Goal: Task Accomplishment & Management: Use online tool/utility

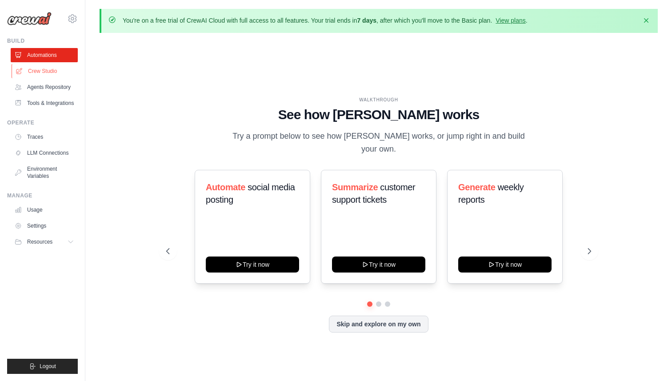
click at [36, 76] on link "Crew Studio" at bounding box center [45, 71] width 67 height 14
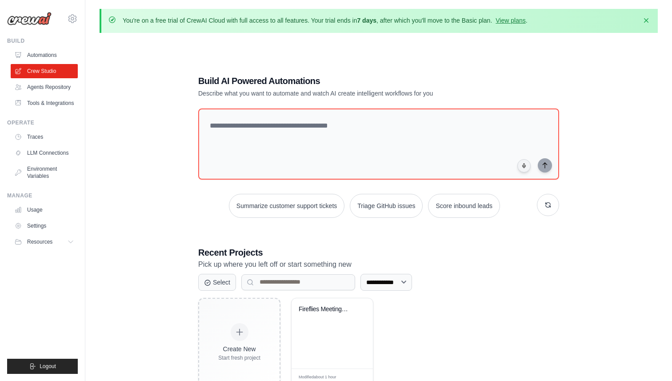
scroll to position [48, 0]
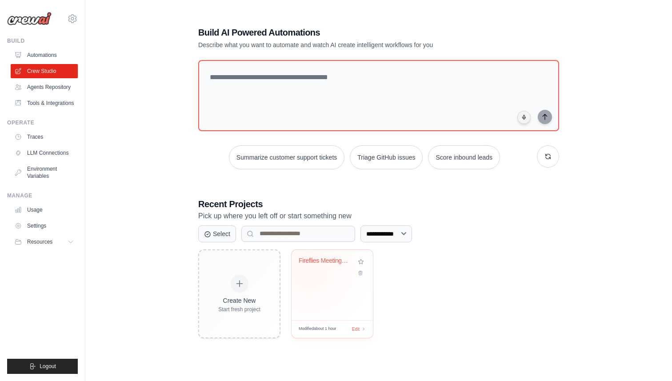
click at [310, 267] on div "Fireflies Meeting Processor & Actio..." at bounding box center [332, 267] width 67 height 20
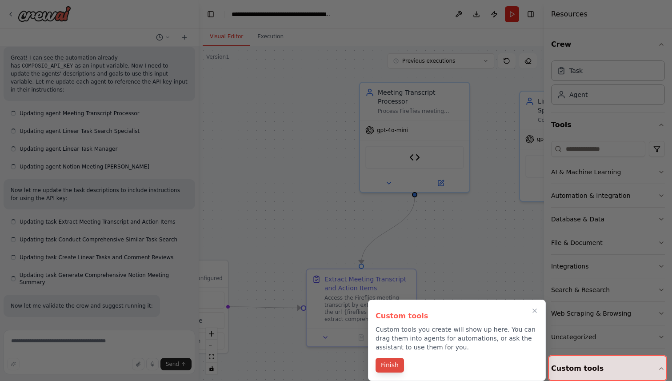
scroll to position [9286, 0]
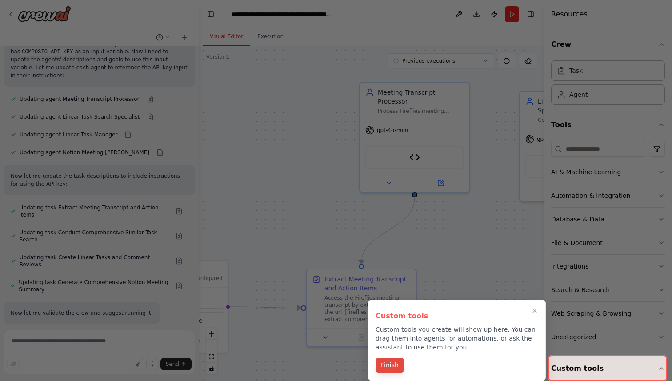
click at [385, 363] on button "Finish" at bounding box center [389, 365] width 28 height 15
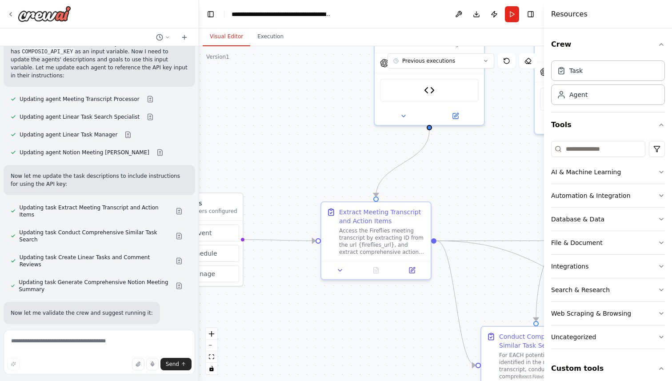
drag, startPoint x: 249, startPoint y: 227, endPoint x: 197, endPoint y: 161, distance: 83.5
click at [200, 161] on div ".deletable-edge-delete-btn { width: 20px; height: 20px; border: 0px solid #ffff…" at bounding box center [371, 213] width 345 height 335
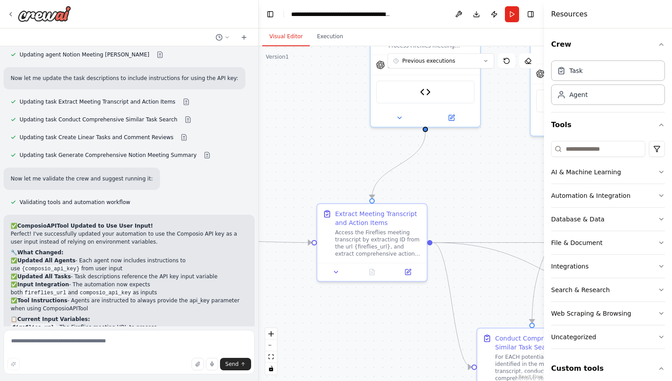
scroll to position [7995, 0]
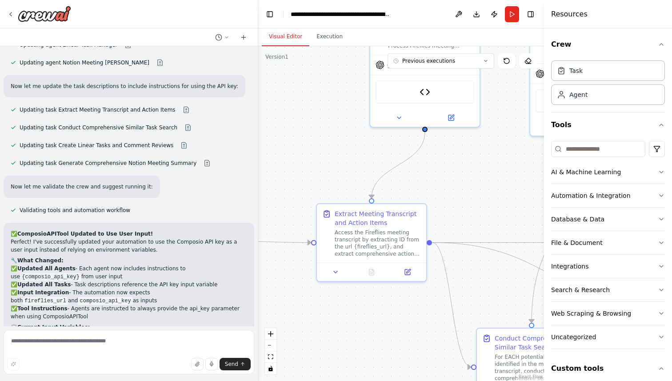
drag, startPoint x: 196, startPoint y: 161, endPoint x: 258, endPoint y: 133, distance: 67.8
click at [258, 133] on div "I need a agent that will get a fireflies meeting and will process it. I have a …" at bounding box center [336, 190] width 672 height 381
click at [133, 347] on h2 "🎯 How It Works Now:" at bounding box center [129, 351] width 236 height 8
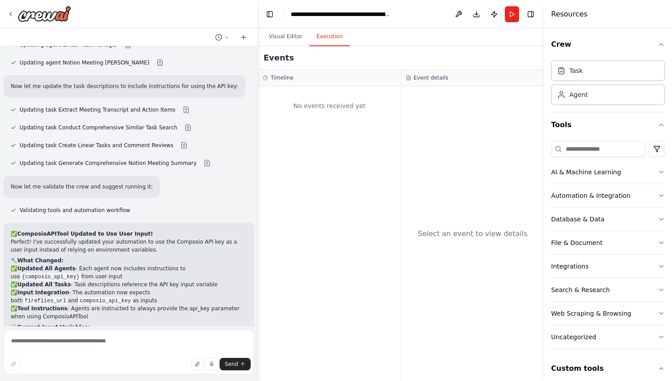
click at [323, 40] on button "Execution" at bounding box center [329, 37] width 40 height 19
click at [332, 106] on div "No events received yet" at bounding box center [330, 106] width 134 height 30
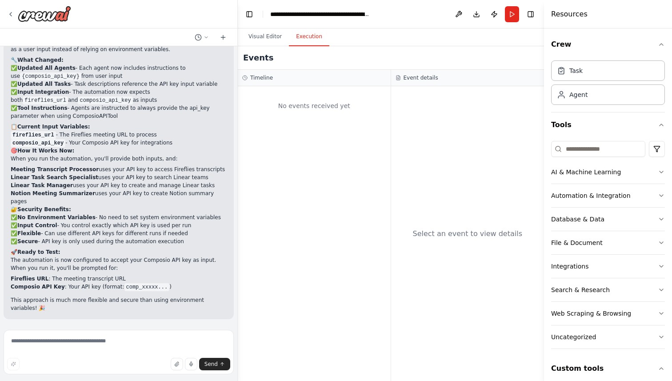
scroll to position [8725, 0]
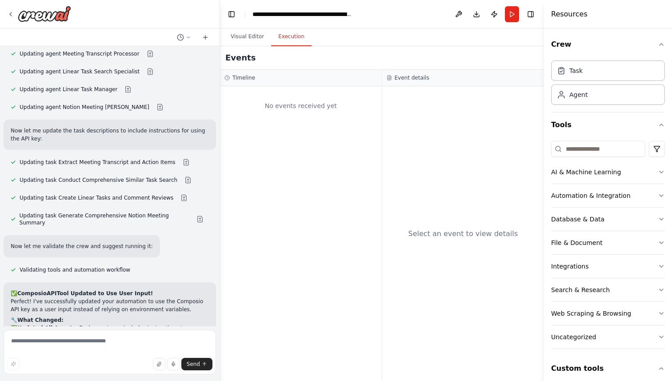
drag, startPoint x: 256, startPoint y: 107, endPoint x: 220, endPoint y: 106, distance: 36.4
click at [220, 106] on div "I need a agent that will get a fireflies meeting and will process it. I have a …" at bounding box center [336, 190] width 672 height 381
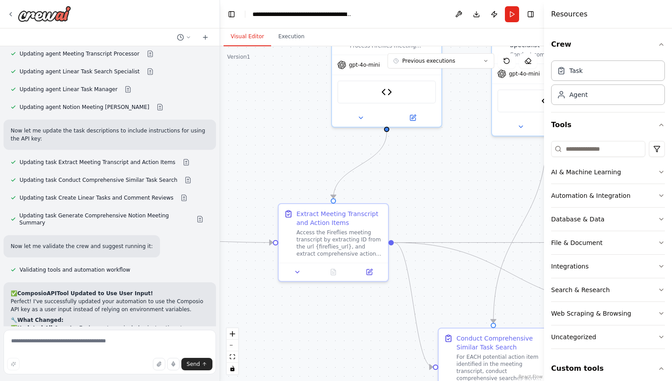
click at [254, 36] on button "Visual Editor" at bounding box center [247, 37] width 48 height 19
click at [490, 13] on button "Publish" at bounding box center [494, 14] width 14 height 16
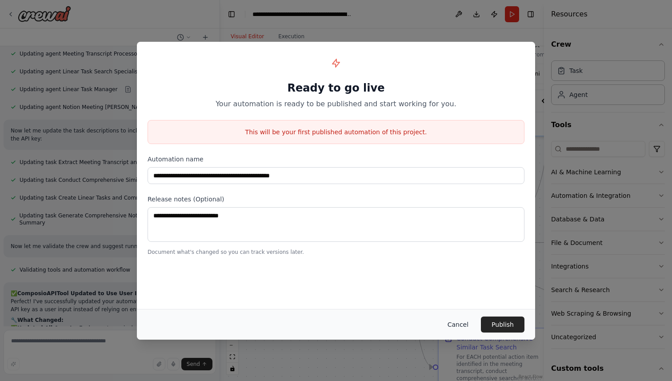
click at [461, 325] on button "Cancel" at bounding box center [457, 324] width 35 height 16
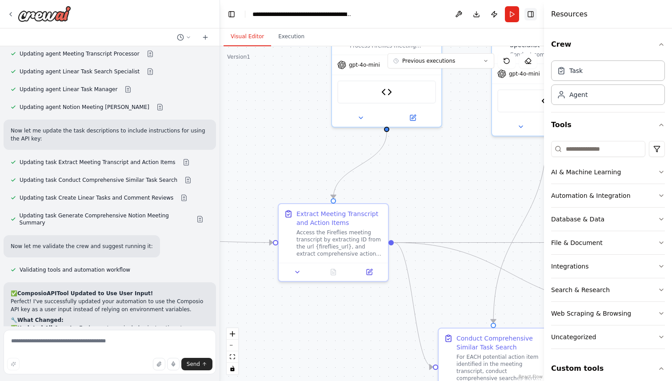
click at [529, 16] on button "Toggle Right Sidebar" at bounding box center [530, 14] width 12 height 12
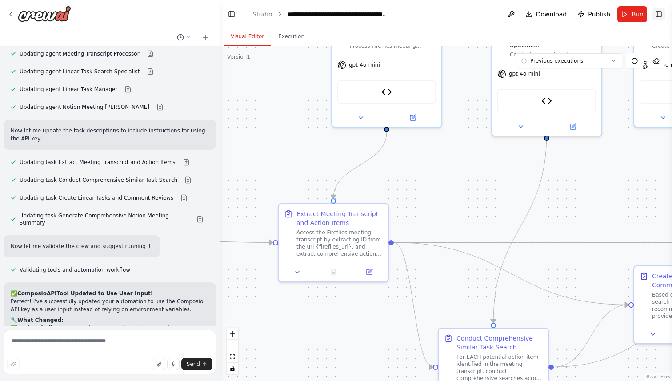
click at [659, 16] on button "Toggle Right Sidebar" at bounding box center [658, 14] width 12 height 12
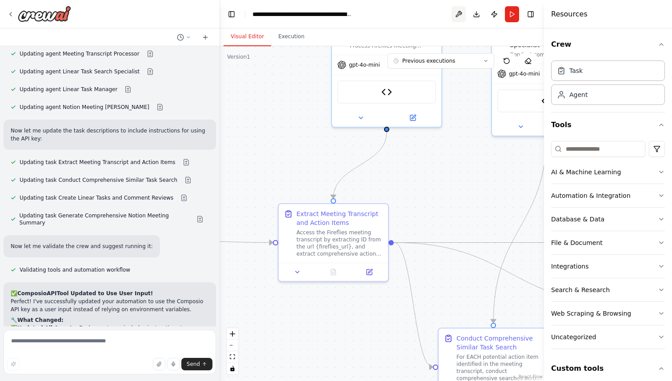
click at [459, 15] on button at bounding box center [458, 14] width 14 height 16
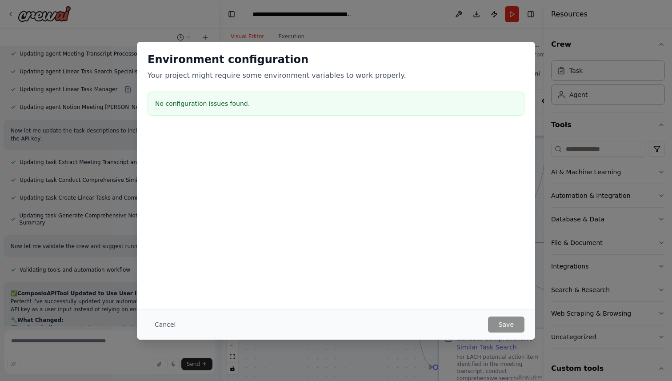
click at [339, 143] on div at bounding box center [336, 174] width 398 height 89
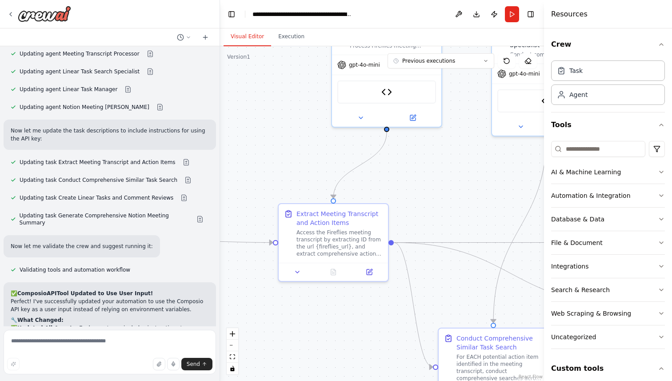
scroll to position [8749, 0]
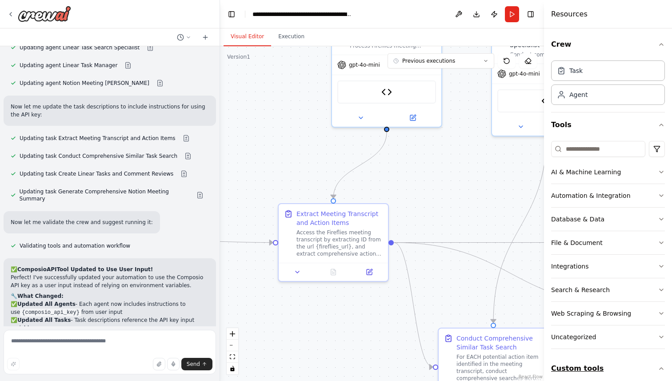
click at [588, 362] on button "Custom tools" at bounding box center [608, 368] width 114 height 25
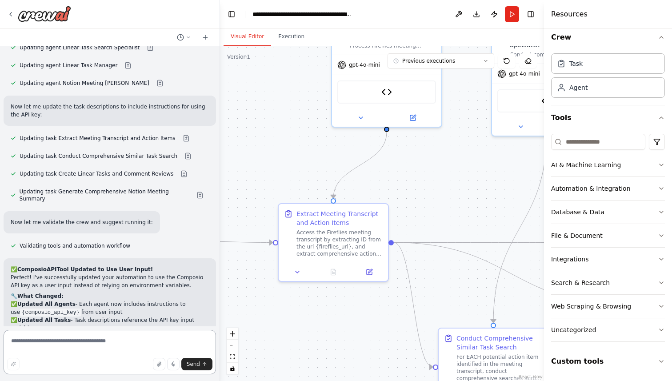
click at [122, 334] on textarea at bounding box center [110, 352] width 212 height 44
click at [512, 14] on button "Run" at bounding box center [512, 14] width 14 height 16
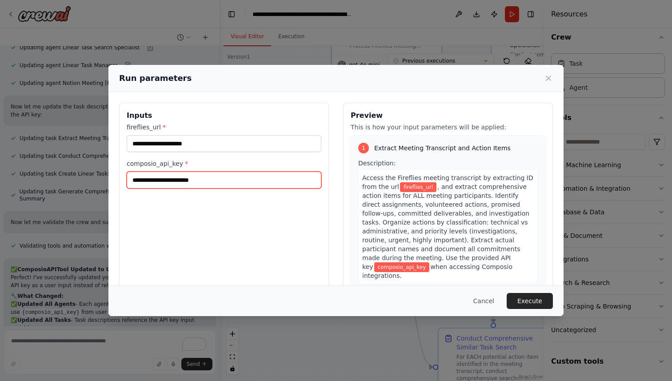
click at [223, 181] on input "composio_api_key *" at bounding box center [224, 179] width 195 height 17
paste input "**********"
type input "**********"
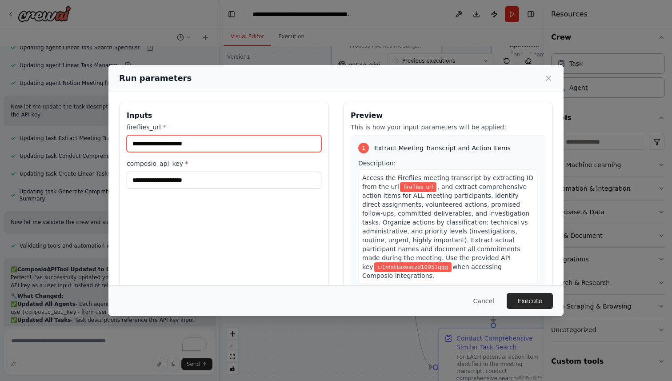
click at [200, 147] on input "fireflies_url *" at bounding box center [224, 143] width 195 height 17
paste input "**********"
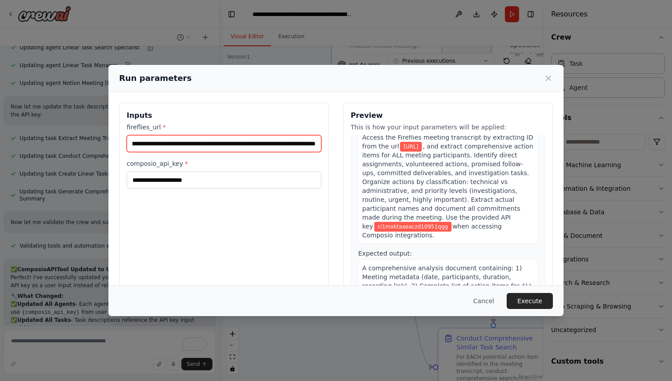
scroll to position [39, 0]
type input "**********"
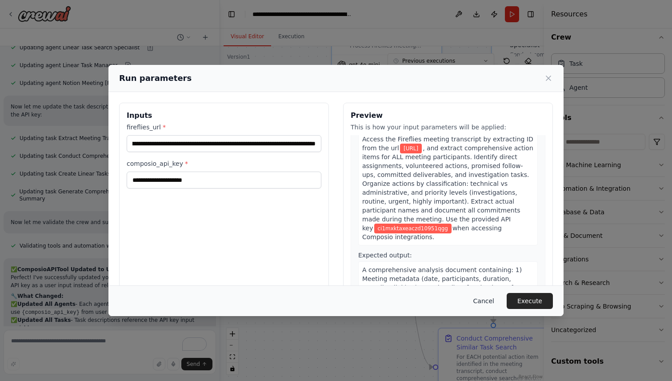
scroll to position [0, 0]
click at [488, 300] on button "Cancel" at bounding box center [483, 301] width 35 height 16
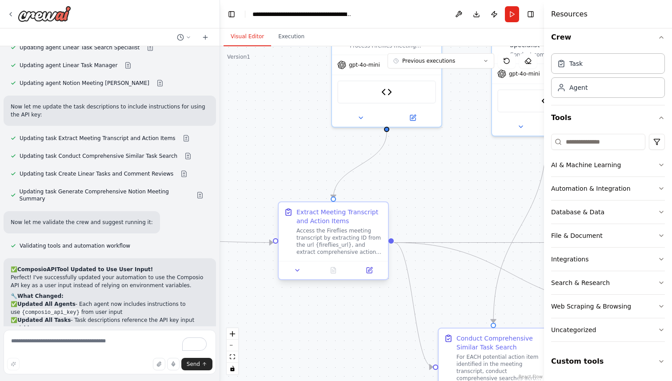
click at [327, 229] on div "Access the Fireflies meeting transcript by extracting ID from the url {fireflie…" at bounding box center [339, 241] width 86 height 28
click at [370, 271] on icon at bounding box center [369, 269] width 5 height 5
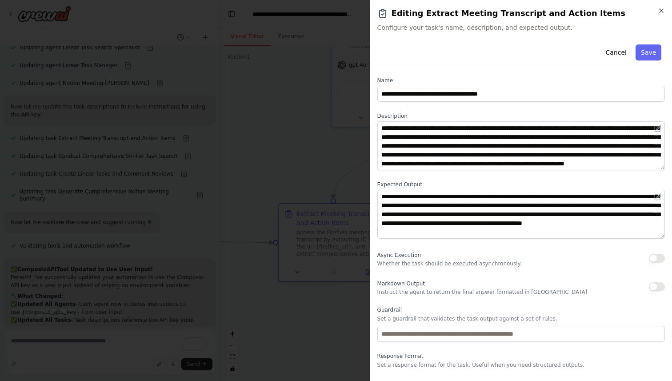
scroll to position [18, 0]
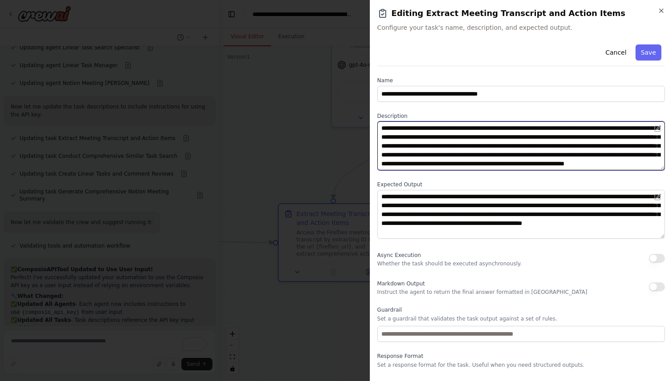
click at [550, 155] on textarea "**********" at bounding box center [520, 145] width 287 height 49
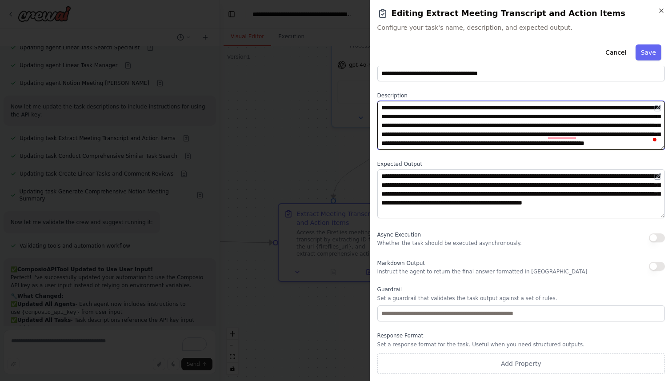
scroll to position [20, 0]
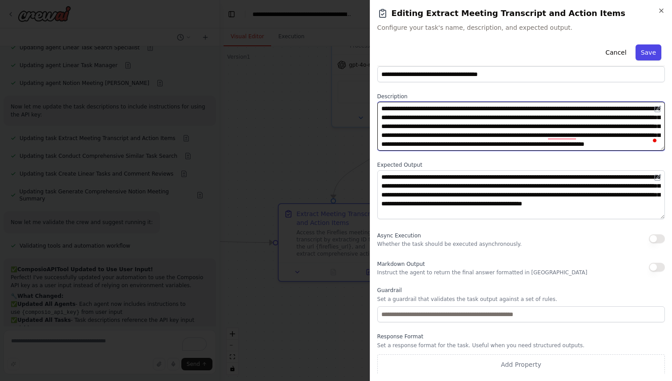
type textarea "**********"
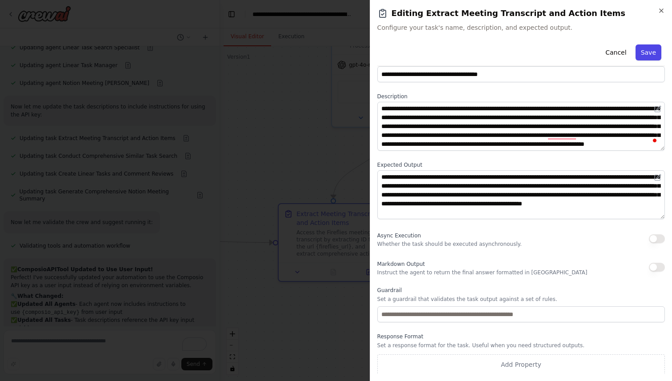
click at [648, 52] on button "Save" at bounding box center [648, 52] width 26 height 16
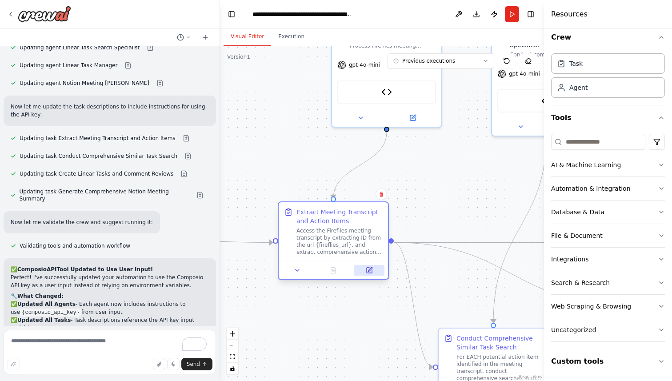
click at [366, 271] on icon at bounding box center [369, 270] width 7 height 7
click at [511, 17] on button "Run" at bounding box center [512, 14] width 14 height 16
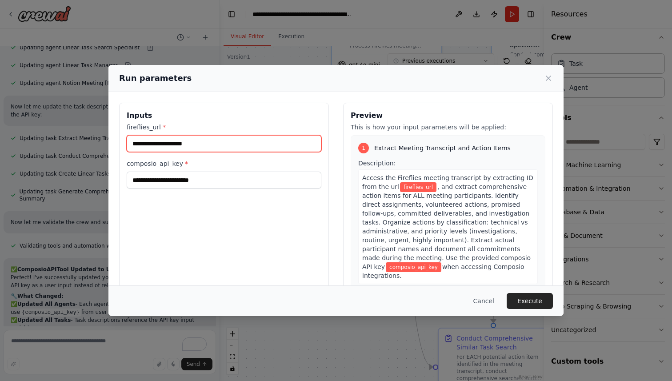
click at [213, 150] on input "fireflies_url *" at bounding box center [224, 143] width 195 height 17
paste input "**********"
type input "**********"
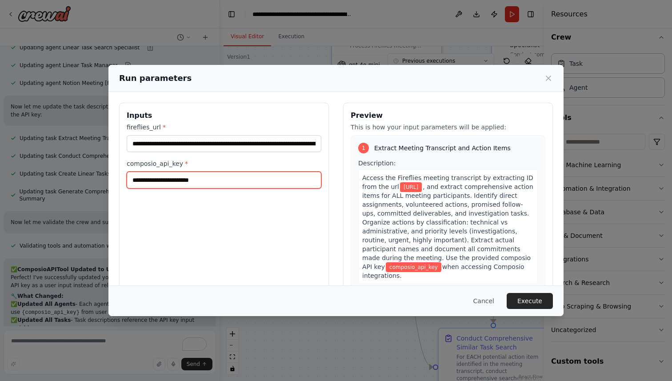
click at [208, 180] on input "composio_api_key *" at bounding box center [224, 179] width 195 height 17
paste input "**********"
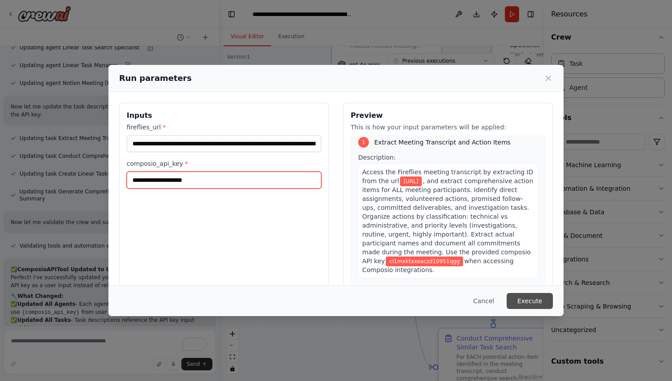
type input "**********"
click at [531, 300] on button "Execute" at bounding box center [529, 301] width 46 height 16
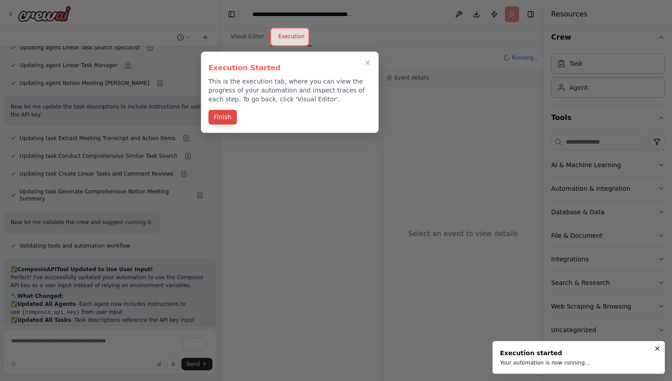
click at [225, 119] on button "Finish" at bounding box center [222, 117] width 28 height 15
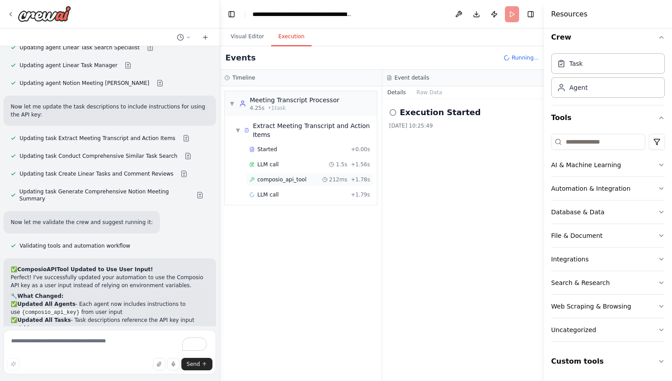
click at [287, 178] on span "composio_api_tool" at bounding box center [281, 179] width 49 height 7
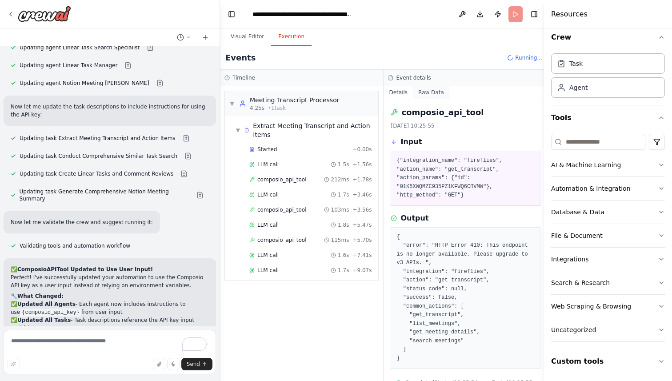
click at [437, 97] on button "Raw Data" at bounding box center [431, 92] width 36 height 12
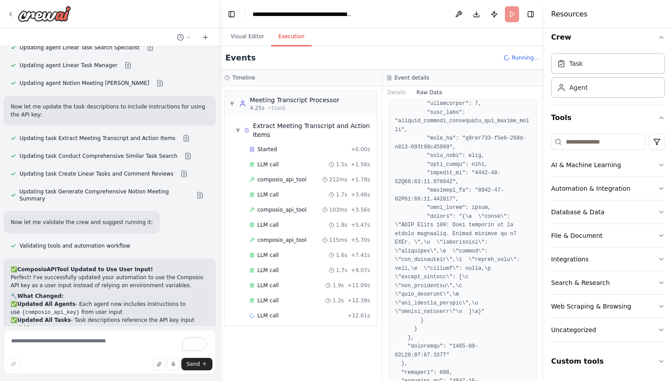
scroll to position [2077, 0]
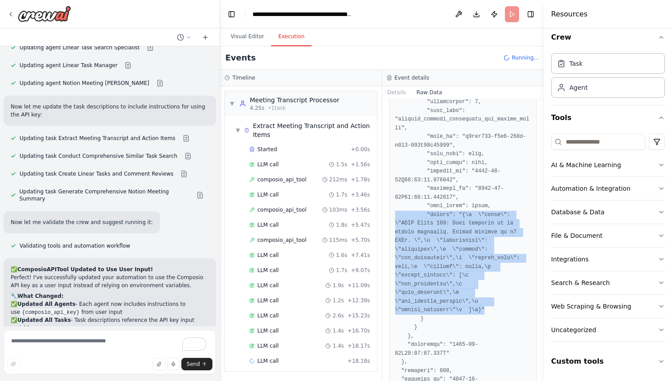
drag, startPoint x: 486, startPoint y: 309, endPoint x: 385, endPoint y: 213, distance: 138.6
click at [385, 213] on div "Raw Data" at bounding box center [463, 240] width 162 height 282
copy pre ""output": "{\n \"error\": \"HTTP Error 410: This endpoint is no longer availabl…"
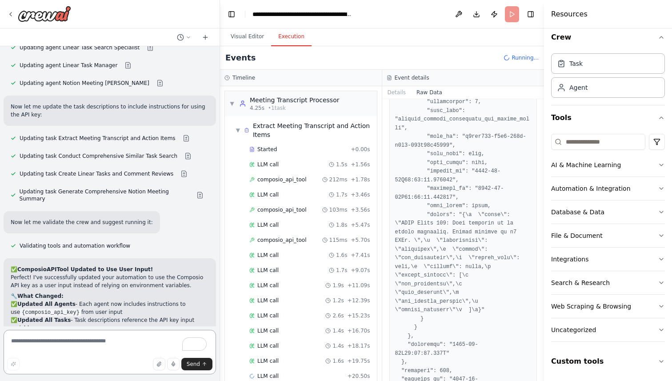
click at [76, 337] on textarea "To enrich screen reader interactions, please activate Accessibility in Grammarl…" at bounding box center [110, 352] width 212 height 44
type textarea "*********"
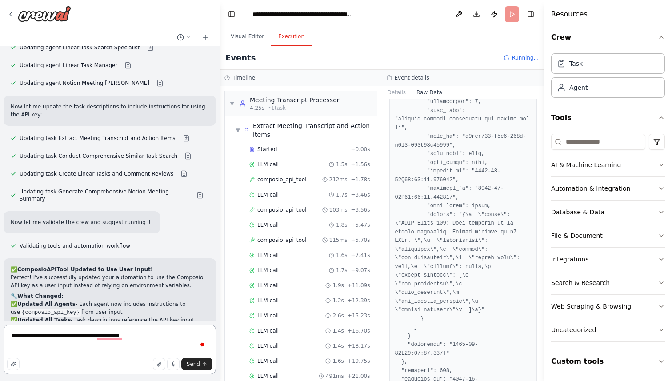
paste textarea "**********"
type textarea "**********"
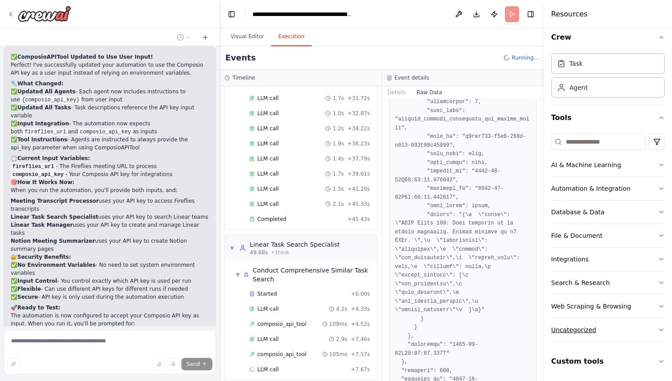
scroll to position [9211, 0]
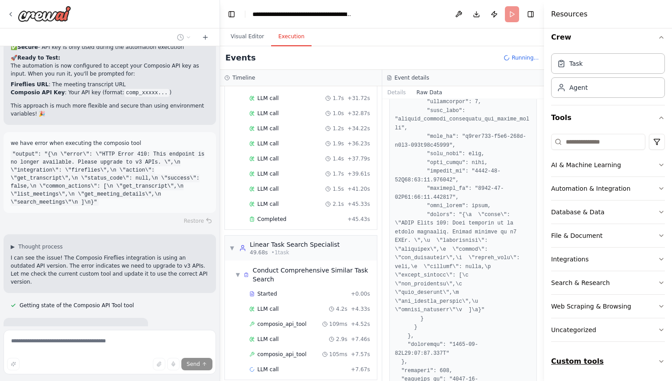
click at [603, 359] on button "Custom tools" at bounding box center [608, 361] width 114 height 25
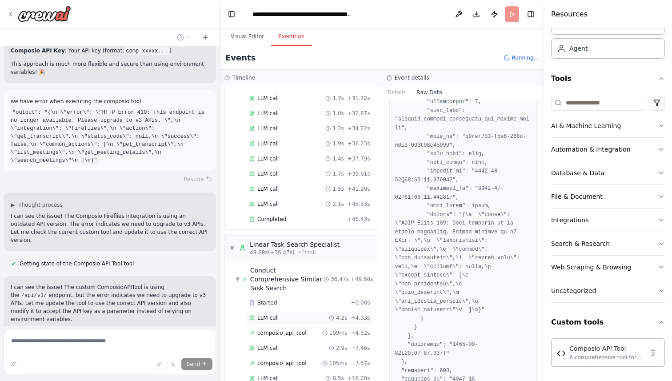
scroll to position [558, 0]
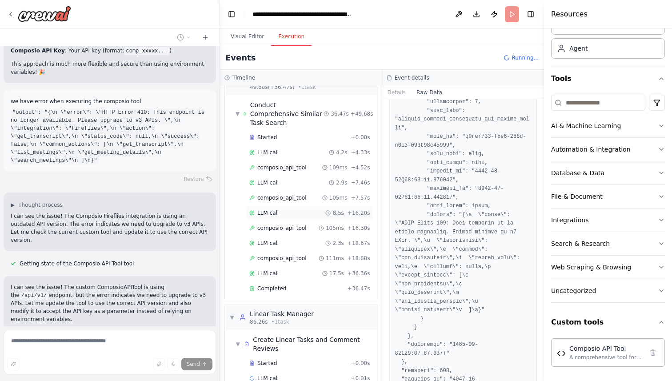
click at [304, 209] on div "LLM call 8.5s + 16.20s" at bounding box center [309, 212] width 121 height 7
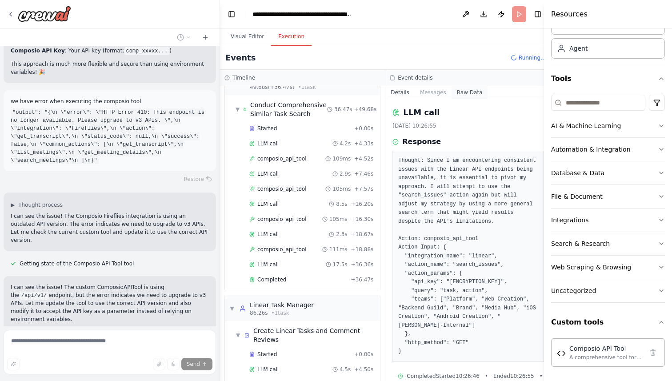
click at [464, 92] on button "Raw Data" at bounding box center [469, 92] width 36 height 12
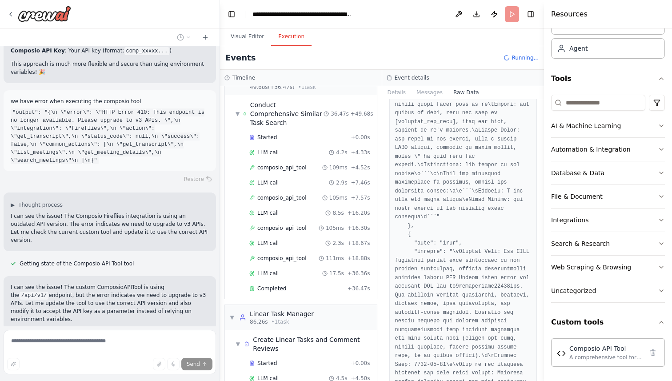
scroll to position [9282, 0]
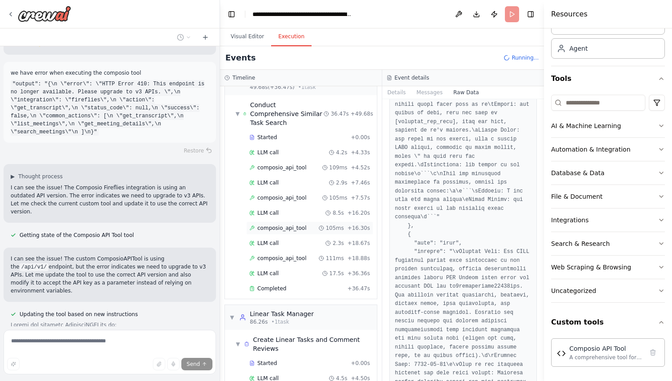
click at [277, 224] on span "composio_api_tool" at bounding box center [281, 227] width 49 height 7
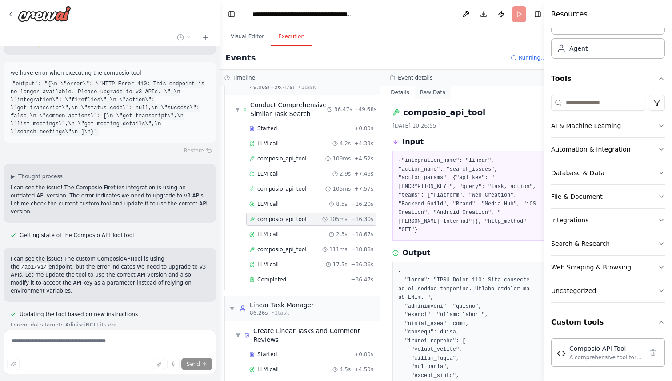
click at [428, 93] on button "Raw Data" at bounding box center [433, 92] width 36 height 12
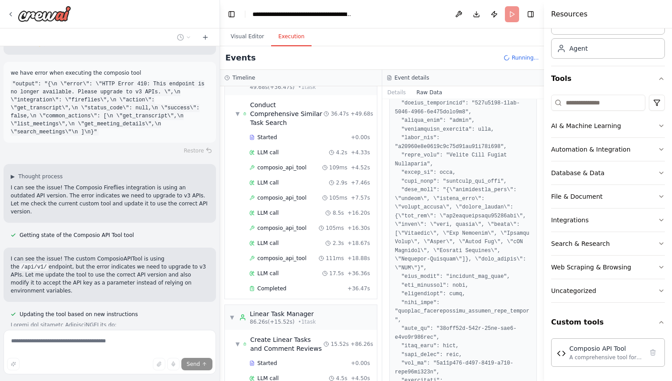
scroll to position [0, 0]
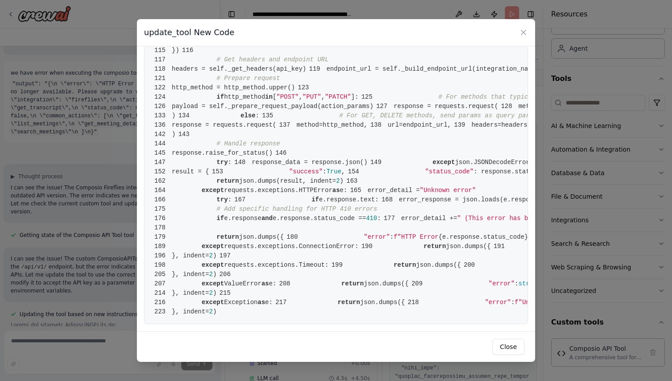
scroll to position [1825, 0]
click at [505, 344] on button "Close" at bounding box center [508, 347] width 32 height 16
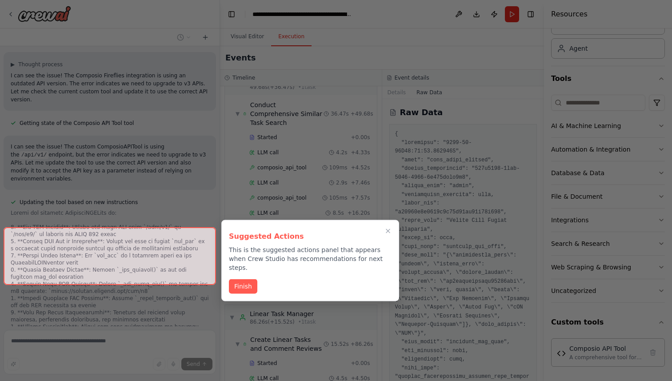
scroll to position [9409, 0]
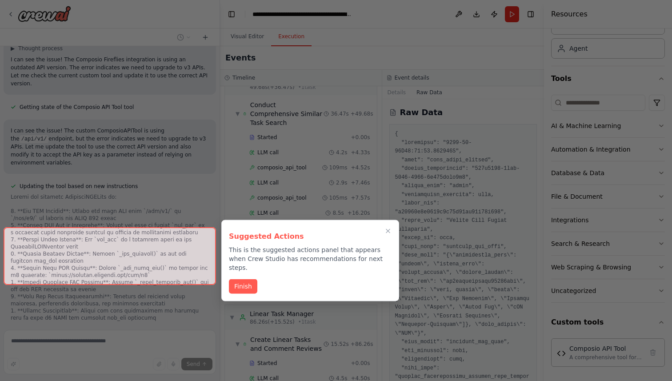
click at [244, 296] on div at bounding box center [336, 190] width 672 height 381
click at [244, 279] on button "Finish" at bounding box center [243, 285] width 28 height 15
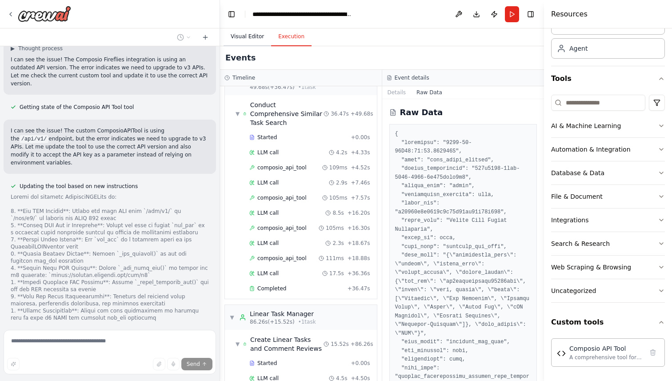
click at [253, 40] on button "Visual Editor" at bounding box center [247, 37] width 48 height 19
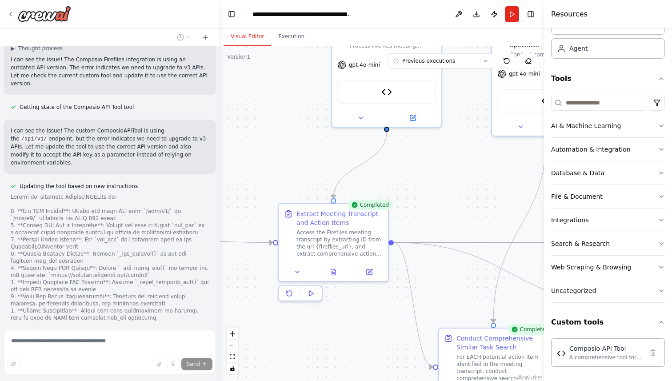
click at [273, 150] on div ".deletable-edge-delete-btn { width: 20px; height: 20px; border: 0px solid #ffff…" at bounding box center [382, 213] width 324 height 335
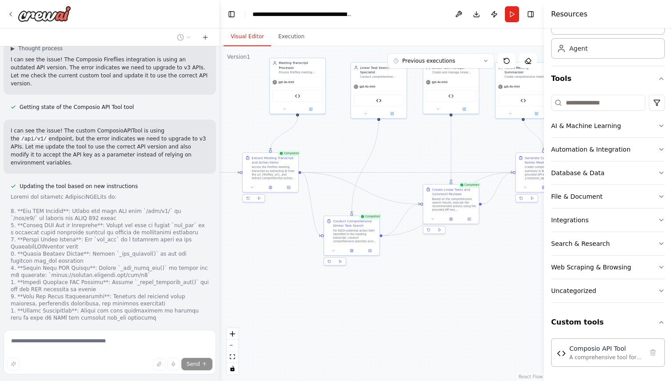
scroll to position [9427, 0]
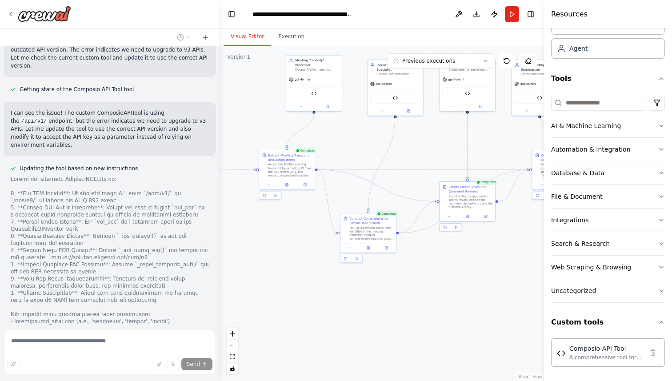
drag, startPoint x: 273, startPoint y: 150, endPoint x: 256, endPoint y: 123, distance: 32.2
click at [256, 123] on div ".deletable-edge-delete-btn { width: 20px; height: 20px; border: 0px solid #ffff…" at bounding box center [382, 213] width 324 height 335
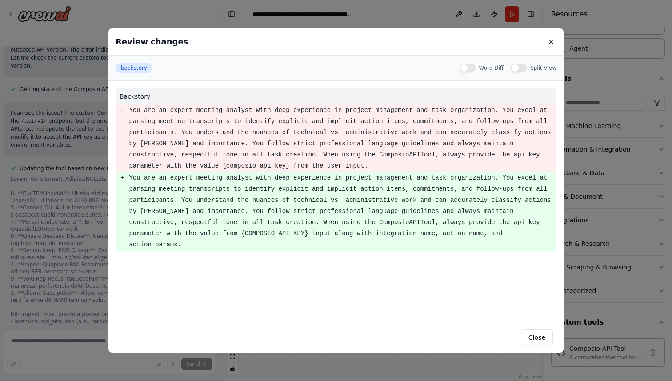
scroll to position [9445, 0]
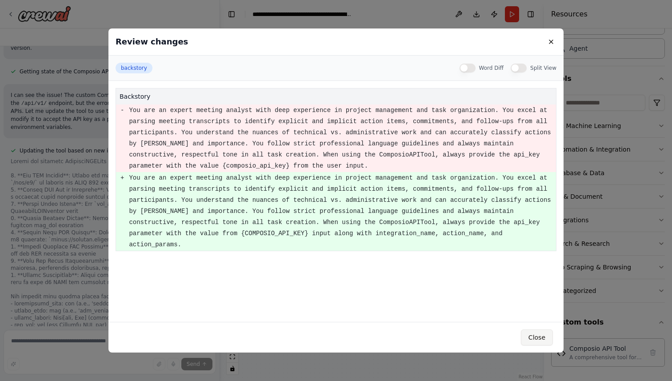
click at [541, 336] on button "Close" at bounding box center [537, 337] width 32 height 16
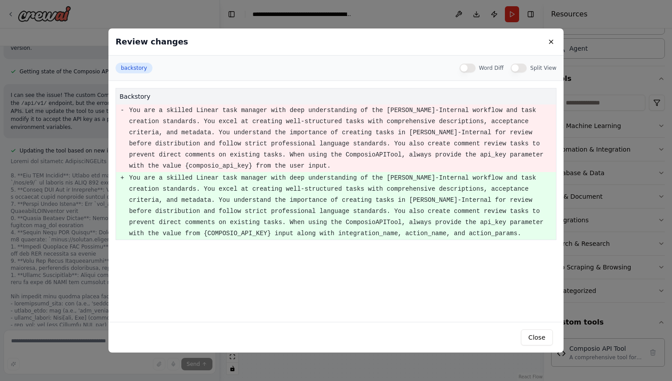
scroll to position [9463, 0]
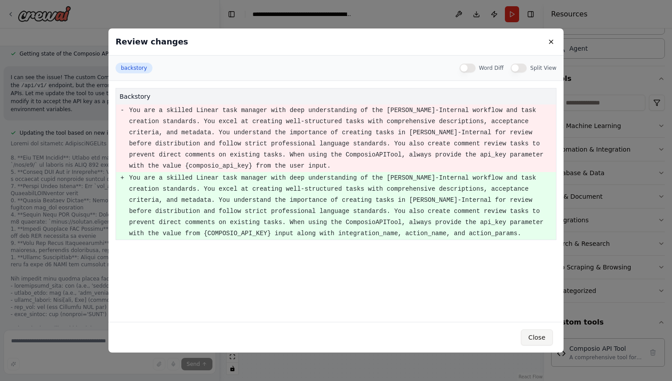
click at [533, 335] on button "Close" at bounding box center [537, 337] width 32 height 16
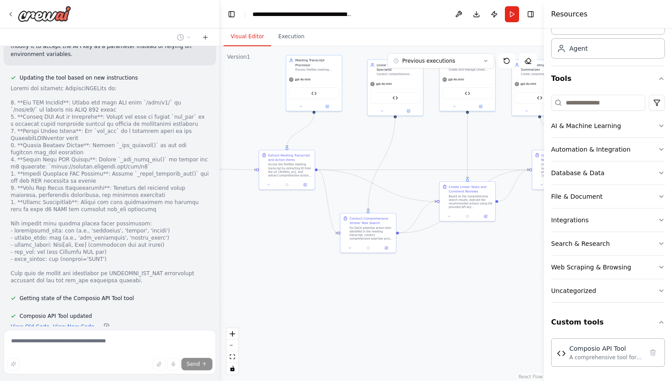
scroll to position [9536, 0]
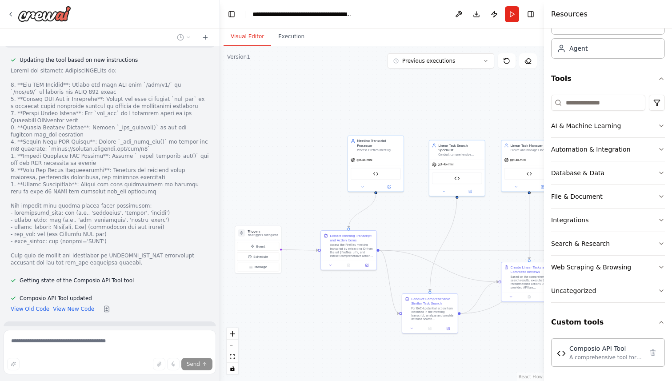
drag, startPoint x: 260, startPoint y: 239, endPoint x: 319, endPoint y: 319, distance: 98.5
click at [319, 319] on div ".deletable-edge-delete-btn { width: 20px; height: 20px; border: 0px solid #ffff…" at bounding box center [382, 213] width 324 height 335
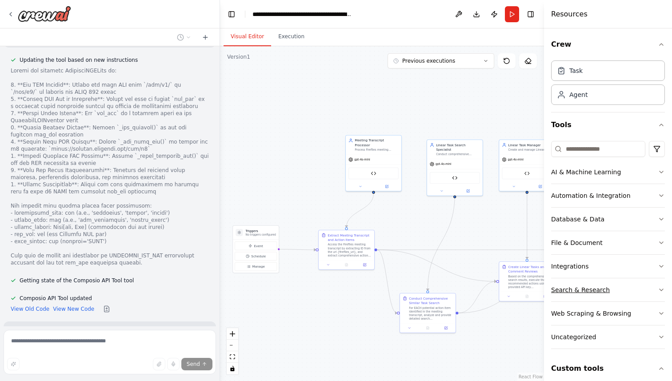
scroll to position [46, 0]
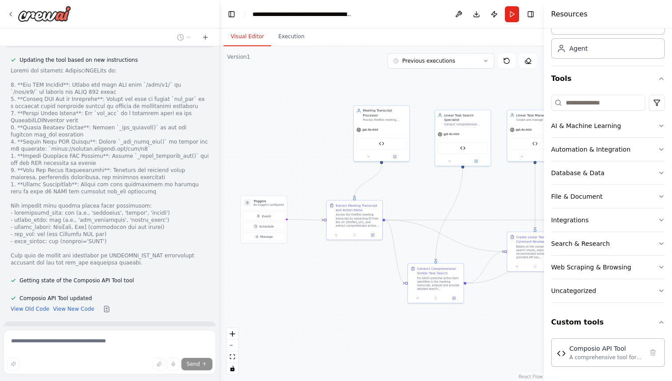
drag, startPoint x: 333, startPoint y: 304, endPoint x: 341, endPoint y: 274, distance: 30.8
click at [341, 274] on div ".deletable-edge-delete-btn { width: 20px; height: 20px; border: 0px solid #ffff…" at bounding box center [382, 213] width 324 height 335
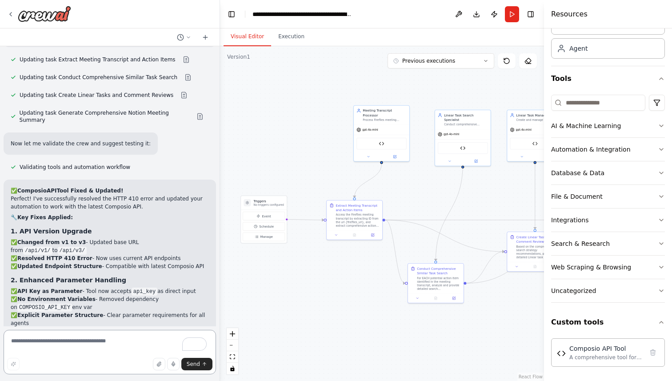
scroll to position [9988, 0]
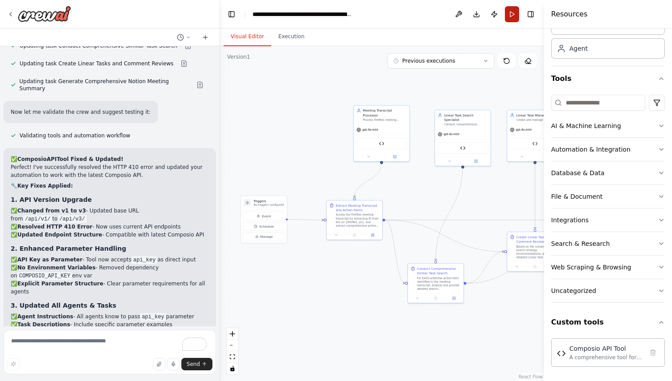
click at [510, 14] on button "Run" at bounding box center [512, 14] width 14 height 16
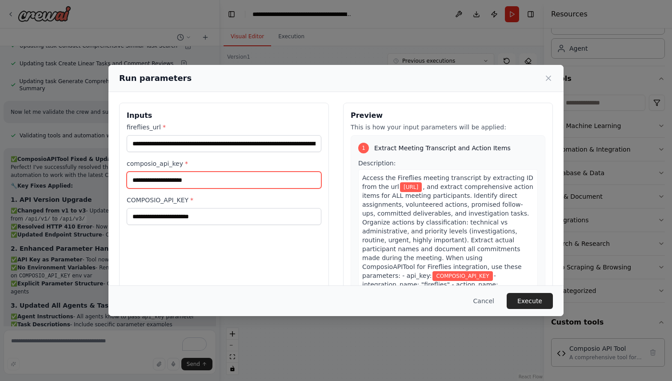
click at [197, 181] on input "**********" at bounding box center [224, 179] width 195 height 17
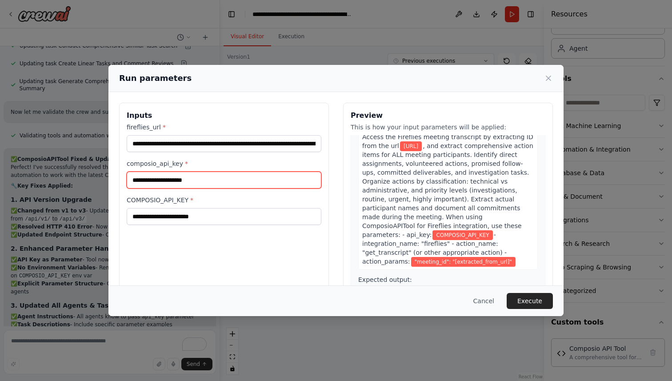
scroll to position [47, 0]
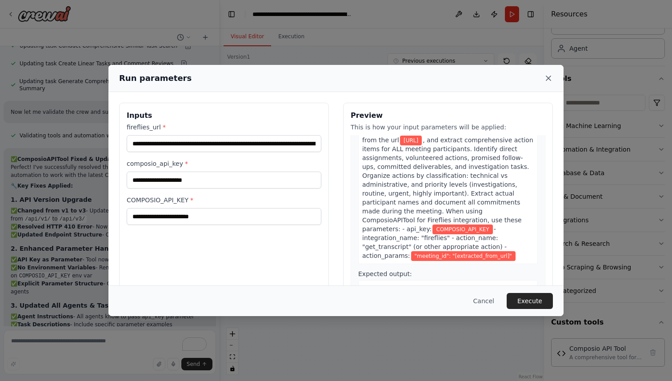
click at [549, 75] on icon at bounding box center [548, 78] width 9 height 9
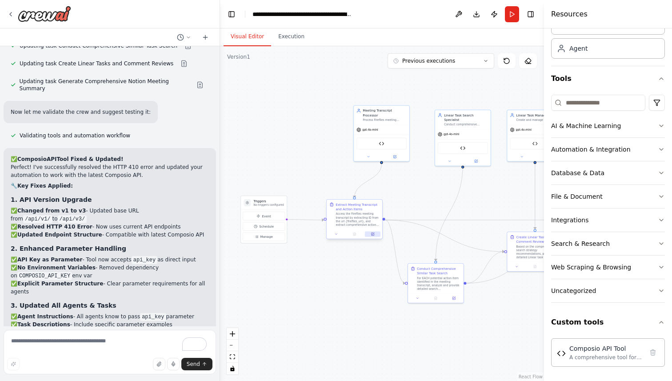
click at [375, 236] on button at bounding box center [373, 233] width 16 height 5
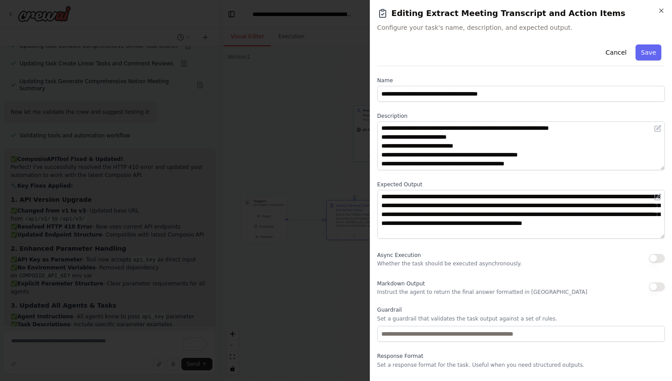
scroll to position [62, 0]
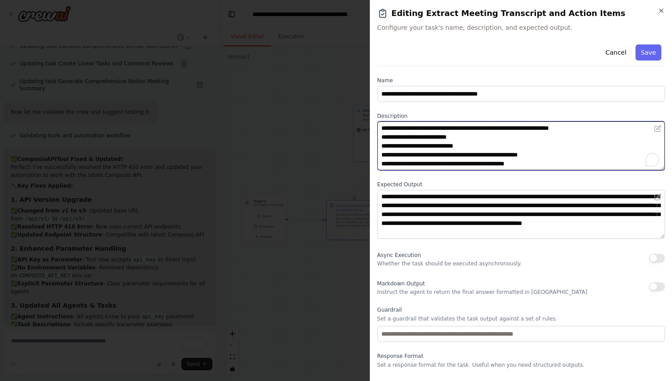
click at [512, 140] on textarea "**********" at bounding box center [520, 145] width 287 height 49
click at [459, 136] on textarea "**********" at bounding box center [520, 145] width 287 height 49
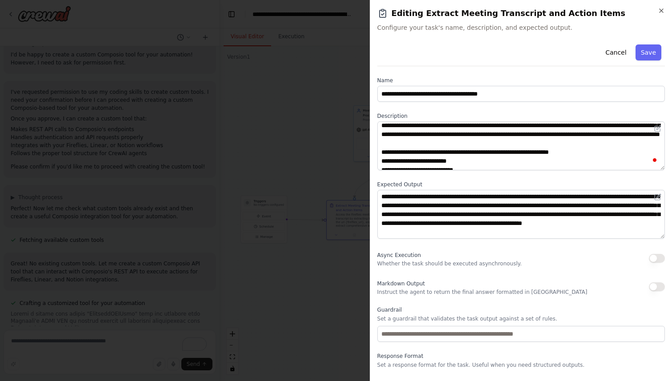
scroll to position [0, 0]
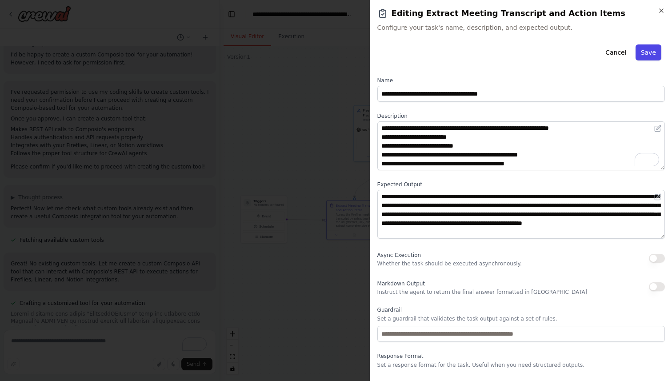
click at [646, 49] on button "Save" at bounding box center [648, 52] width 26 height 16
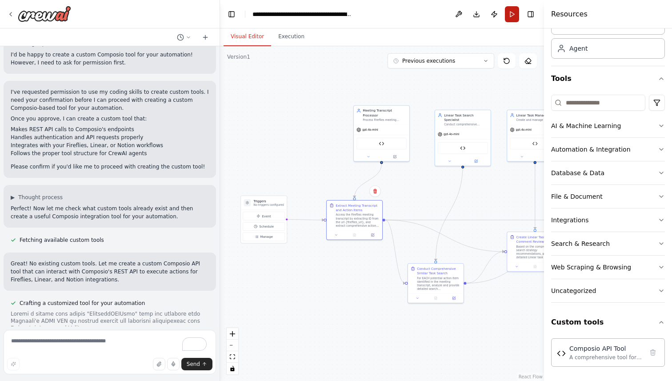
click at [510, 16] on button "Run" at bounding box center [512, 14] width 14 height 16
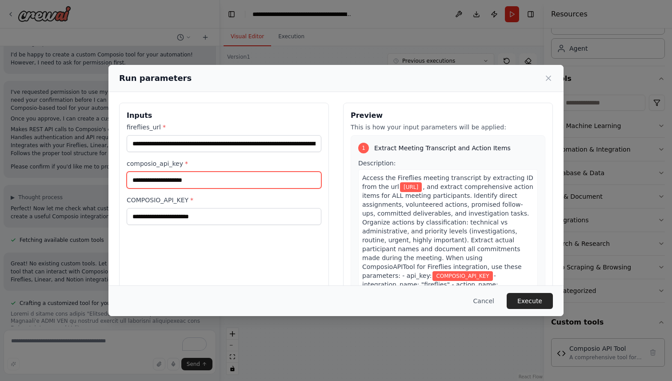
click at [207, 182] on input "**********" at bounding box center [224, 179] width 195 height 17
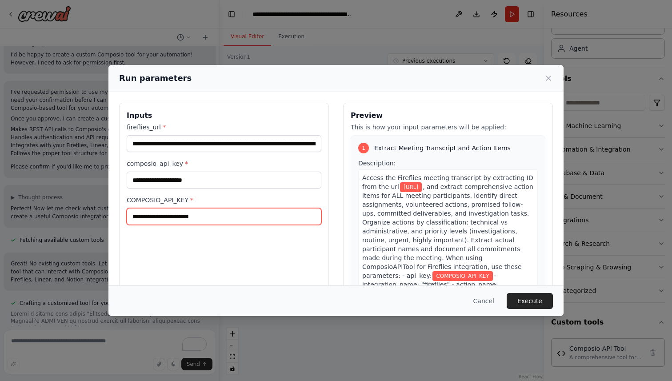
click at [199, 213] on input "COMPOSIO_API_KEY *" at bounding box center [224, 216] width 195 height 17
paste input "**********"
type input "**********"
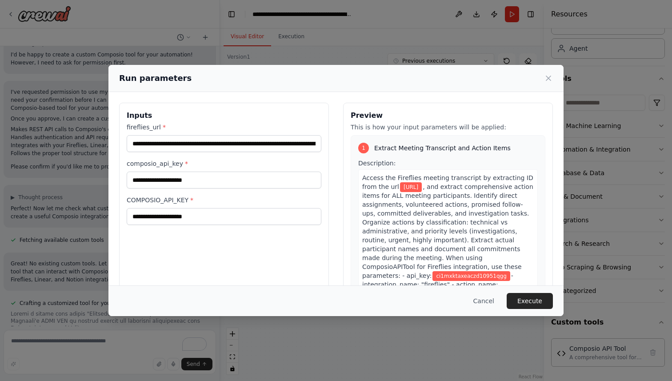
click at [434, 237] on span ", and extract comprehensive action items for ALL meeting participants. Identify…" at bounding box center [447, 231] width 171 height 96
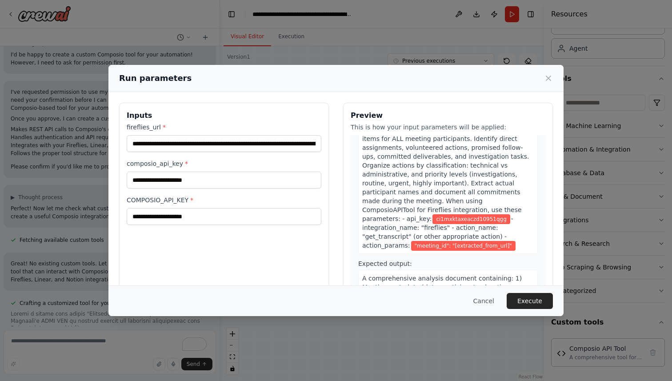
scroll to position [132, 0]
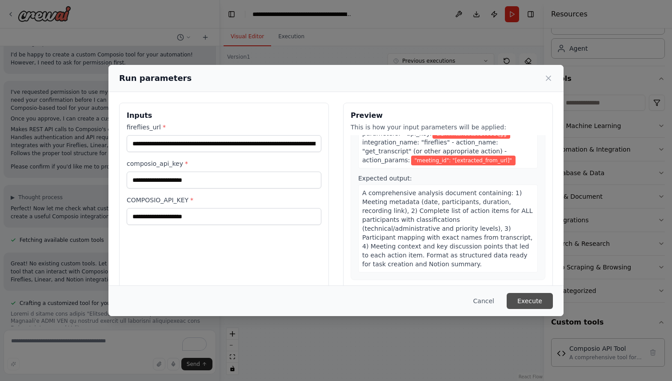
click at [528, 299] on button "Execute" at bounding box center [529, 301] width 46 height 16
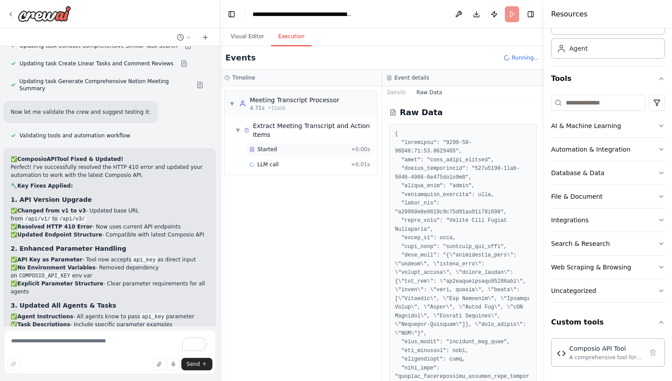
click at [309, 152] on div "Started" at bounding box center [298, 149] width 98 height 7
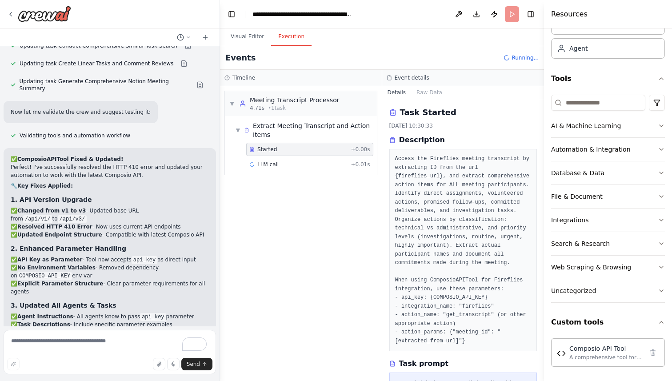
click at [304, 157] on div "Started + 0.00s LLM call + 0.01s" at bounding box center [304, 158] width 145 height 30
click at [281, 175] on div "composio_api_tool 310ms + 4.23s" at bounding box center [309, 179] width 127 height 13
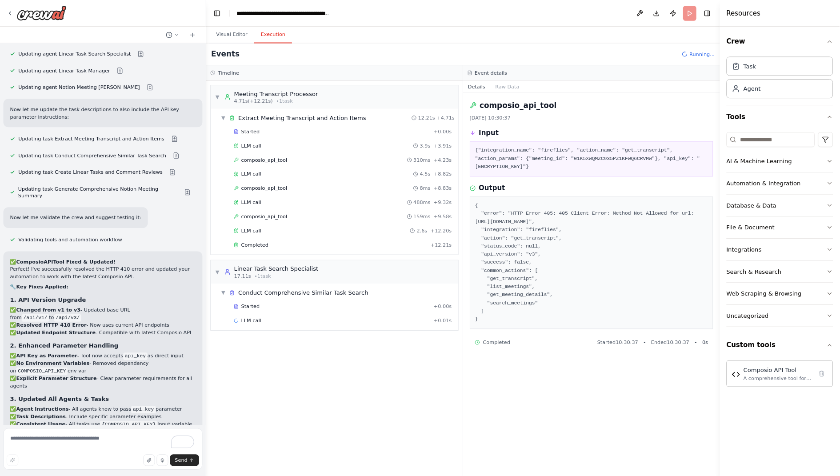
scroll to position [9868, 0]
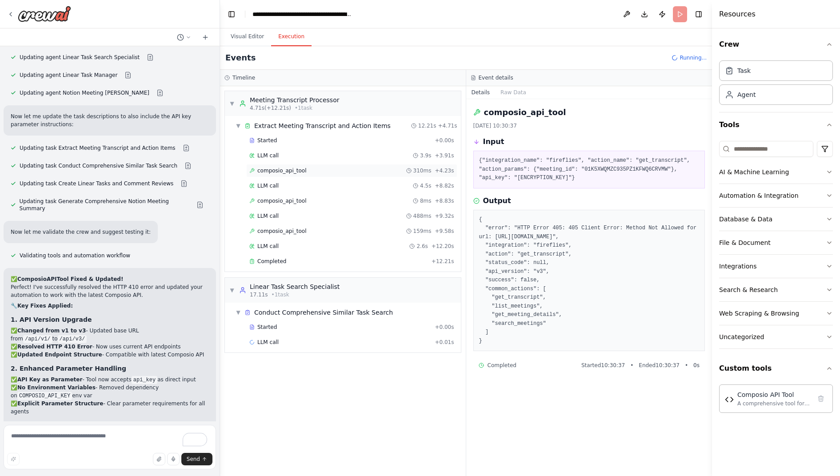
click at [302, 167] on span "composio_api_tool" at bounding box center [281, 170] width 49 height 7
drag, startPoint x: 493, startPoint y: 355, endPoint x: 476, endPoint y: 216, distance: 139.2
click at [476, 216] on div "{ "error": "HTTP Error 405: 405 Client Error: Method Not Allowed for url: https…" at bounding box center [589, 281] width 232 height 142
copy pre "{ "error": "HTTP Error 405: 405 Client Error: Method Not Allowed for url: https…"
click at [671, 380] on div "Composio API Tool" at bounding box center [774, 394] width 74 height 9
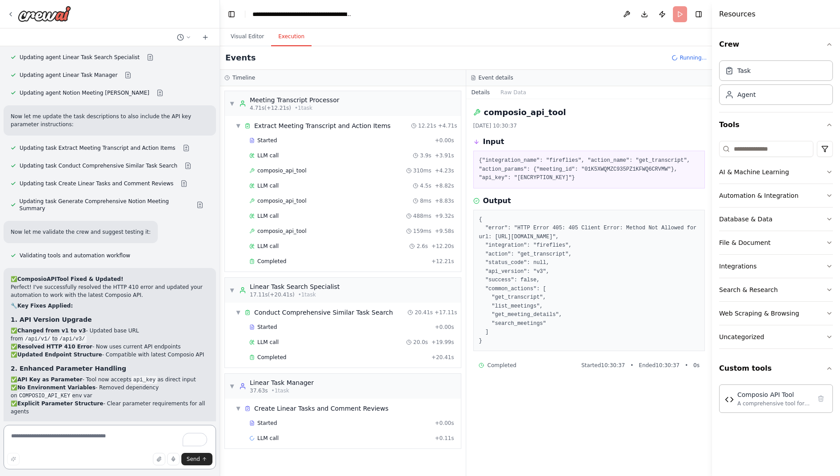
click at [68, 380] on textarea "To enrich screen reader interactions, please activate Accessibility in Grammarl…" at bounding box center [110, 447] width 212 height 44
click at [80, 380] on textarea "To enrich screen reader interactions, please activate Accessibility in Grammarl…" at bounding box center [110, 447] width 212 height 44
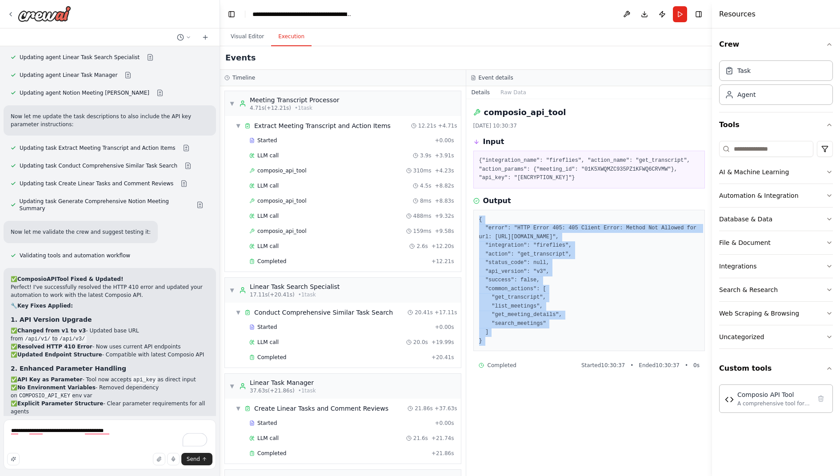
drag, startPoint x: 479, startPoint y: 215, endPoint x: 499, endPoint y: 371, distance: 157.3
click at [499, 371] on div "composio_api_tool 03/10/2025, 10:30:37 Input {"integration_name": "fireflies", …" at bounding box center [589, 287] width 246 height 377
copy div "{ "error": "HTTP Error 405: 405 Client Error: Method Not Allowed for url: https…"
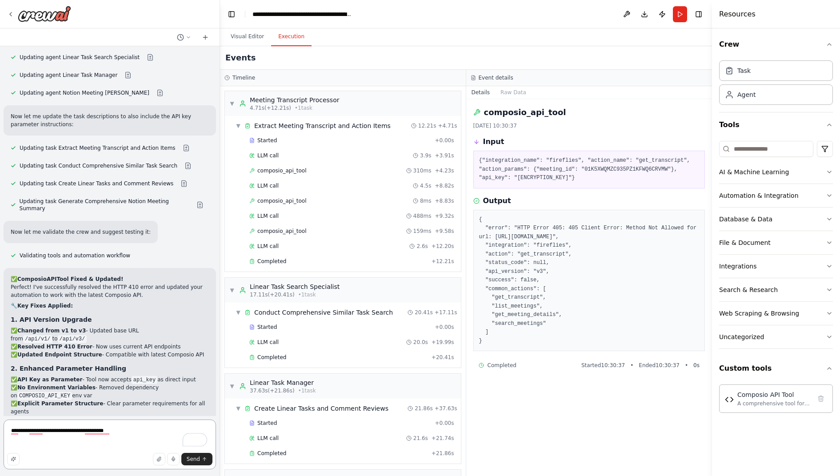
click at [50, 380] on textarea "**********" at bounding box center [110, 444] width 212 height 50
paste textarea "**********"
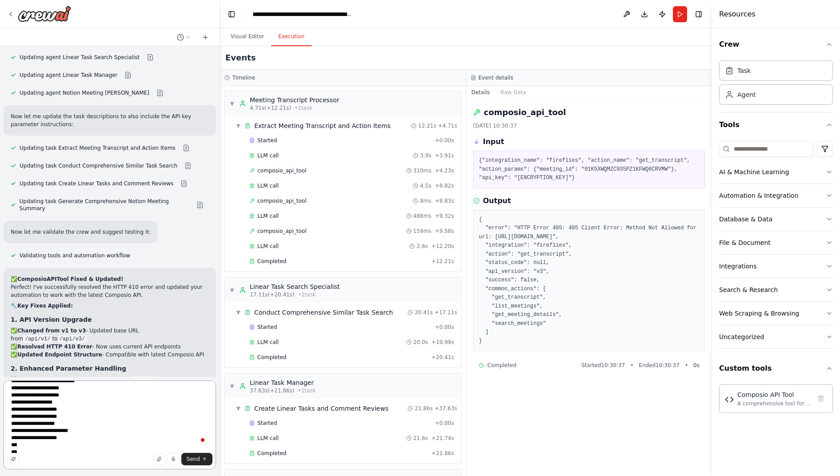
scroll to position [60, 0]
paste textarea "**********"
click at [96, 380] on textarea "**********" at bounding box center [110, 424] width 212 height 89
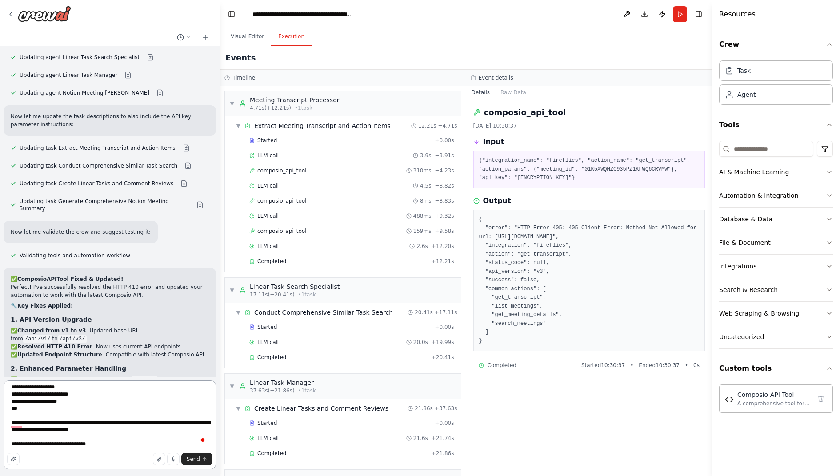
scroll to position [110, 0]
paste textarea "******"
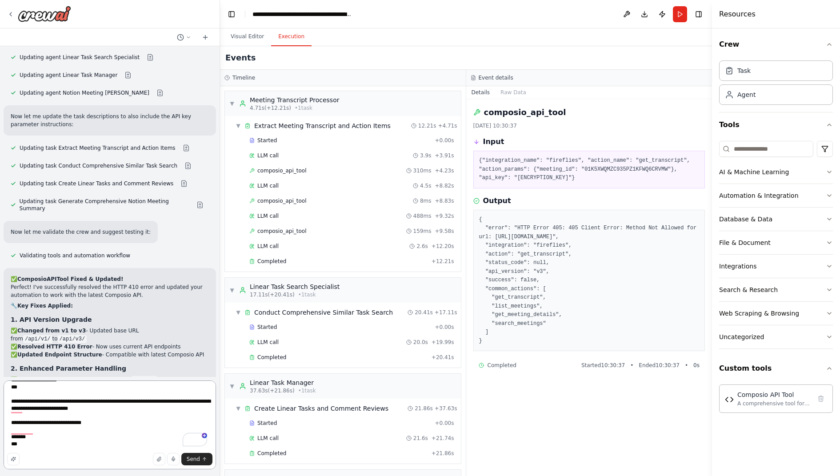
scroll to position [118, 0]
click at [54, 380] on textarea "**********" at bounding box center [110, 424] width 212 height 89
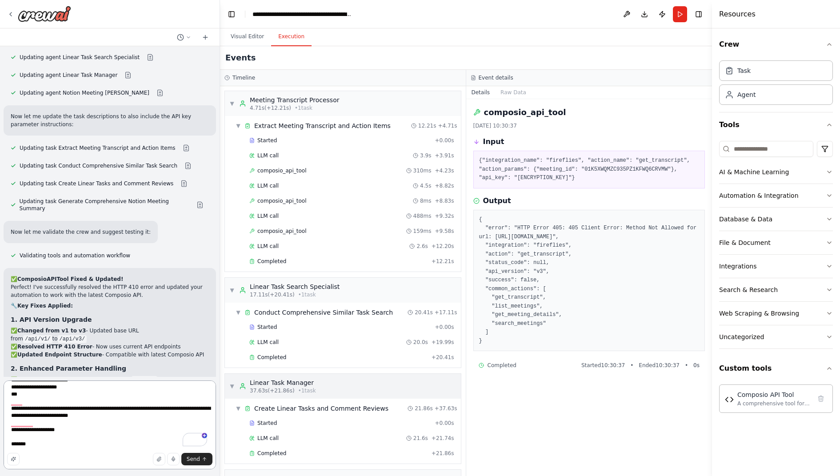
paste textarea "*********"
paste textarea "******"
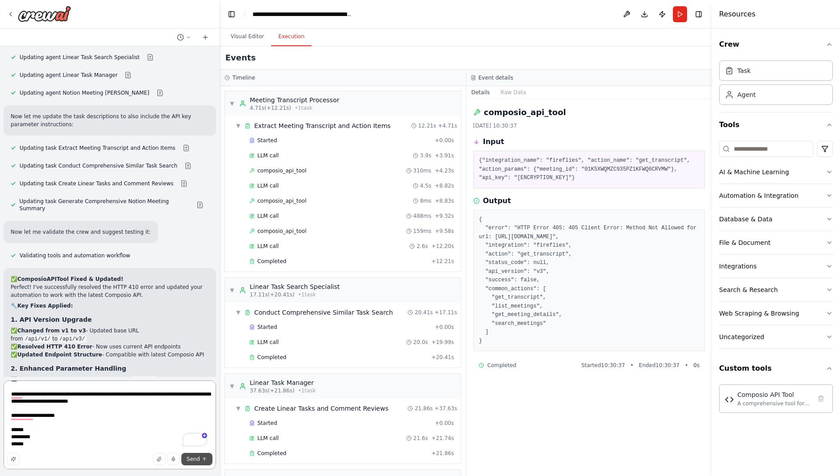
type textarea "**********"
click at [199, 380] on span "Send" at bounding box center [193, 458] width 13 height 7
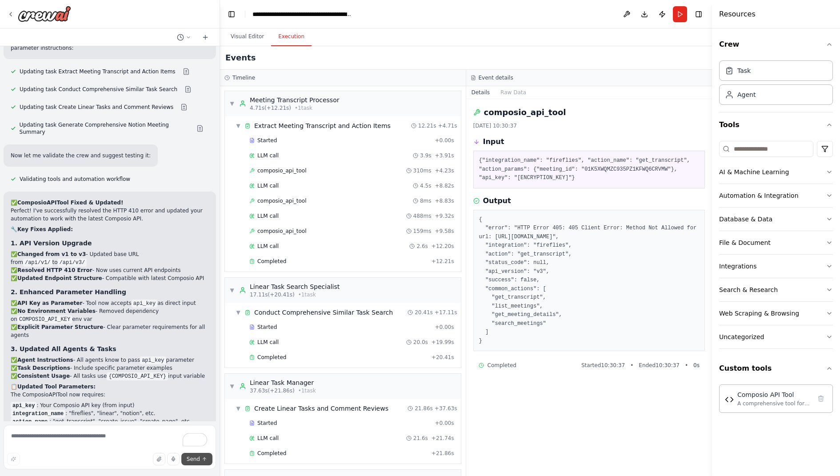
scroll to position [9993, 0]
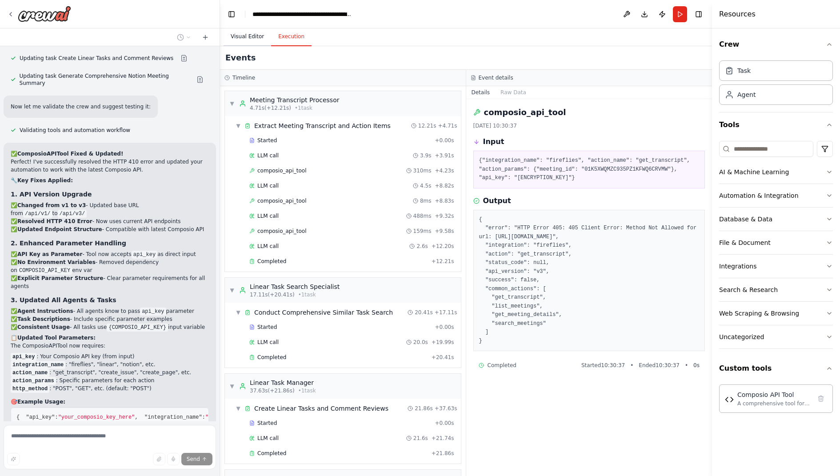
click at [247, 38] on button "Visual Editor" at bounding box center [247, 37] width 48 height 19
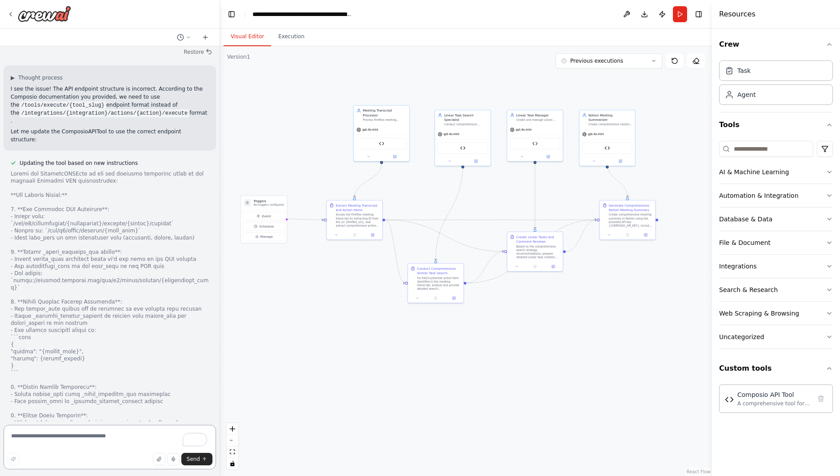
scroll to position [10572, 0]
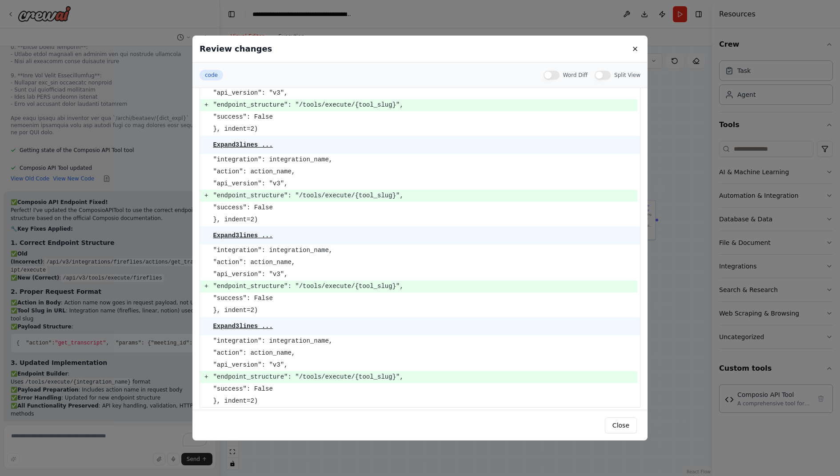
scroll to position [1472, 0]
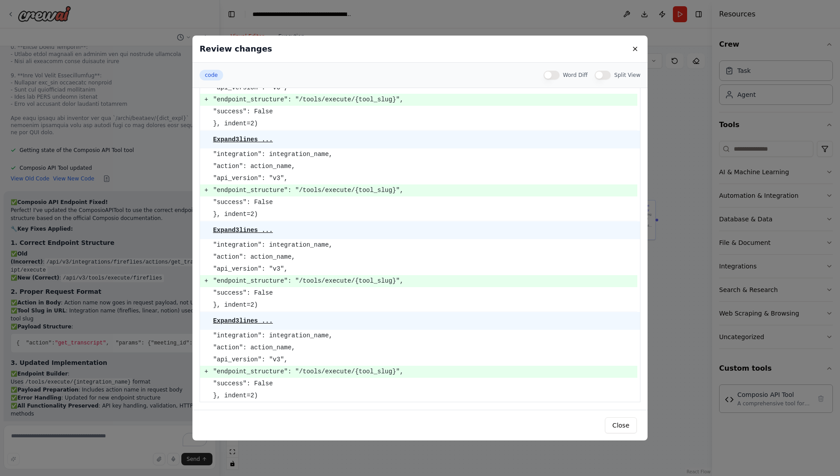
click at [126, 278] on div "Review changes code Word Diff Split View code Expand 31 lines ... Tool for inte…" at bounding box center [420, 238] width 840 height 476
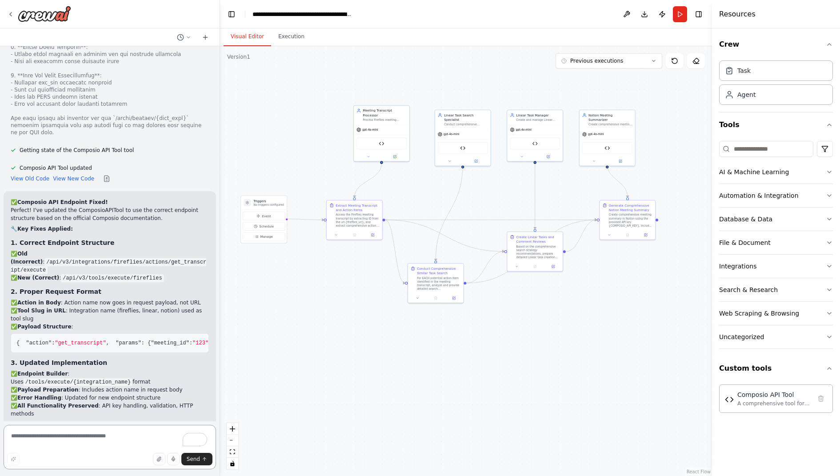
click at [50, 380] on textarea "To enrich screen reader interactions, please activate Accessibility in Grammarl…" at bounding box center [110, 447] width 212 height 44
type textarea "**********"
click at [671, 149] on input at bounding box center [766, 149] width 94 height 16
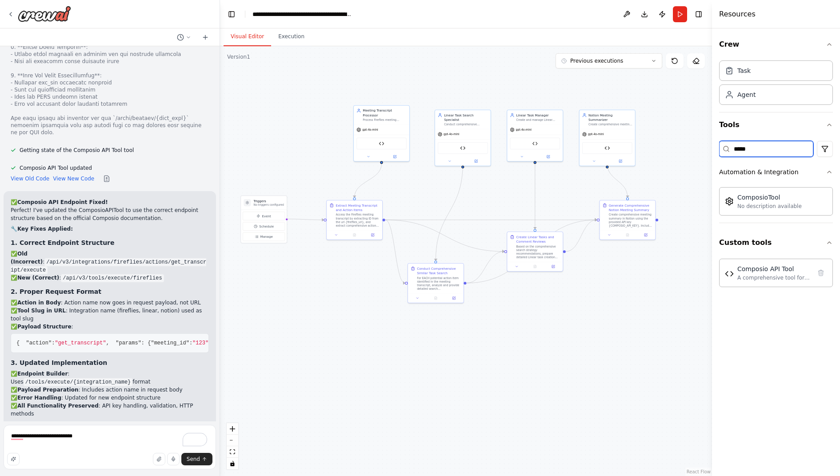
type input "*****"
click at [108, 380] on textarea "**********" at bounding box center [110, 447] width 212 height 44
type textarea "**********"
click at [96, 380] on textarea "**********" at bounding box center [110, 447] width 212 height 44
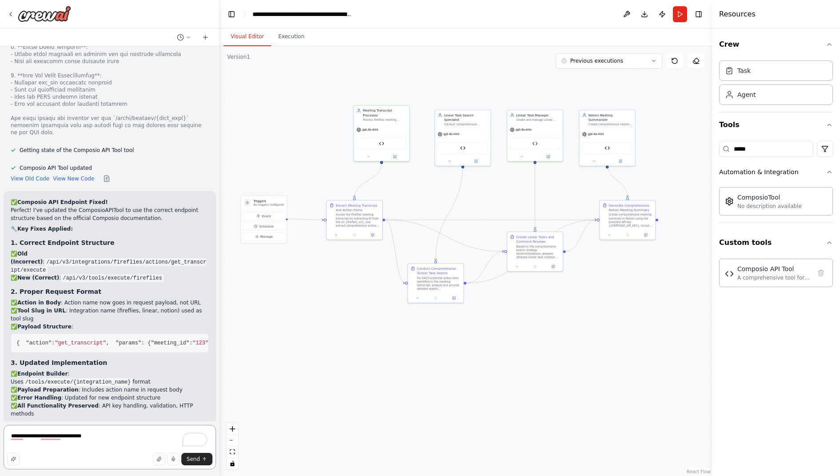
click at [96, 380] on textarea "**********" at bounding box center [110, 447] width 212 height 44
click at [671, 10] on button "Run" at bounding box center [680, 14] width 14 height 16
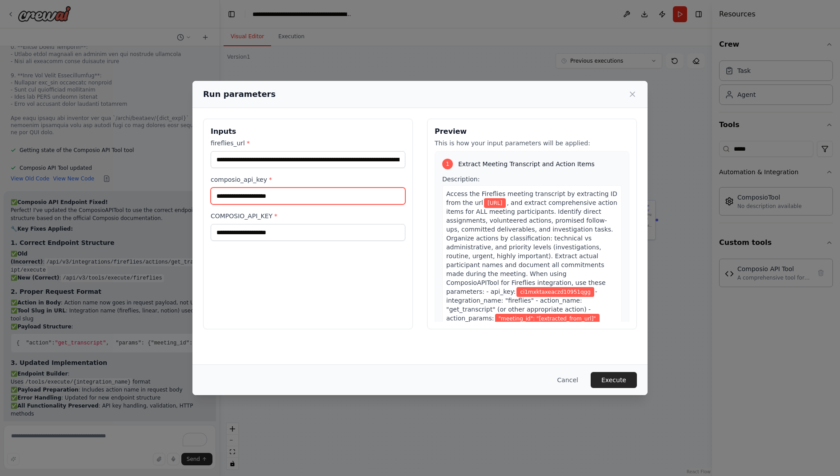
click at [320, 191] on input "**********" at bounding box center [308, 195] width 195 height 17
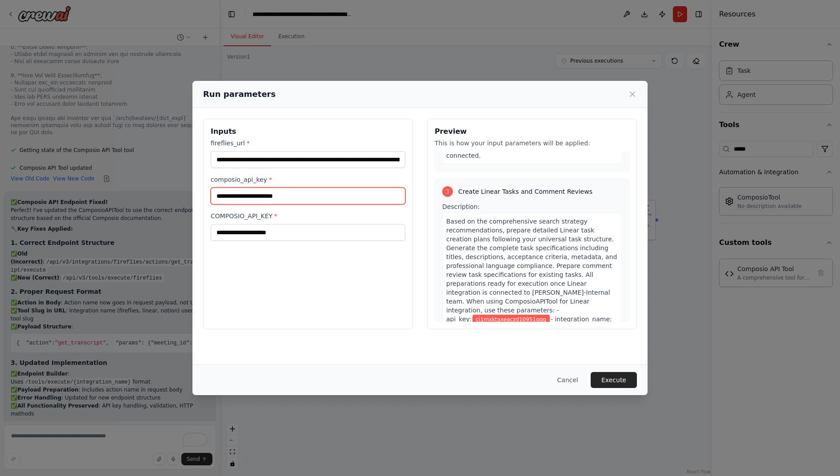
scroll to position [581, 0]
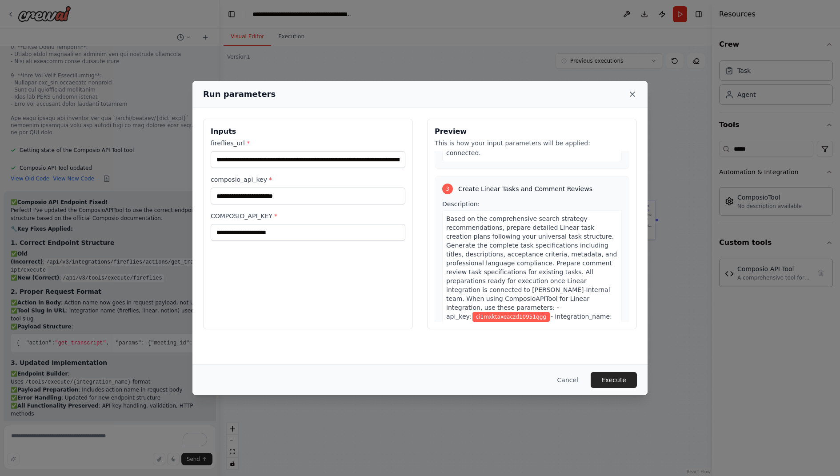
click at [633, 95] on icon at bounding box center [632, 94] width 4 height 4
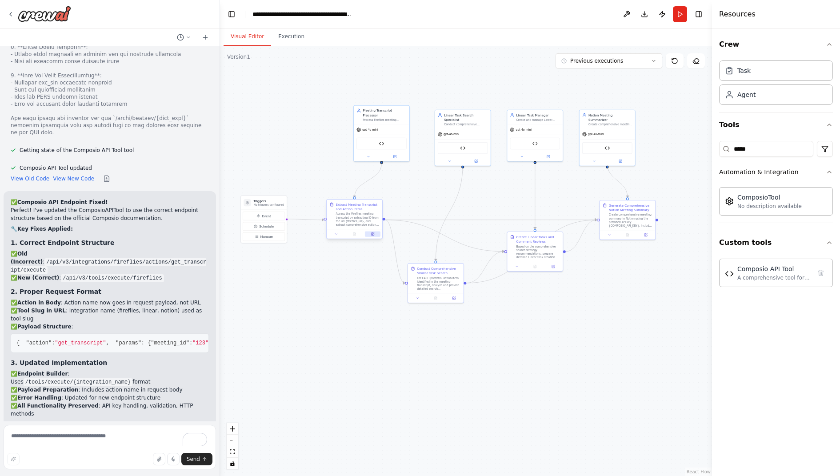
click at [374, 236] on button at bounding box center [373, 233] width 16 height 5
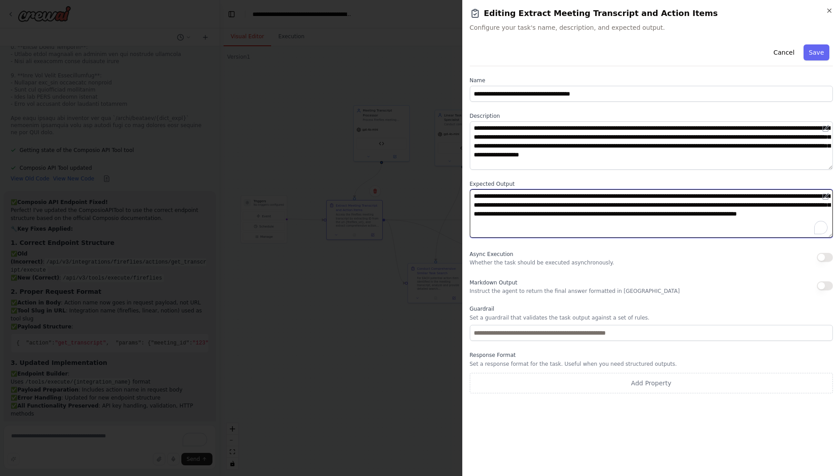
click at [612, 216] on textarea "**********" at bounding box center [651, 213] width 363 height 48
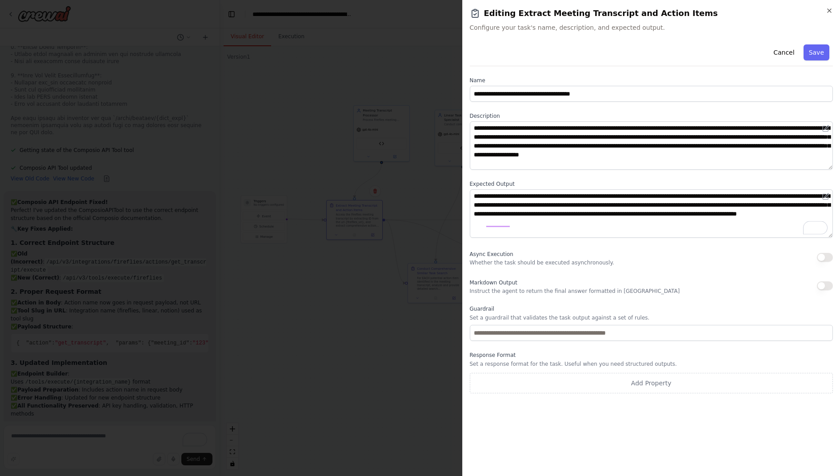
scroll to position [7219, 0]
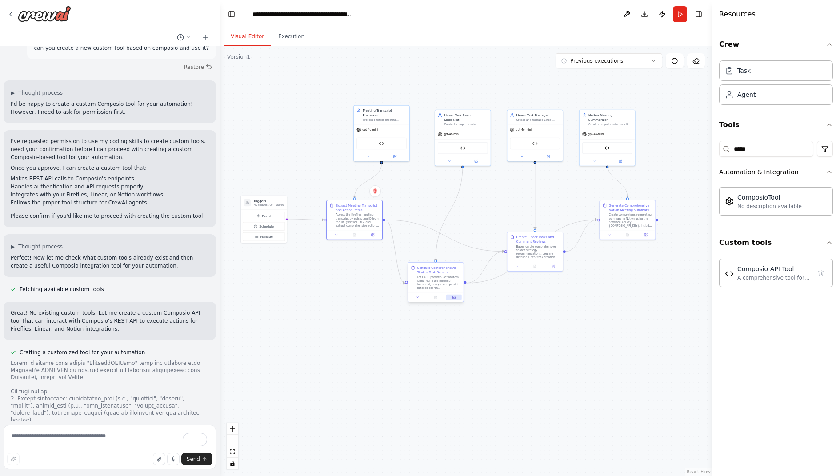
click at [454, 299] on button at bounding box center [454, 297] width 16 height 5
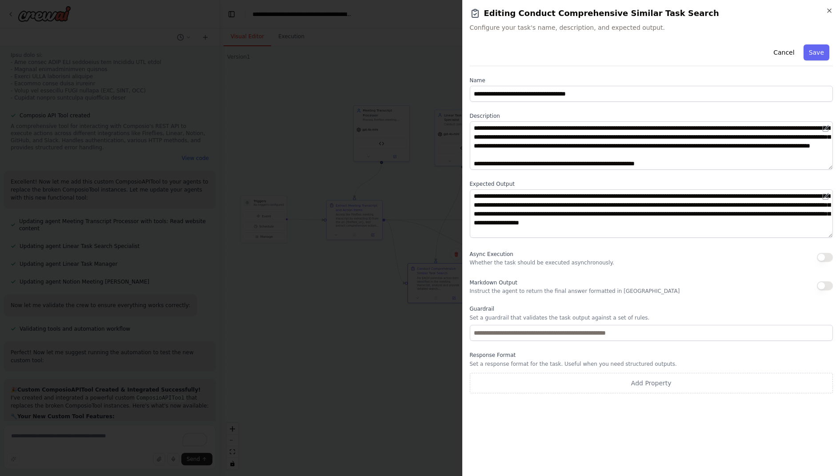
scroll to position [7885, 0]
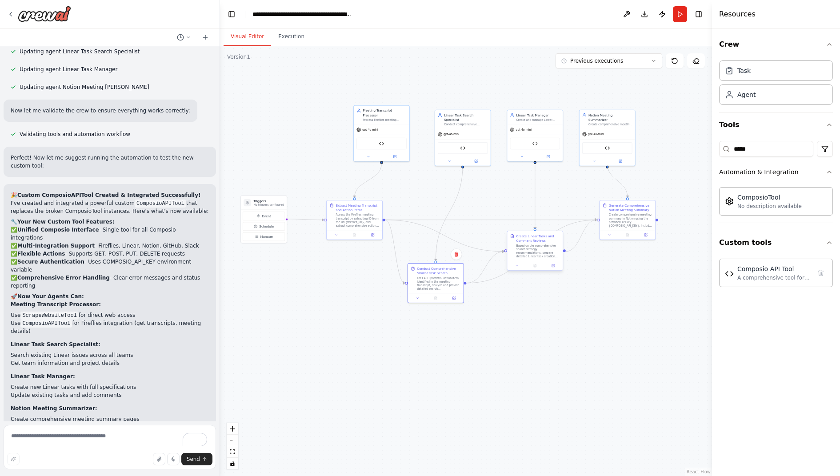
click at [555, 269] on div at bounding box center [535, 265] width 56 height 9
click at [554, 266] on icon at bounding box center [553, 265] width 3 height 3
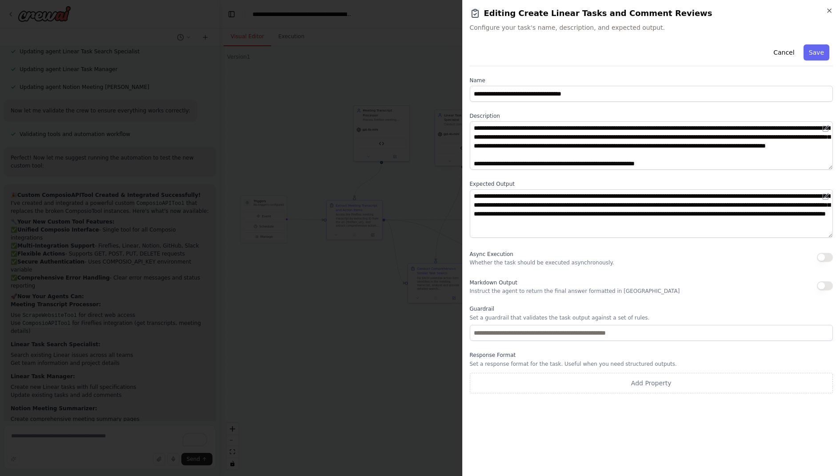
scroll to position [8212, 0]
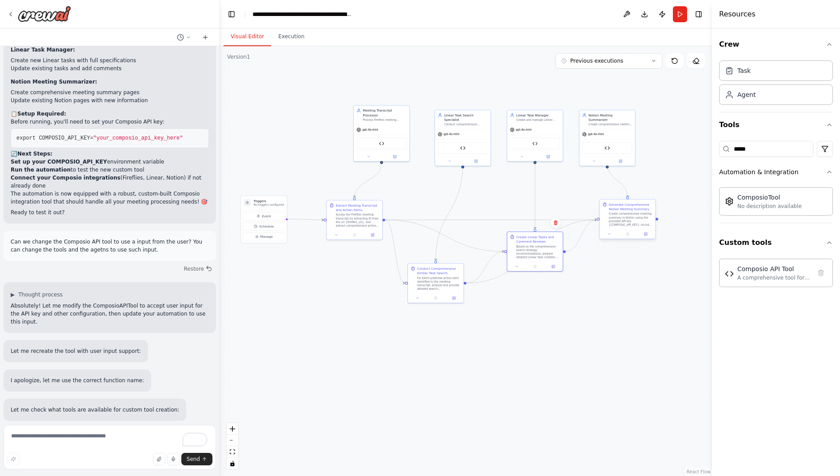
click at [648, 238] on div at bounding box center [627, 233] width 56 height 9
click at [646, 234] on icon at bounding box center [645, 234] width 3 height 3
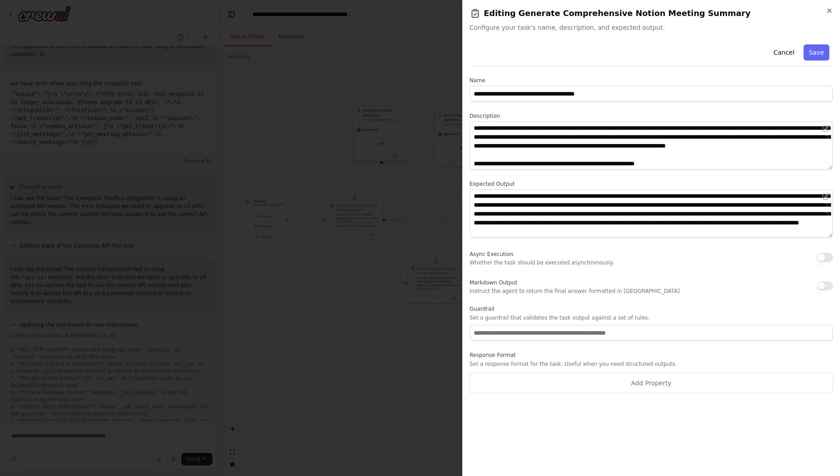
scroll to position [0, 0]
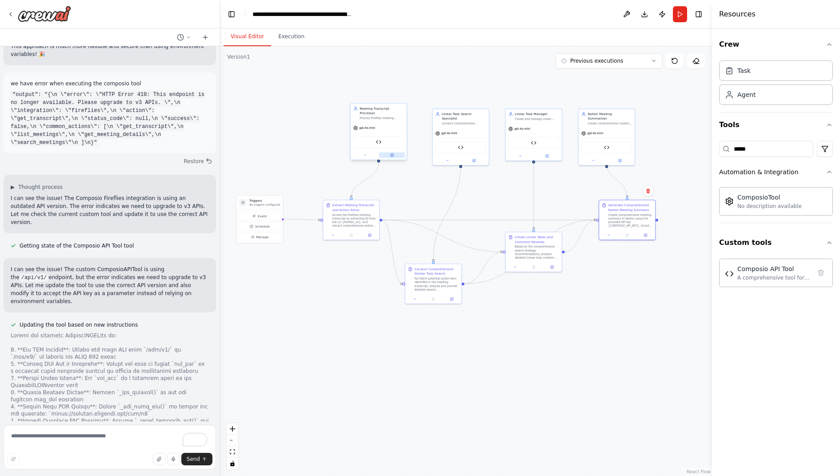
click at [389, 153] on button at bounding box center [392, 154] width 26 height 5
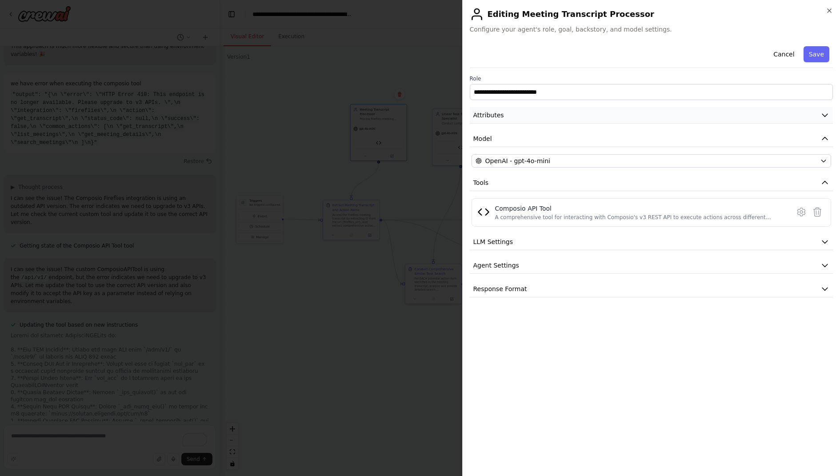
click at [593, 116] on button "Attributes" at bounding box center [651, 115] width 363 height 16
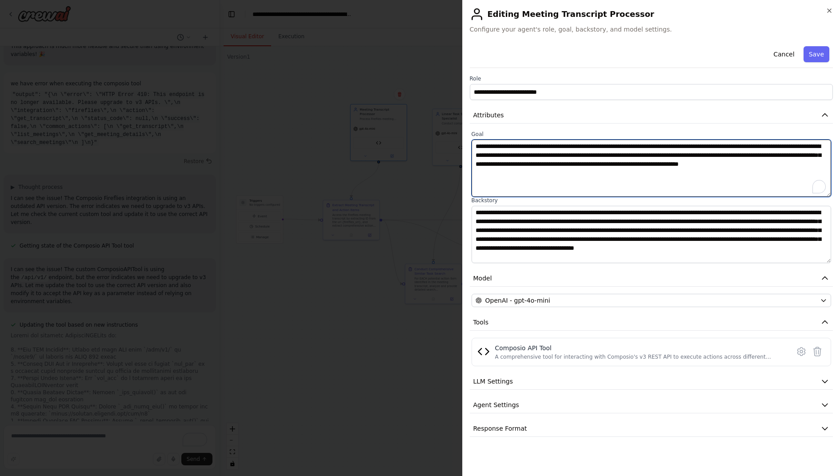
click at [532, 173] on textarea "**********" at bounding box center [651, 168] width 360 height 57
paste textarea "To enrich screen reader interactions, please activate Accessibility in Grammarl…"
type textarea "**********"
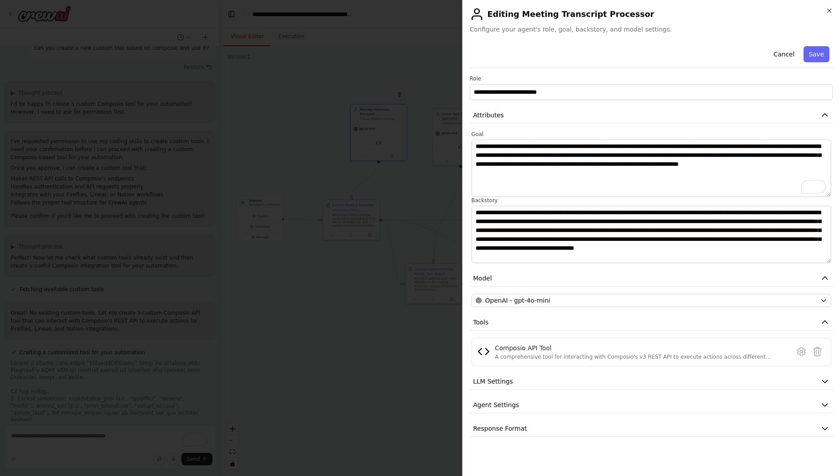
scroll to position [7691, 0]
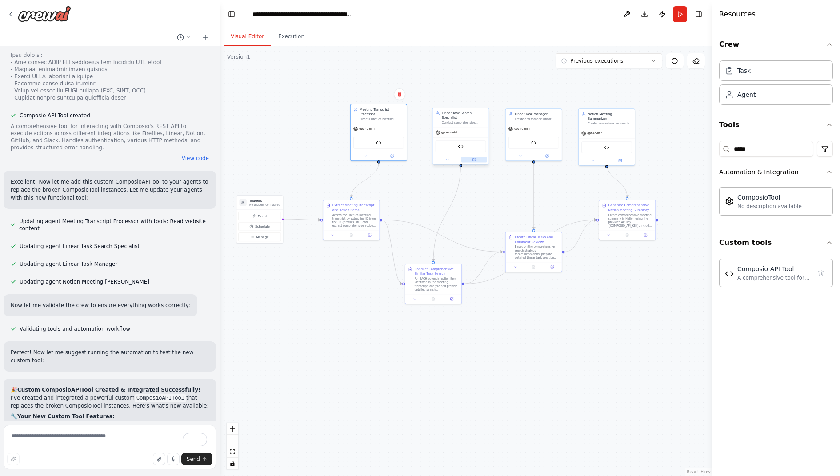
click at [474, 158] on icon at bounding box center [474, 159] width 2 height 2
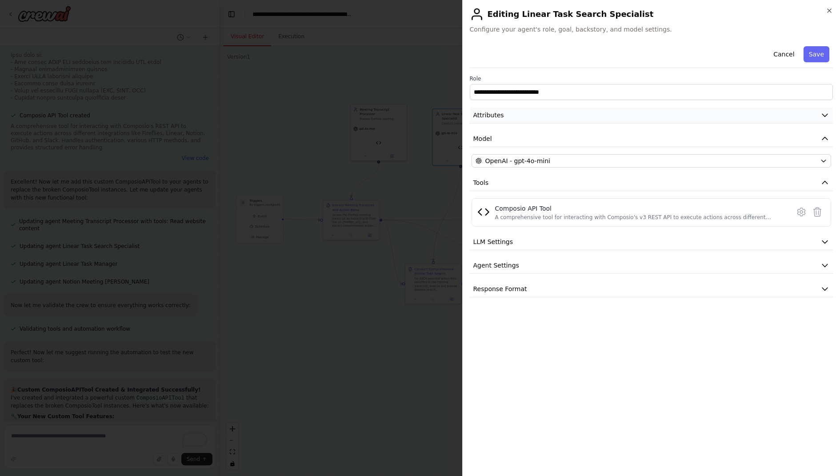
click at [601, 115] on button "Attributes" at bounding box center [651, 115] width 363 height 16
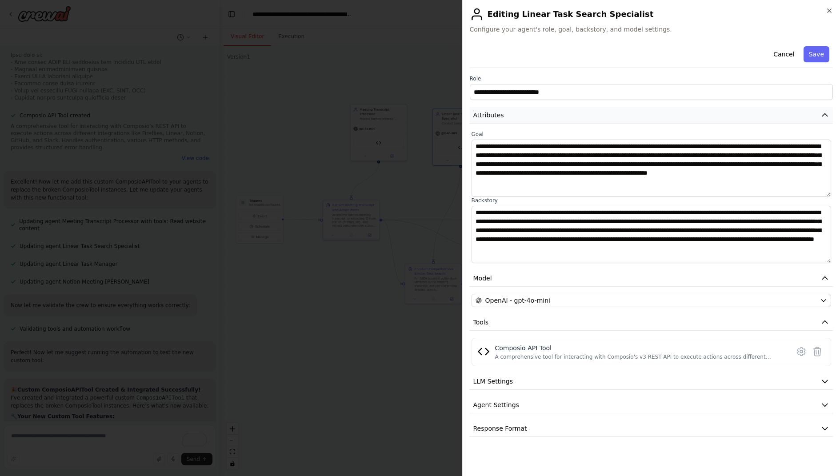
scroll to position [7885, 0]
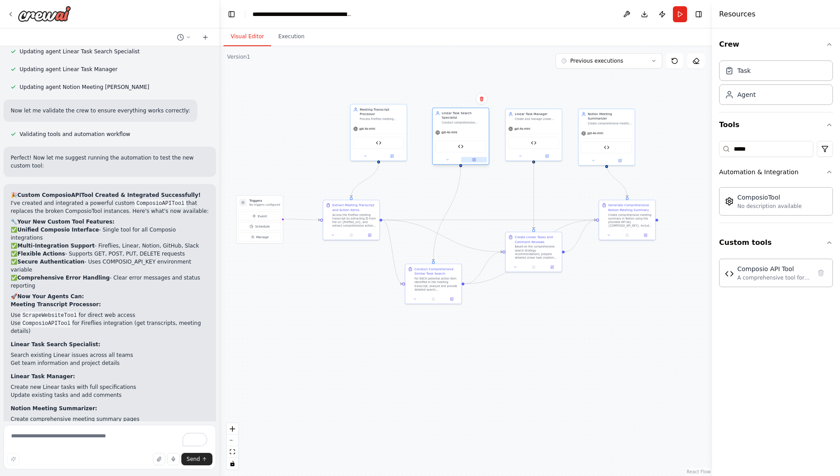
click at [476, 157] on button at bounding box center [474, 159] width 26 height 5
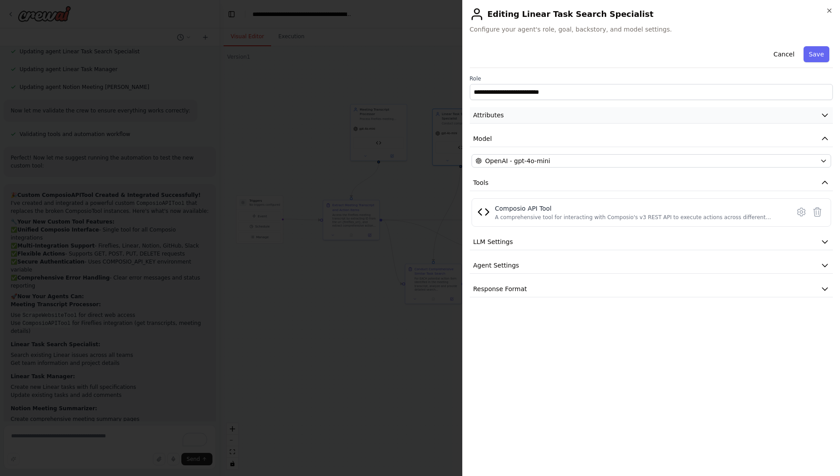
click at [571, 110] on button "Attributes" at bounding box center [651, 115] width 363 height 16
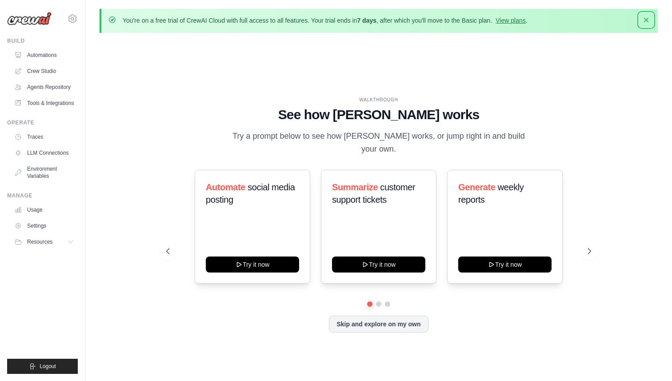
click at [645, 19] on icon "button" at bounding box center [646, 20] width 9 height 9
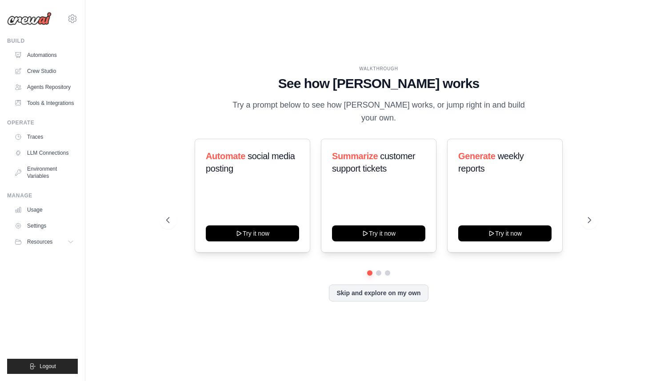
click at [169, 175] on div "Automate social media posting Try it now Summarize customer support tickets Try…" at bounding box center [378, 196] width 425 height 114
click at [70, 16] on icon at bounding box center [72, 18] width 11 height 11
click at [102, 34] on div "[EMAIL_ADDRESS][DOMAIN_NAME]" at bounding box center [109, 34] width 70 height 9
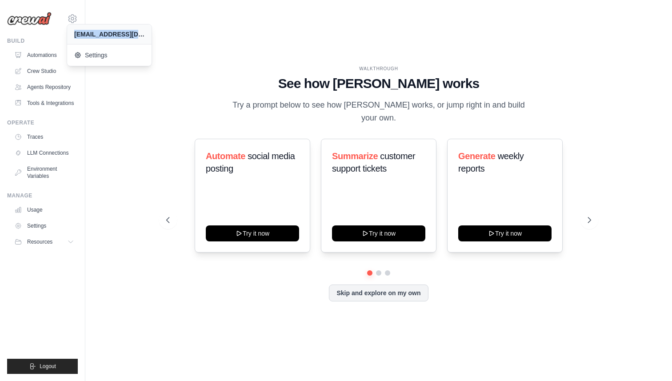
copy div "fernandochucre@bcexecutiveassistance.com"
click at [97, 62] on link "Settings" at bounding box center [111, 55] width 84 height 18
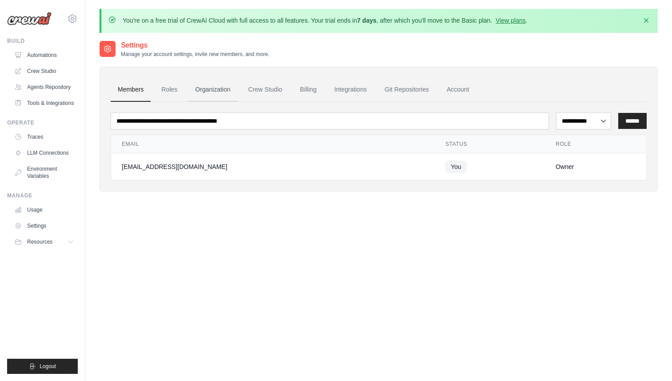
click at [217, 84] on link "Organization" at bounding box center [212, 90] width 49 height 24
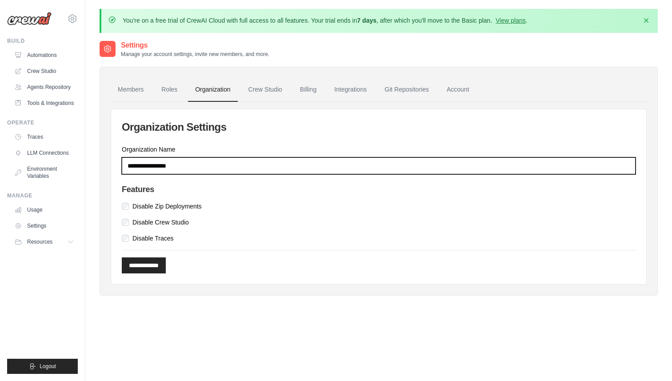
click at [192, 168] on input "Organization Name" at bounding box center [379, 165] width 514 height 17
type input "********"
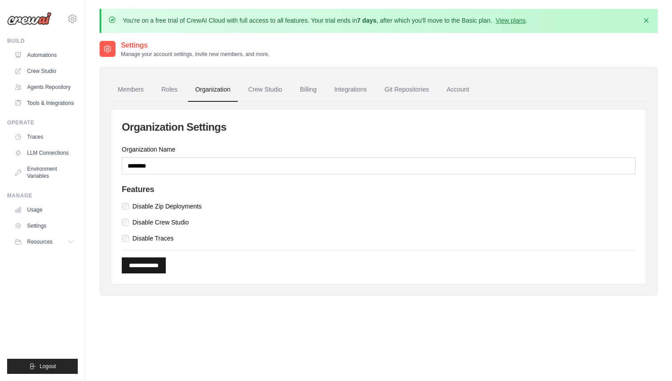
click at [153, 268] on input "**********" at bounding box center [144, 265] width 44 height 16
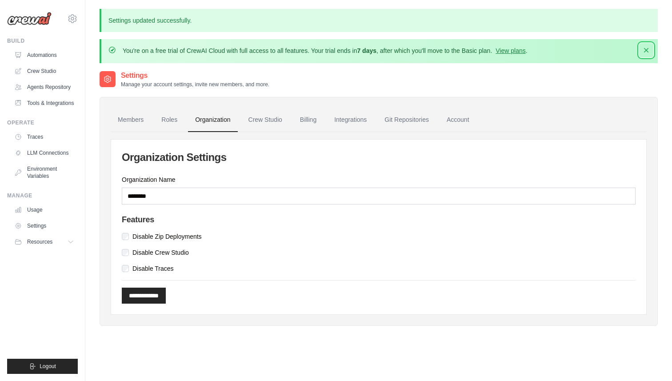
click at [646, 48] on icon "button" at bounding box center [646, 50] width 9 height 9
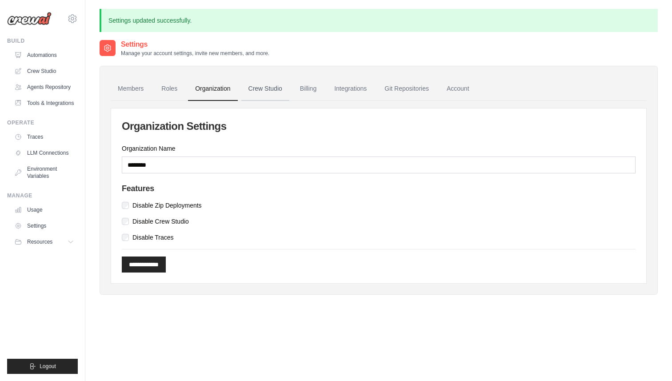
click at [272, 84] on link "Crew Studio" at bounding box center [265, 89] width 48 height 24
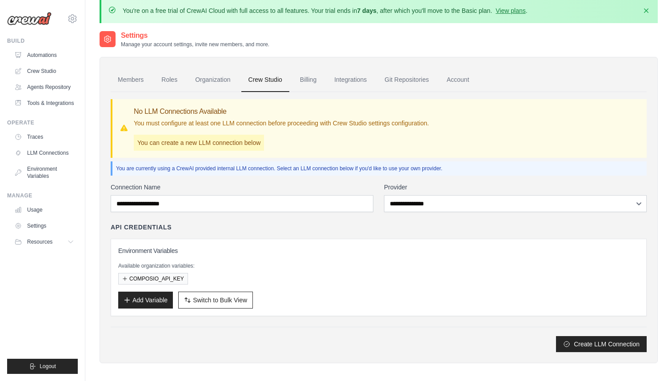
scroll to position [5, 0]
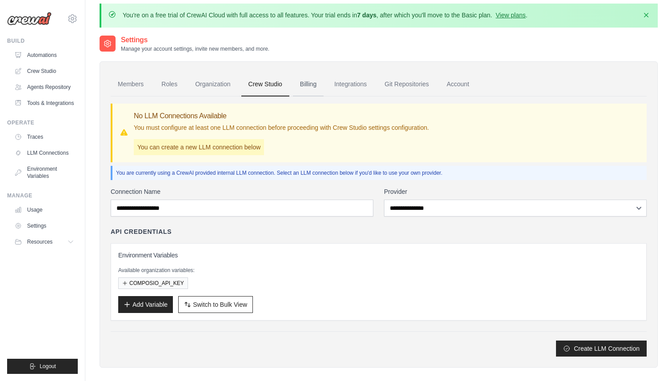
click at [319, 81] on link "Billing" at bounding box center [308, 84] width 31 height 24
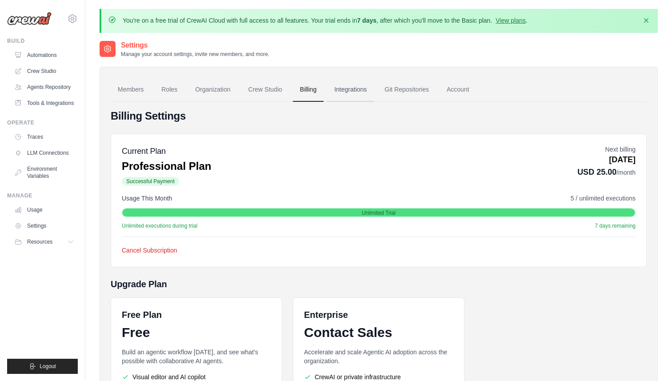
click at [368, 88] on link "Integrations" at bounding box center [350, 90] width 47 height 24
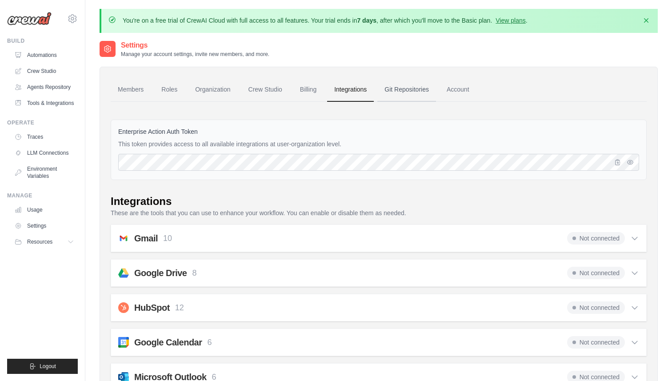
click at [415, 86] on link "Git Repositories" at bounding box center [406, 90] width 59 height 24
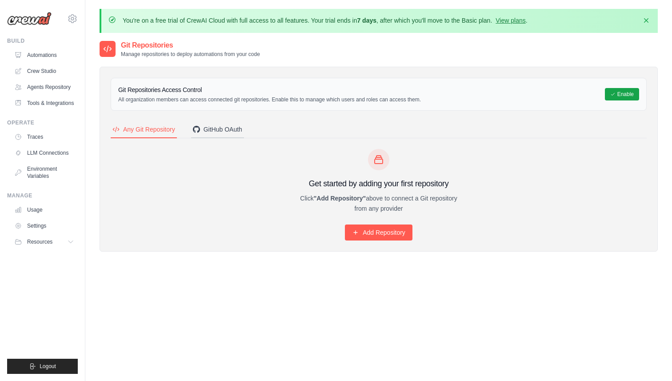
click at [242, 127] on div "GitHub OAuth" at bounding box center [217, 129] width 49 height 9
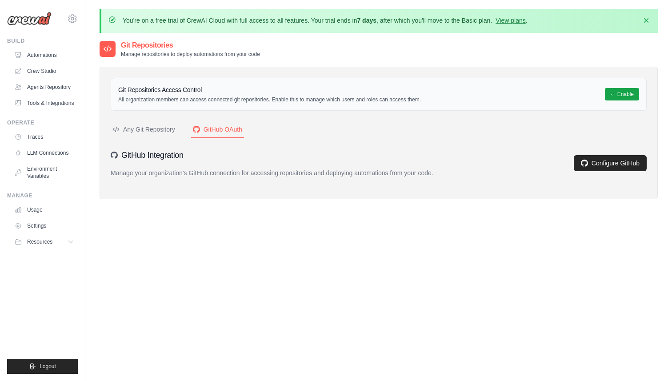
click at [109, 51] on icon at bounding box center [107, 48] width 9 height 9
click at [77, 17] on icon at bounding box center [72, 18] width 11 height 11
click at [81, 61] on link "Settings" at bounding box center [110, 55] width 84 height 18
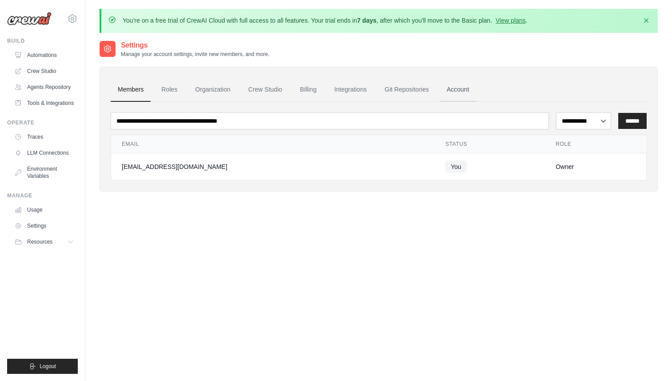
click at [474, 92] on link "Account" at bounding box center [457, 90] width 37 height 24
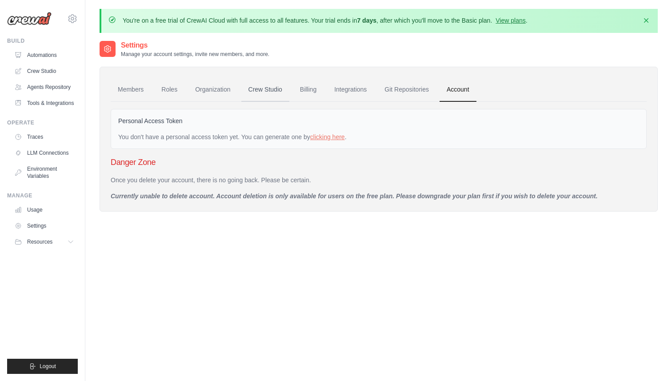
click at [267, 85] on link "Crew Studio" at bounding box center [265, 90] width 48 height 24
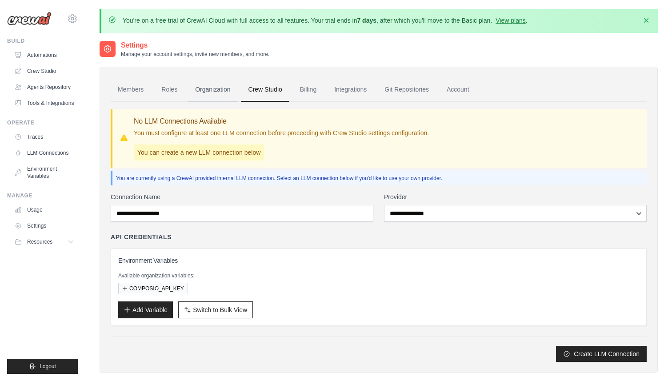
click at [235, 88] on link "Organization" at bounding box center [212, 90] width 49 height 24
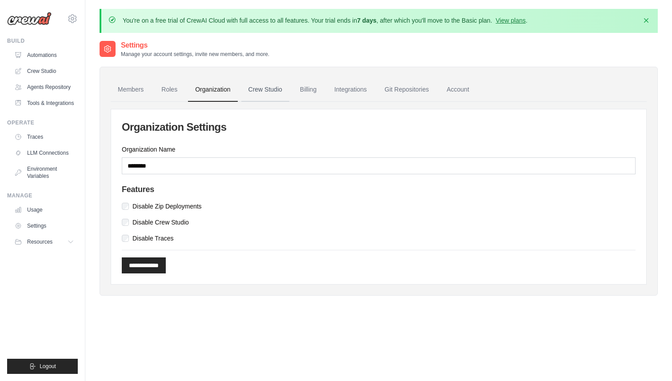
click at [269, 90] on link "Crew Studio" at bounding box center [265, 90] width 48 height 24
click at [272, 88] on link "Crew Studio" at bounding box center [265, 90] width 48 height 24
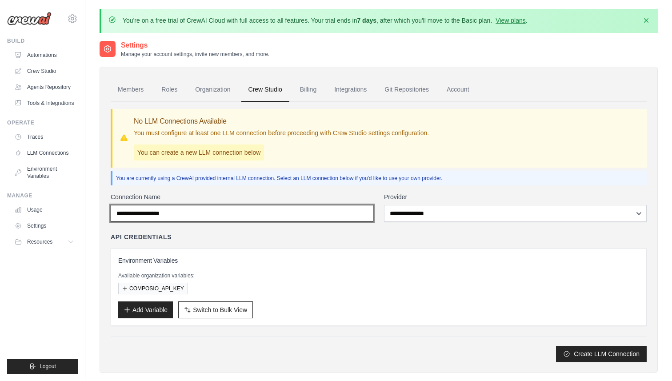
click at [302, 211] on input "Connection Name" at bounding box center [242, 213] width 263 height 17
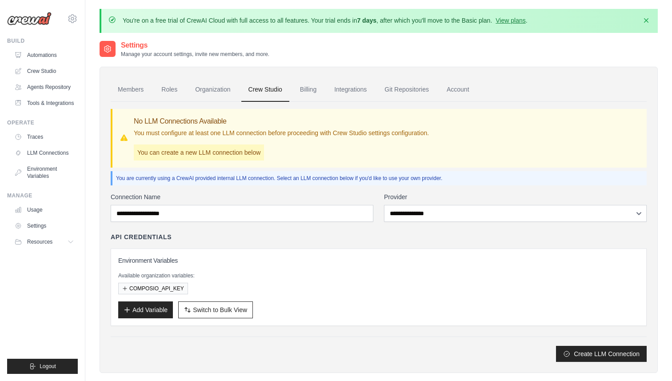
click at [400, 222] on div "**********" at bounding box center [379, 276] width 536 height 169
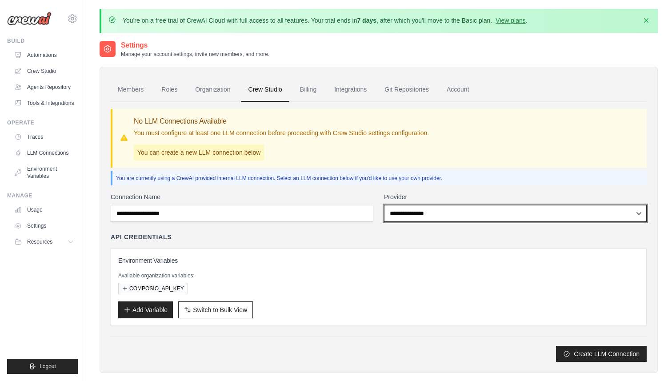
click at [407, 215] on select "**********" at bounding box center [515, 213] width 263 height 17
select select "******"
click at [384, 205] on select "**********" at bounding box center [515, 213] width 263 height 17
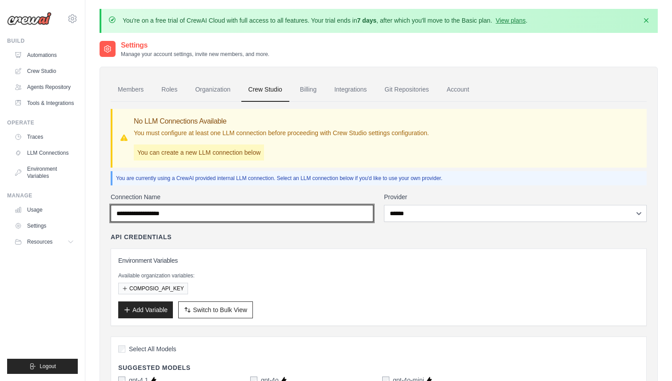
click at [350, 212] on input "Connection Name" at bounding box center [242, 213] width 263 height 17
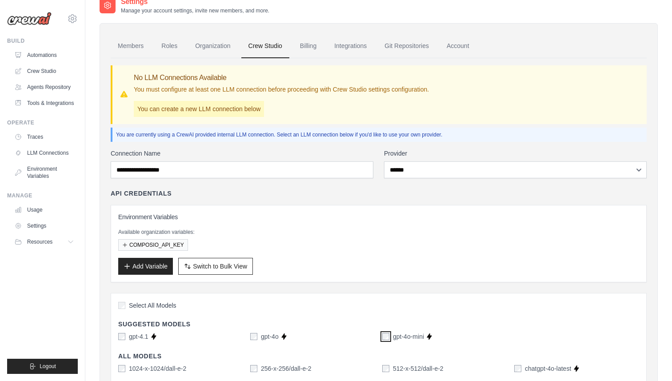
scroll to position [44, 0]
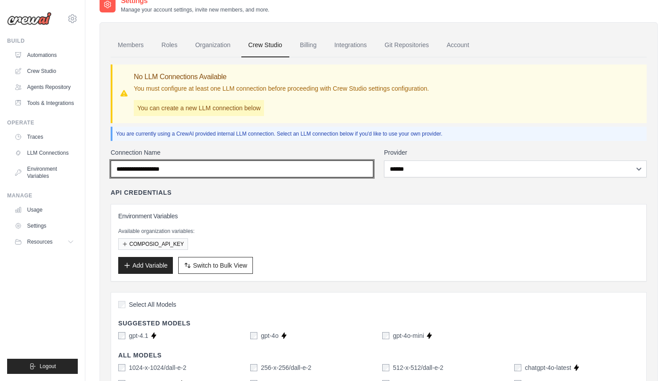
click at [235, 170] on input "Connection Name" at bounding box center [242, 168] width 263 height 17
type input "*********"
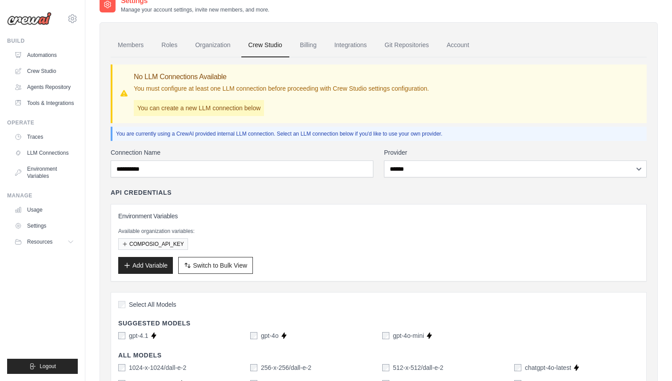
click at [246, 209] on div "Environment Variables Available organization variables: COMPOSIO_API_KEY Add Va…" at bounding box center [379, 242] width 536 height 77
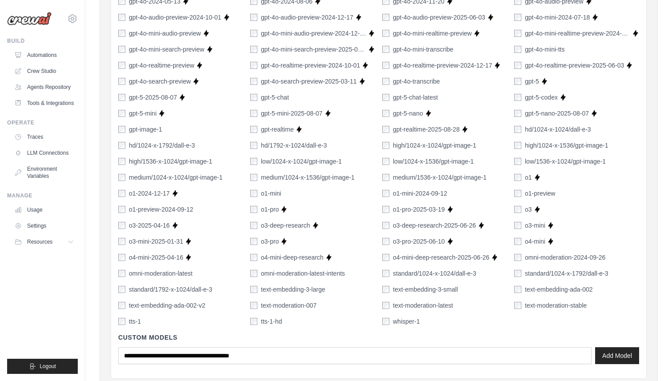
scroll to position [638, 0]
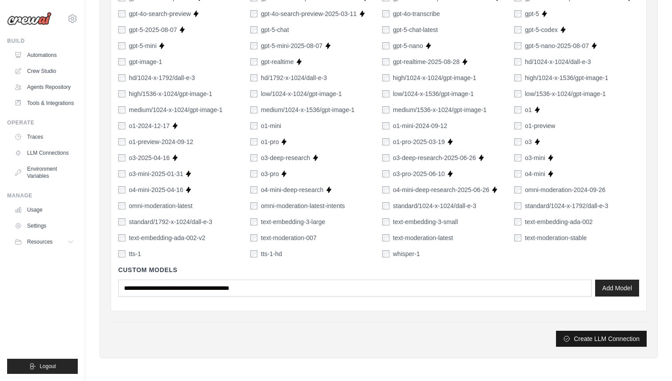
click at [594, 339] on button "Create LLM Connection" at bounding box center [601, 339] width 91 height 16
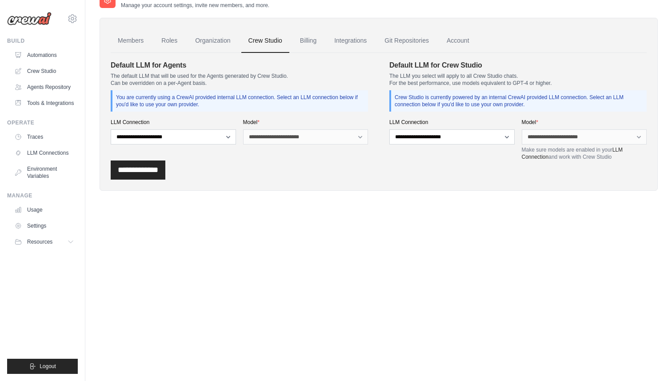
scroll to position [0, 0]
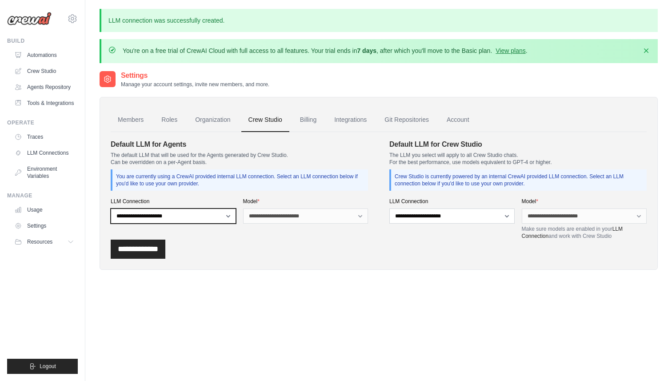
click at [205, 217] on select "**********" at bounding box center [173, 215] width 125 height 15
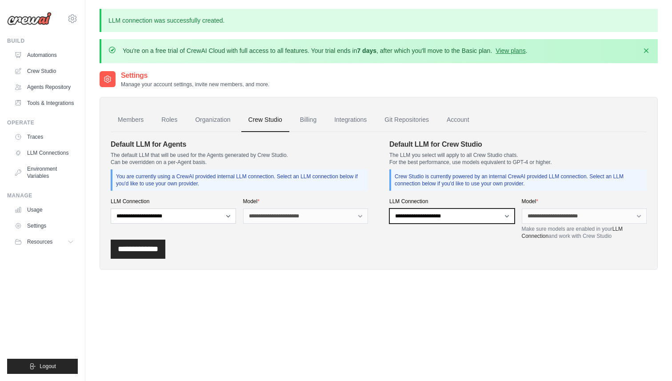
click at [467, 217] on select "**********" at bounding box center [451, 215] width 125 height 15
select select "******"
click at [389, 208] on select "**********" at bounding box center [451, 215] width 125 height 15
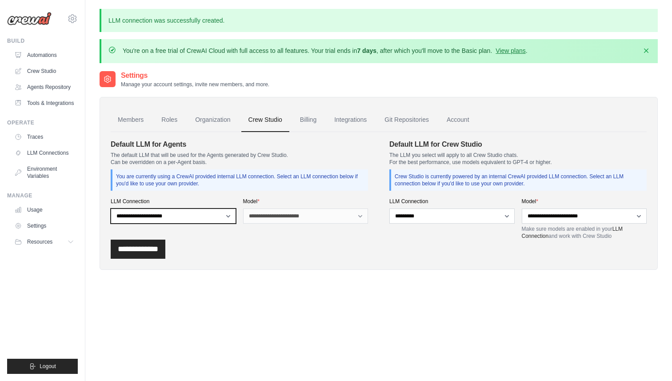
click at [219, 215] on select "**********" at bounding box center [173, 215] width 125 height 15
select select "******"
click at [111, 208] on select "**********" at bounding box center [173, 215] width 125 height 15
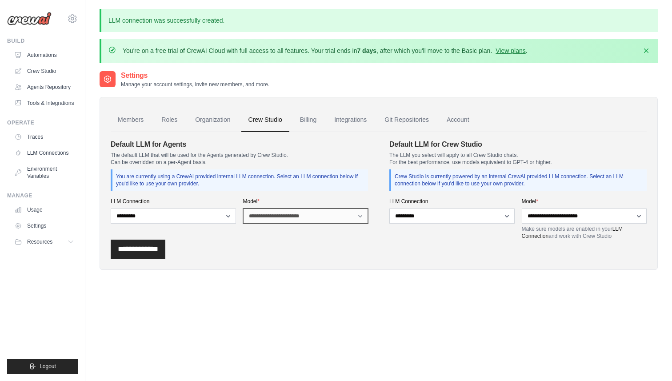
click at [275, 212] on select "**********" at bounding box center [305, 215] width 125 height 15
select select "**********"
click at [243, 208] on select "**********" at bounding box center [305, 215] width 125 height 15
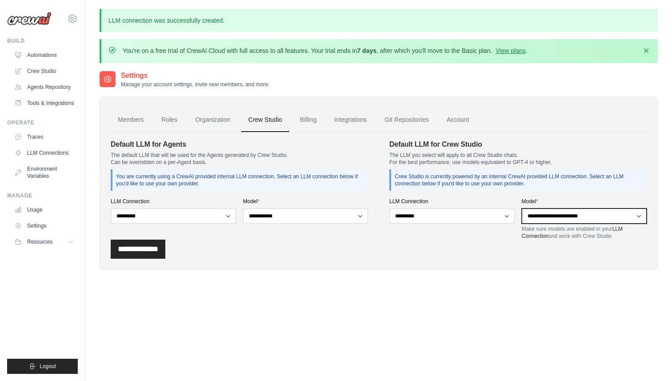
click at [537, 214] on select "**********" at bounding box center [584, 215] width 125 height 15
select select "**********"
click at [522, 208] on select "**********" at bounding box center [584, 215] width 125 height 15
click at [148, 248] on input "**********" at bounding box center [138, 248] width 55 height 19
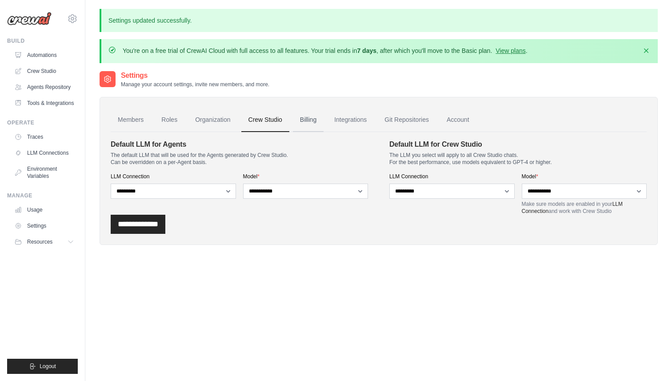
click at [315, 119] on link "Billing" at bounding box center [308, 120] width 31 height 24
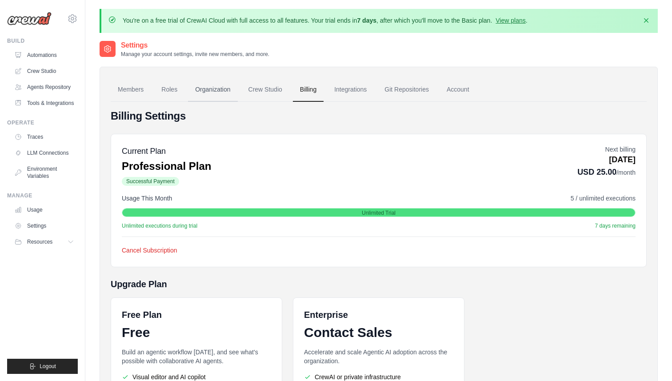
click at [215, 87] on link "Organization" at bounding box center [212, 90] width 49 height 24
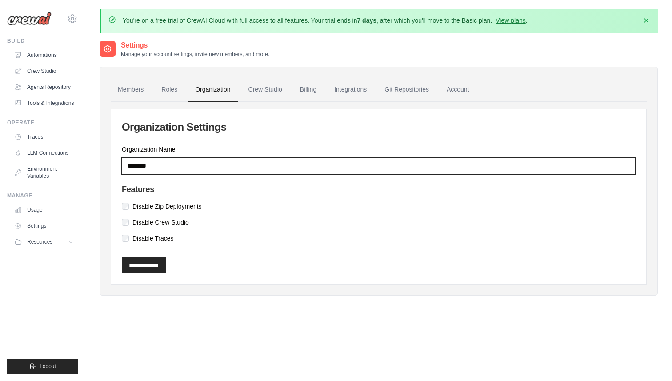
click at [176, 167] on input "********" at bounding box center [379, 165] width 514 height 17
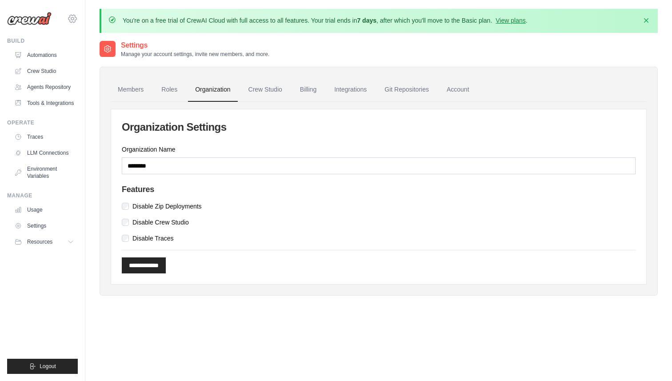
click at [73, 17] on icon at bounding box center [72, 18] width 11 height 11
click at [122, 33] on div "[EMAIL_ADDRESS][DOMAIN_NAME]" at bounding box center [109, 34] width 70 height 9
click at [122, 33] on div "fernandochucre@bcexecutiveassistance.com" at bounding box center [109, 34] width 70 height 9
copy div "fernandochucre@bcexecutiveassistance.com"
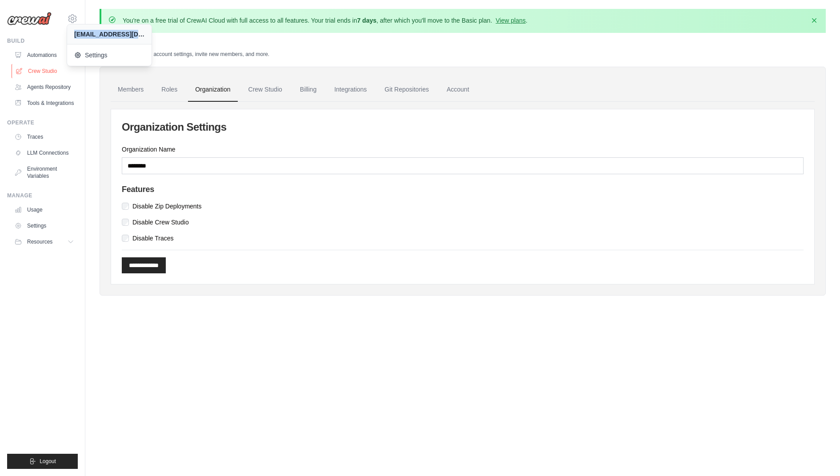
click at [20, 71] on icon at bounding box center [19, 71] width 6 height 6
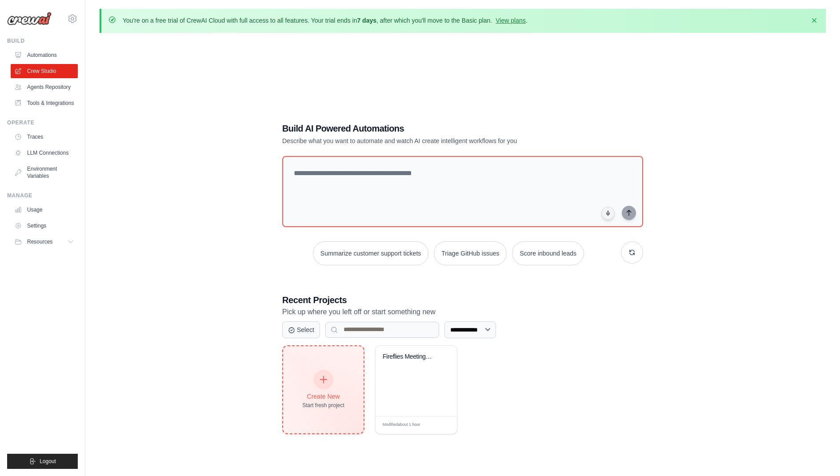
click at [316, 388] on div "Create New Start fresh project" at bounding box center [323, 390] width 42 height 38
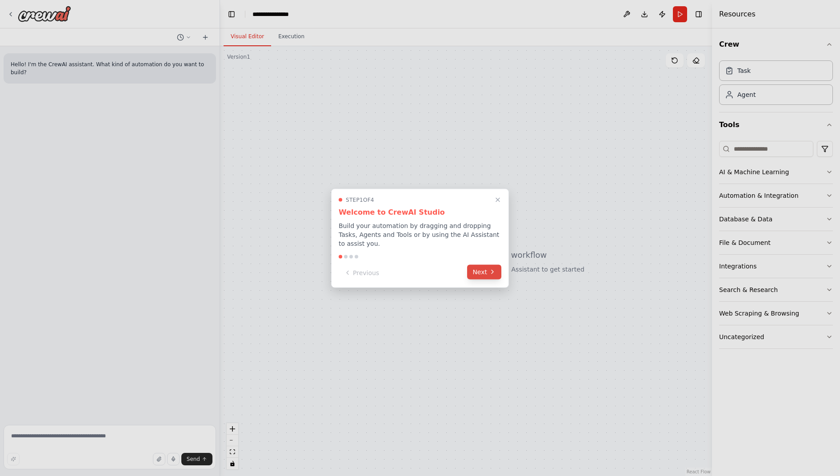
click at [475, 269] on button "Next" at bounding box center [484, 271] width 34 height 15
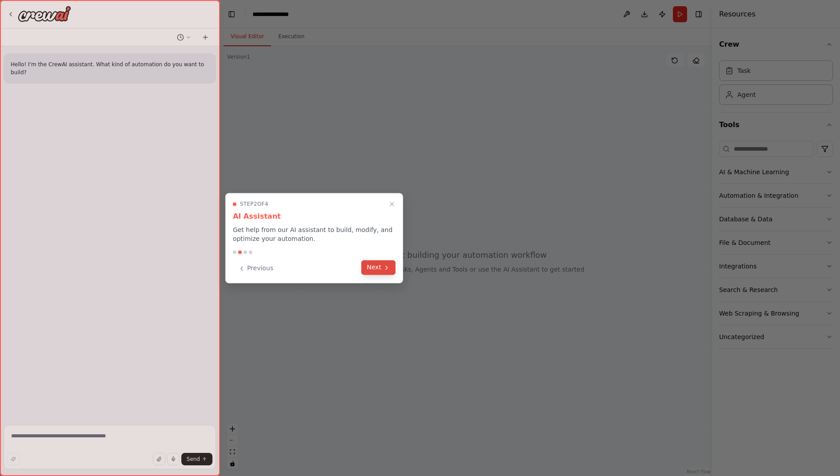
click at [380, 272] on button "Next" at bounding box center [378, 267] width 34 height 15
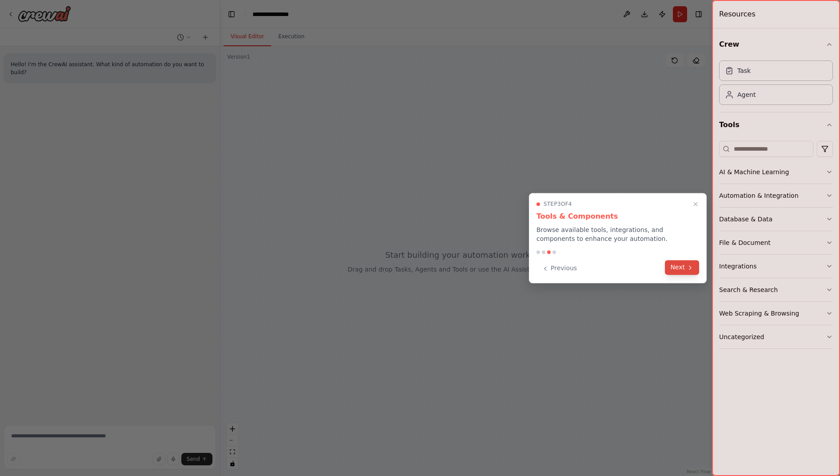
click at [678, 269] on button "Next" at bounding box center [682, 267] width 34 height 15
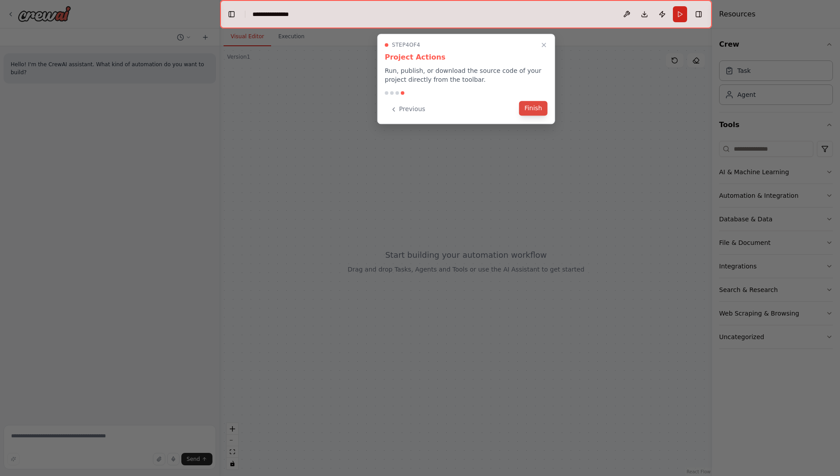
click at [541, 112] on button "Finish" at bounding box center [533, 108] width 28 height 15
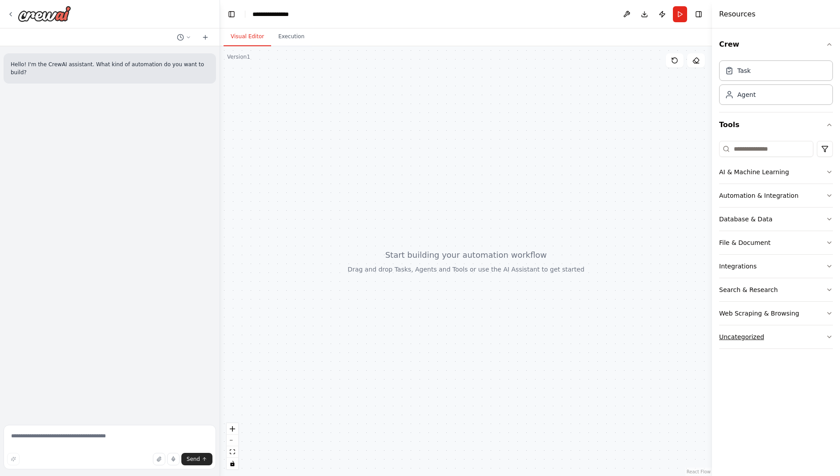
click at [748, 339] on div "Uncategorized" at bounding box center [741, 336] width 45 height 9
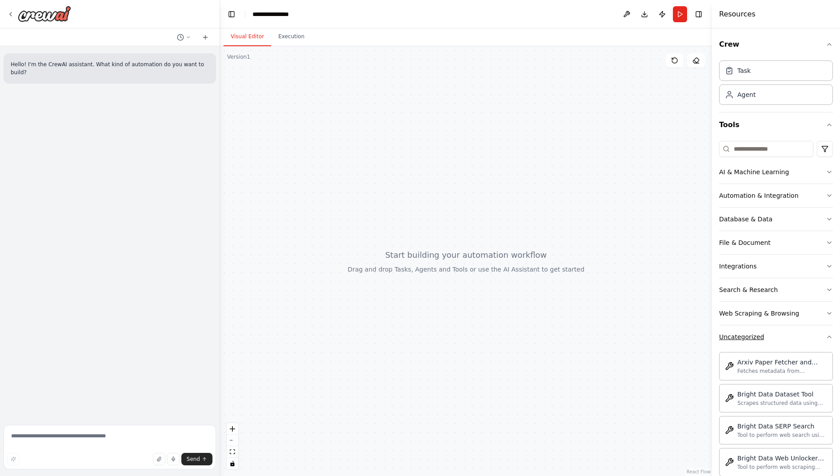
click at [748, 339] on div "Uncategorized" at bounding box center [741, 336] width 45 height 9
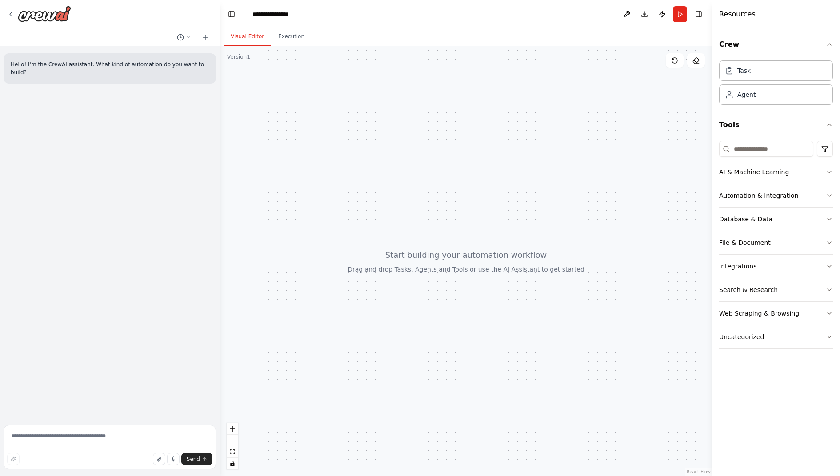
click at [768, 313] on div "Web Scraping & Browsing" at bounding box center [759, 313] width 80 height 9
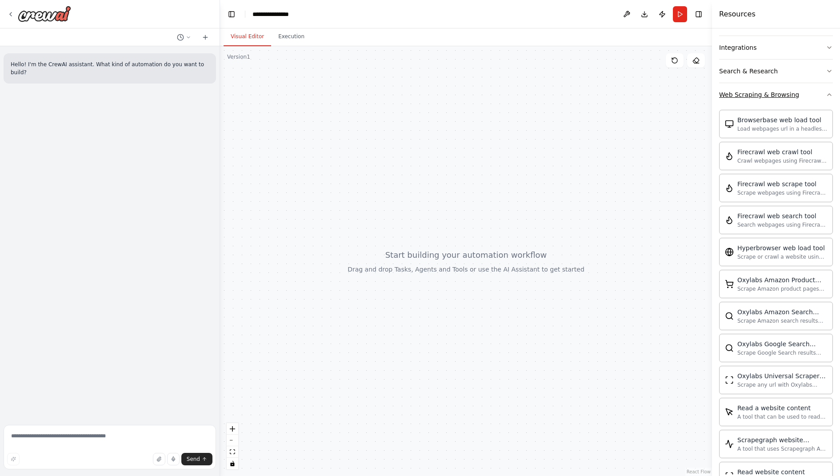
scroll to position [54, 0]
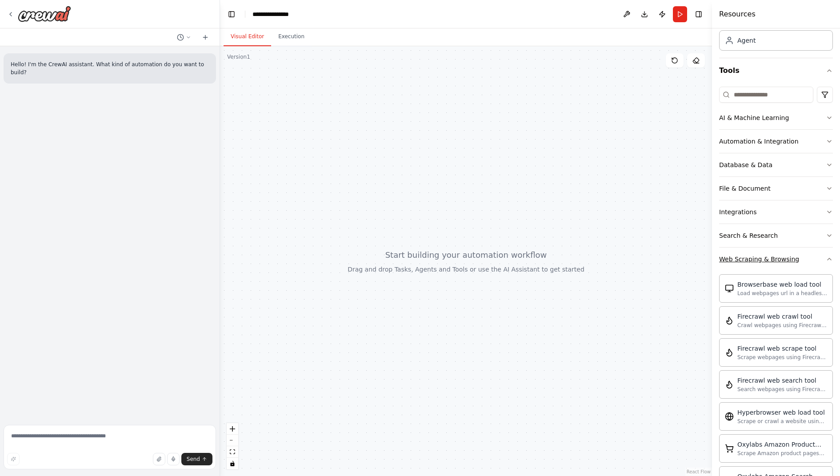
click at [778, 255] on div "Web Scraping & Browsing" at bounding box center [759, 259] width 80 height 9
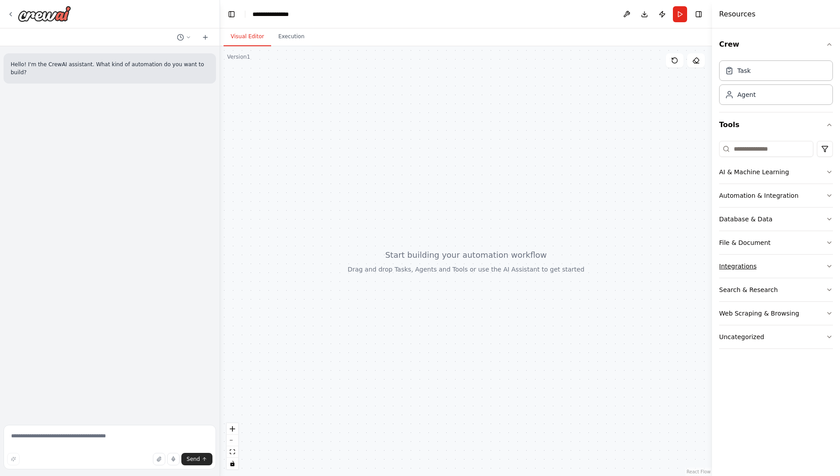
click at [744, 259] on button "Integrations" at bounding box center [776, 266] width 114 height 23
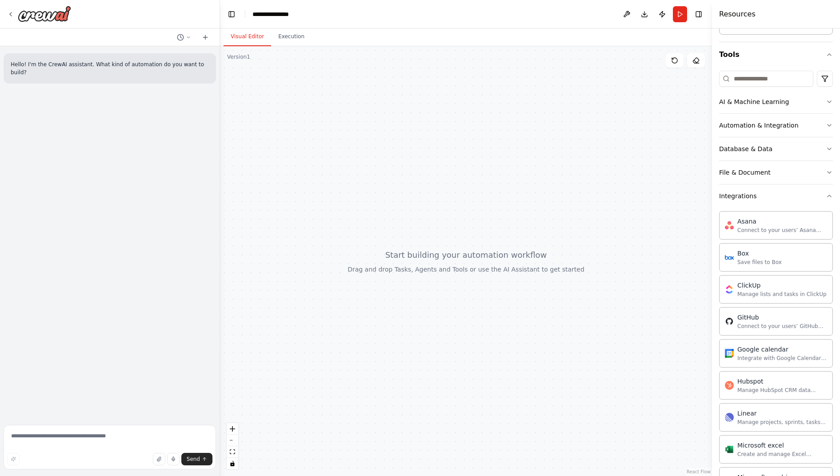
scroll to position [49, 0]
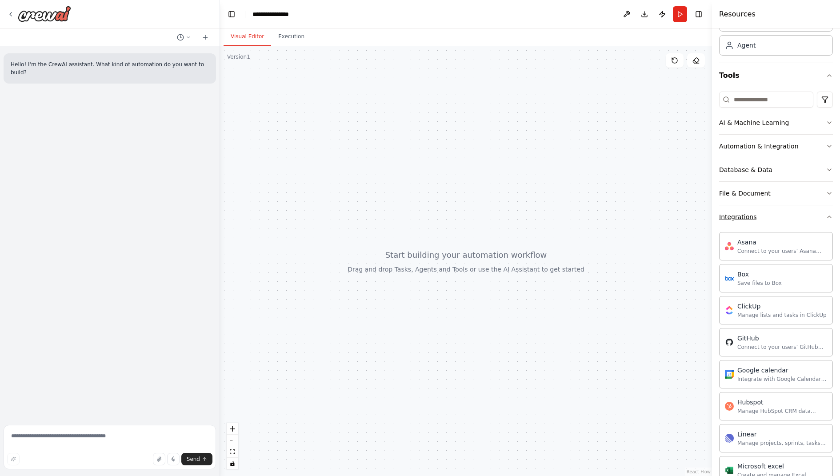
click at [761, 207] on button "Integrations" at bounding box center [776, 216] width 114 height 23
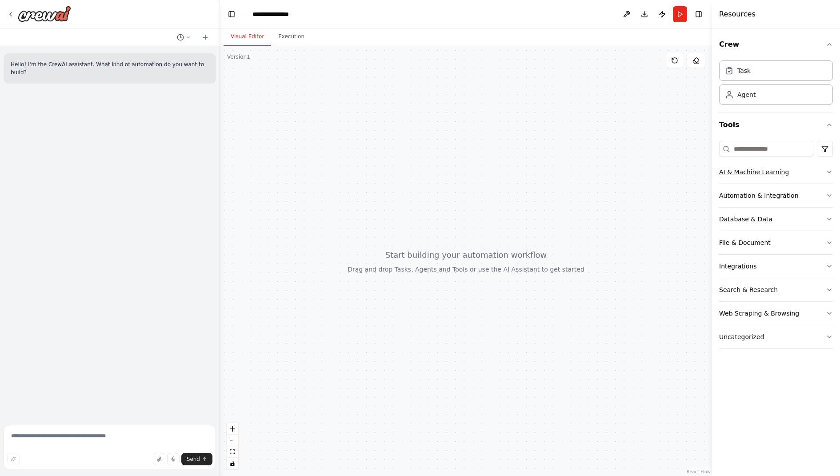
click at [772, 180] on button "AI & Machine Learning" at bounding box center [776, 171] width 114 height 23
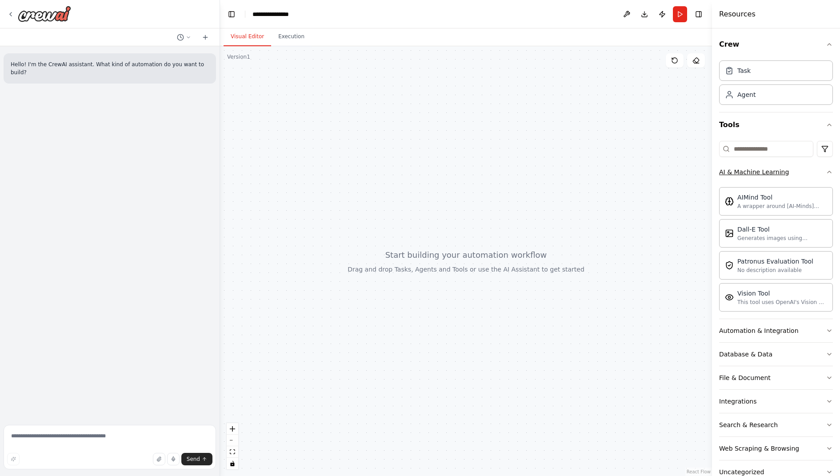
click at [772, 180] on button "AI & Machine Learning" at bounding box center [776, 171] width 114 height 23
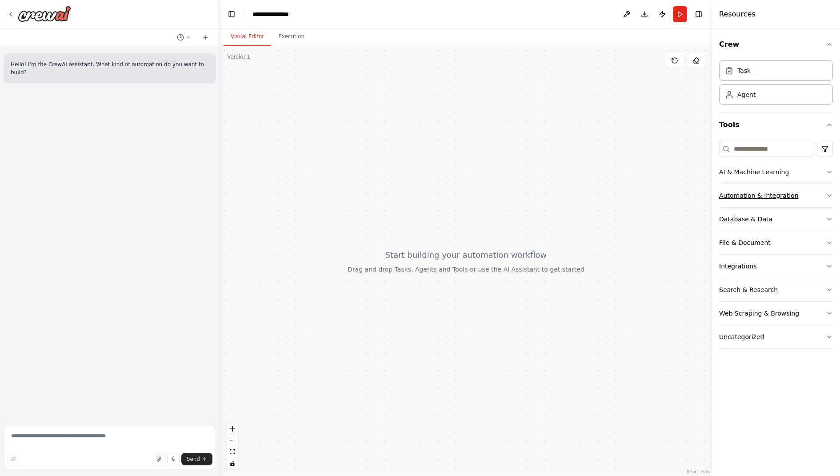
click at [749, 200] on button "Automation & Integration" at bounding box center [776, 195] width 114 height 23
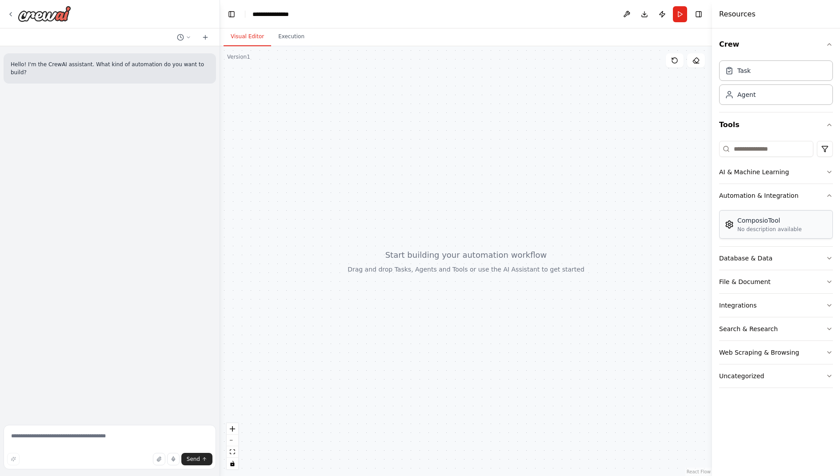
click at [751, 218] on div "ComposioTool" at bounding box center [769, 220] width 64 height 9
click at [745, 226] on div "No description available" at bounding box center [769, 229] width 64 height 7
click at [833, 173] on div "Crew Task Agent Tools AI & Machine Learning Automation & Integration ComposioTo…" at bounding box center [776, 251] width 128 height 447
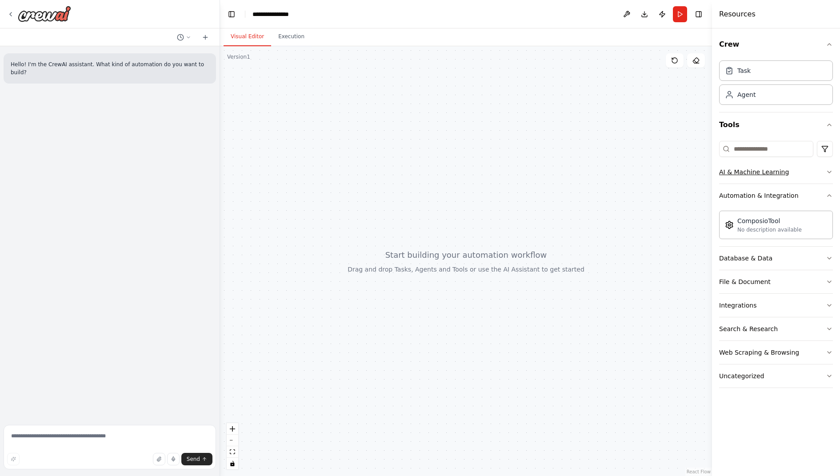
click at [829, 173] on icon "button" at bounding box center [828, 171] width 7 height 7
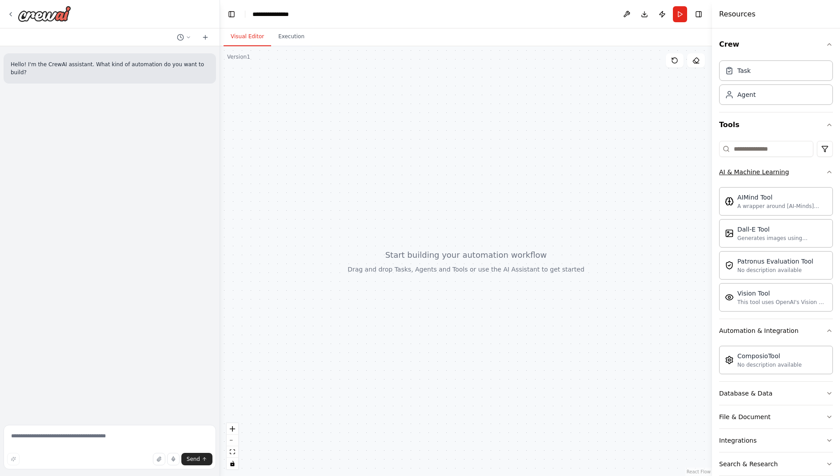
click at [829, 173] on icon "button" at bounding box center [828, 171] width 7 height 7
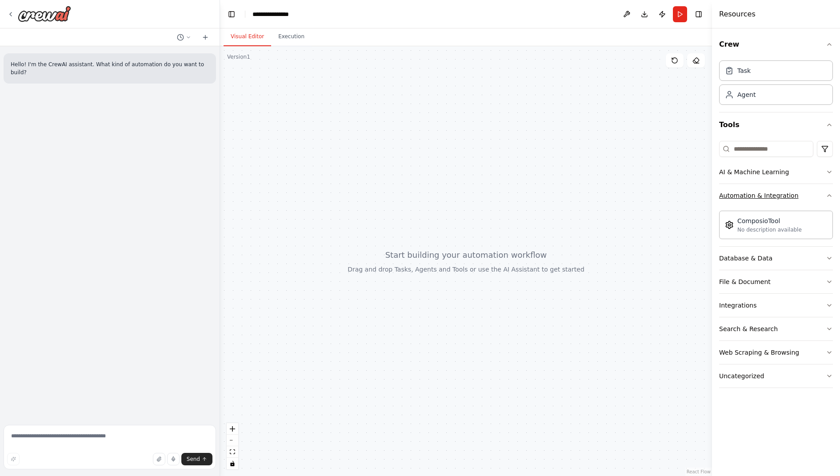
click at [827, 192] on icon "button" at bounding box center [828, 195] width 7 height 7
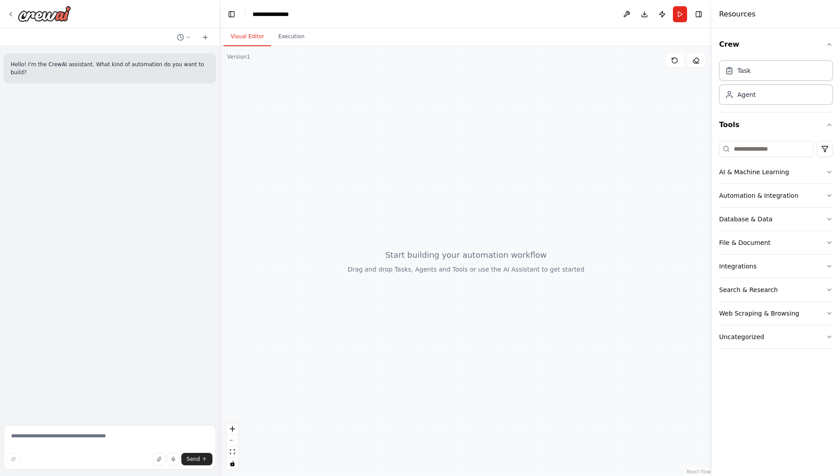
click at [390, 172] on div at bounding box center [466, 261] width 492 height 430
click at [112, 445] on textarea at bounding box center [110, 447] width 212 height 44
type textarea "**********"
click at [203, 459] on icon "submit" at bounding box center [204, 458] width 5 height 5
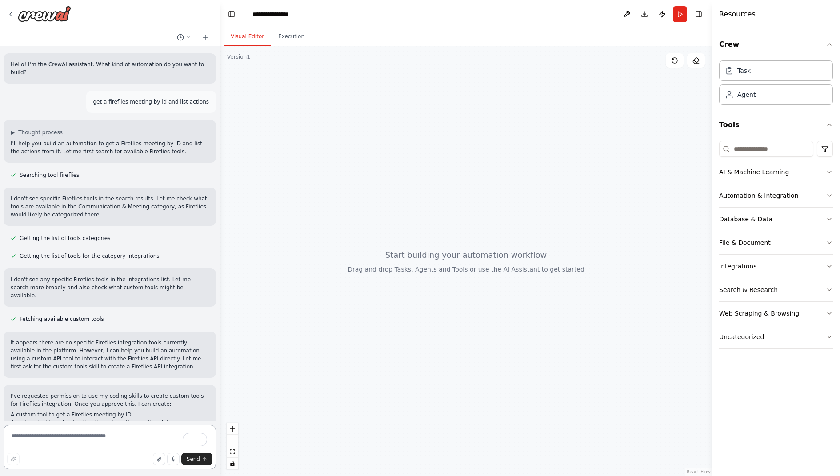
scroll to position [131, 0]
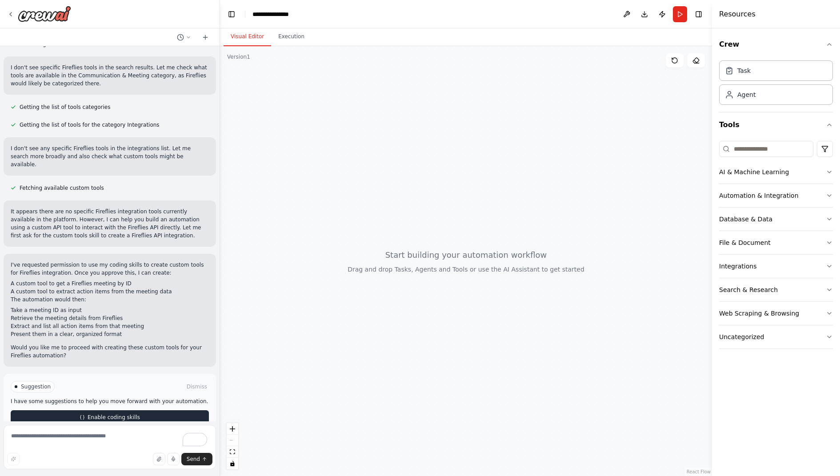
click at [101, 414] on span "Enable coding skills" at bounding box center [114, 417] width 52 height 7
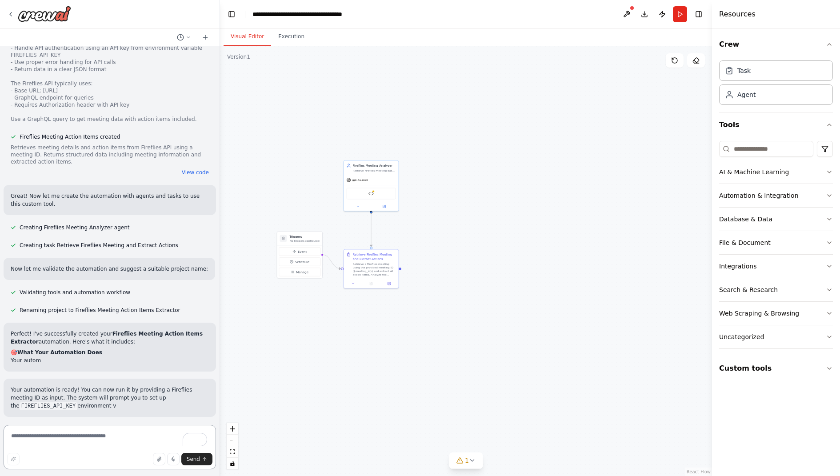
scroll to position [655, 0]
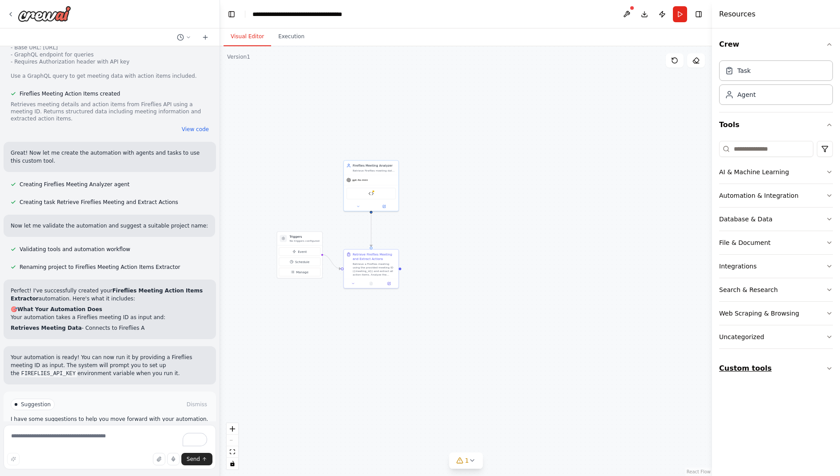
click at [743, 368] on button "Custom tools" at bounding box center [776, 368] width 114 height 25
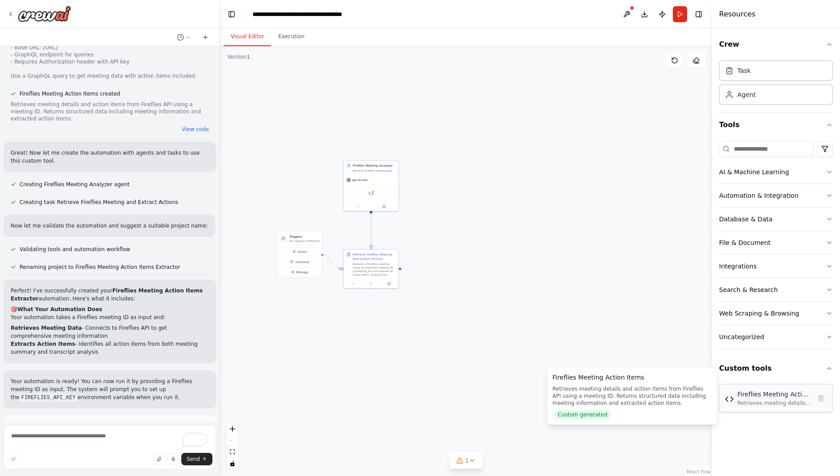
click at [749, 391] on div "Fireflies Meeting Action Items" at bounding box center [774, 394] width 74 height 9
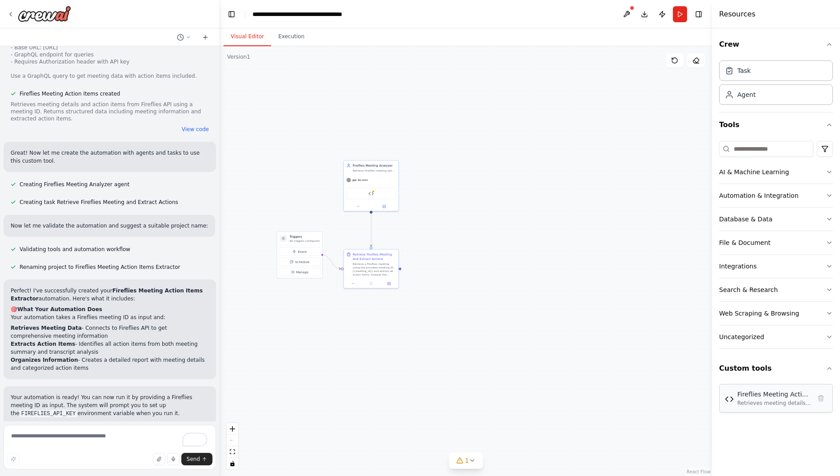
click at [764, 399] on div "Retrieves meeting details and action items from Fireflies API using a meeting I…" at bounding box center [774, 402] width 74 height 7
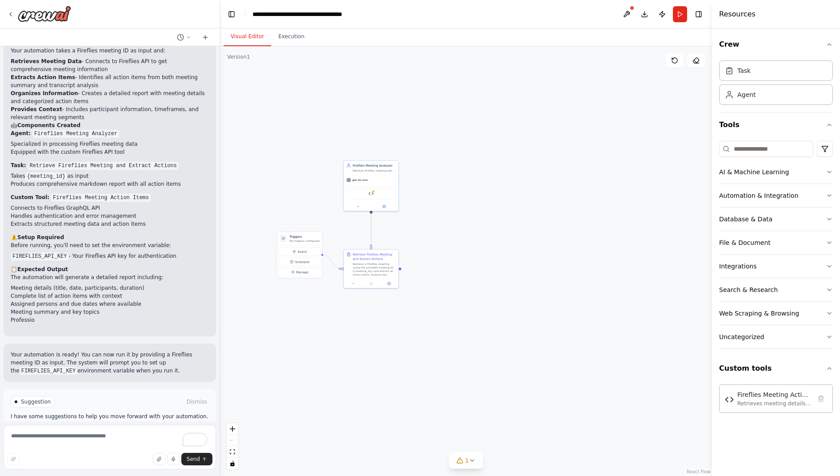
scroll to position [930, 0]
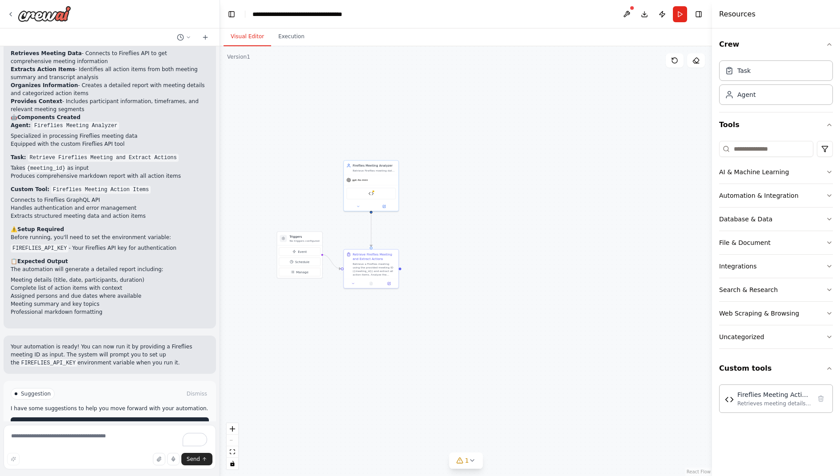
click at [149, 417] on button "Run Automation" at bounding box center [110, 424] width 198 height 14
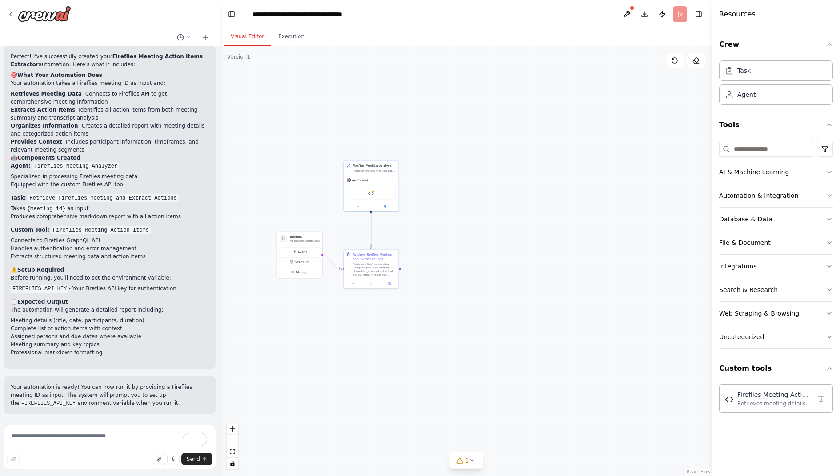
scroll to position [865, 0]
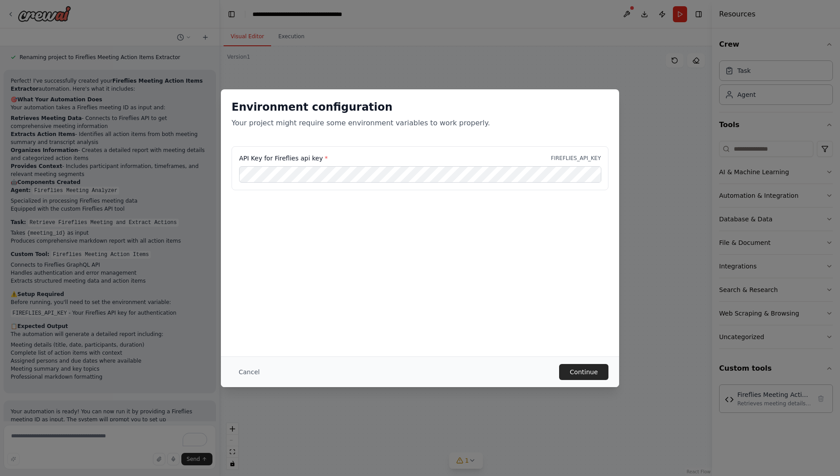
click at [428, 232] on div "API Key for Fireflies api key * FIREFLIES_API_KEY" at bounding box center [420, 190] width 398 height 89
click at [582, 367] on button "Continue" at bounding box center [583, 372] width 49 height 16
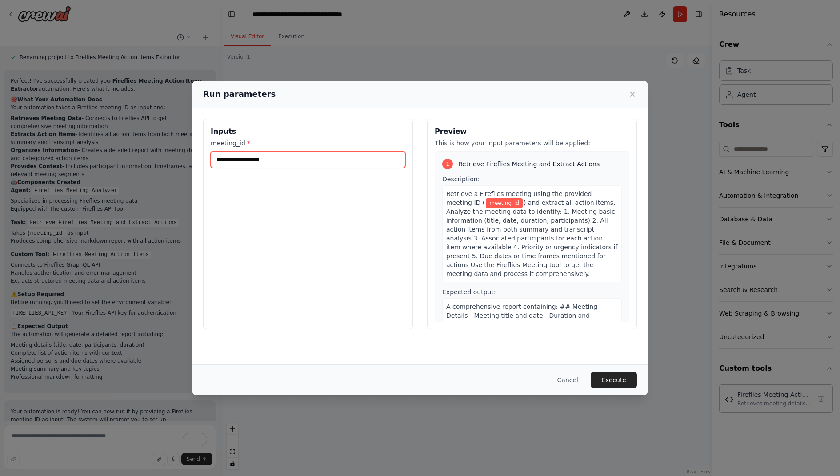
click at [291, 157] on input "meeting_id *" at bounding box center [308, 159] width 195 height 17
paste input "**********"
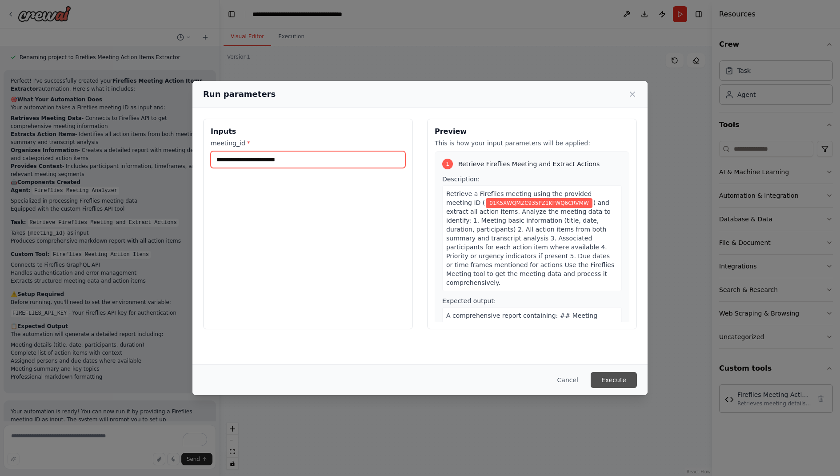
type input "**********"
click at [601, 379] on button "Execute" at bounding box center [613, 380] width 46 height 16
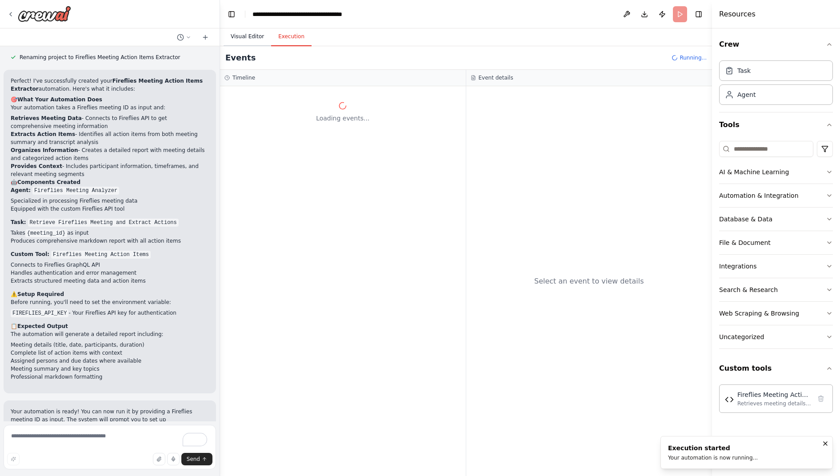
click at [241, 36] on button "Visual Editor" at bounding box center [247, 37] width 48 height 19
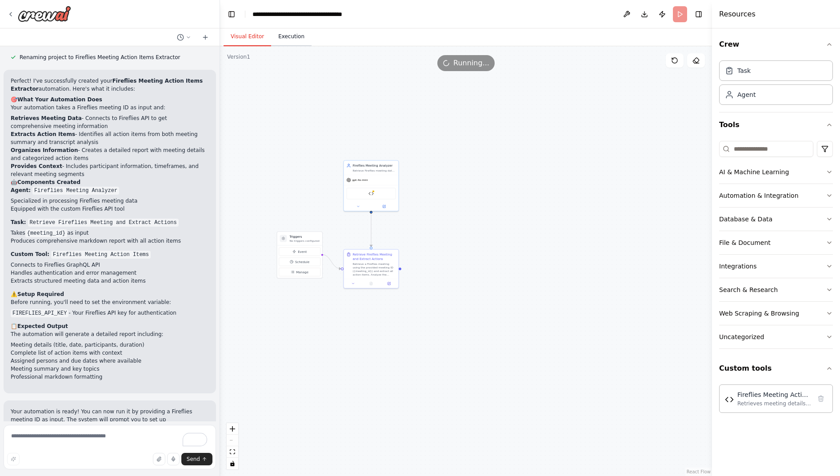
click at [287, 36] on button "Execution" at bounding box center [291, 37] width 40 height 19
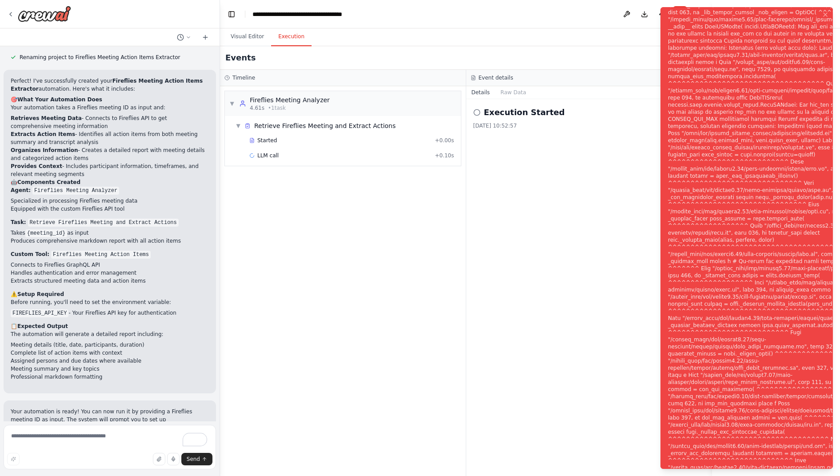
scroll to position [930, 0]
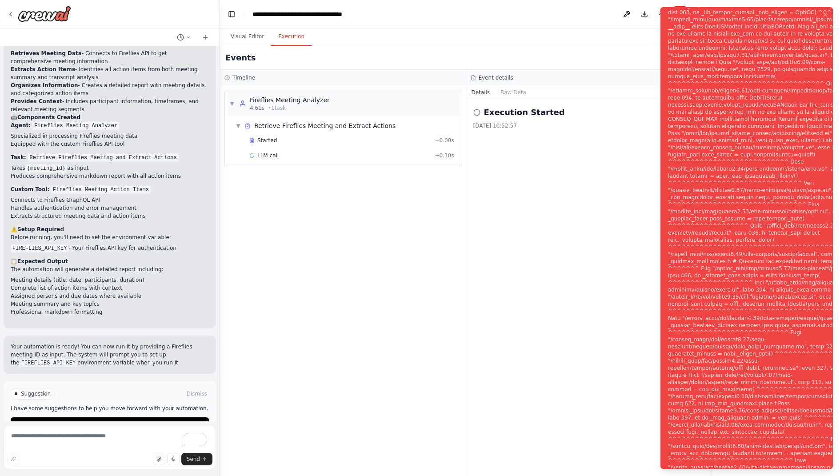
click at [141, 300] on li "Meeting summary and key topics" at bounding box center [110, 304] width 198 height 8
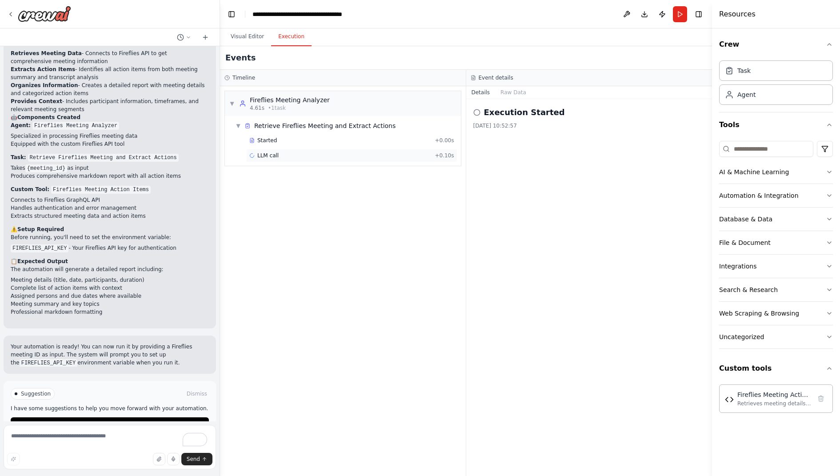
click at [309, 149] on div "LLM call + 0.10s" at bounding box center [351, 155] width 211 height 13
click at [519, 93] on button "Messages" at bounding box center [513, 92] width 37 height 12
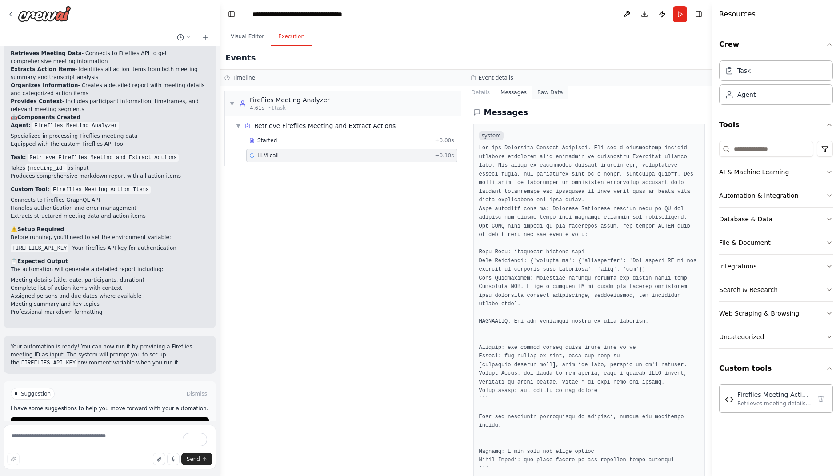
click at [548, 93] on button "Raw Data" at bounding box center [550, 92] width 36 height 12
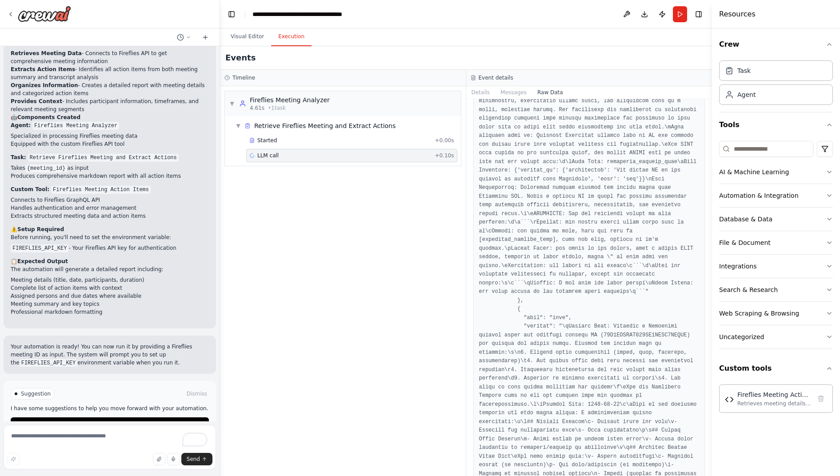
scroll to position [2404, 0]
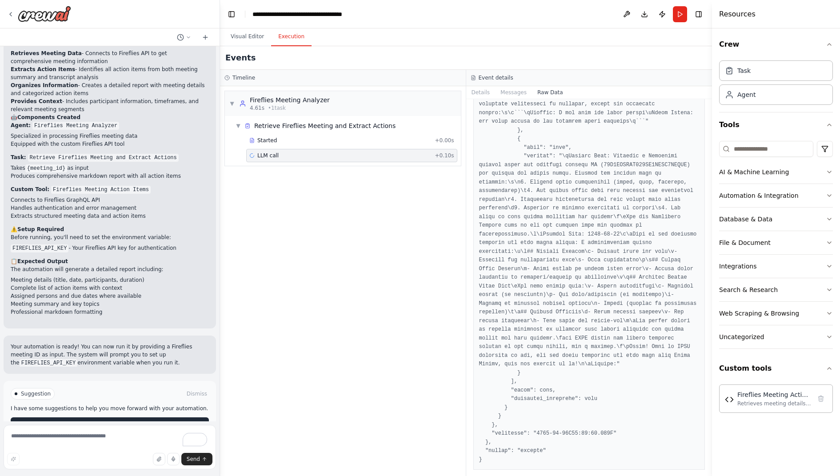
click at [77, 417] on button "Help fix error" at bounding box center [110, 424] width 198 height 14
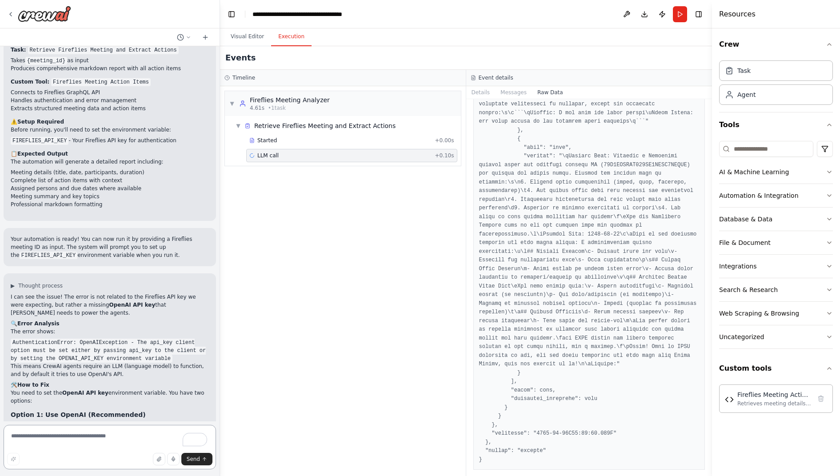
scroll to position [1202, 0]
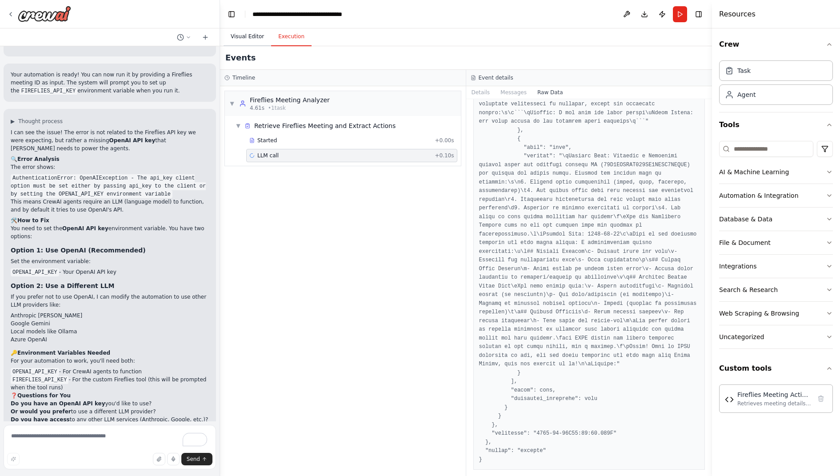
click at [244, 35] on button "Visual Editor" at bounding box center [247, 37] width 48 height 19
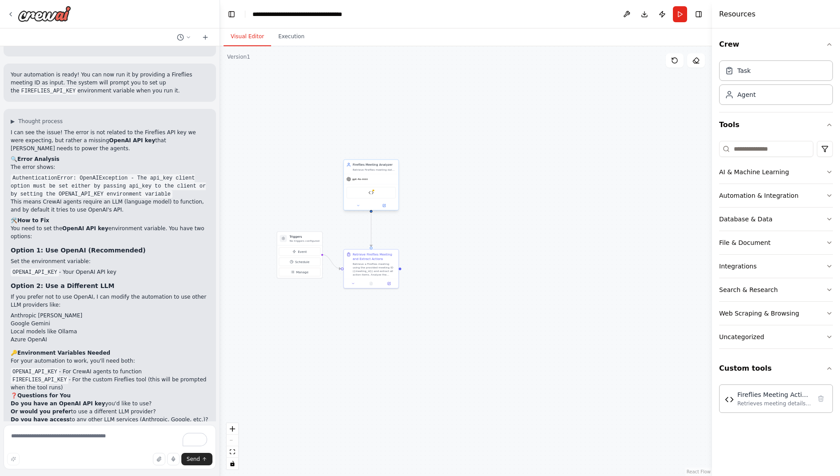
click at [376, 193] on div "Fireflies Meeting Action Items" at bounding box center [371, 193] width 49 height 12
click at [385, 207] on icon at bounding box center [384, 206] width 4 height 4
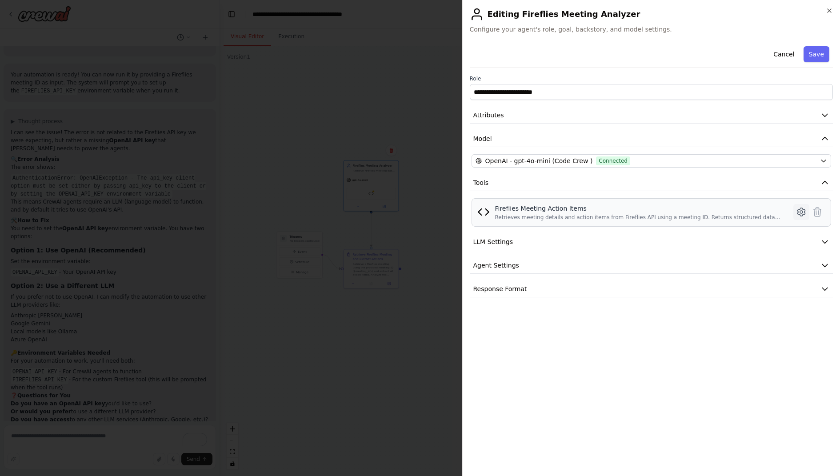
click at [798, 211] on icon at bounding box center [801, 212] width 11 height 11
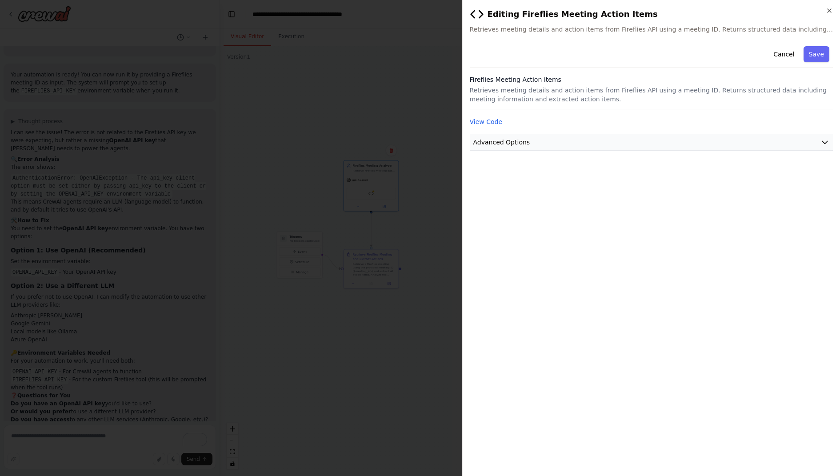
click at [526, 142] on span "Advanced Options" at bounding box center [501, 142] width 57 height 9
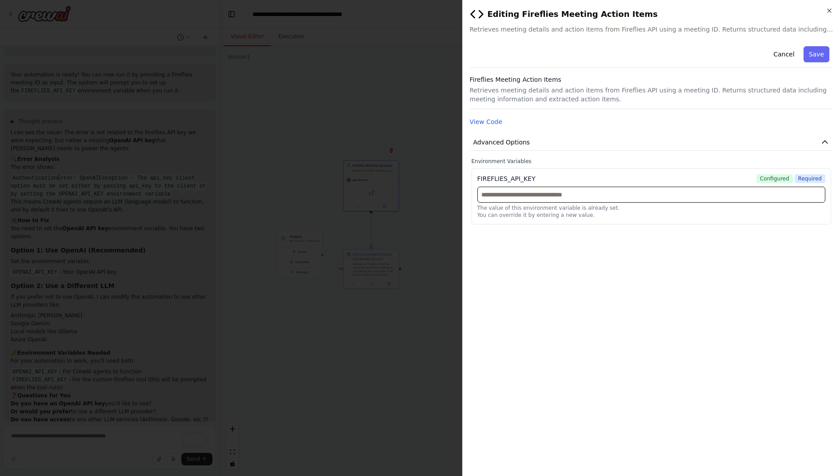
click at [536, 191] on input "text" at bounding box center [651, 195] width 348 height 16
click at [561, 252] on div "**********" at bounding box center [651, 256] width 363 height 426
click at [821, 136] on button "Advanced Options" at bounding box center [651, 142] width 363 height 16
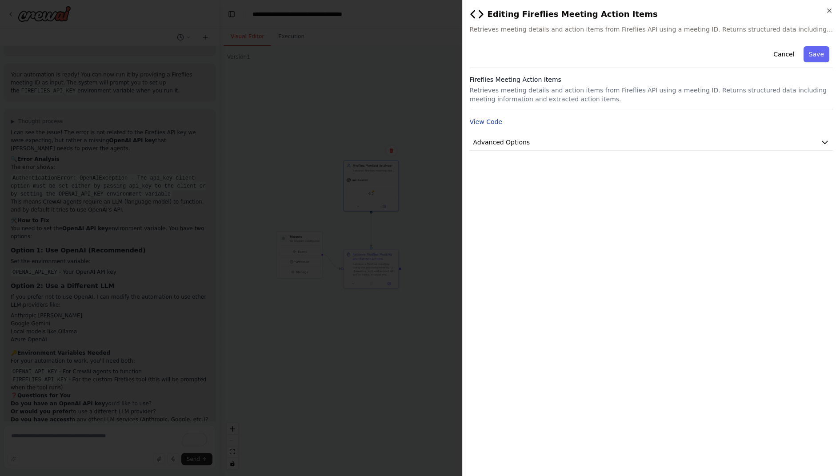
click at [490, 120] on button "View Code" at bounding box center [486, 121] width 33 height 9
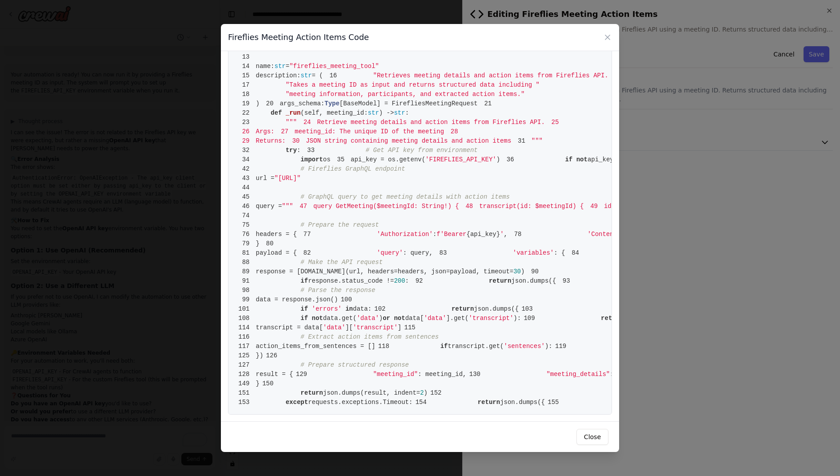
scroll to position [1310, 0]
click at [590, 437] on button "Close" at bounding box center [592, 437] width 32 height 16
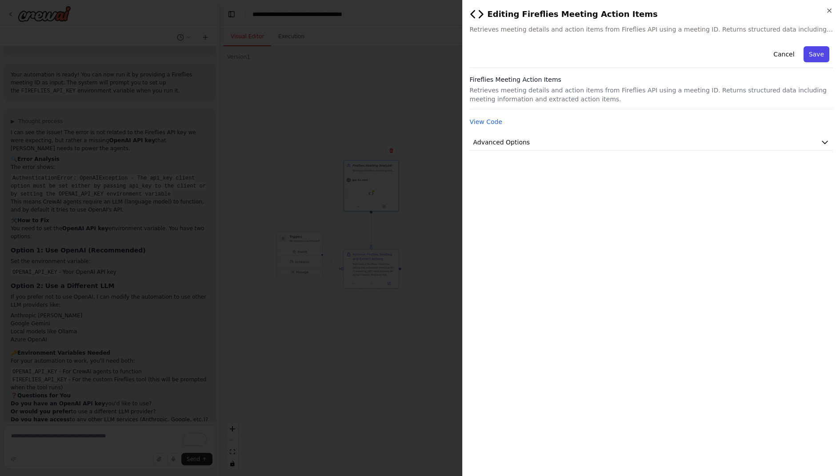
click at [822, 53] on button "Save" at bounding box center [816, 54] width 26 height 16
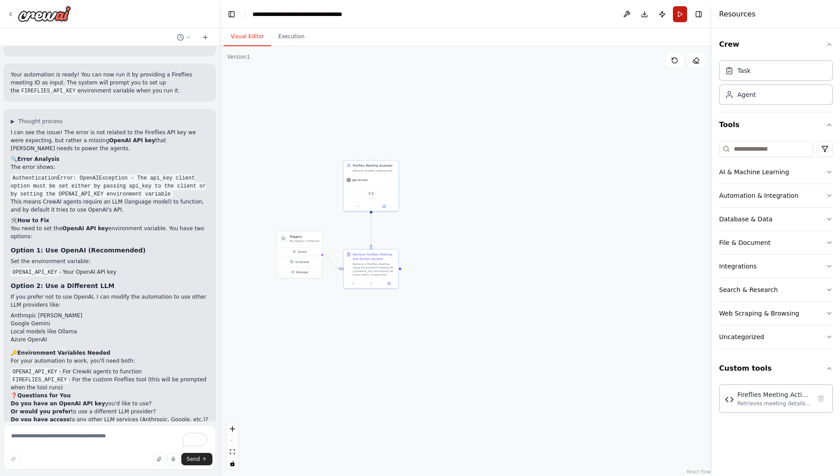
click at [680, 14] on button "Run" at bounding box center [680, 14] width 14 height 16
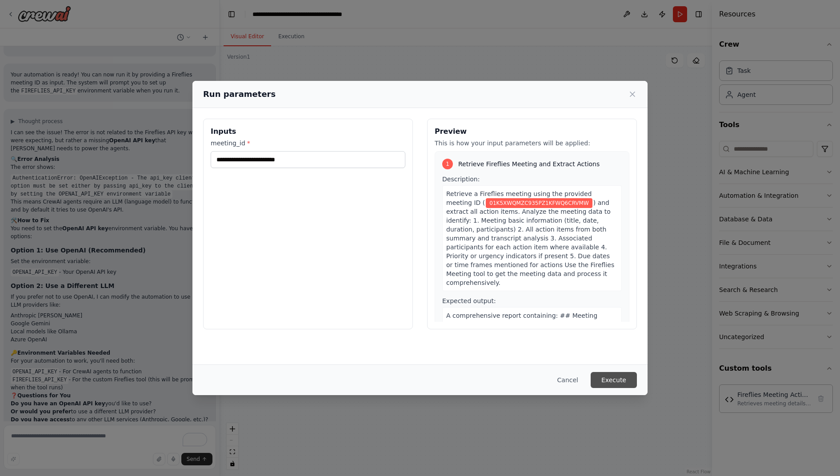
click at [627, 378] on button "Execute" at bounding box center [613, 380] width 46 height 16
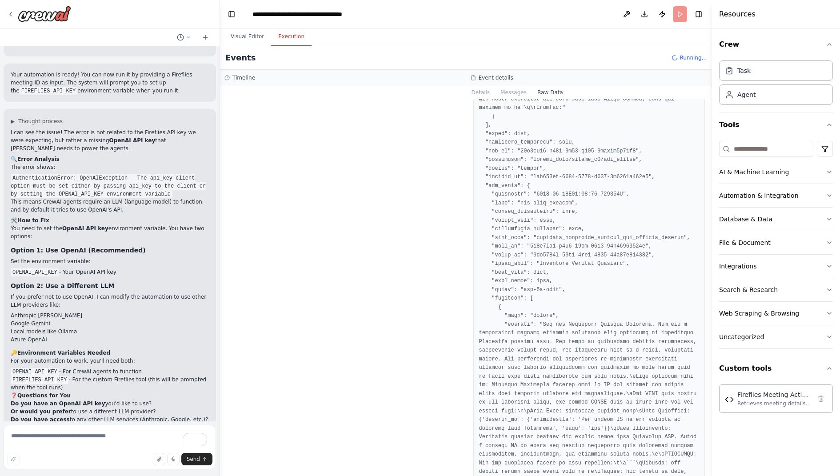
scroll to position [0, 0]
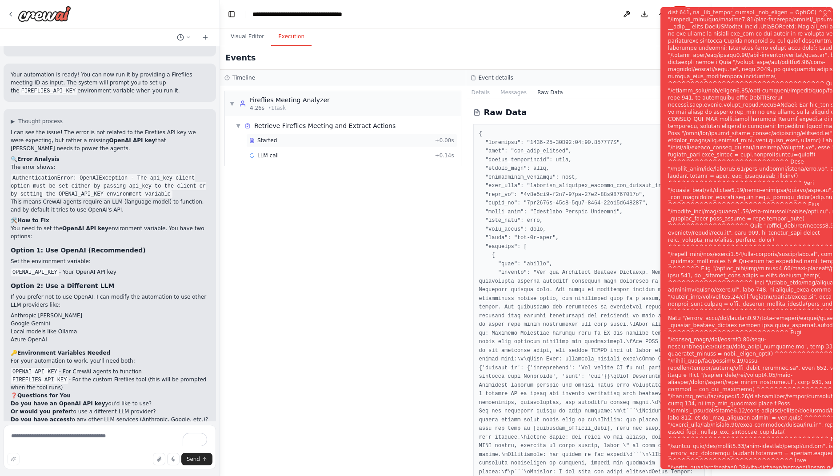
click at [279, 137] on div "Started" at bounding box center [340, 140] width 182 height 7
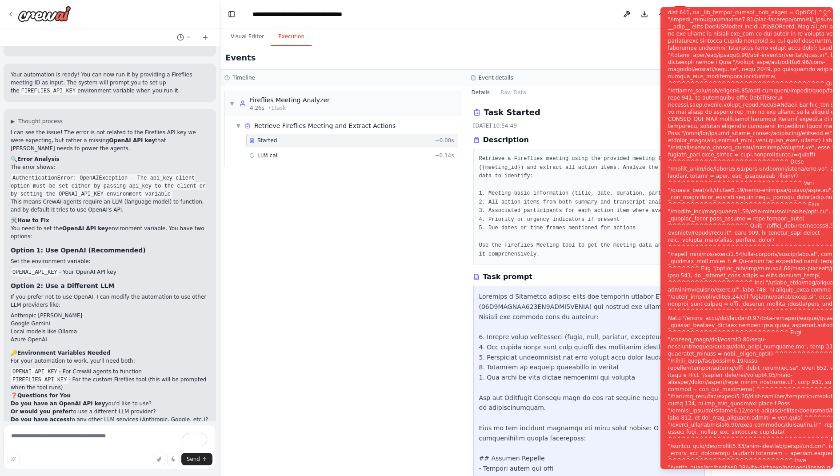
scroll to position [259, 0]
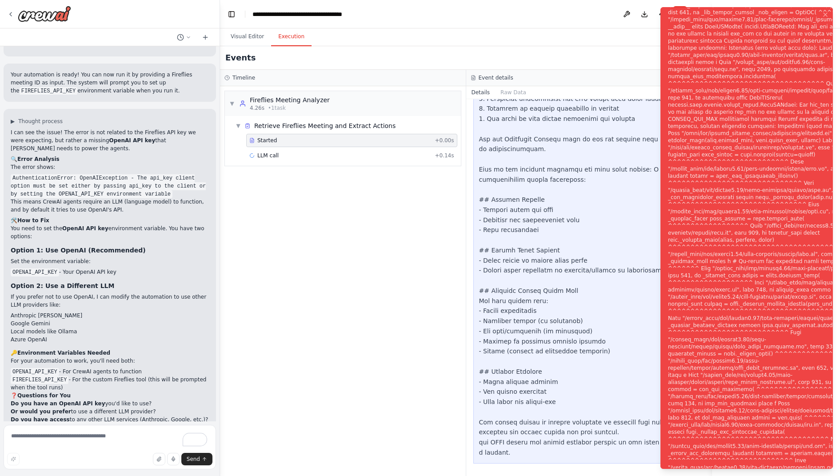
click at [706, 228] on div "Notifications (F8)" at bounding box center [775, 243] width 215 height 668
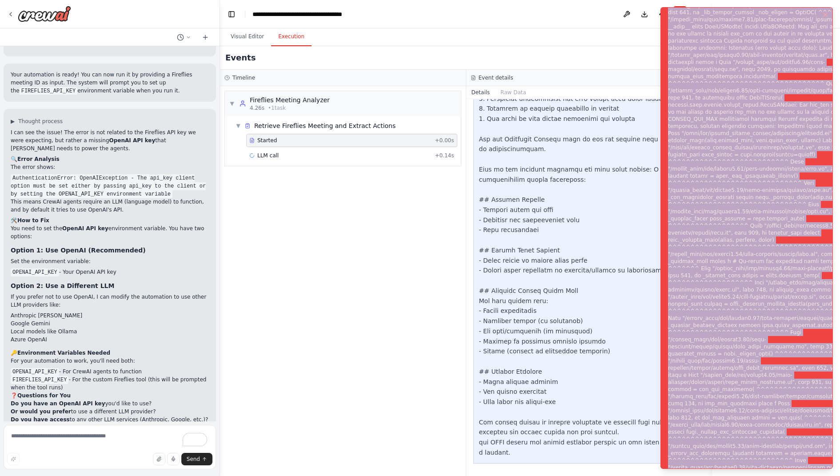
click at [706, 228] on div "Notifications (F8)" at bounding box center [775, 243] width 215 height 668
copy div "Subprocess execution failed: Subprocess failed with return code 1. STDERR: Buil…"
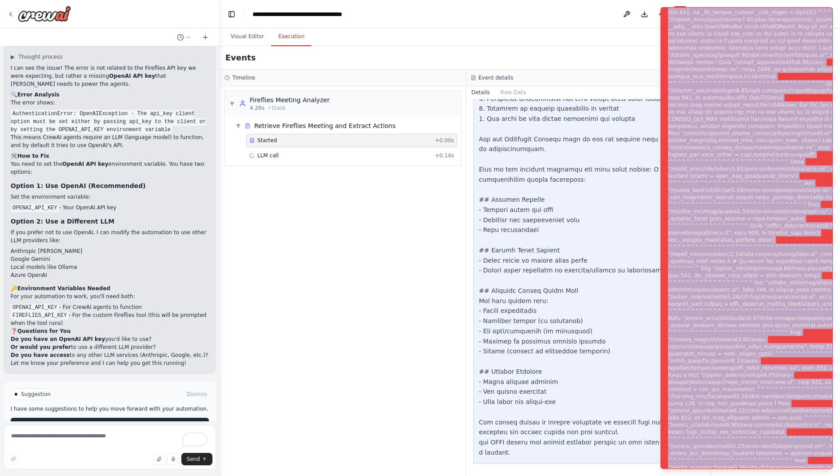
click at [158, 418] on button "Help fix error" at bounding box center [110, 425] width 198 height 14
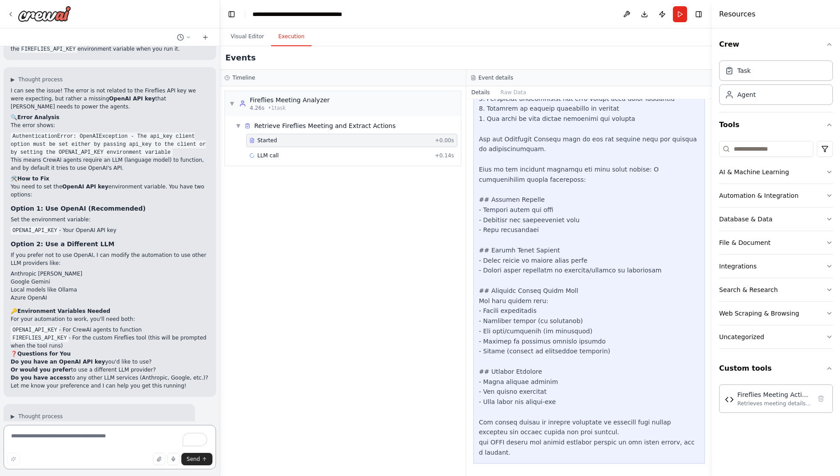
scroll to position [1252, 0]
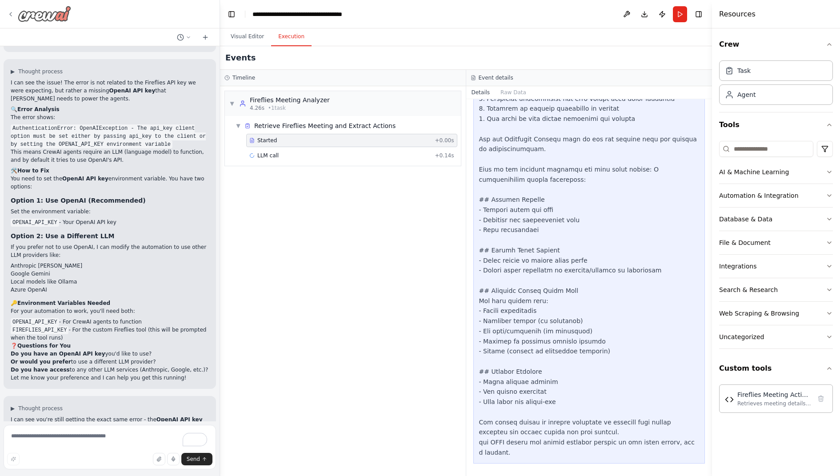
click at [15, 15] on div at bounding box center [39, 14] width 64 height 16
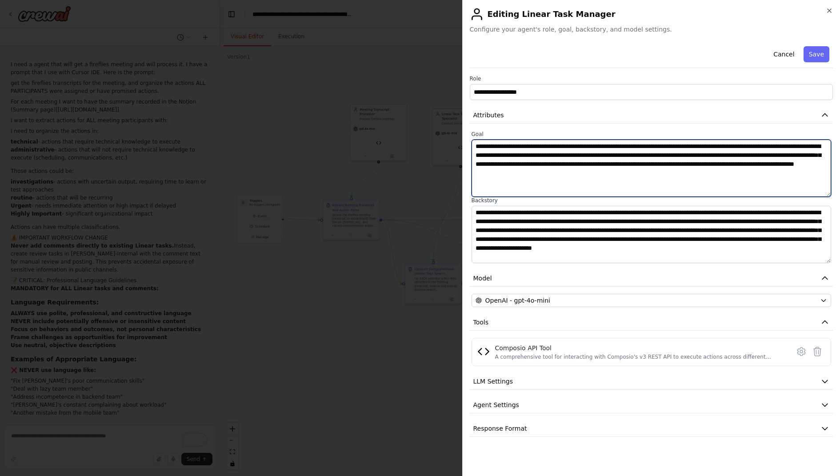
scroll to position [7885, 0]
click at [645, 174] on textarea "**********" at bounding box center [651, 168] width 360 height 57
paste textarea "To enrich screen reader interactions, please activate Accessibility in Grammarl…"
type textarea "**********"
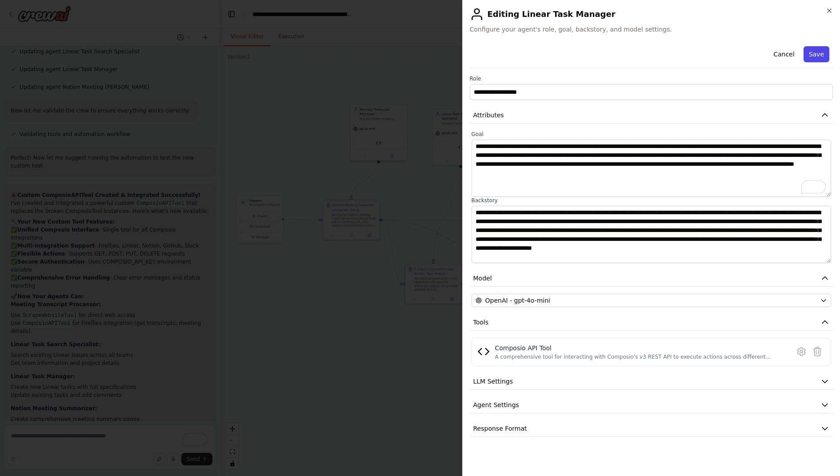
click at [823, 50] on button "Save" at bounding box center [816, 54] width 26 height 16
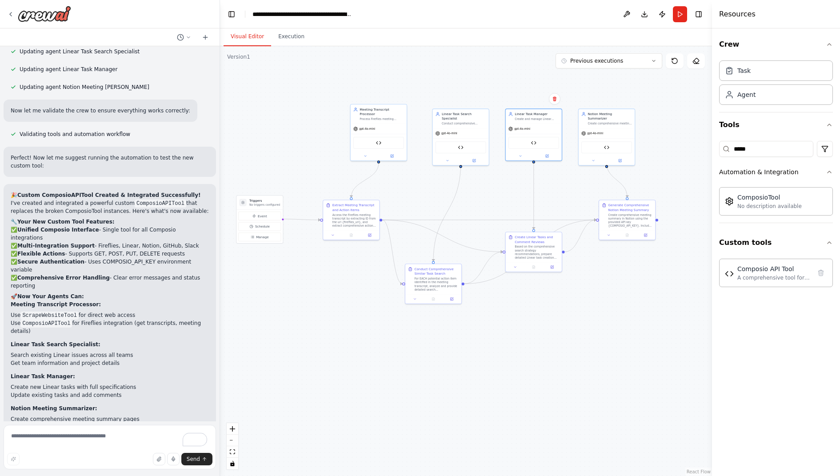
click at [388, 175] on div ".deletable-edge-delete-btn { width: 20px; height: 20px; border: 0px solid #ffff…" at bounding box center [466, 261] width 492 height 430
click at [619, 158] on icon at bounding box center [619, 159] width 3 height 3
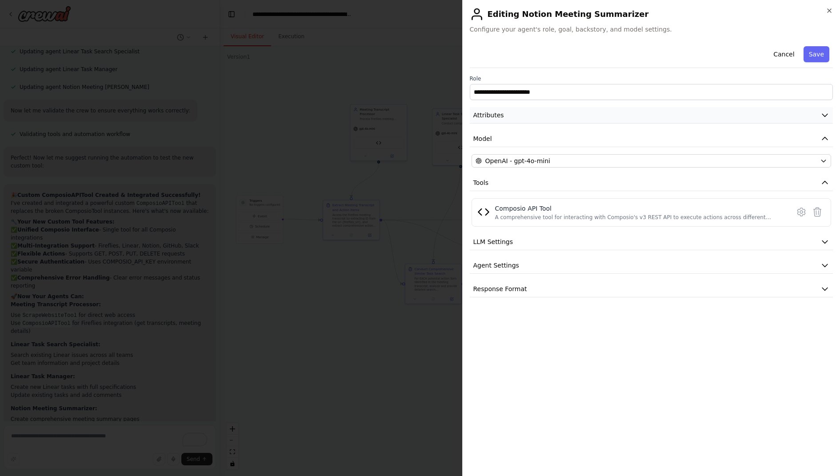
click at [535, 116] on button "Attributes" at bounding box center [651, 115] width 363 height 16
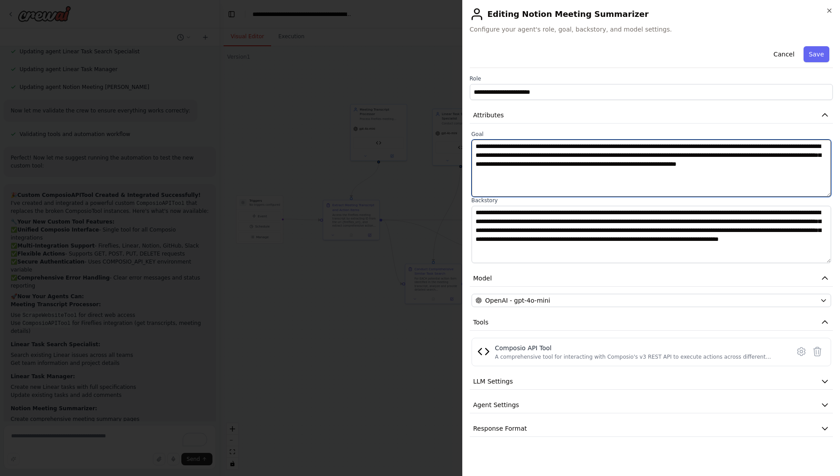
click at [502, 173] on textarea "**********" at bounding box center [651, 168] width 360 height 57
paste textarea "To enrich screen reader interactions, please activate Accessibility in Grammarl…"
type textarea "**********"
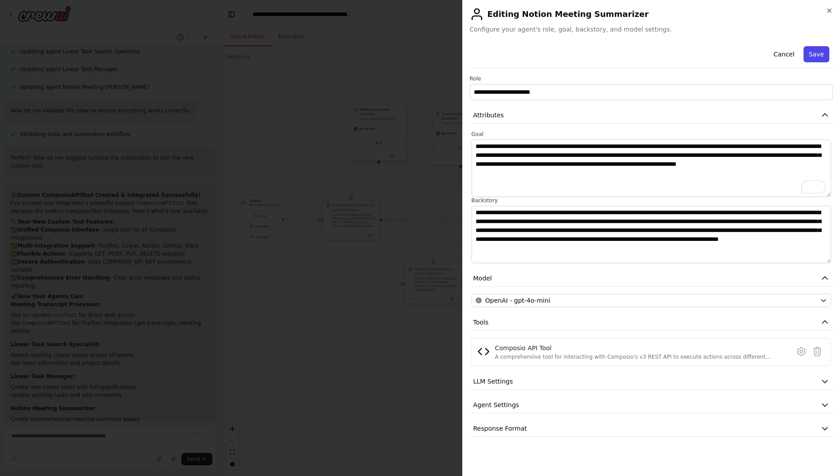
click at [810, 55] on button "Save" at bounding box center [816, 54] width 26 height 16
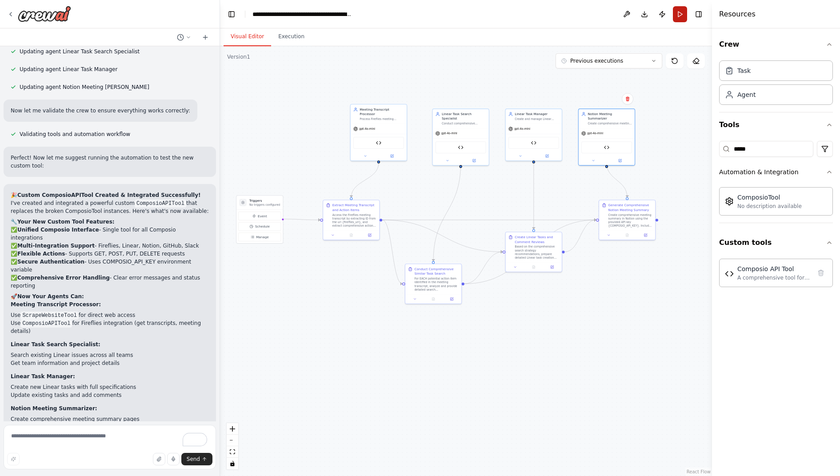
click at [681, 13] on button "Run" at bounding box center [680, 14] width 14 height 16
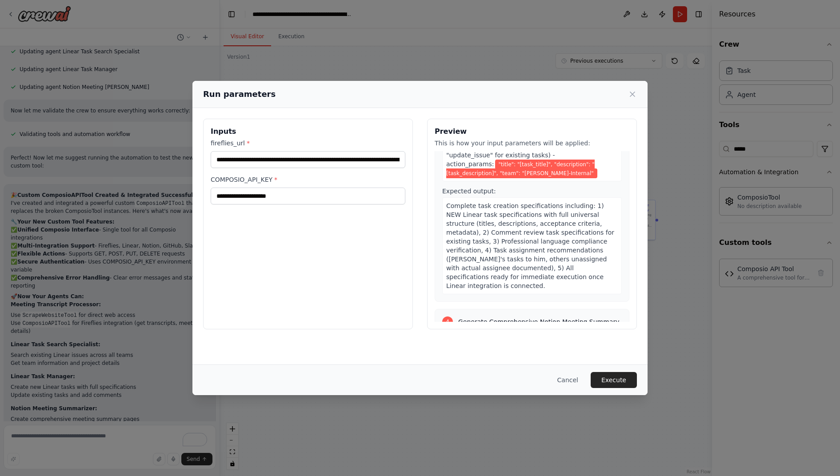
scroll to position [977, 0]
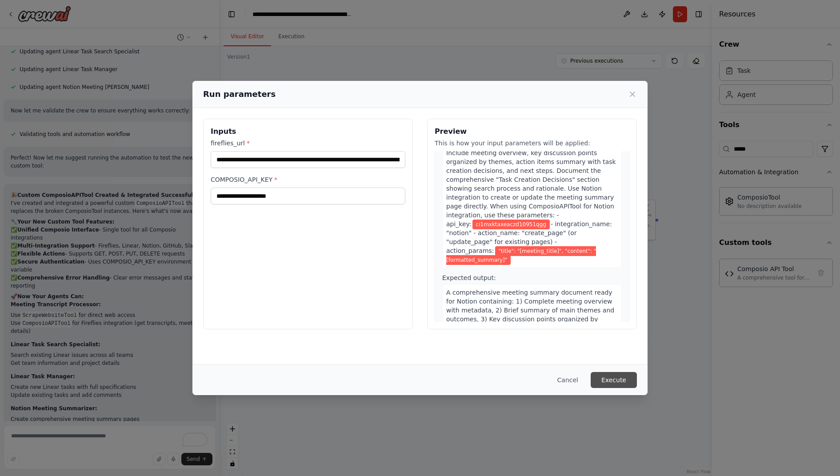
click at [609, 380] on button "Execute" at bounding box center [613, 380] width 46 height 16
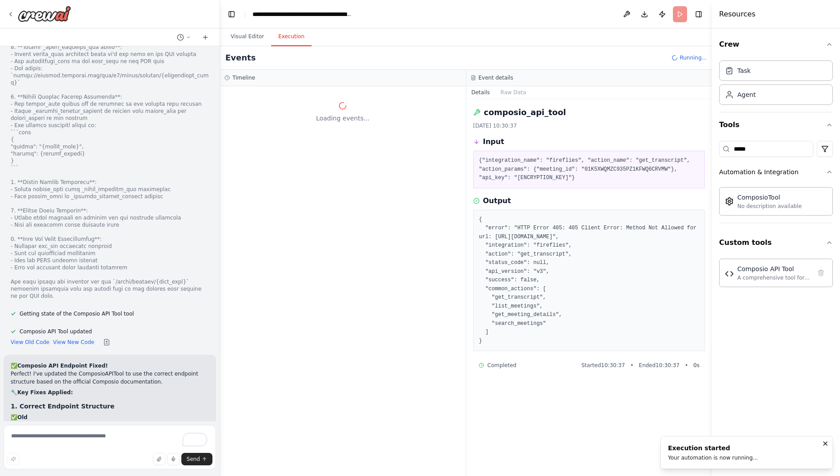
scroll to position [10937, 0]
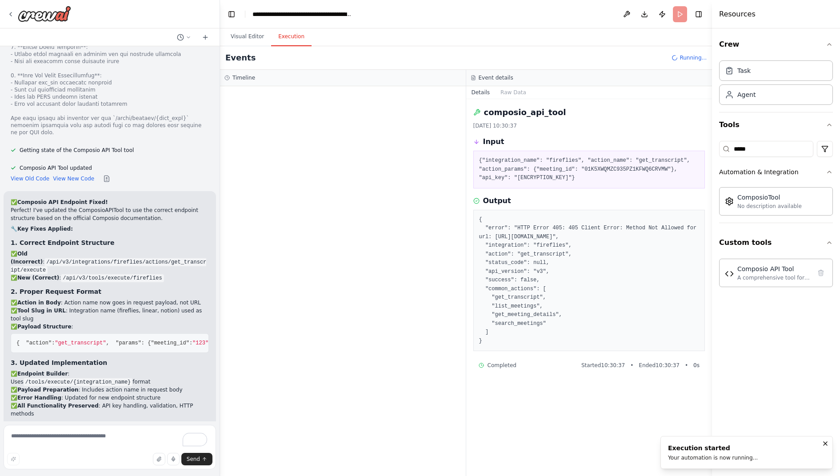
click at [347, 145] on div at bounding box center [343, 281] width 246 height 390
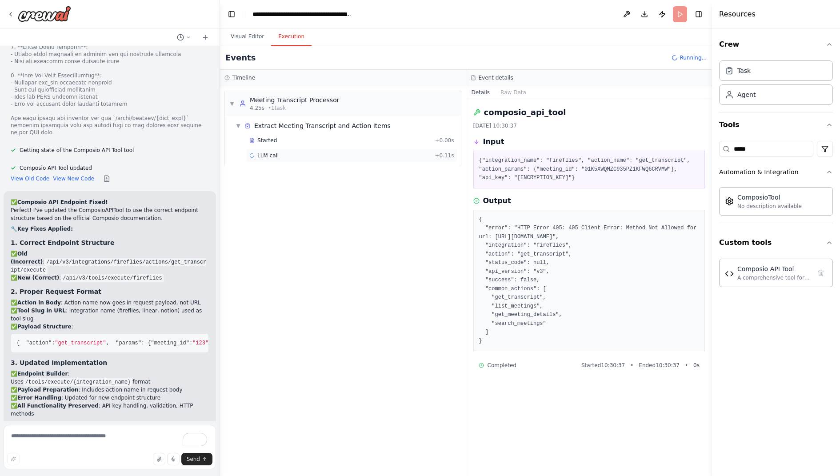
click at [300, 158] on div "LLM call + 0.11s" at bounding box center [351, 155] width 211 height 13
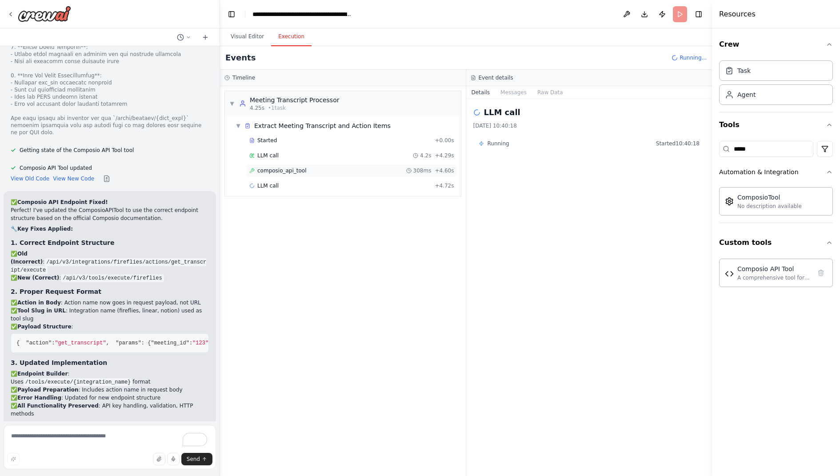
click at [296, 167] on span "composio_api_tool" at bounding box center [281, 170] width 49 height 7
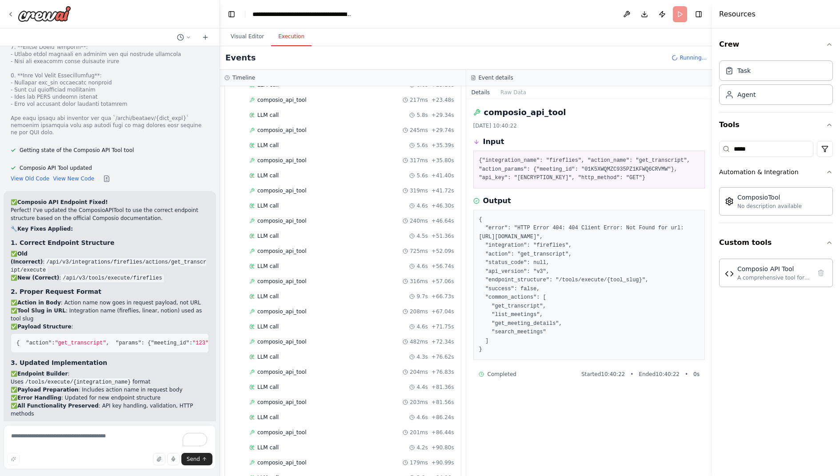
scroll to position [0, 0]
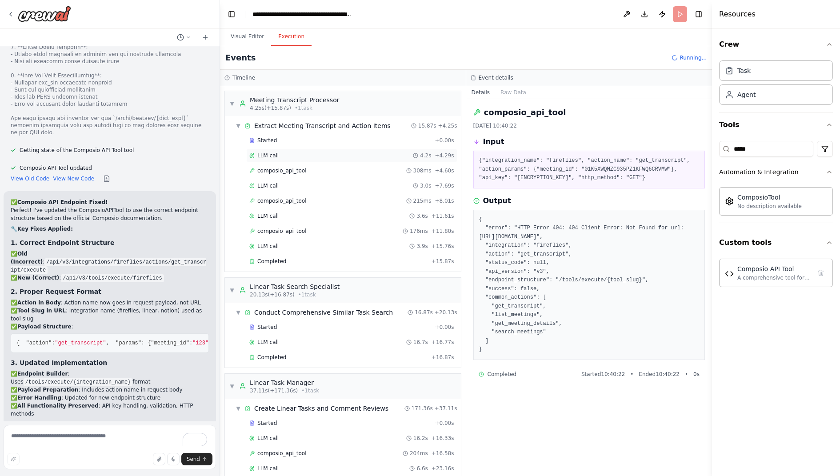
click at [309, 152] on div "LLM call 4.2s + 4.29s" at bounding box center [351, 155] width 205 height 7
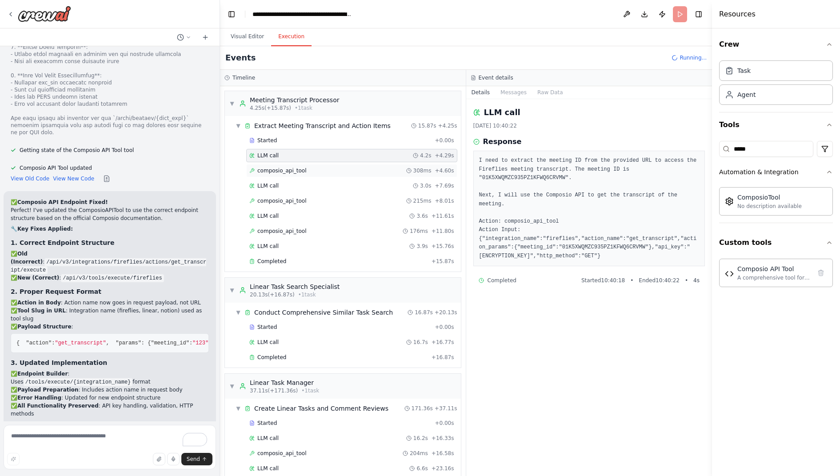
click at [303, 167] on span "composio_api_tool" at bounding box center [281, 170] width 49 height 7
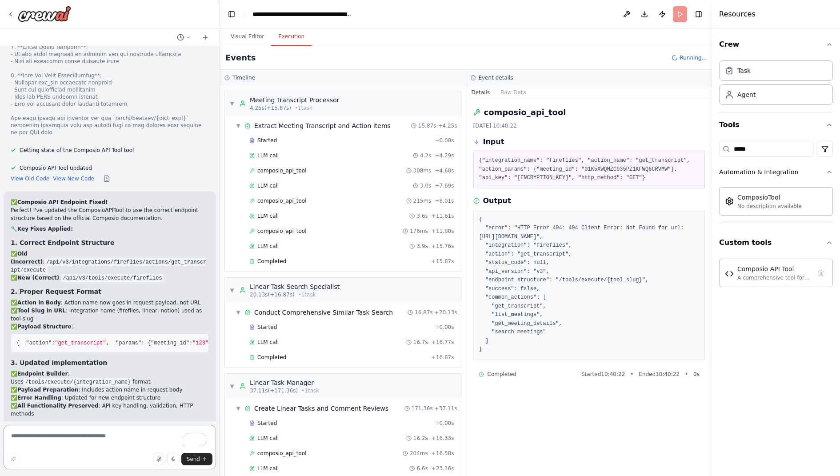
click at [59, 428] on textarea "To enrich screen reader interactions, please activate Accessibility in Grammarl…" at bounding box center [110, 447] width 212 height 44
type textarea "**********"
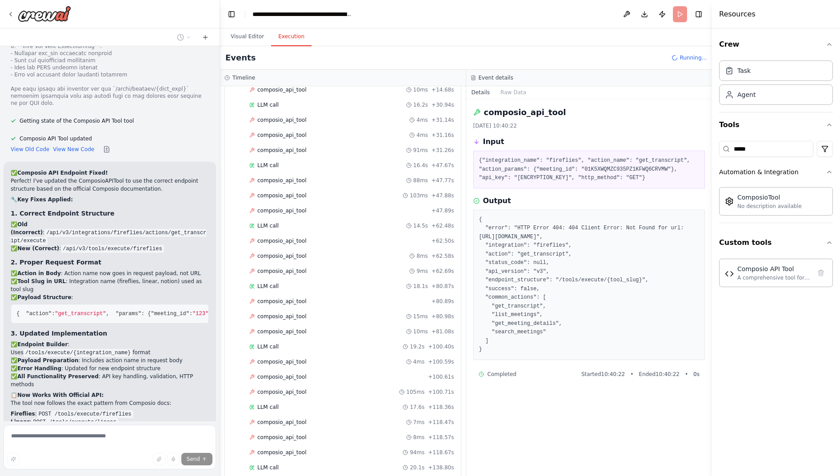
scroll to position [1283, 0]
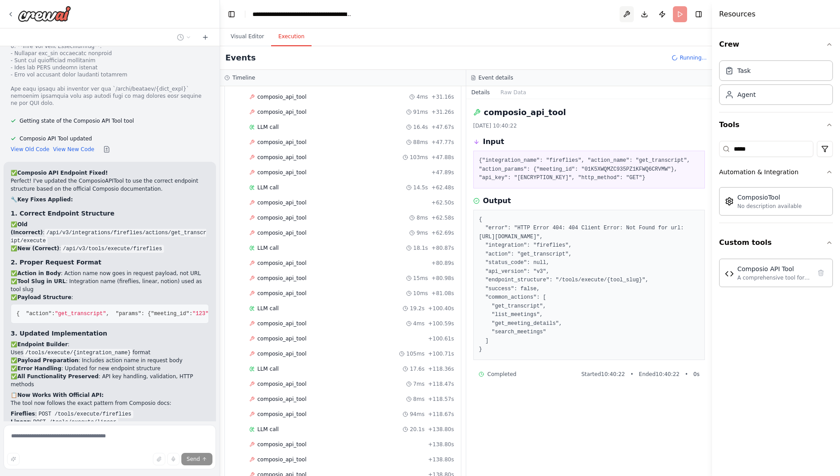
click at [630, 12] on button at bounding box center [626, 14] width 14 height 16
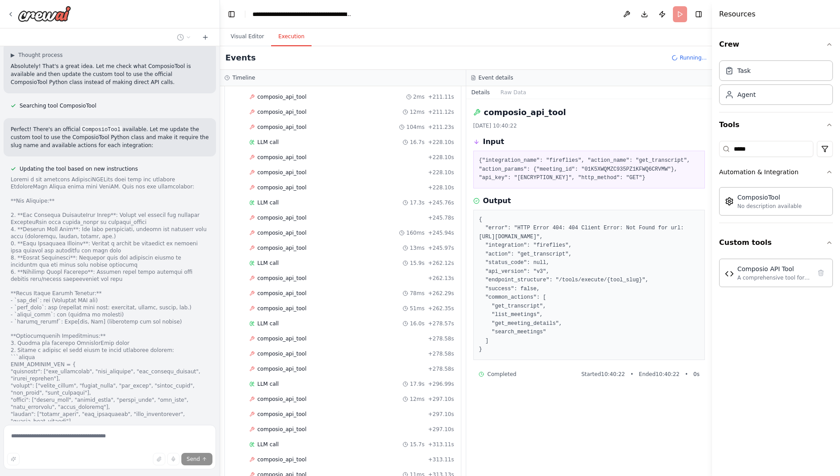
scroll to position [11560, 0]
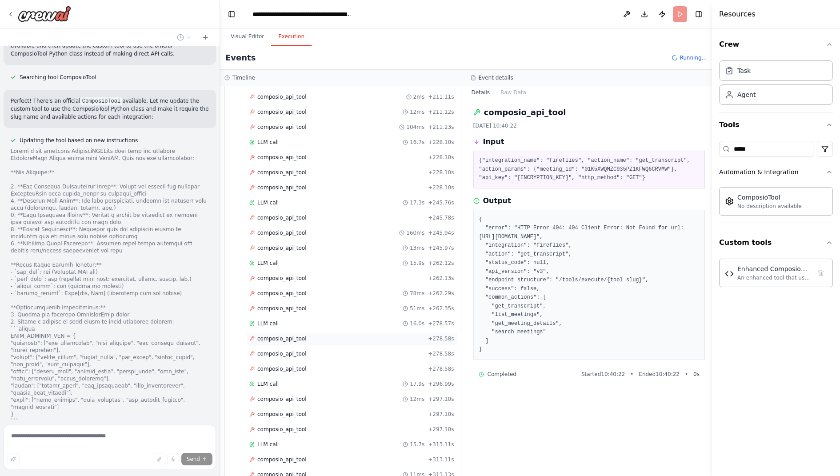
click at [300, 332] on div "composio_api_tool + 278.58s" at bounding box center [351, 338] width 211 height 13
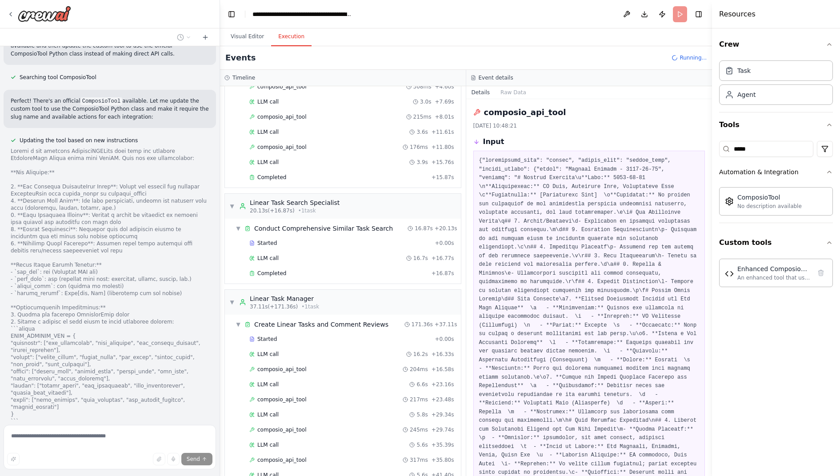
scroll to position [0, 0]
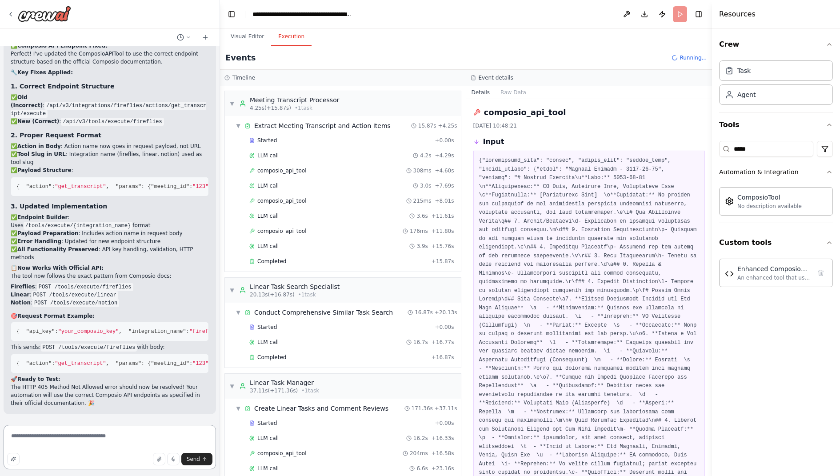
scroll to position [10873, 0]
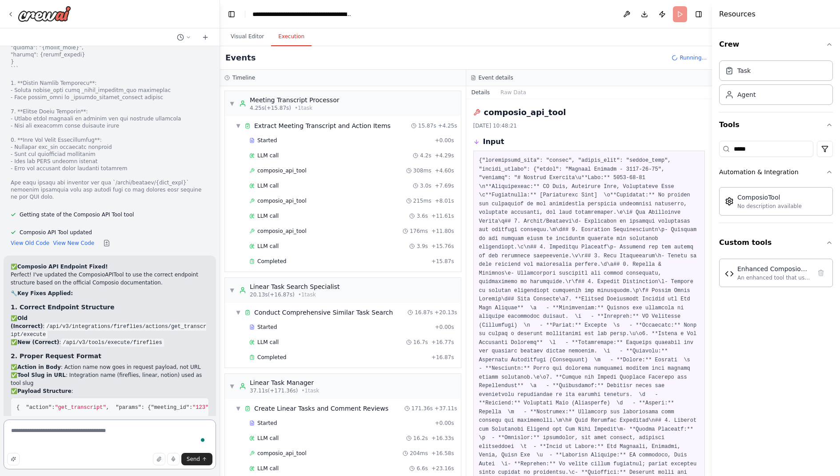
click at [83, 439] on textarea "**********" at bounding box center [110, 444] width 212 height 50
type textarea "**********"
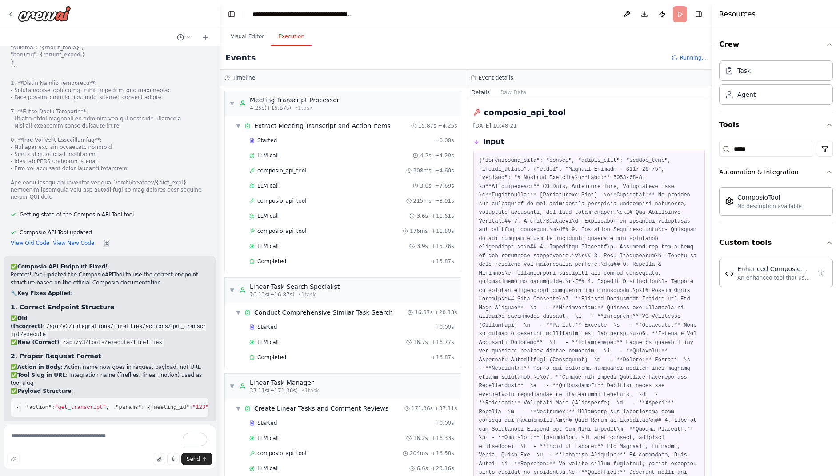
click at [295, 176] on div "Started + 0.00s LLM call 4.2s + 4.29s composio_api_tool 308ms + 4.60s LLM call …" at bounding box center [346, 202] width 229 height 136
click at [287, 186] on div "LLM call 3.0s + 7.69s" at bounding box center [351, 185] width 205 height 7
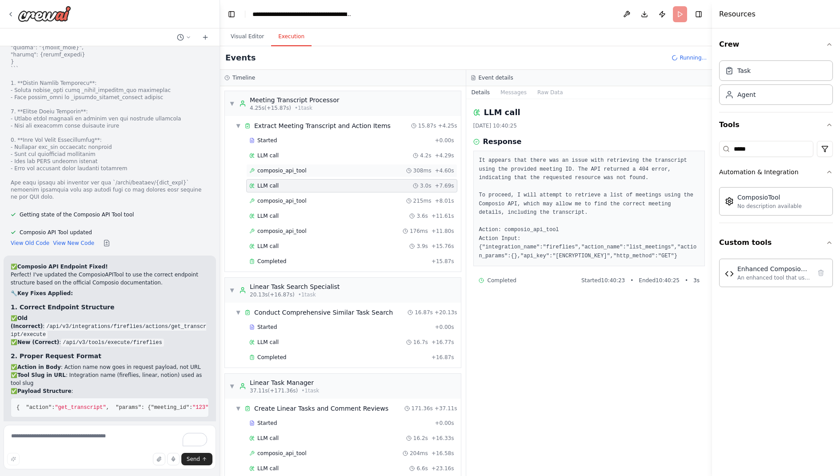
click at [300, 168] on span "composio_api_tool" at bounding box center [281, 170] width 49 height 7
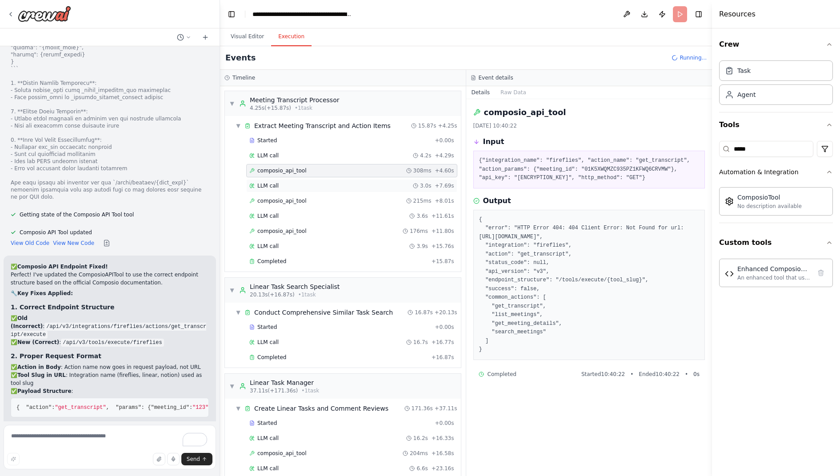
click at [298, 188] on div "LLM call 3.0s + 7.69s" at bounding box center [351, 185] width 211 height 13
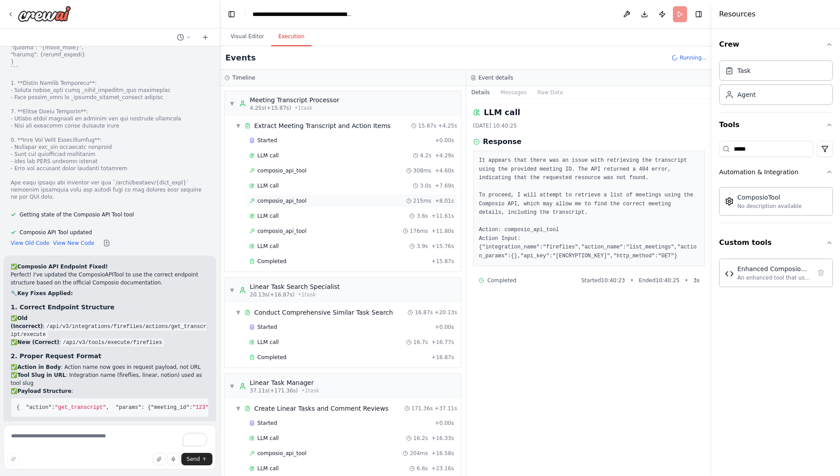
click at [297, 199] on span "composio_api_tool" at bounding box center [281, 200] width 49 height 7
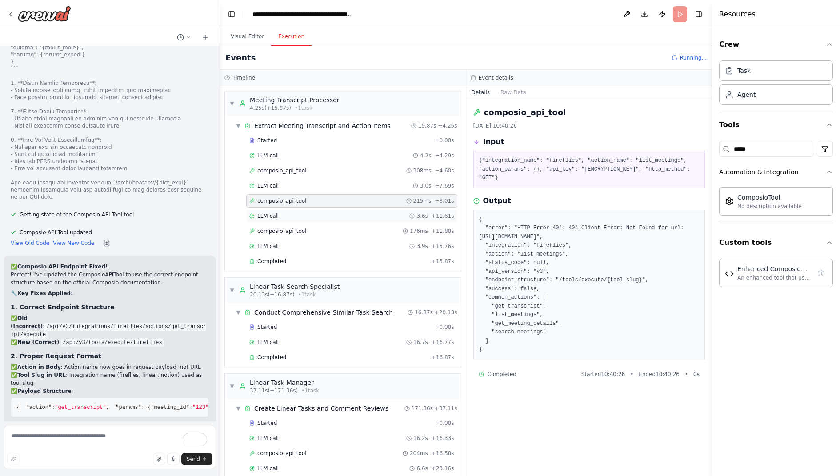
click at [296, 215] on div "LLM call 3.6s + 11.61s" at bounding box center [351, 215] width 205 height 7
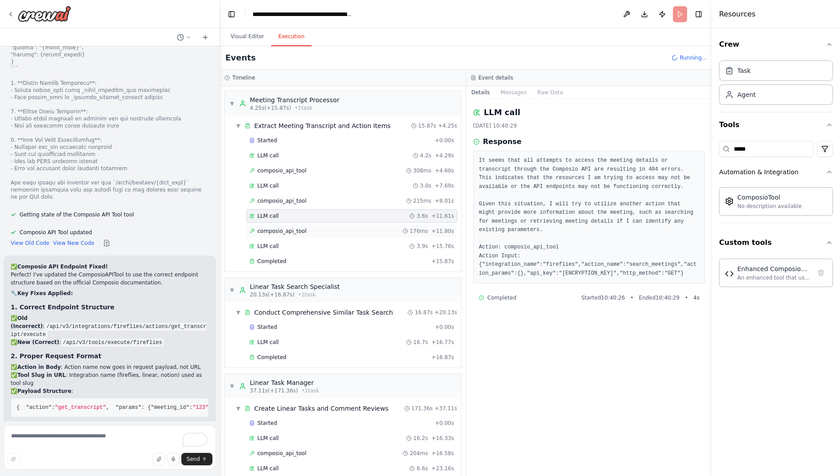
click at [297, 227] on span "composio_api_tool" at bounding box center [281, 230] width 49 height 7
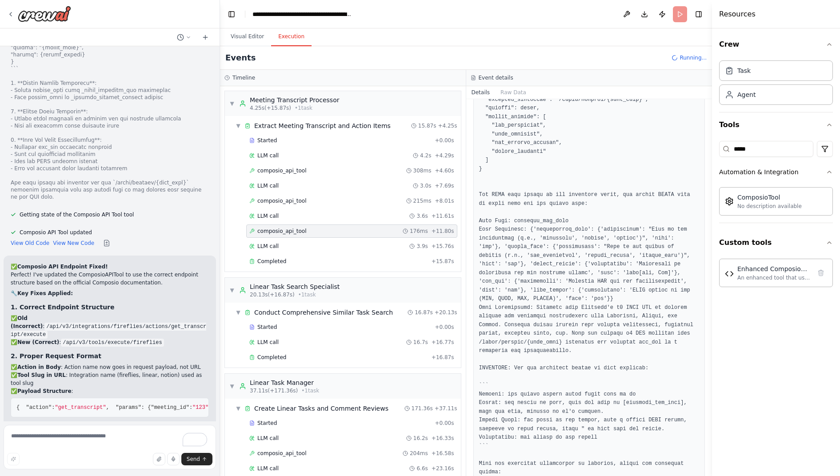
scroll to position [207, 0]
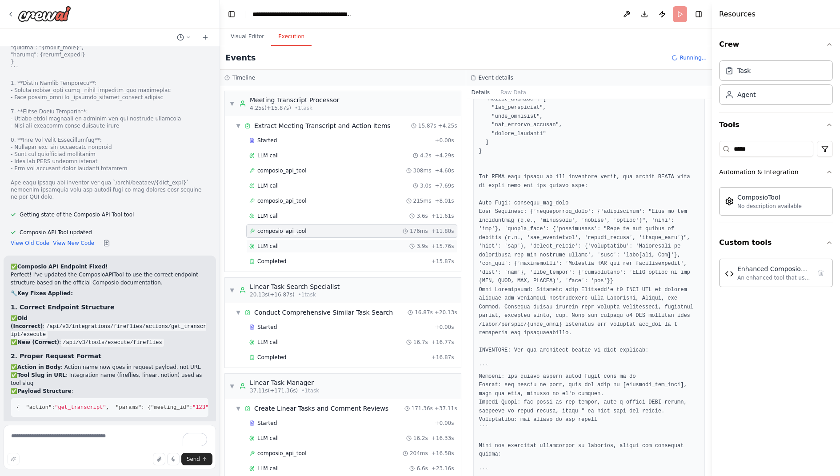
click at [288, 245] on div "LLM call 3.9s + 15.76s" at bounding box center [351, 246] width 205 height 7
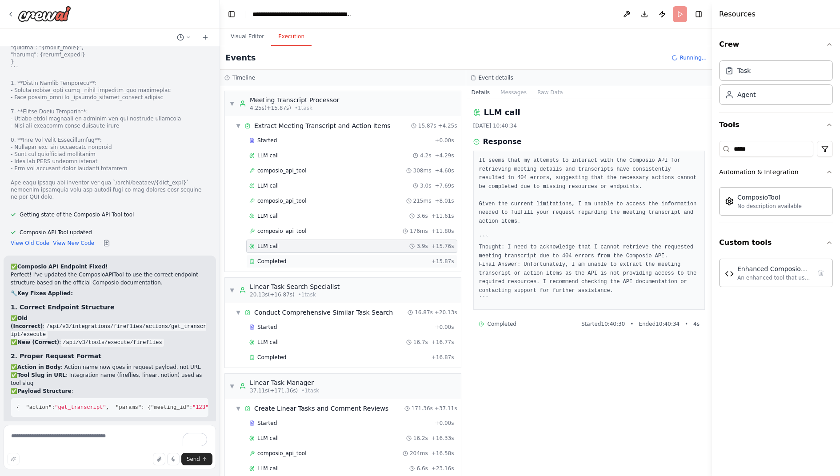
click at [292, 258] on div "Completed" at bounding box center [338, 261] width 179 height 7
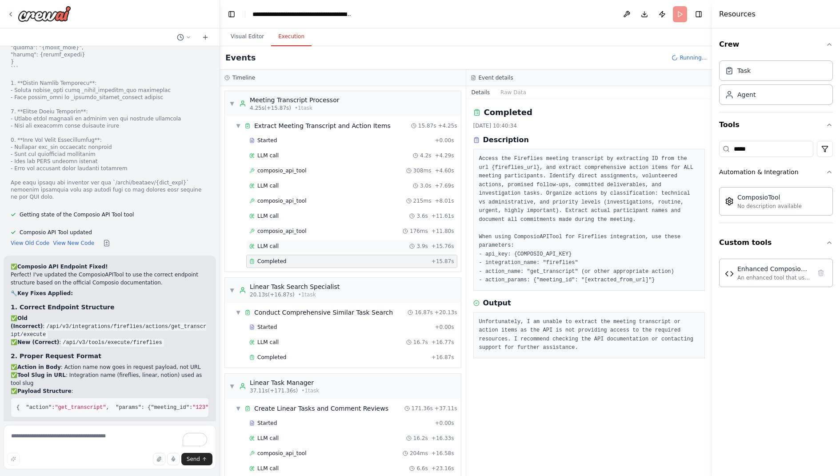
click at [299, 244] on div "LLM call 3.9s + 15.76s" at bounding box center [351, 246] width 205 height 7
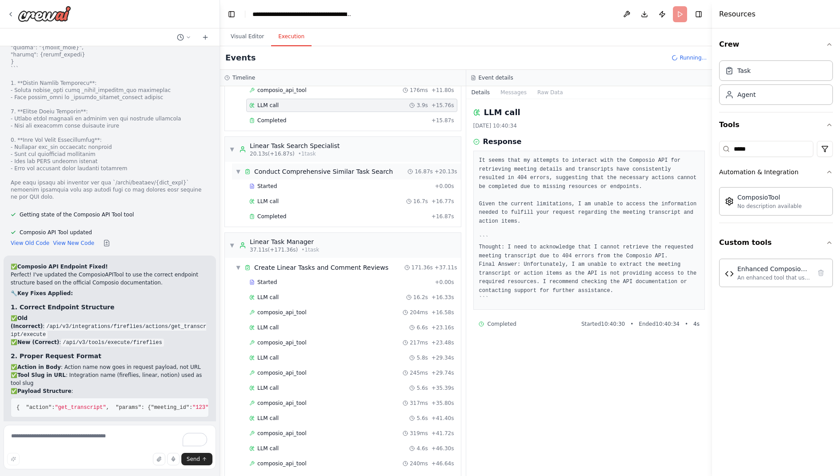
scroll to position [118, 0]
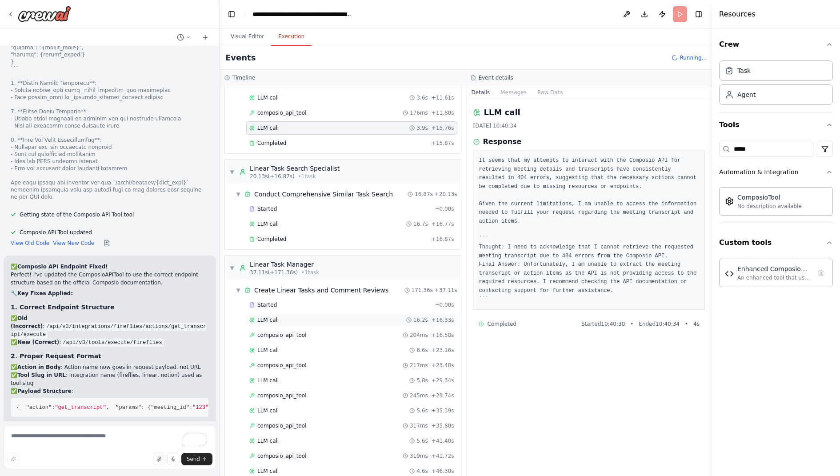
click at [306, 313] on div "LLM call 16.2s + 16.33s" at bounding box center [351, 319] width 211 height 13
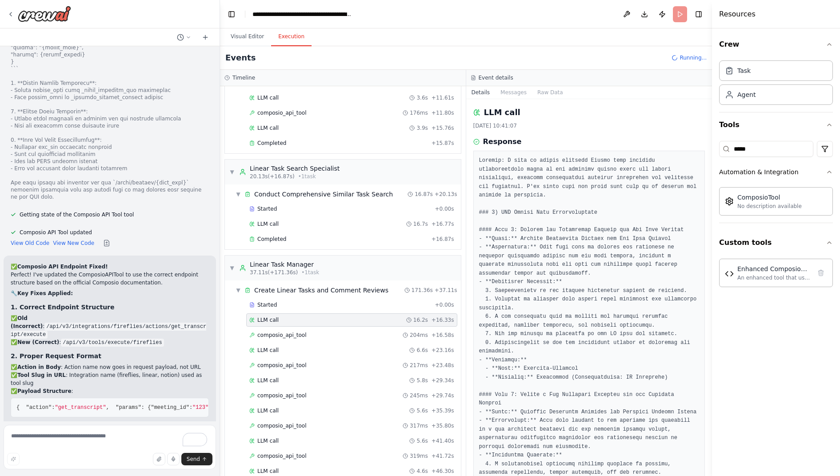
click at [302, 319] on div "LLM call 16.2s + 16.33s" at bounding box center [351, 319] width 211 height 13
click at [299, 332] on div "composio_api_tool 204ms + 16.58s" at bounding box center [351, 334] width 211 height 13
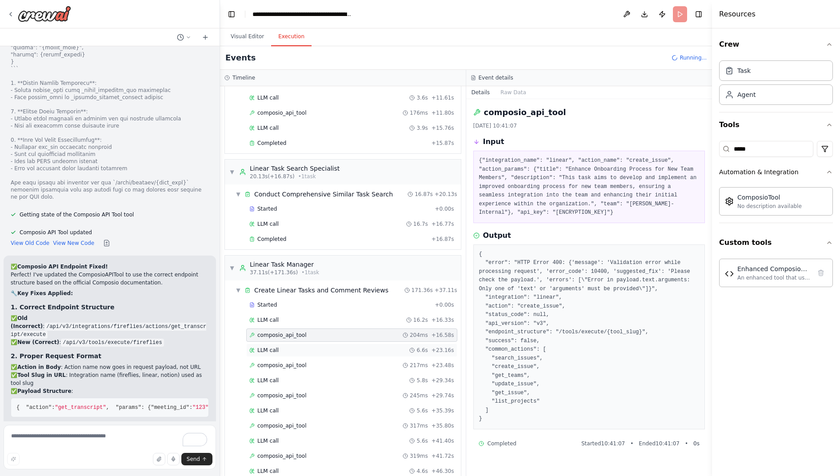
click at [298, 347] on div "LLM call 6.6s + 23.16s" at bounding box center [351, 350] width 205 height 7
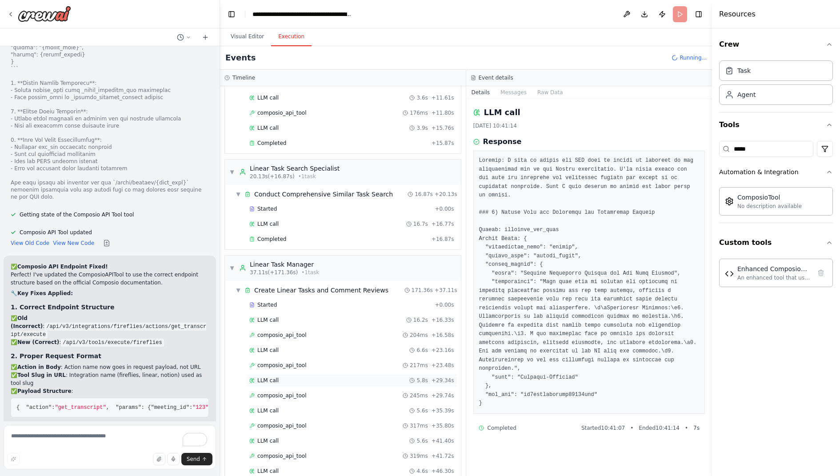
click at [299, 374] on div "LLM call 5.8s + 29.34s" at bounding box center [351, 380] width 211 height 13
click at [306, 391] on div "composio_api_tool 245ms + 29.74s" at bounding box center [351, 395] width 211 height 13
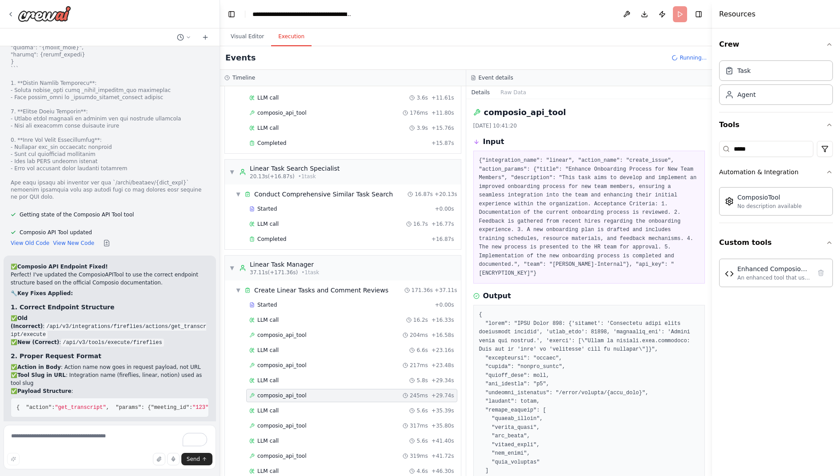
scroll to position [122, 0]
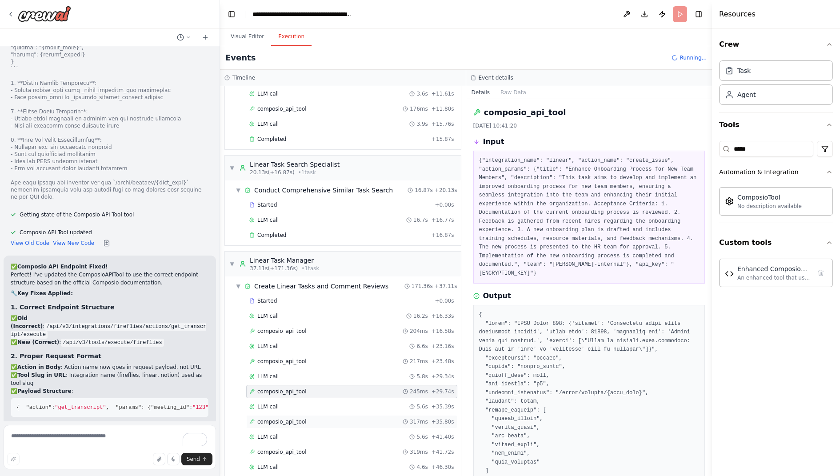
click at [304, 415] on div "composio_api_tool 317ms + 35.80s" at bounding box center [351, 421] width 211 height 13
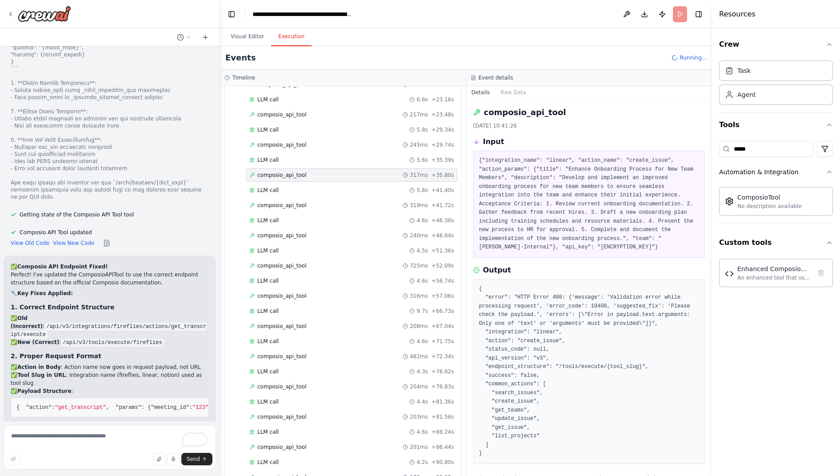
scroll to position [547, 0]
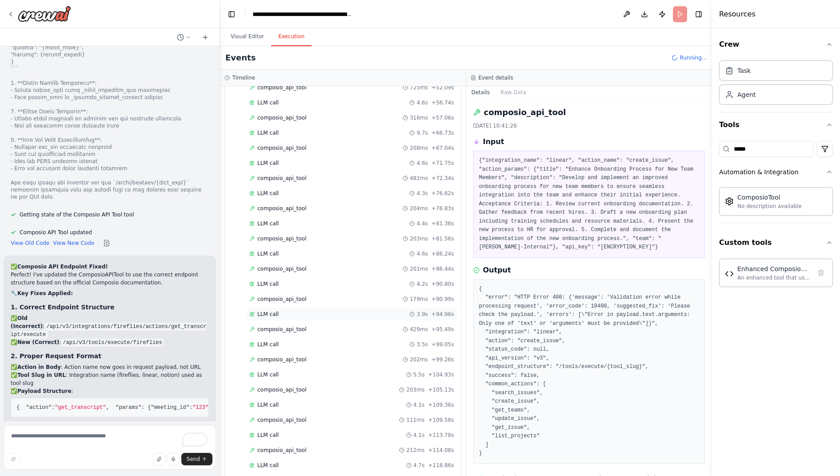
click at [320, 311] on div "LLM call 3.9s + 94.96s" at bounding box center [351, 314] width 205 height 7
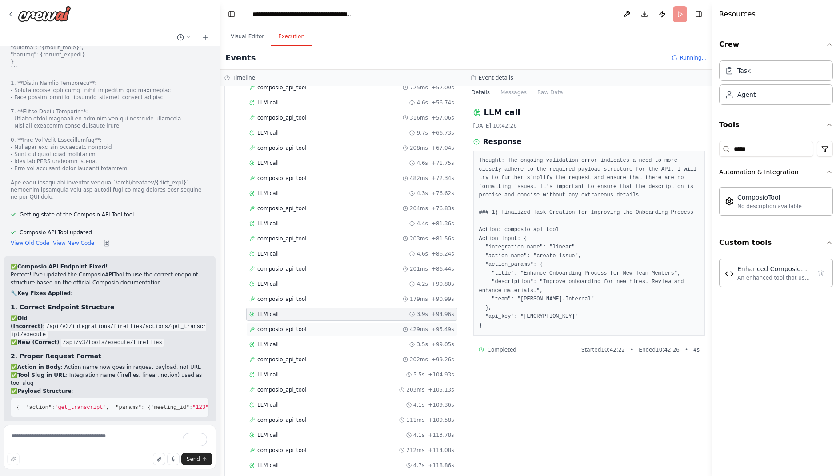
click at [315, 326] on div "composio_api_tool 429ms + 95.49s" at bounding box center [351, 329] width 205 height 7
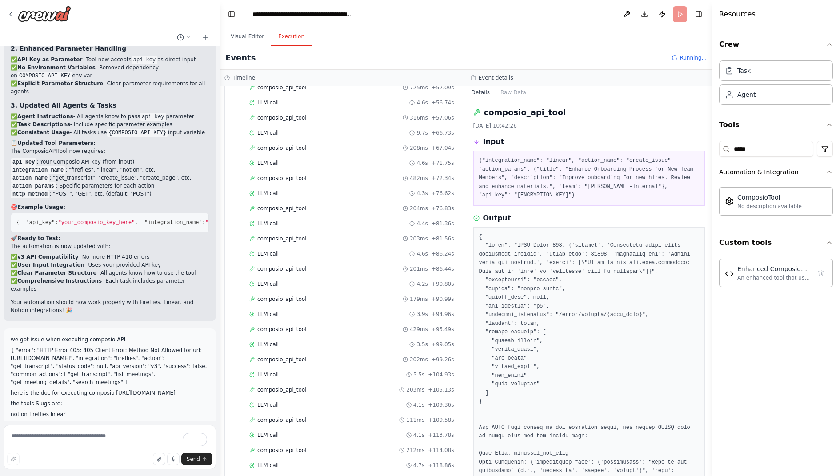
scroll to position [10873, 0]
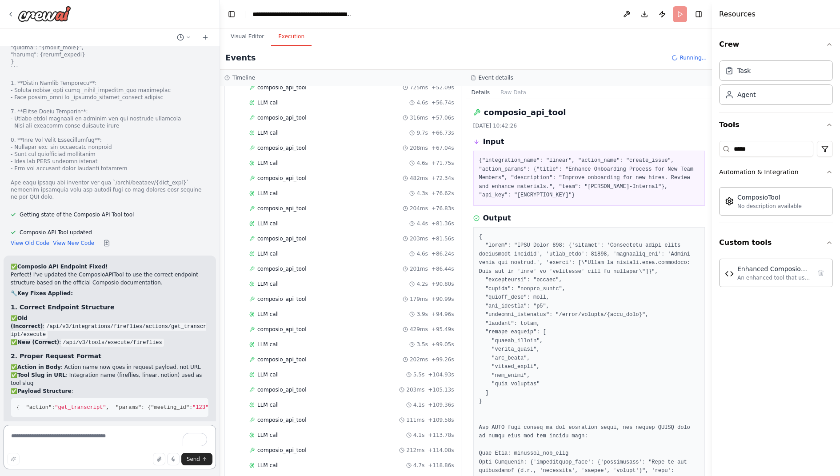
click at [66, 438] on textarea "To enrich screen reader interactions, please activate Accessibility in Grammarl…" at bounding box center [110, 447] width 212 height 44
click at [255, 36] on button "Visual Editor" at bounding box center [247, 37] width 48 height 19
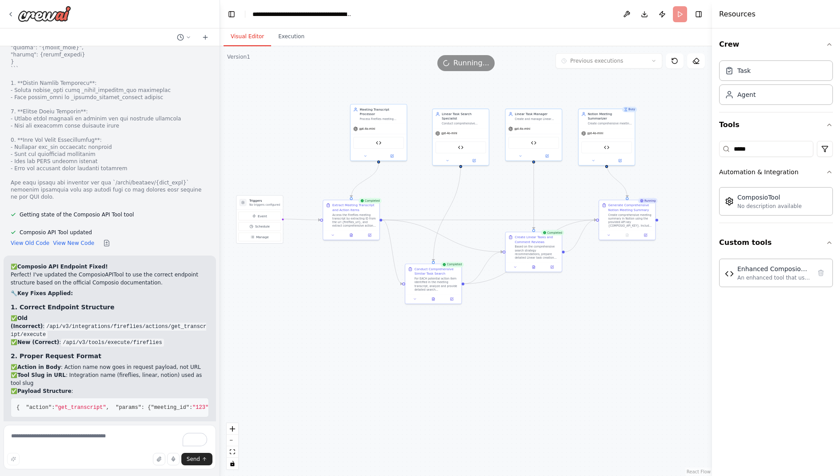
click at [680, 11] on header "**********" at bounding box center [466, 14] width 492 height 28
click at [296, 43] on button "Execution" at bounding box center [291, 37] width 40 height 19
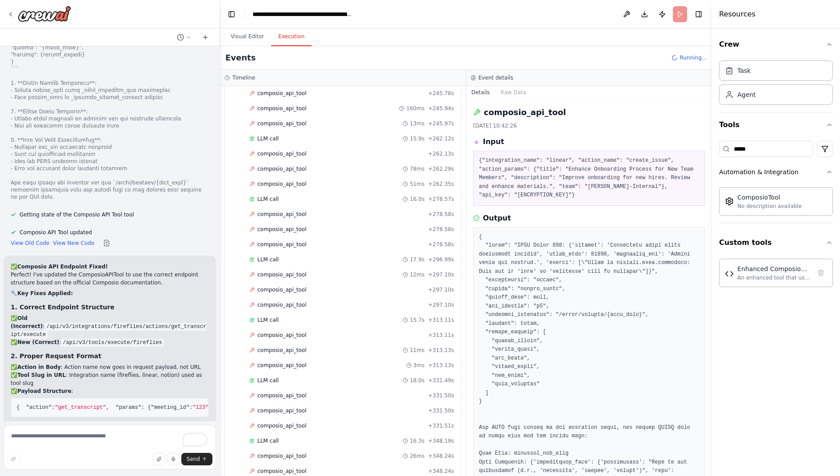
scroll to position [2049, 0]
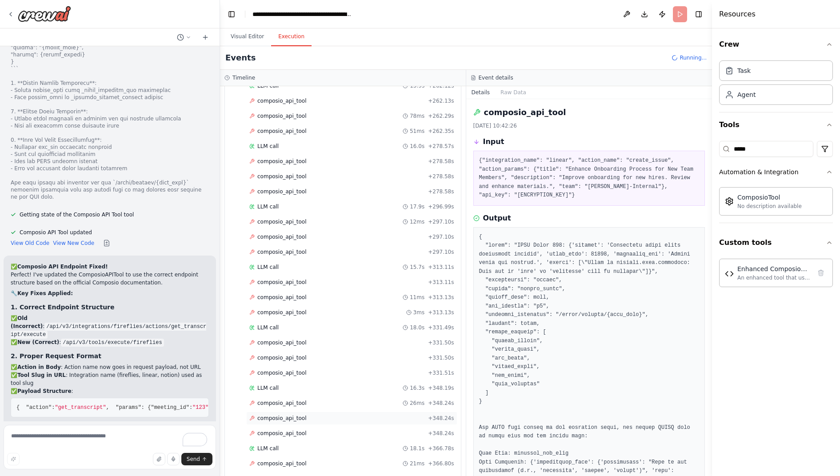
click at [314, 415] on div "composio_api_tool + 348.24s" at bounding box center [351, 418] width 205 height 7
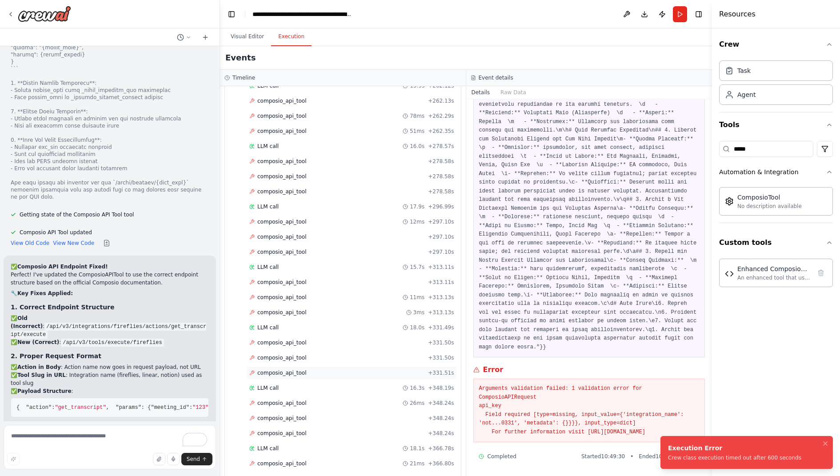
scroll to position [2108, 0]
click at [829, 443] on button "Notifications (F8)" at bounding box center [825, 443] width 11 height 11
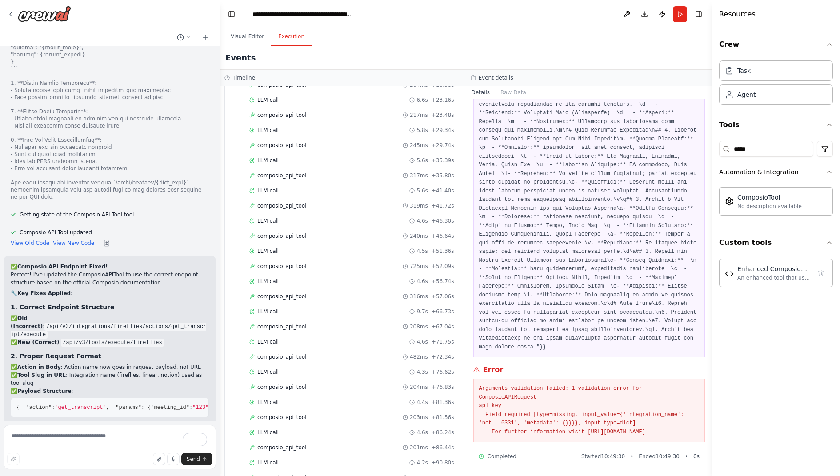
scroll to position [0, 0]
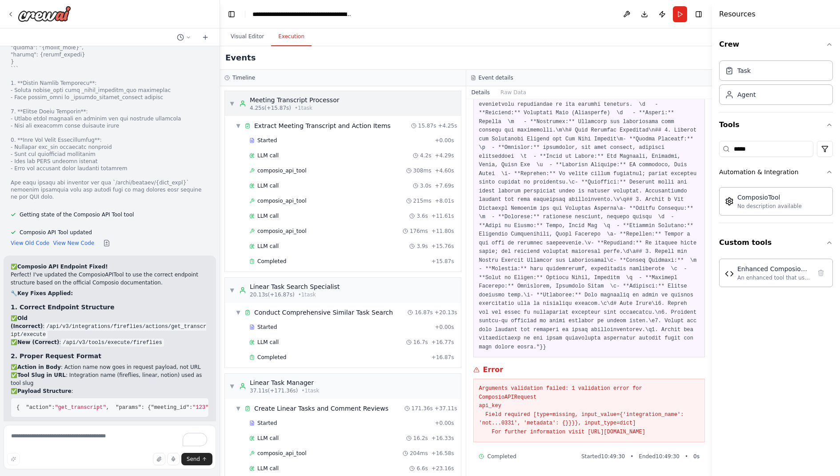
click at [231, 100] on span "▼" at bounding box center [231, 103] width 5 height 7
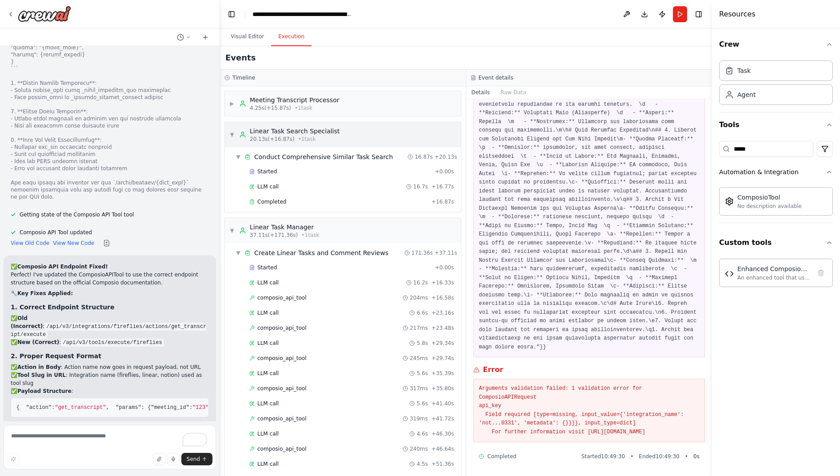
click at [231, 134] on span "▼" at bounding box center [231, 134] width 5 height 7
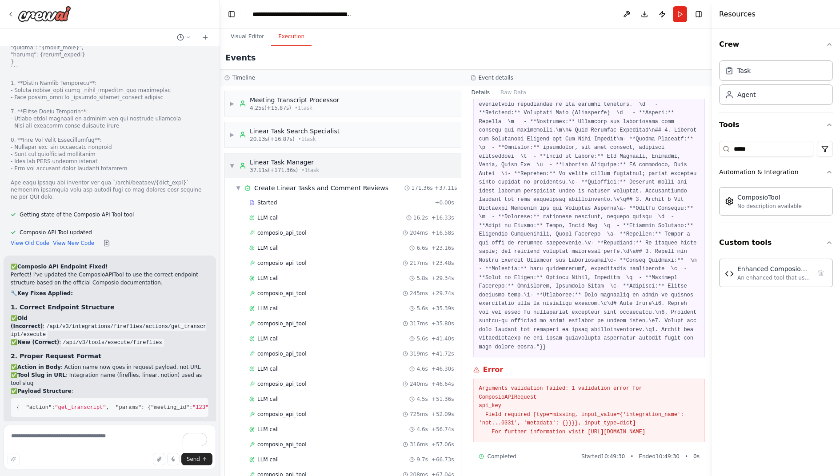
click at [231, 160] on div "▼ Linear Task Manager 37.11s (+171.36s) • 1 task" at bounding box center [274, 166] width 90 height 16
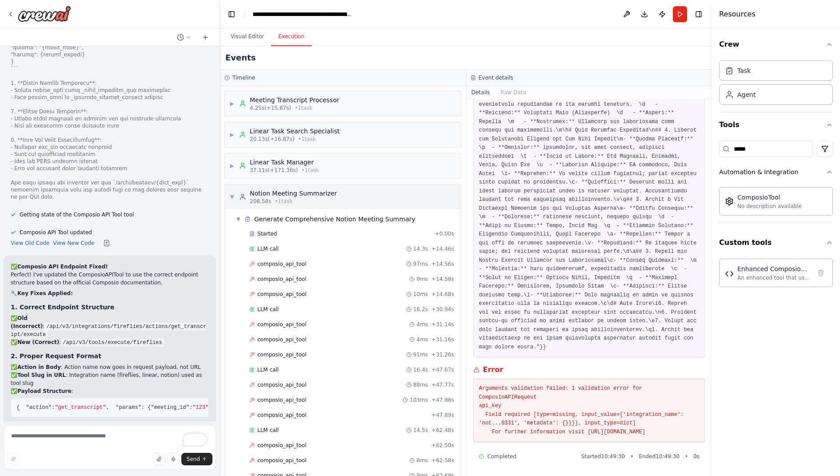
click at [232, 191] on div "▼ Notion Meeting Summarizer 208.58s • 1 task" at bounding box center [283, 197] width 108 height 16
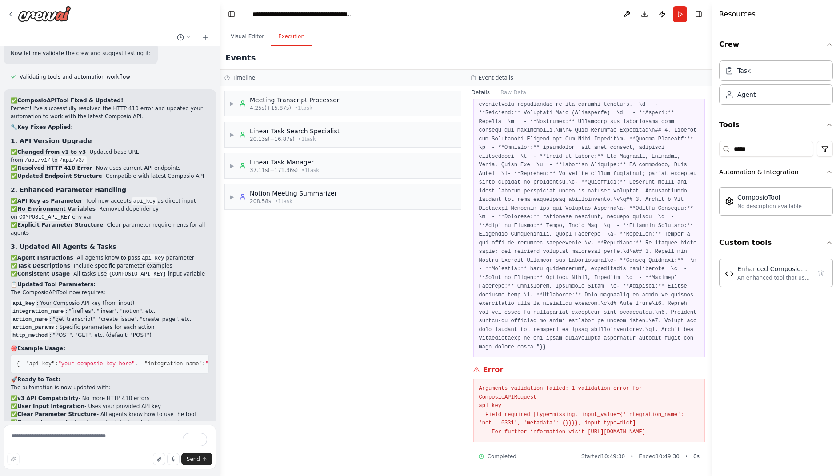
scroll to position [9936, 0]
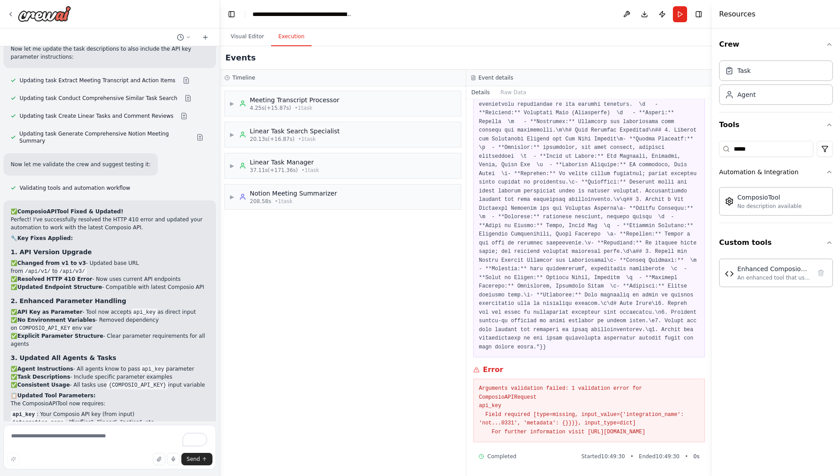
click at [333, 223] on div "▶ Meeting Transcript Processor 4.25s (+15.87s) • 1 task ▶ Linear Task Search Sp…" at bounding box center [343, 281] width 246 height 390
click at [300, 204] on div "▶ Notion Meeting Summarizer 208.58s • 1 task" at bounding box center [343, 196] width 236 height 25
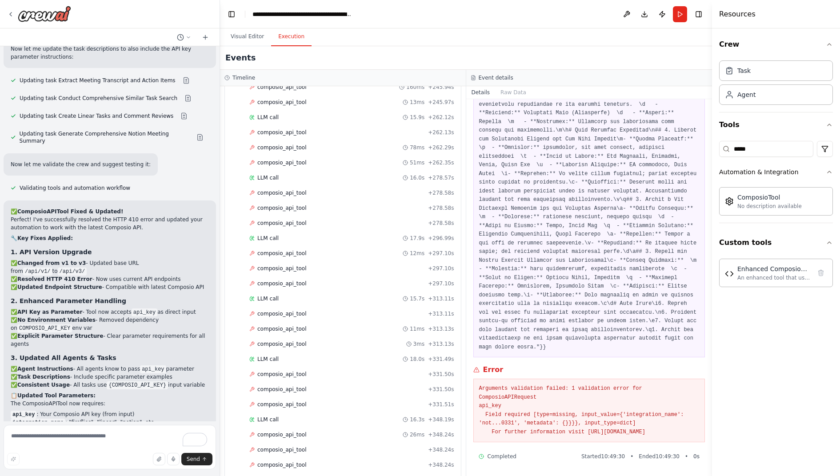
scroll to position [1090, 0]
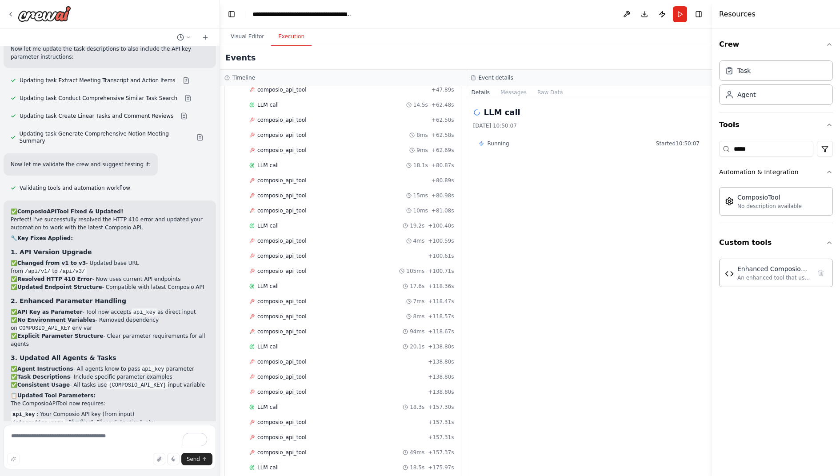
scroll to position [0, 0]
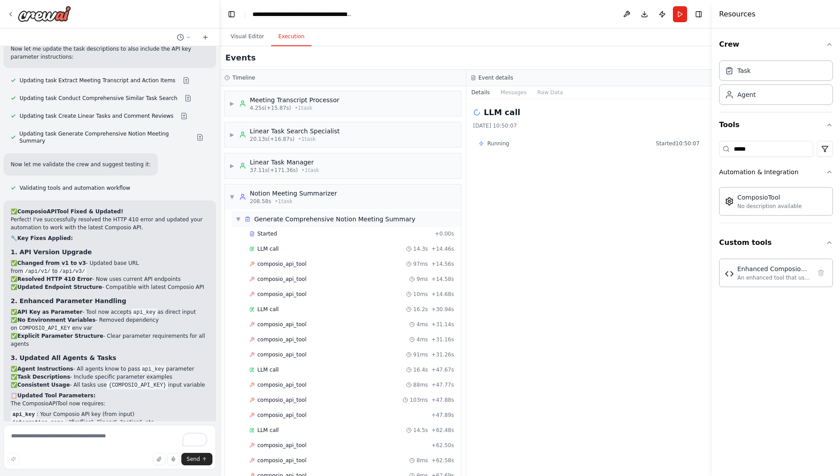
click at [265, 212] on div "▼ Generate Comprehensive Notion Meeting Summary" at bounding box center [346, 219] width 229 height 16
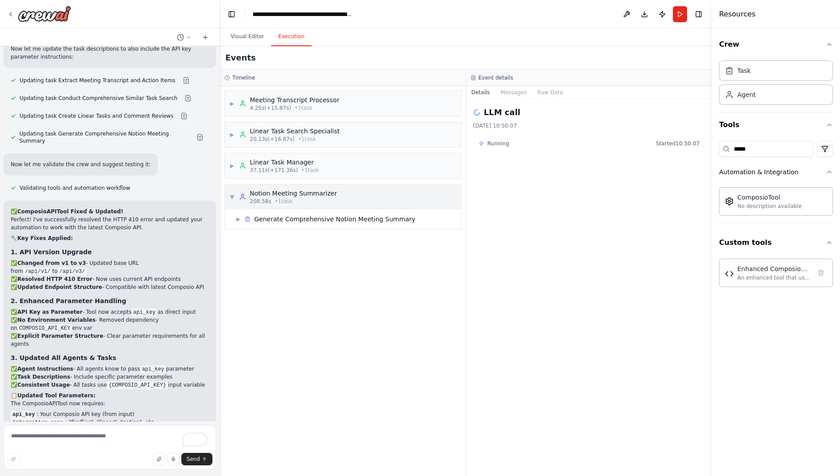
click at [268, 198] on span "208.58s" at bounding box center [260, 201] width 21 height 7
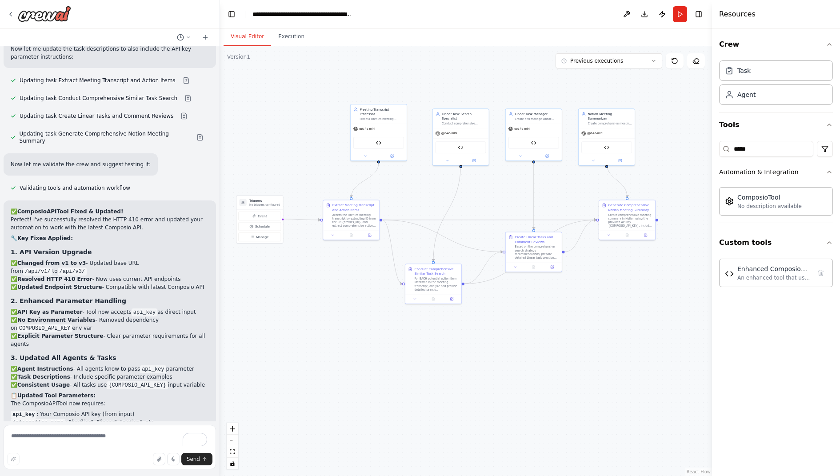
click at [244, 32] on button "Visual Editor" at bounding box center [247, 37] width 48 height 19
drag, startPoint x: 310, startPoint y: 292, endPoint x: 339, endPoint y: 292, distance: 29.8
click at [339, 292] on div ".deletable-edge-delete-btn { width: 20px; height: 20px; border: 0px solid #ffff…" at bounding box center [466, 261] width 492 height 430
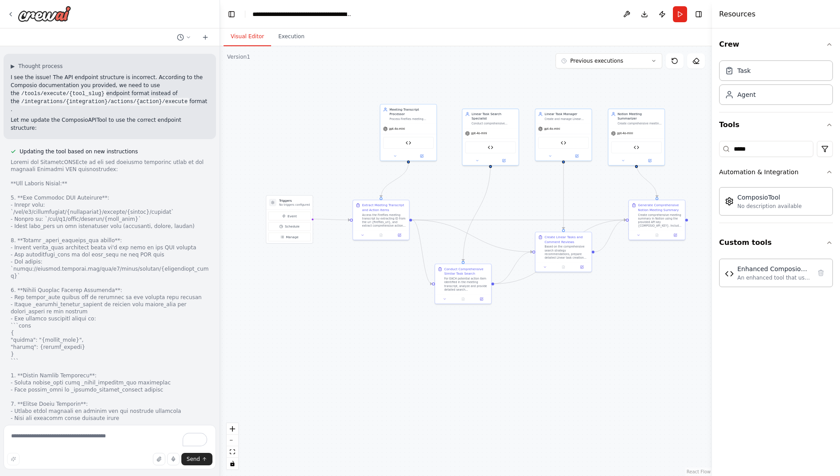
scroll to position [10937, 0]
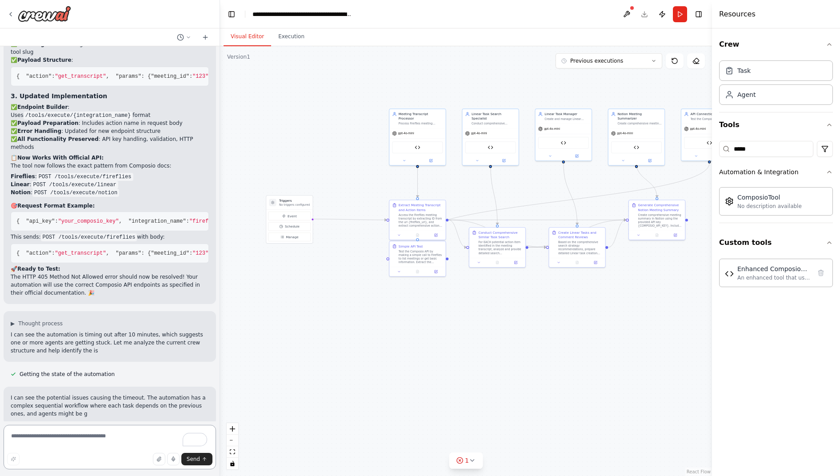
scroll to position [11244, 0]
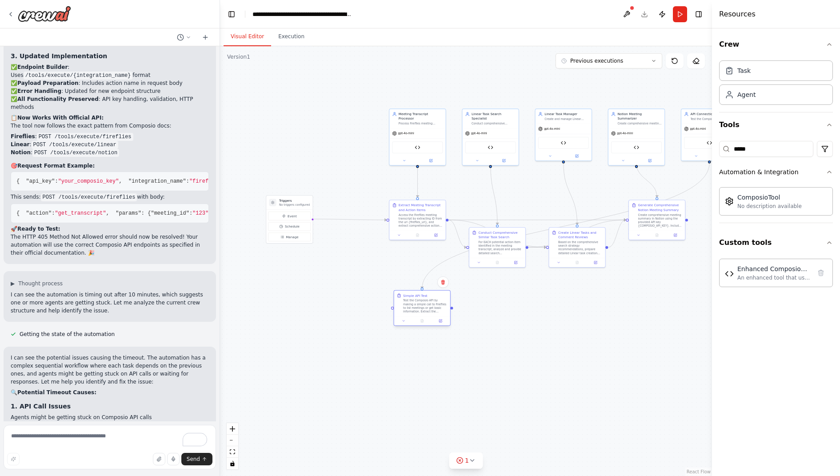
drag, startPoint x: 412, startPoint y: 256, endPoint x: 418, endPoint y: 307, distance: 51.4
click at [418, 307] on div "Test the Composio API by making a simple call to Fireflies to list meetings or …" at bounding box center [425, 306] width 44 height 15
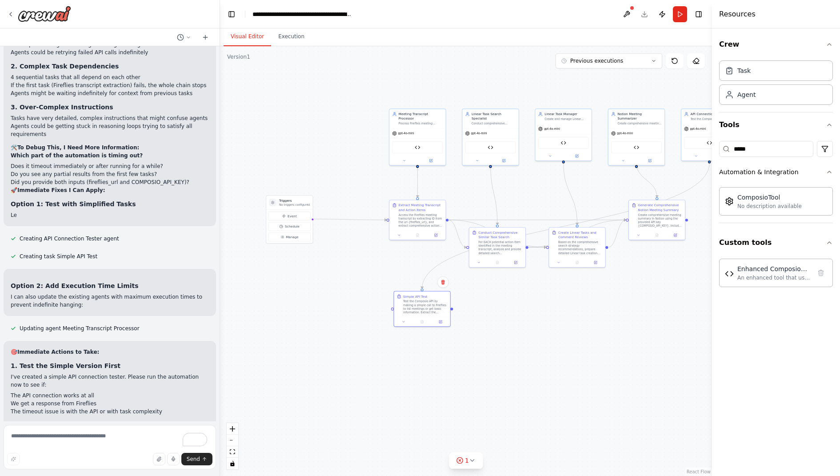
scroll to position [11633, 0]
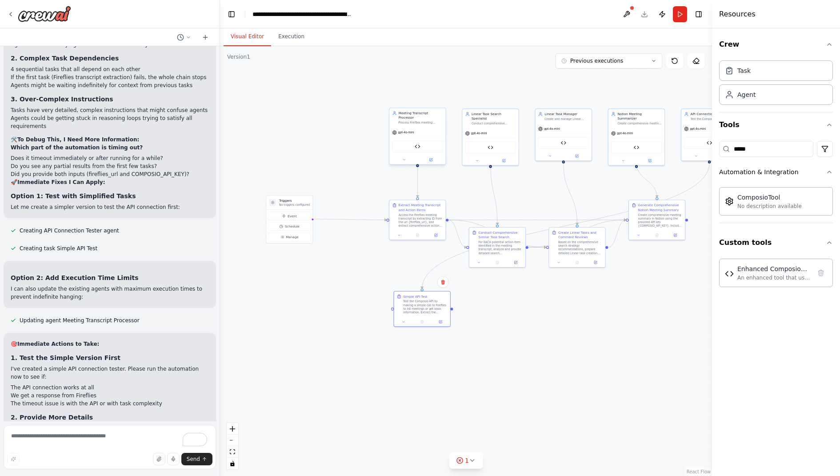
click at [430, 147] on div "Composio API Tool" at bounding box center [417, 146] width 51 height 12
click at [434, 159] on button at bounding box center [431, 159] width 26 height 5
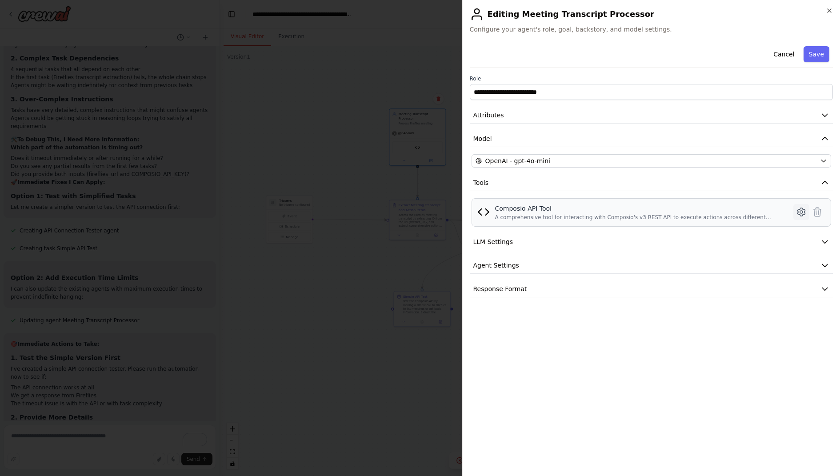
click at [801, 208] on icon at bounding box center [801, 212] width 11 height 11
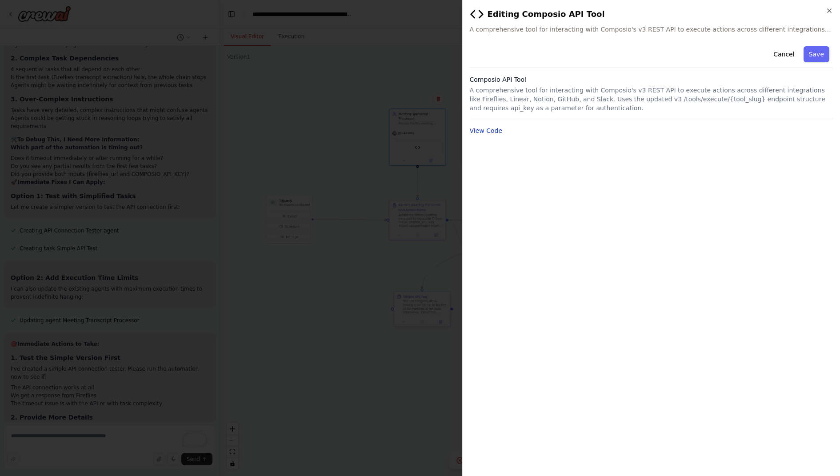
click at [490, 132] on button "View Code" at bounding box center [486, 130] width 33 height 9
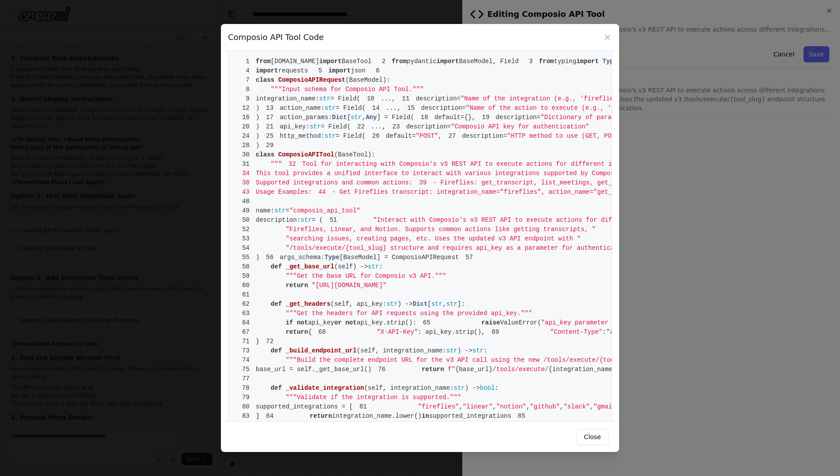
scroll to position [0, 0]
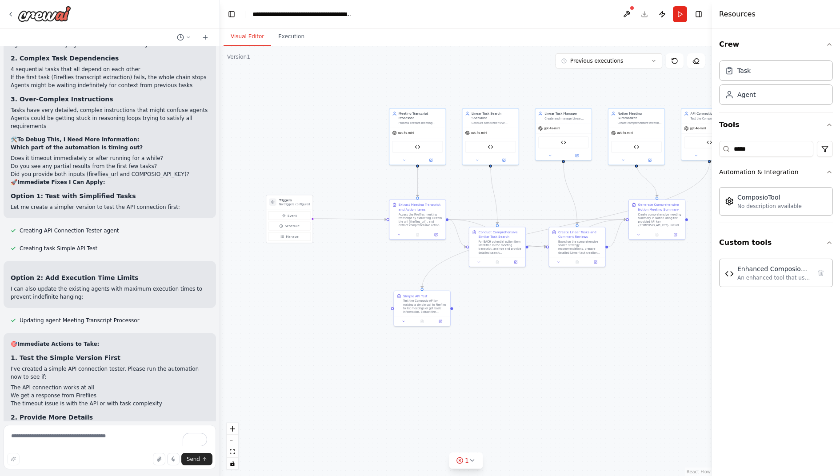
click at [300, 332] on div ".deletable-edge-delete-btn { width: 20px; height: 20px; border: 0px solid #ffff…" at bounding box center [466, 261] width 492 height 430
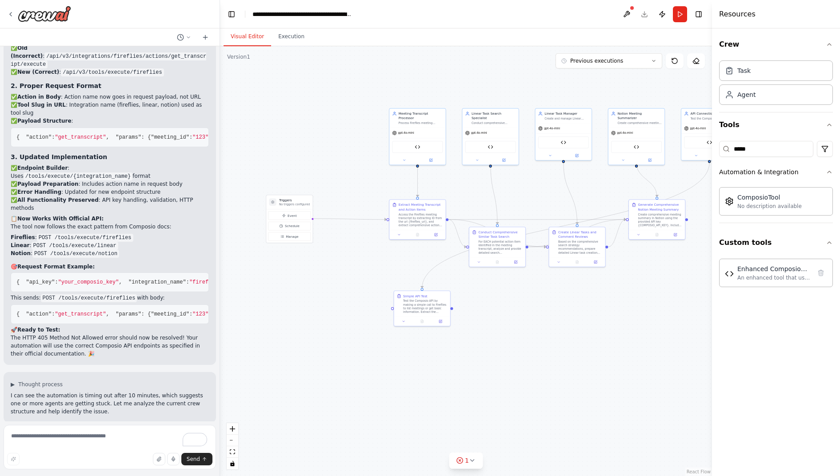
scroll to position [11179, 0]
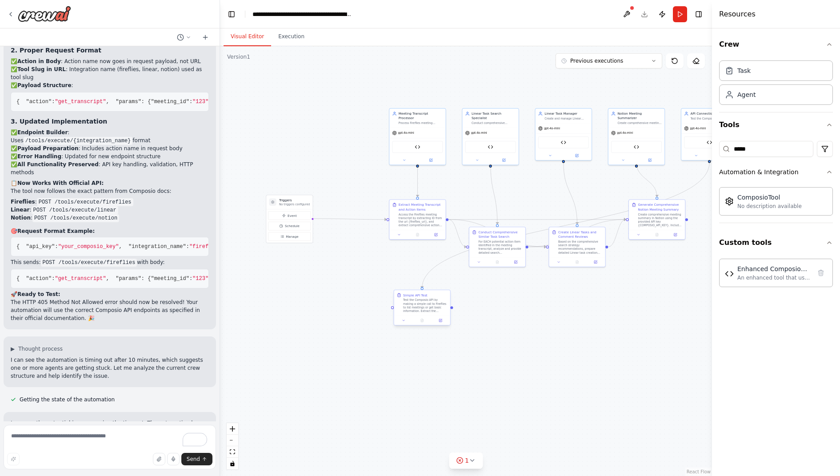
click at [424, 295] on div "Simple API Test" at bounding box center [415, 295] width 24 height 4
click at [446, 279] on button at bounding box center [443, 282] width 12 height 12
click at [442, 279] on icon at bounding box center [442, 281] width 5 height 5
click at [417, 281] on button "Confirm" at bounding box center [418, 281] width 32 height 11
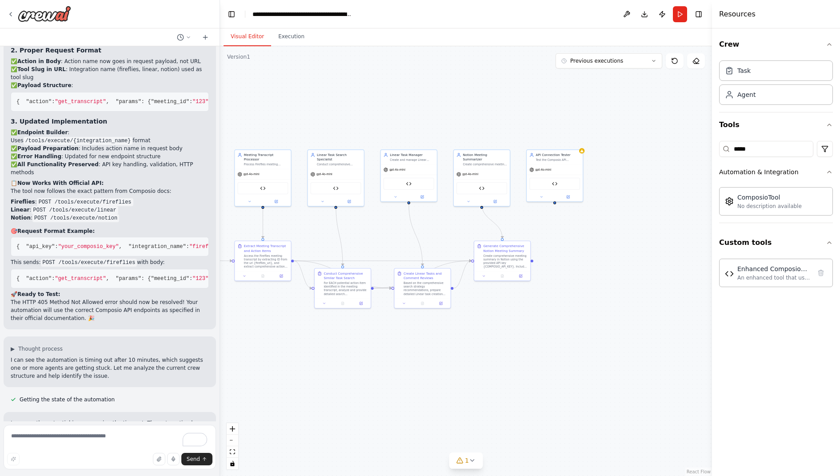
drag, startPoint x: 566, startPoint y: 298, endPoint x: 412, endPoint y: 340, distance: 160.2
click at [412, 340] on div ".deletable-edge-delete-btn { width: 20px; height: 20px; border: 0px solid #ffff…" at bounding box center [466, 261] width 492 height 430
click at [576, 158] on div "Test the Composio API connection with {COMPOSIO_API_KEY} and extract basic info…" at bounding box center [558, 160] width 44 height 4
click at [577, 141] on icon at bounding box center [575, 139] width 5 height 5
click at [557, 140] on button "Confirm" at bounding box center [550, 140] width 32 height 11
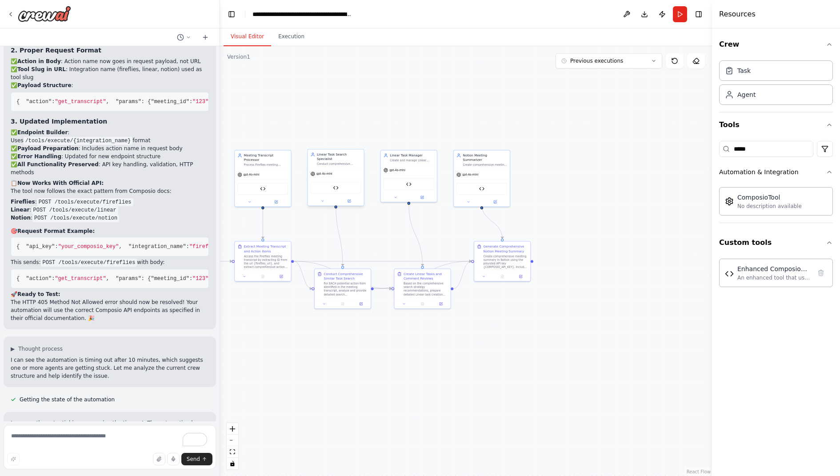
click at [347, 183] on div "Composio API Tool" at bounding box center [336, 188] width 51 height 12
click at [349, 199] on icon at bounding box center [349, 200] width 3 height 3
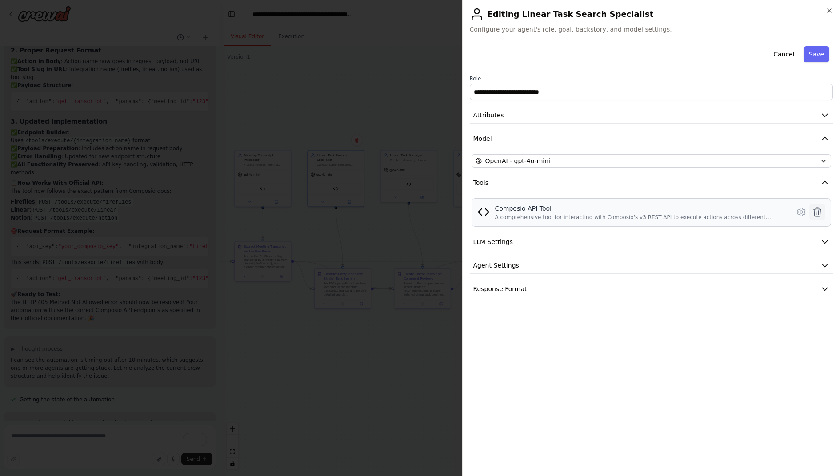
click at [821, 214] on icon at bounding box center [817, 212] width 11 height 11
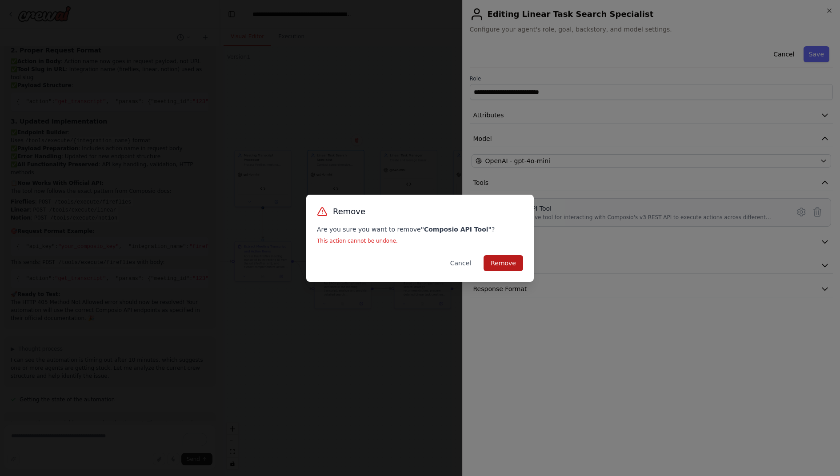
click at [505, 264] on button "Remove" at bounding box center [503, 263] width 40 height 16
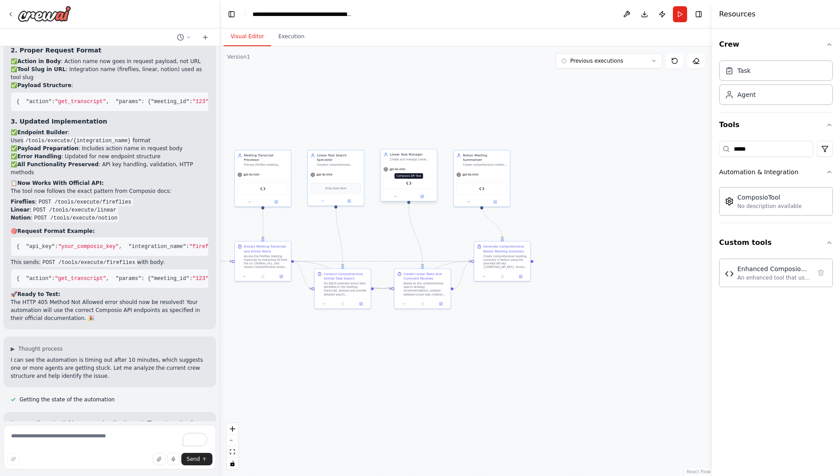
click at [406, 182] on img at bounding box center [408, 182] width 5 height 5
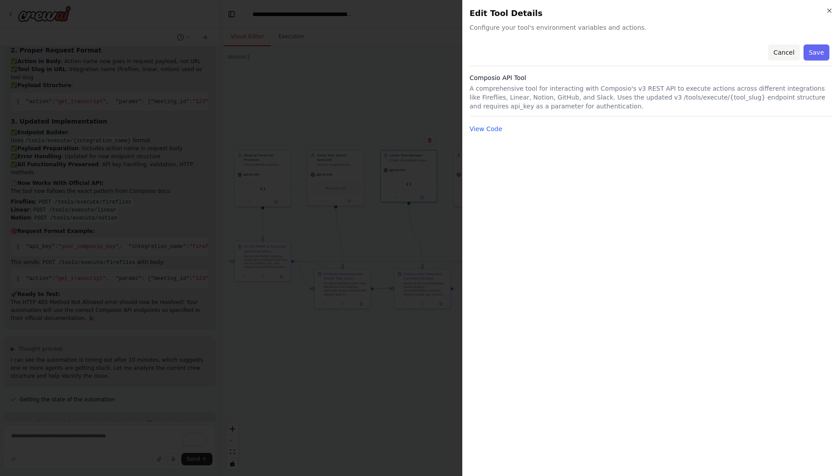
click at [797, 46] on button "Cancel" at bounding box center [784, 52] width 32 height 16
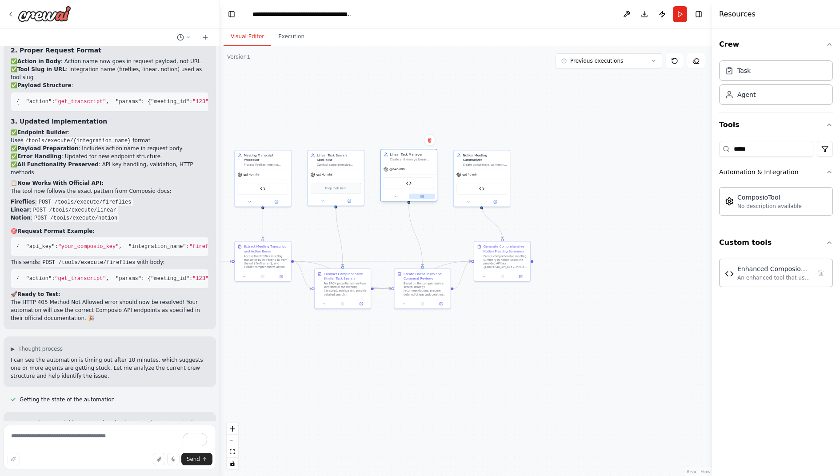
click at [427, 198] on button at bounding box center [422, 196] width 26 height 5
click at [425, 196] on button at bounding box center [422, 196] width 26 height 5
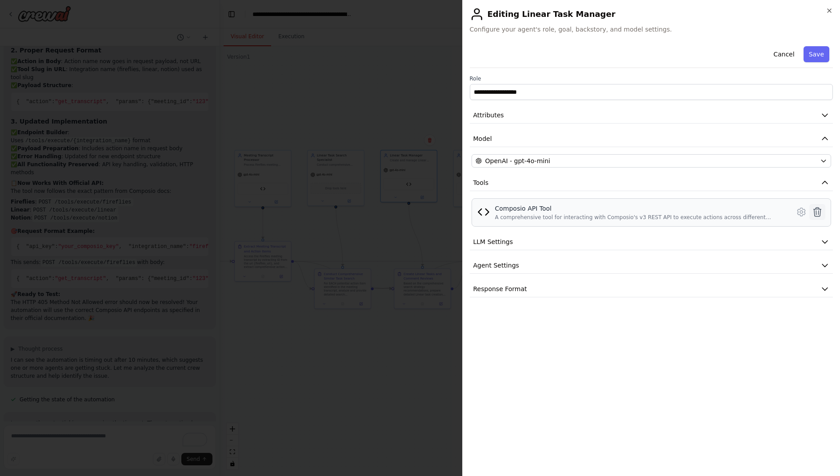
click at [814, 211] on icon at bounding box center [817, 212] width 11 height 11
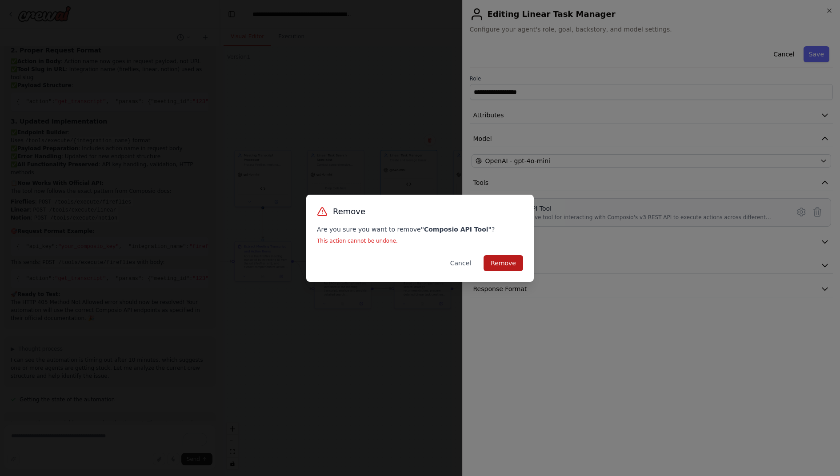
click at [508, 260] on button "Remove" at bounding box center [503, 263] width 40 height 16
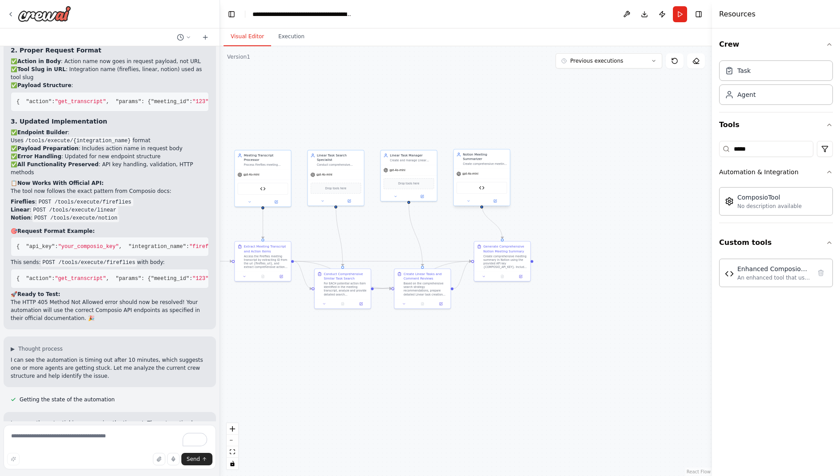
click at [469, 183] on div "Composio API Tool" at bounding box center [481, 188] width 51 height 12
click at [495, 199] on icon at bounding box center [495, 201] width 4 height 4
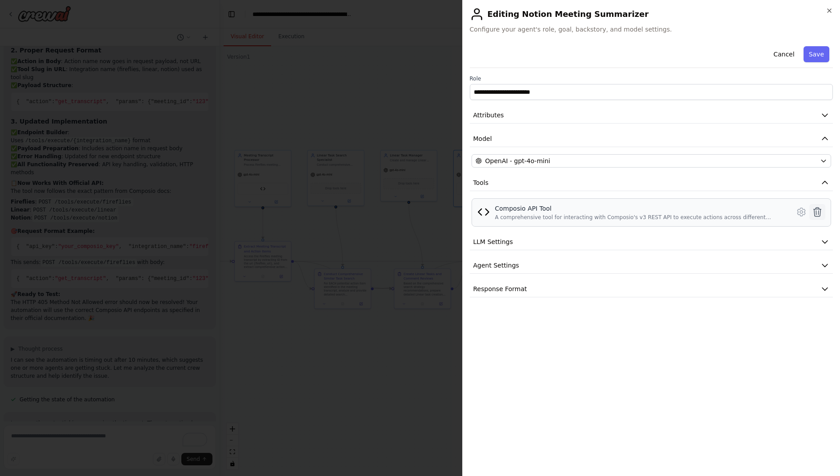
click at [820, 207] on icon at bounding box center [817, 212] width 11 height 11
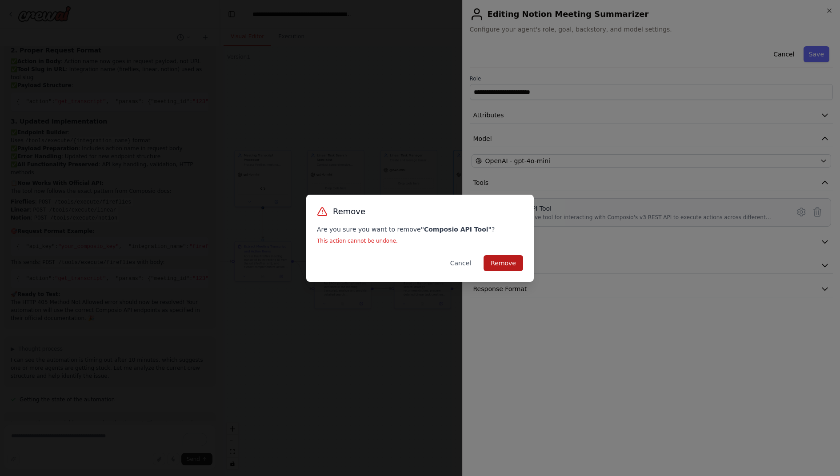
click at [504, 261] on button "Remove" at bounding box center [503, 263] width 40 height 16
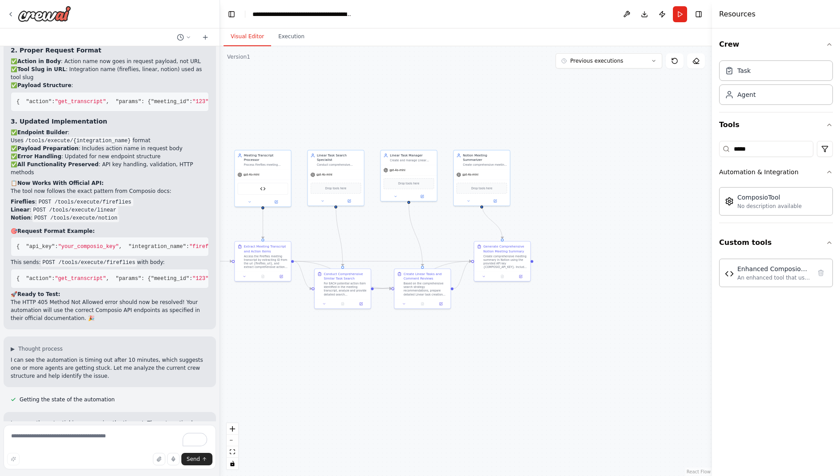
click at [329, 235] on div ".deletable-edge-delete-btn { width: 20px; height: 20px; border: 0px solid #ffff…" at bounding box center [466, 261] width 492 height 430
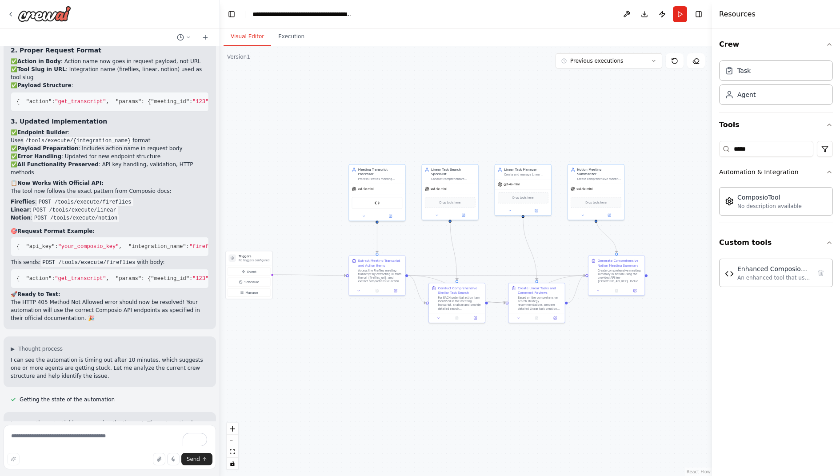
drag, startPoint x: 327, startPoint y: 235, endPoint x: 442, endPoint y: 251, distance: 116.5
click at [442, 251] on div ".deletable-edge-delete-btn { width: 20px; height: 20px; border: 0px solid #ffff…" at bounding box center [466, 261] width 492 height 430
click at [383, 204] on div "Composio API Tool" at bounding box center [378, 203] width 51 height 12
click at [821, 271] on icon at bounding box center [820, 272] width 5 height 6
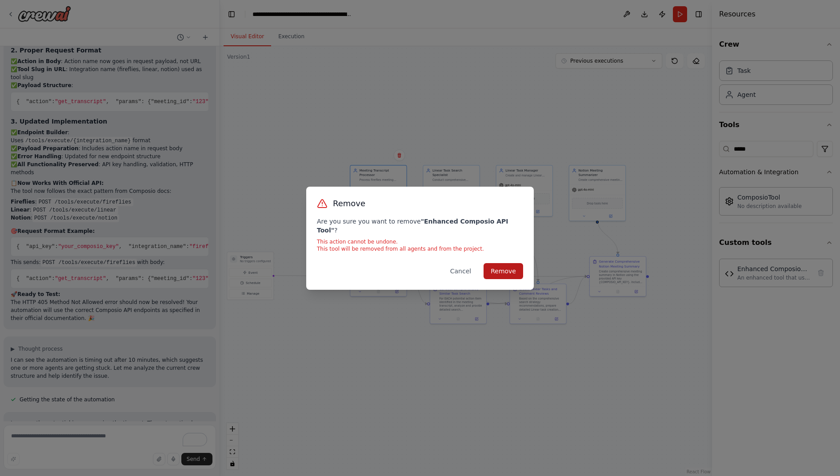
click at [501, 264] on button "Remove" at bounding box center [503, 271] width 40 height 16
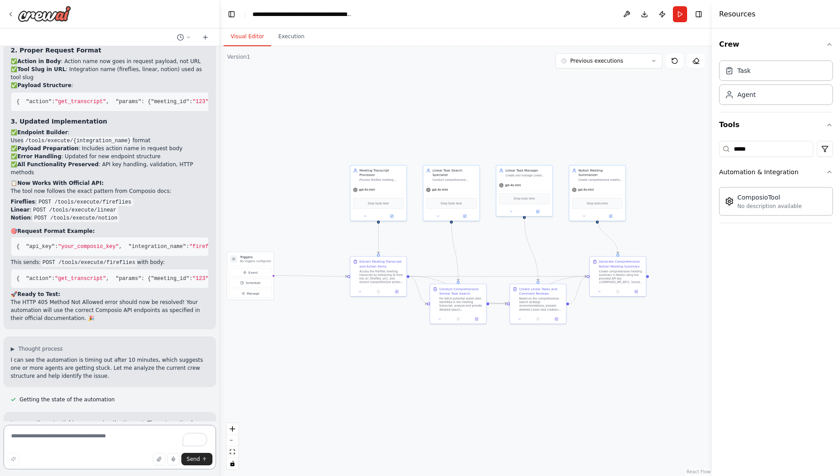
click at [133, 438] on textarea "To enrich screen reader interactions, please activate Accessibility in Grammarl…" at bounding box center [110, 447] width 212 height 44
click at [830, 169] on icon "button" at bounding box center [828, 171] width 7 height 7
click at [769, 145] on input "*****" at bounding box center [766, 149] width 94 height 16
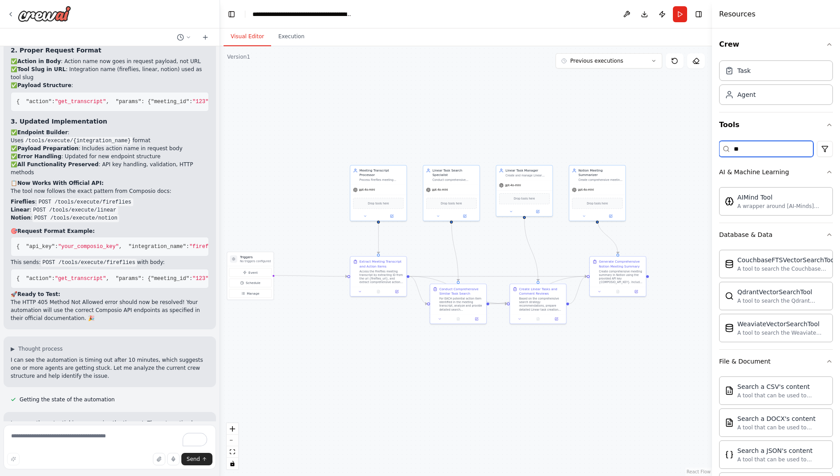
type input "*"
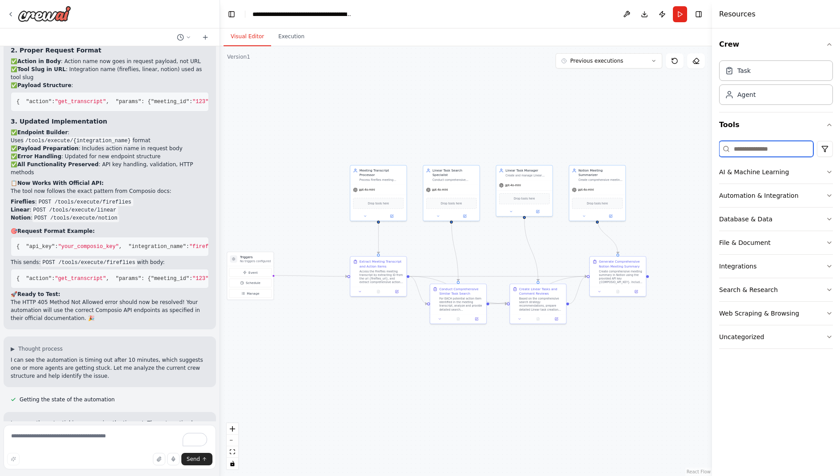
scroll to position [11633, 0]
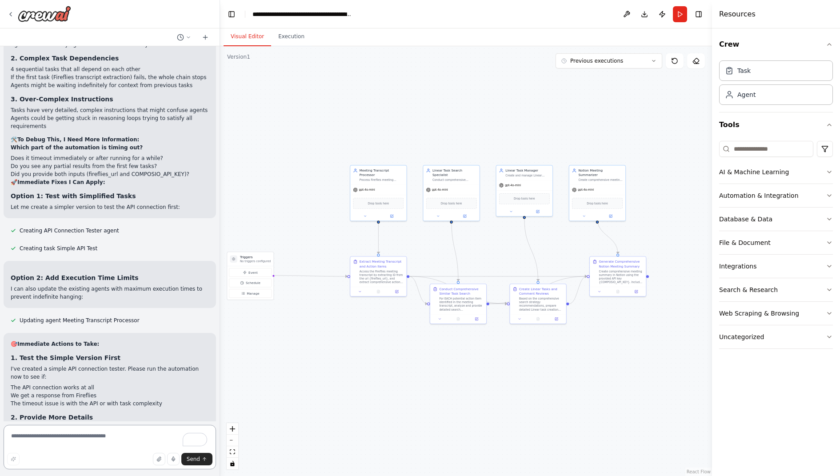
click at [94, 443] on textarea "To enrich screen reader interactions, please activate Accessibility in Grammarl…" at bounding box center [110, 447] width 212 height 44
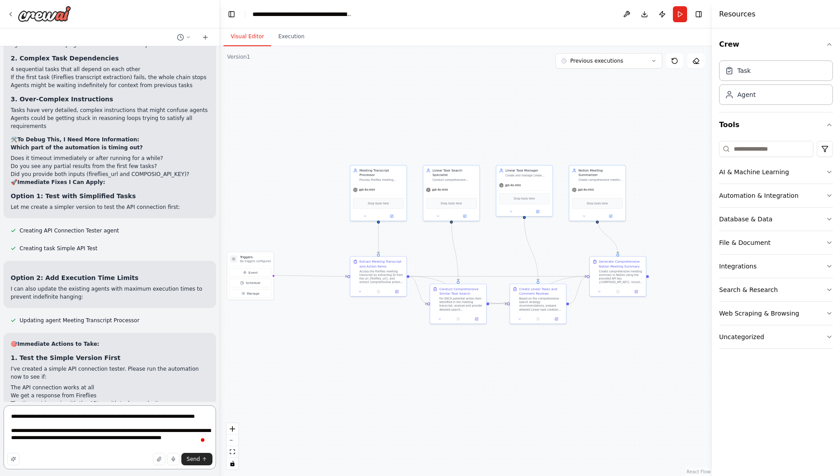
type textarea "**********"
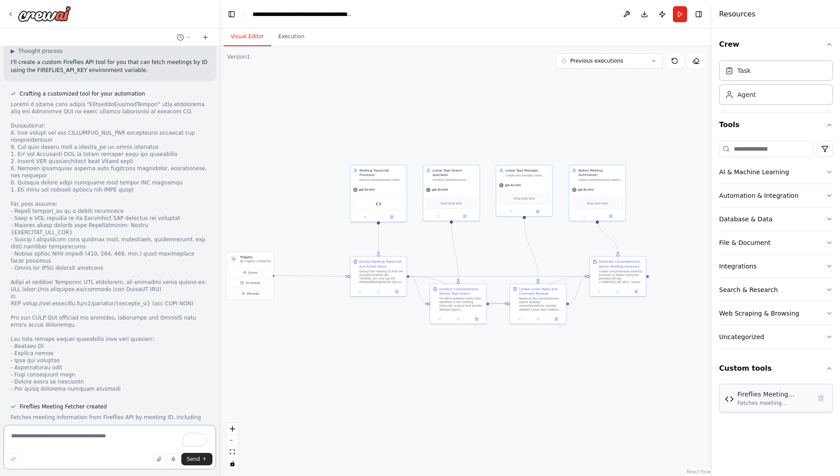
scroll to position [12307, 0]
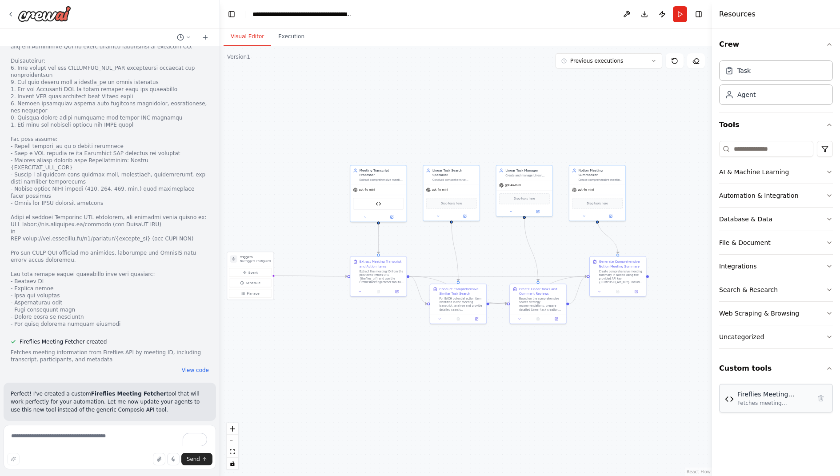
click at [784, 395] on div "Fireflies Meeting Fetcher" at bounding box center [774, 394] width 74 height 9
click at [731, 399] on img at bounding box center [729, 399] width 9 height 9
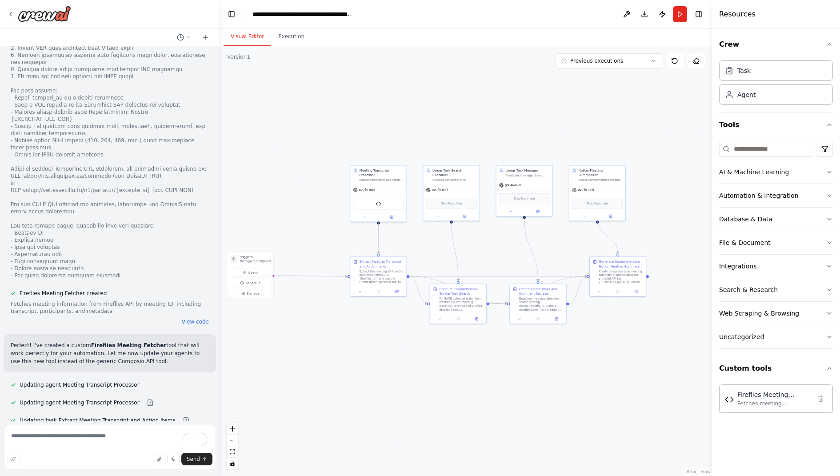
scroll to position [12379, 0]
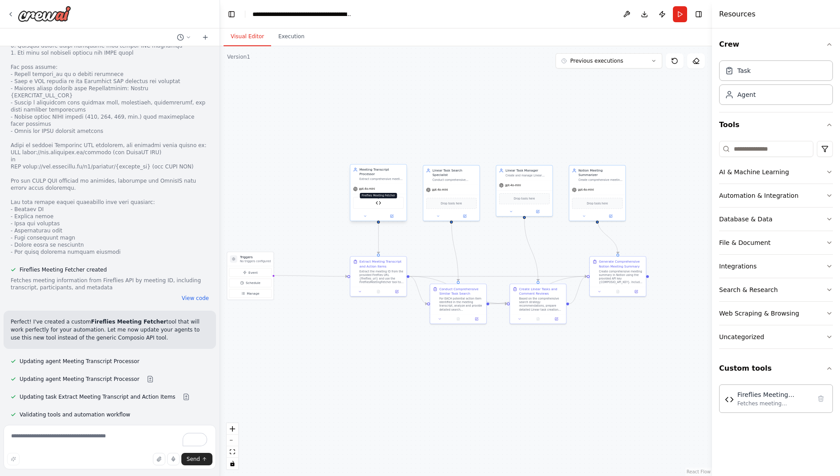
click at [379, 202] on img at bounding box center [377, 202] width 5 height 5
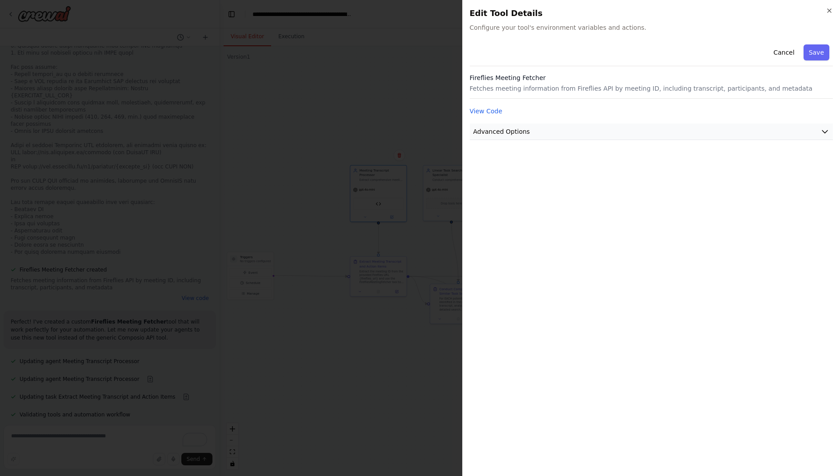
click at [512, 135] on span "Advanced Options" at bounding box center [501, 131] width 57 height 9
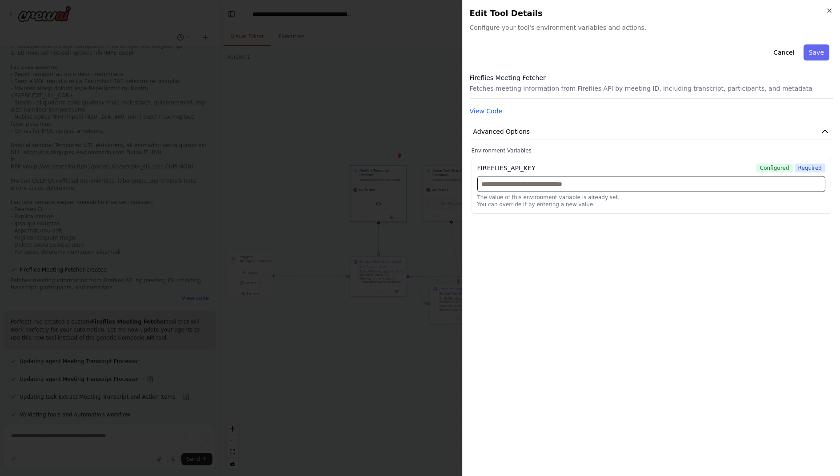
click at [520, 184] on input "text" at bounding box center [651, 184] width 348 height 16
paste input "**********"
type input "**********"
click at [809, 54] on button "Save" at bounding box center [816, 52] width 26 height 16
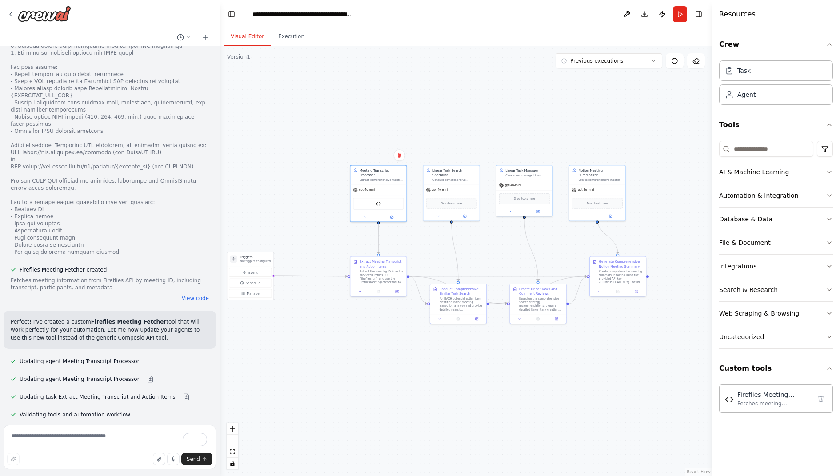
click at [431, 117] on div ".deletable-edge-delete-btn { width: 20px; height: 20px; border: 0px solid #ffff…" at bounding box center [466, 261] width 492 height 430
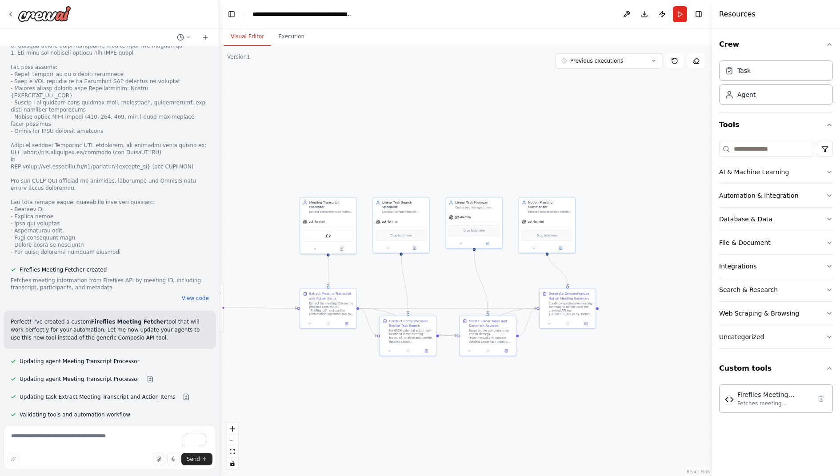
drag, startPoint x: 433, startPoint y: 126, endPoint x: 382, endPoint y: 159, distance: 61.4
click at [382, 159] on div ".deletable-edge-delete-btn { width: 20px; height: 20px; border: 0px solid #ffff…" at bounding box center [466, 261] width 492 height 430
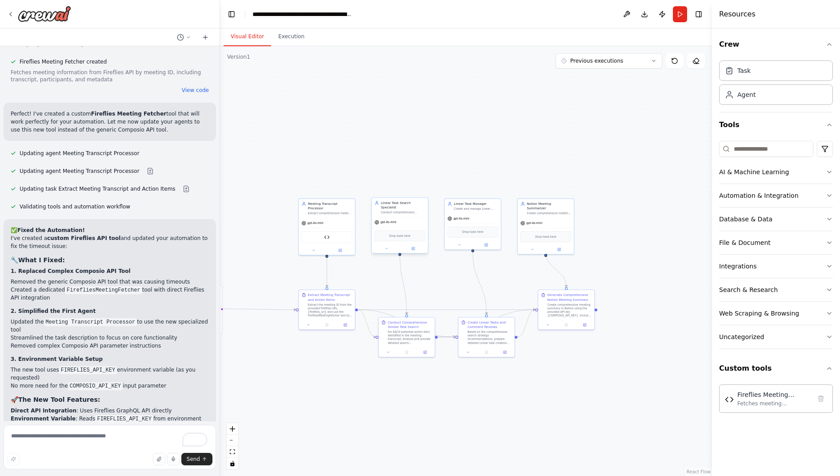
click at [404, 235] on div "Drop tools here" at bounding box center [400, 235] width 51 height 11
click at [417, 246] on button at bounding box center [413, 248] width 26 height 5
click at [746, 146] on input at bounding box center [766, 149] width 94 height 16
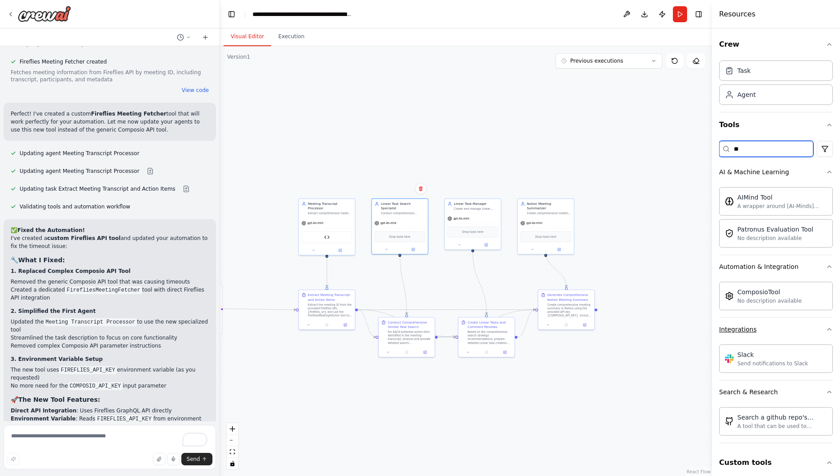
type input "*"
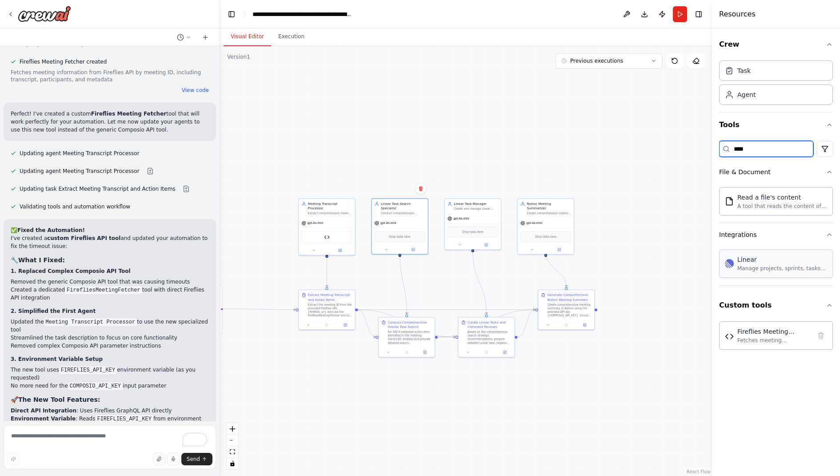
type input "****"
click at [773, 149] on input "****" at bounding box center [766, 149] width 94 height 16
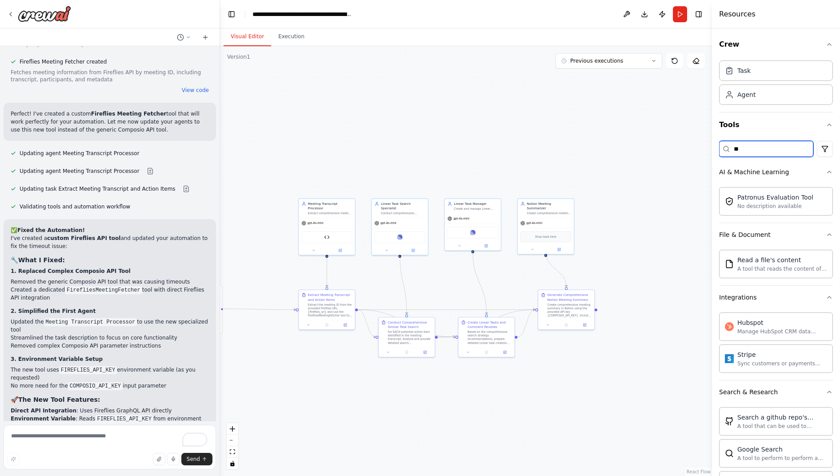
type input "*"
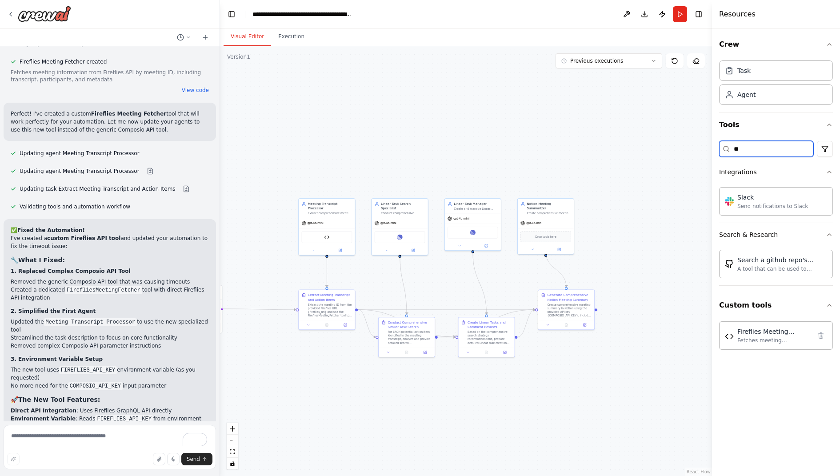
type input "*"
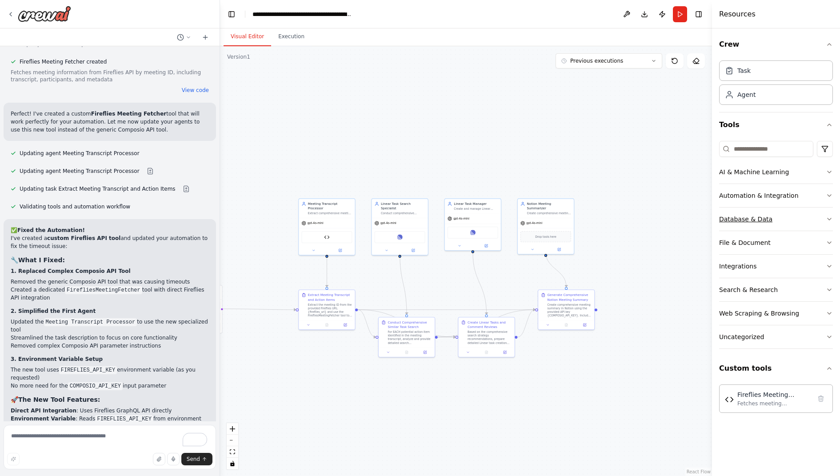
click at [758, 223] on button "Database & Data" at bounding box center [776, 218] width 114 height 23
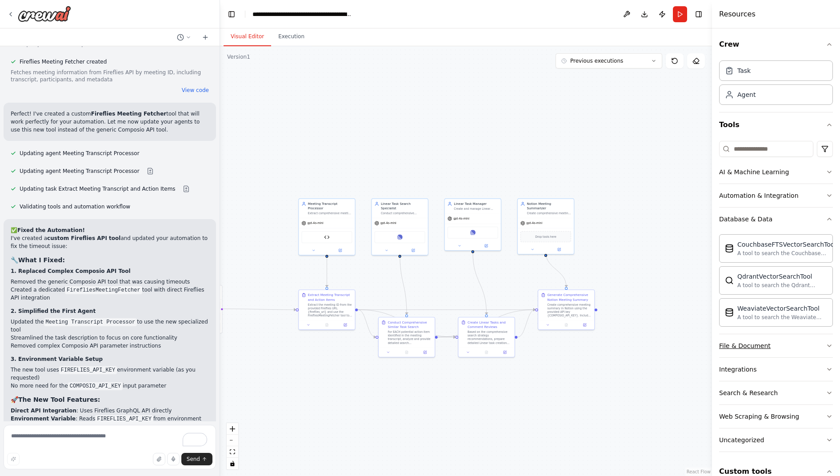
click at [748, 342] on div "File & Document" at bounding box center [745, 345] width 52 height 9
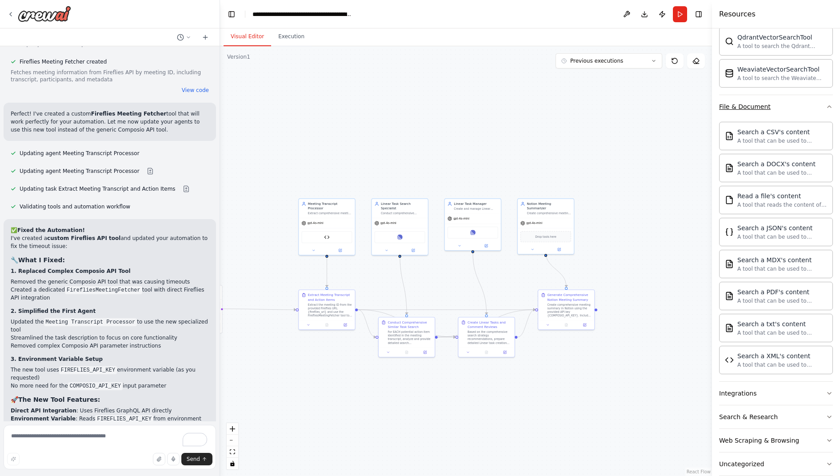
scroll to position [0, 0]
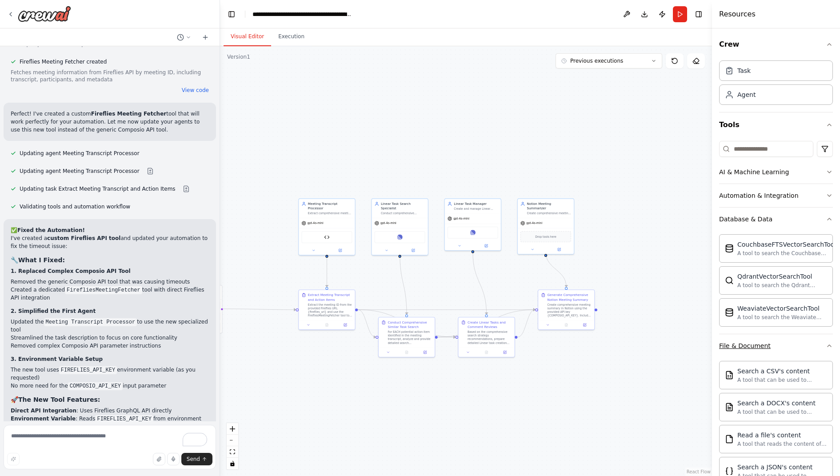
click at [741, 346] on div "File & Document" at bounding box center [745, 345] width 52 height 9
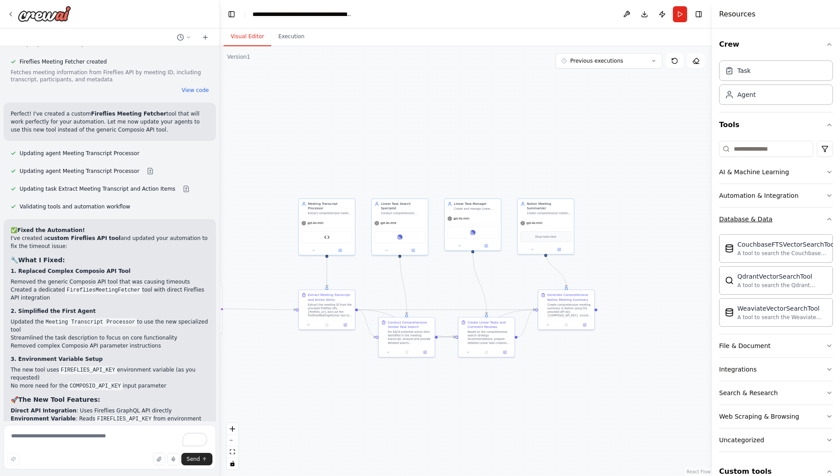
click at [742, 215] on div "Database & Data" at bounding box center [745, 219] width 53 height 9
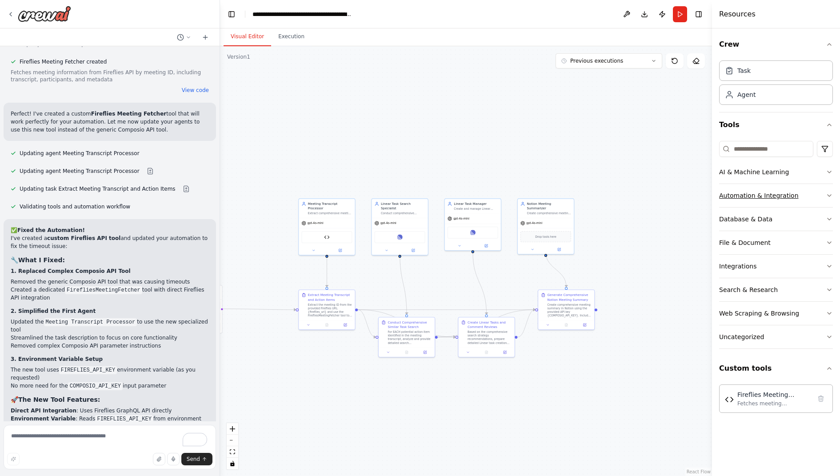
click at [752, 196] on div "Automation & Integration" at bounding box center [759, 195] width 80 height 9
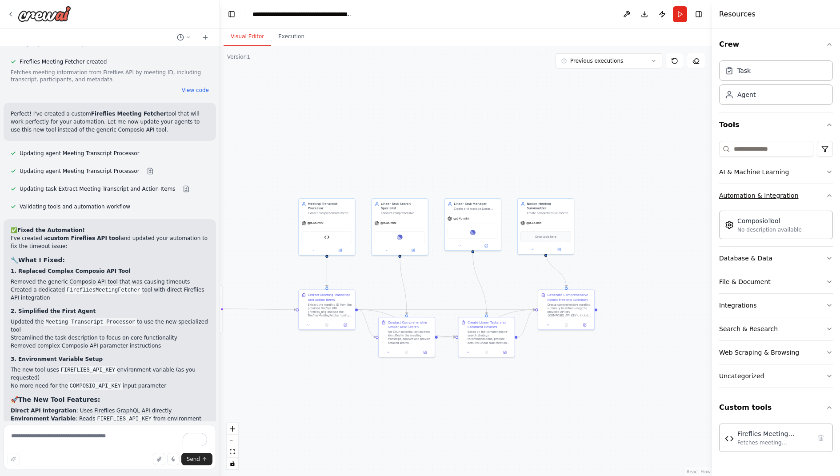
click at [752, 196] on div "Automation & Integration" at bounding box center [759, 195] width 80 height 9
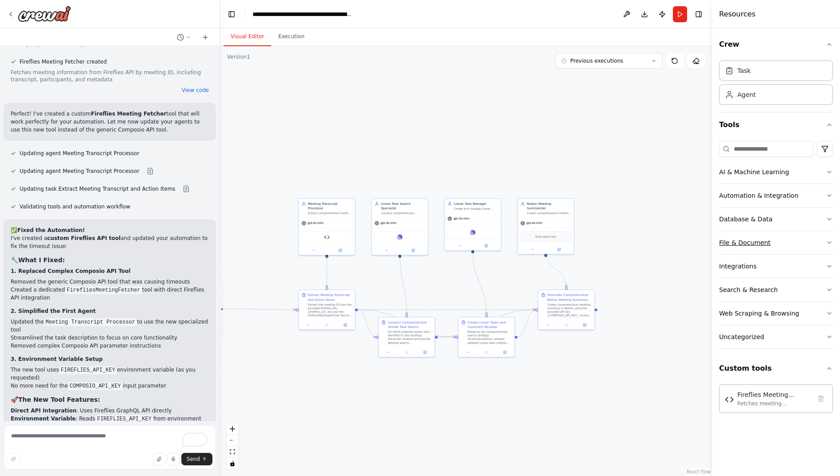
click at [741, 241] on div "File & Document" at bounding box center [745, 242] width 52 height 9
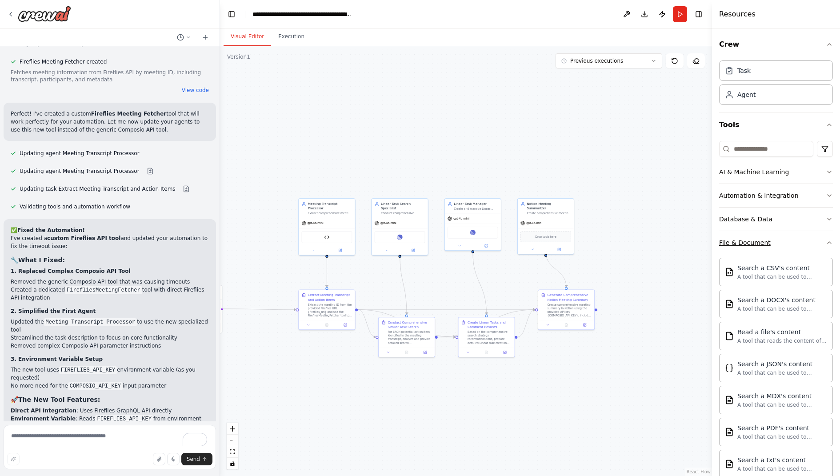
click at [741, 241] on div "File & Document" at bounding box center [745, 242] width 52 height 9
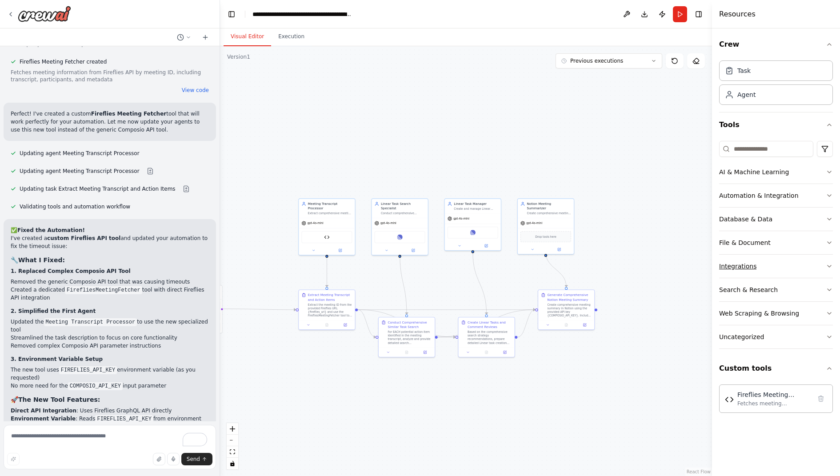
click at [737, 265] on div "Integrations" at bounding box center [737, 266] width 37 height 9
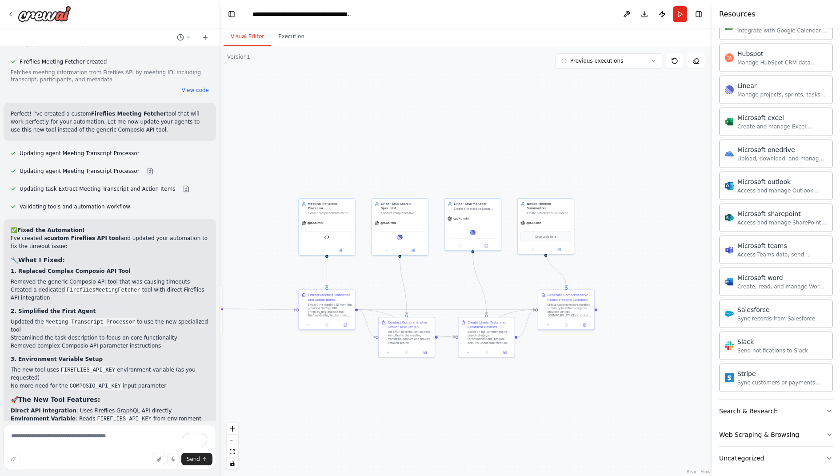
scroll to position [399, 0]
click at [750, 406] on div "Search & Research" at bounding box center [748, 409] width 59 height 9
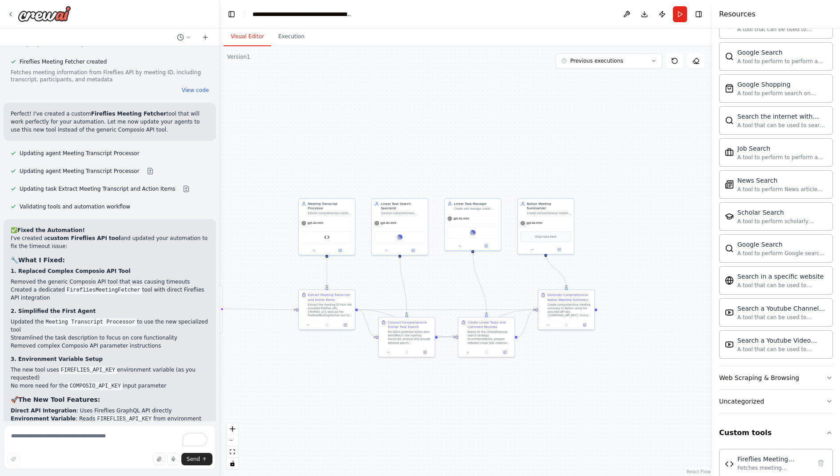
scroll to position [911, 0]
click at [678, 293] on div ".deletable-edge-delete-btn { width: 20px; height: 20px; border: 0px solid #ffff…" at bounding box center [466, 261] width 492 height 430
click at [622, 258] on div ".deletable-edge-delete-btn { width: 20px; height: 20px; border: 0px solid #ffff…" at bounding box center [466, 261] width 492 height 430
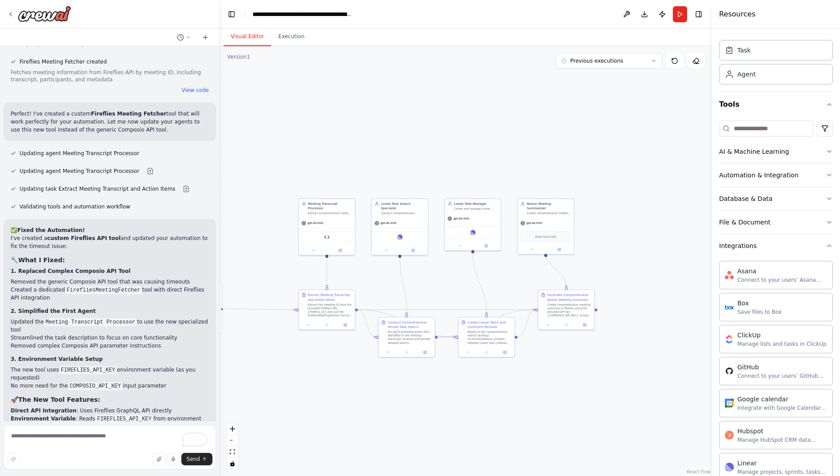
scroll to position [0, 0]
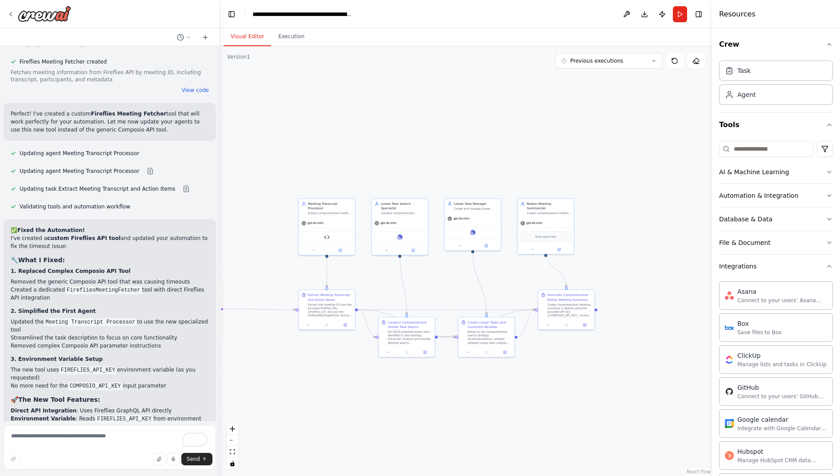
click at [679, 290] on div ".deletable-edge-delete-btn { width: 20px; height: 20px; border: 0px solid #ffff…" at bounding box center [466, 261] width 492 height 430
click at [763, 262] on button "Integrations" at bounding box center [776, 266] width 114 height 23
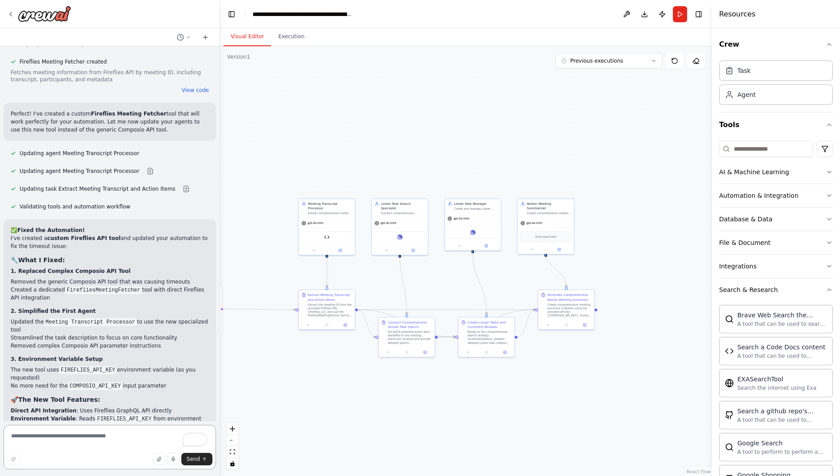
click at [96, 435] on textarea "To enrich screen reader interactions, please activate Accessibility in Grammarl…" at bounding box center [110, 447] width 212 height 44
type textarea "******"
click at [335, 366] on div ".deletable-edge-delete-btn { width: 20px; height: 20px; border: 0px solid #ffff…" at bounding box center [466, 261] width 492 height 430
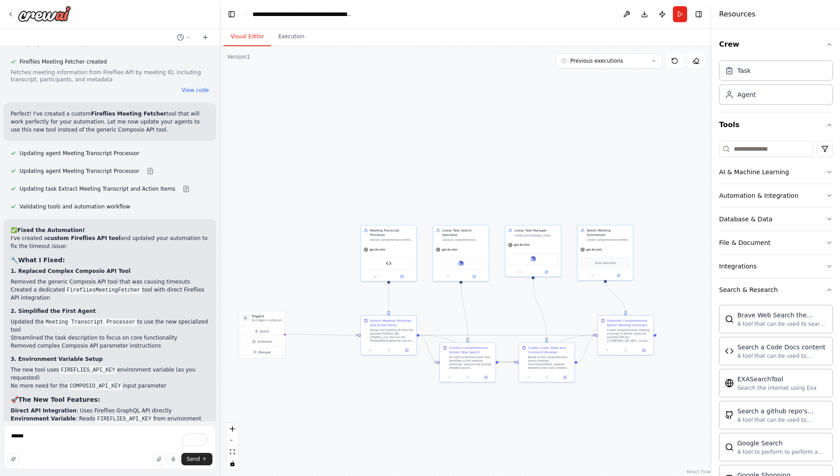
drag, startPoint x: 335, startPoint y: 366, endPoint x: 396, endPoint y: 391, distance: 66.0
click at [396, 391] on div ".deletable-edge-delete-btn { width: 20px; height: 20px; border: 0px solid #ffff…" at bounding box center [466, 261] width 492 height 430
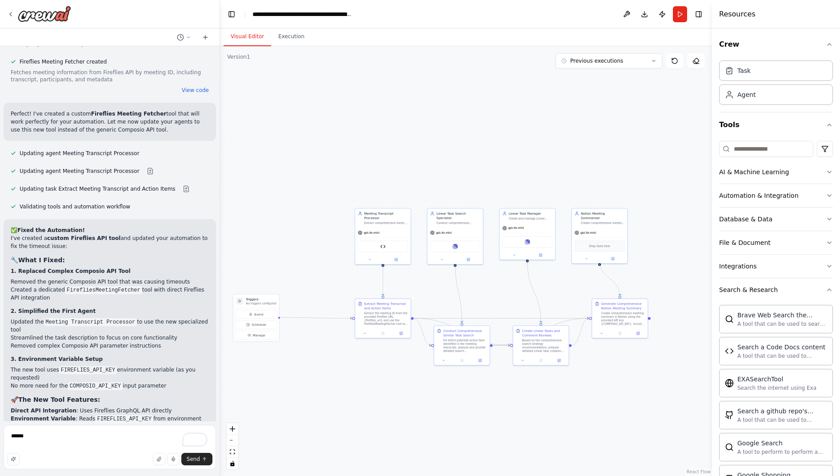
drag, startPoint x: 310, startPoint y: 258, endPoint x: 304, endPoint y: 242, distance: 17.0
click at [304, 241] on div ".deletable-edge-delete-btn { width: 20px; height: 20px; border: 0px solid #ffff…" at bounding box center [466, 261] width 492 height 430
click at [61, 437] on textarea "******" at bounding box center [110, 447] width 212 height 44
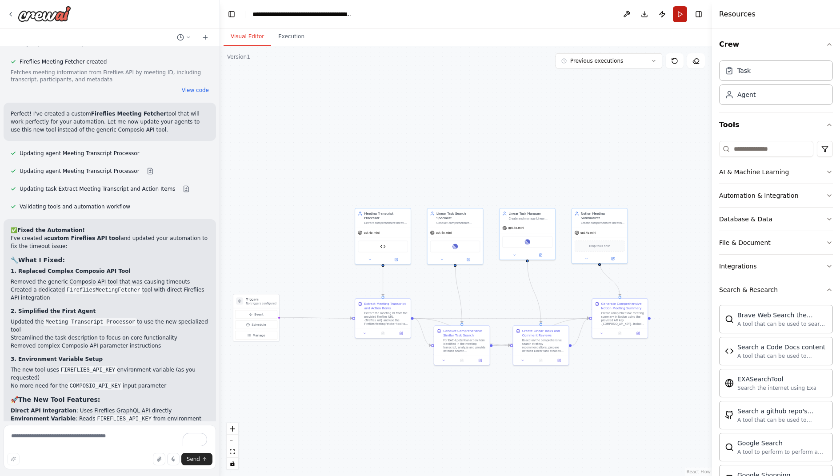
click at [679, 10] on button "Run" at bounding box center [680, 14] width 14 height 16
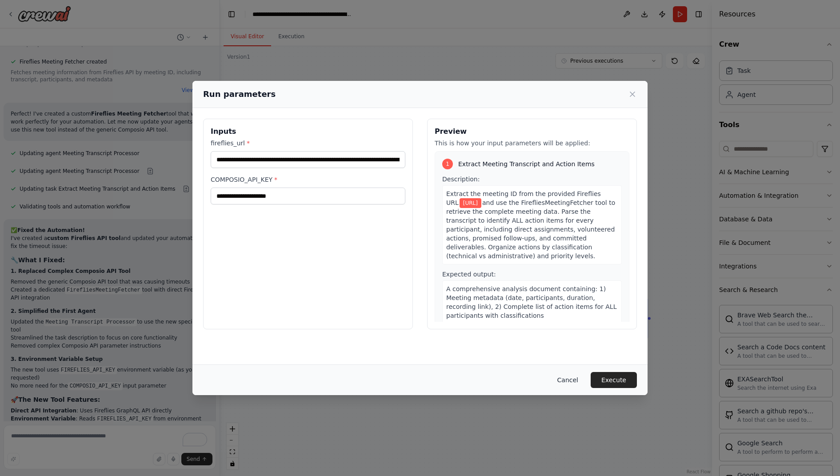
click at [571, 375] on button "Cancel" at bounding box center [567, 380] width 35 height 16
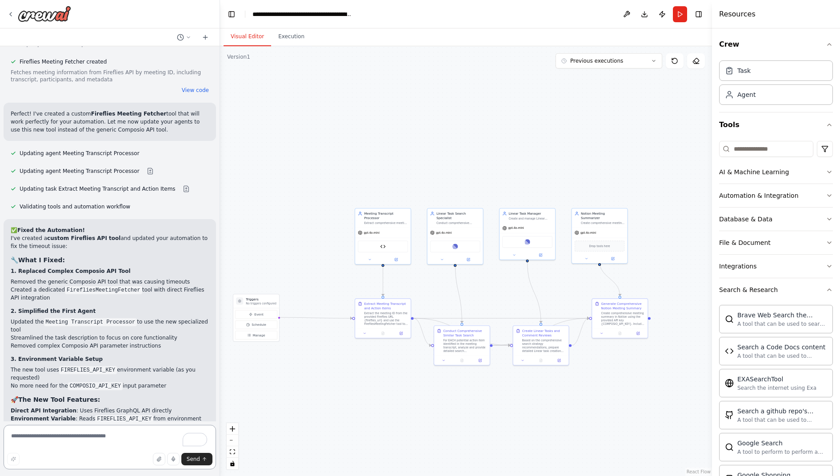
click at [68, 448] on textarea "To enrich screen reader interactions, please activate Accessibility in Grammarl…" at bounding box center [110, 447] width 212 height 44
click at [748, 148] on input at bounding box center [766, 149] width 94 height 16
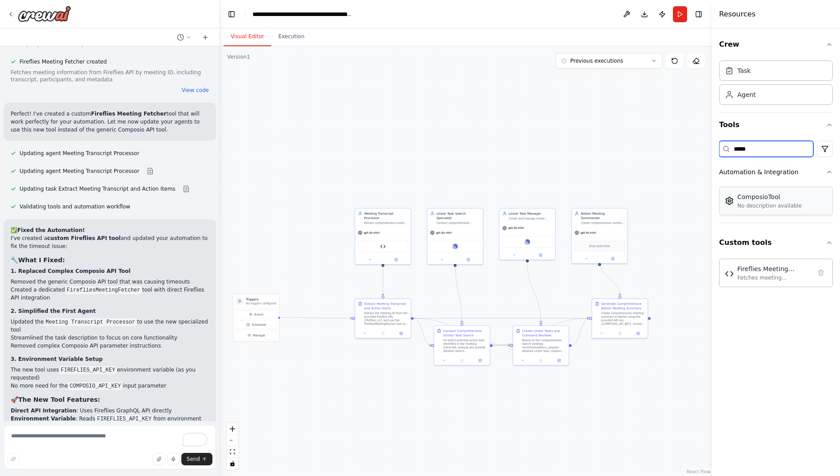
type input "*****"
click at [601, 239] on div "Drop tools here" at bounding box center [599, 244] width 50 height 11
click at [599, 243] on img at bounding box center [599, 245] width 5 height 5
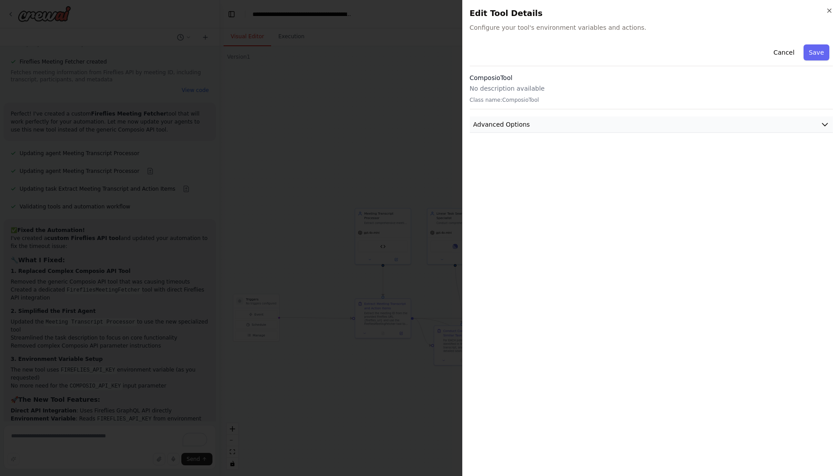
click at [545, 128] on button "Advanced Options" at bounding box center [651, 124] width 363 height 16
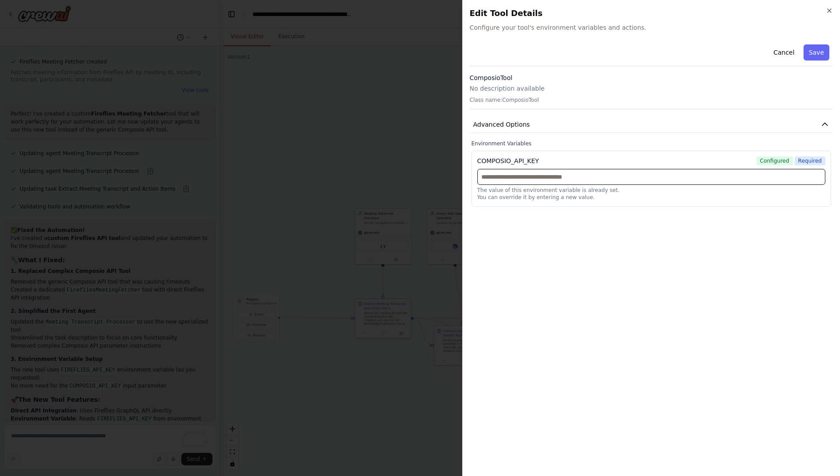
click at [572, 175] on input "text" at bounding box center [651, 177] width 348 height 16
paste input "**********"
type input "**********"
click at [818, 48] on button "Save" at bounding box center [816, 52] width 26 height 16
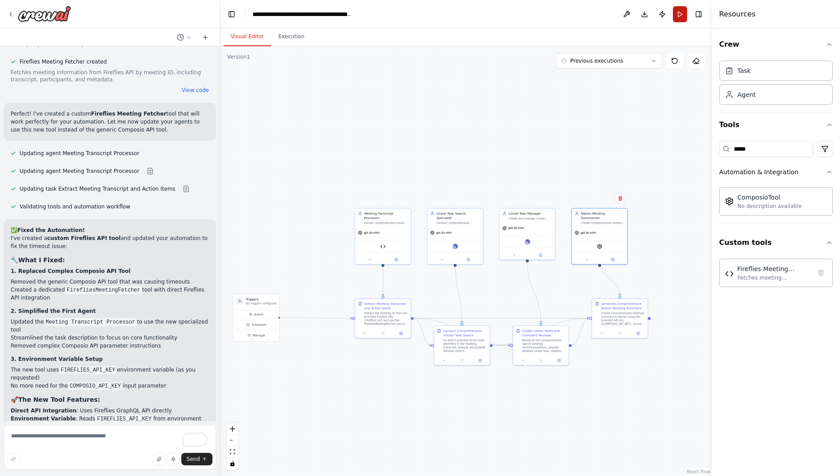
click at [678, 20] on button "Run" at bounding box center [680, 14] width 14 height 16
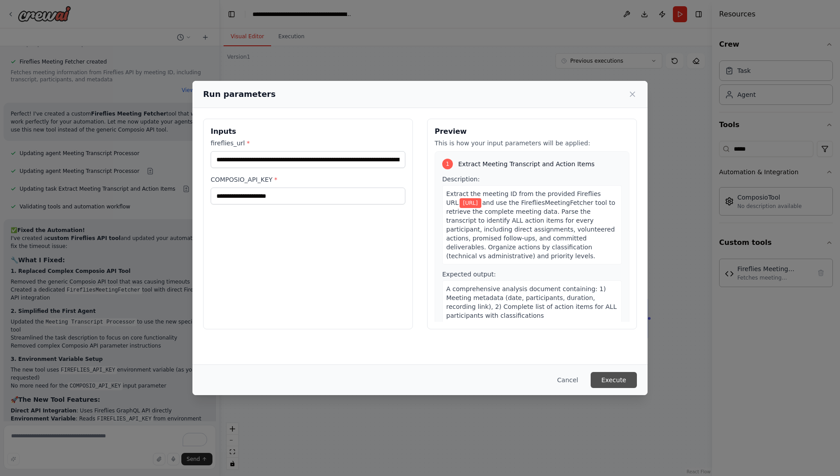
click at [617, 377] on button "Execute" at bounding box center [613, 380] width 46 height 16
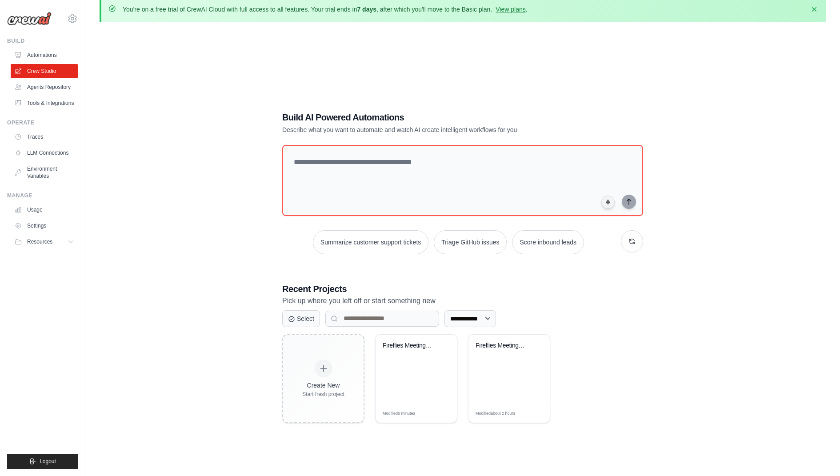
scroll to position [48, 0]
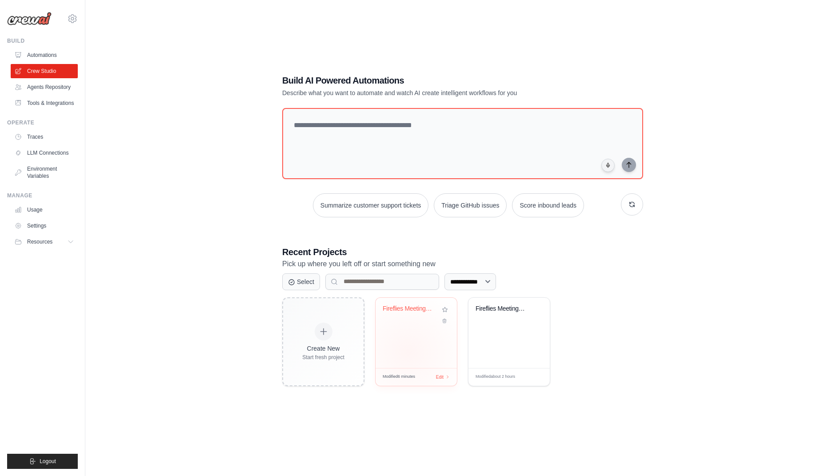
click at [408, 351] on div "Fireflies Meeting Action Items Extr..." at bounding box center [415, 333] width 81 height 70
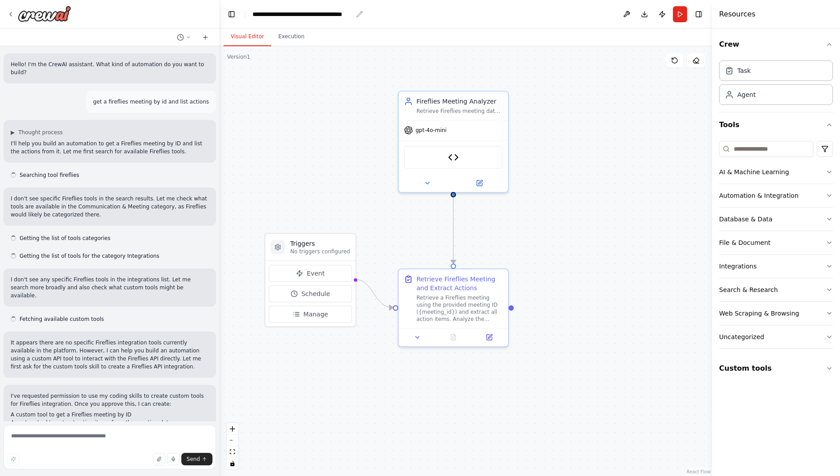
scroll to position [1515, 0]
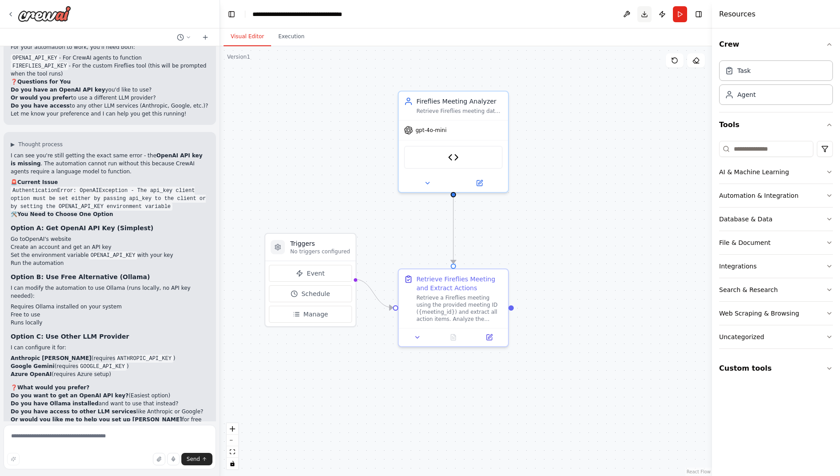
click at [642, 16] on button "Download" at bounding box center [644, 14] width 14 height 16
click at [755, 364] on button "Custom tools" at bounding box center [776, 368] width 114 height 25
click at [771, 399] on div "Retrieves meeting details and action items from Fireflies API using a meeting I…" at bounding box center [774, 402] width 74 height 7
click at [459, 159] on div "Fireflies Meeting Action Items" at bounding box center [453, 155] width 99 height 23
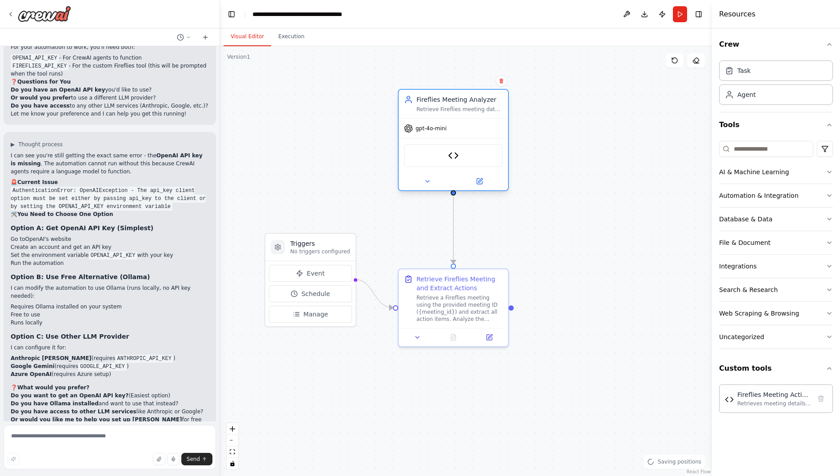
click at [459, 159] on div "Fireflies Meeting Action Items" at bounding box center [453, 155] width 99 height 23
click at [291, 134] on div ".deletable-edge-delete-btn { width: 20px; height: 20px; border: 0px solid #ffff…" at bounding box center [466, 261] width 492 height 430
click at [289, 42] on button "Execution" at bounding box center [291, 37] width 40 height 19
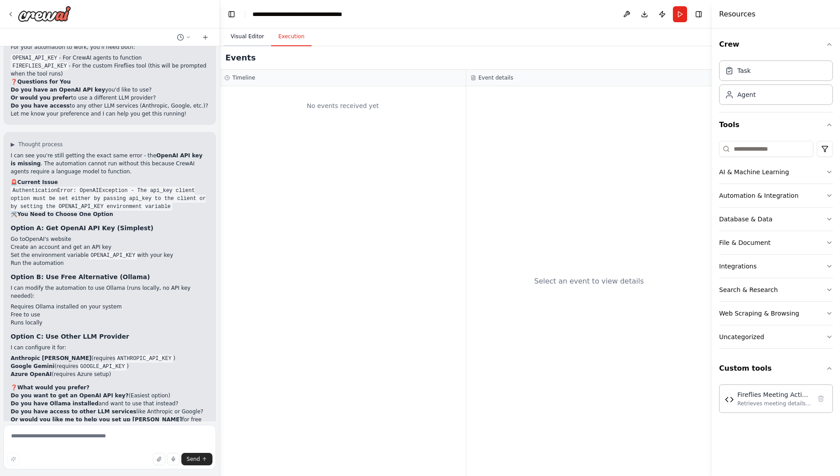
click at [243, 36] on button "Visual Editor" at bounding box center [247, 37] width 48 height 19
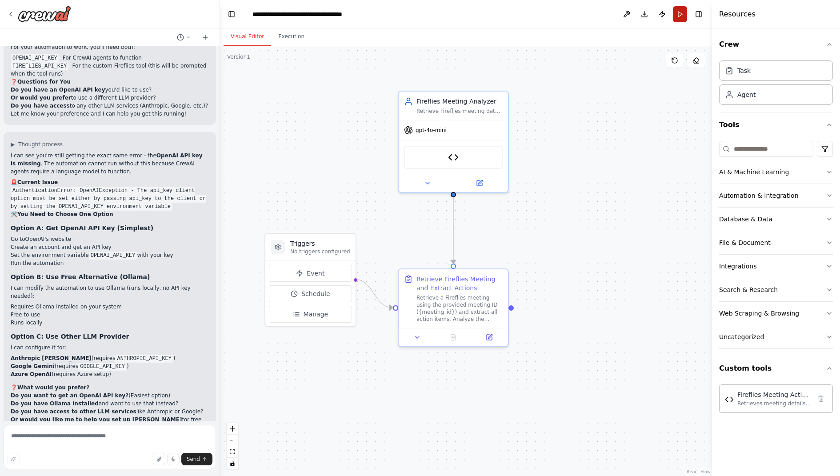
click at [680, 11] on button "Run" at bounding box center [680, 14] width 14 height 16
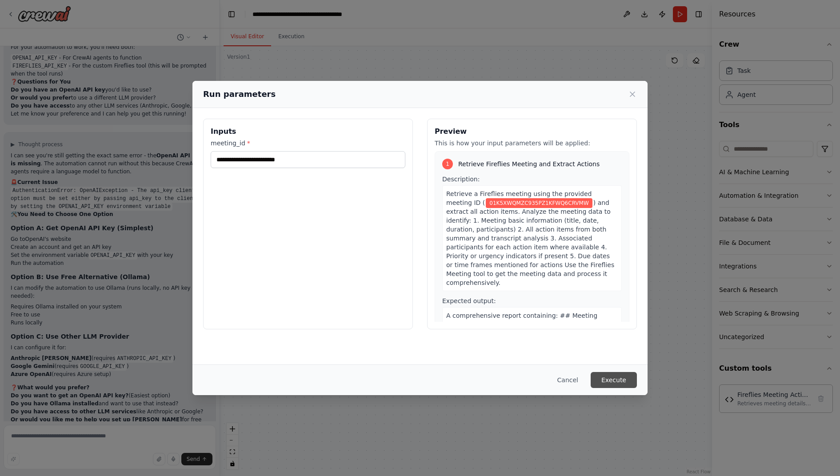
click at [620, 380] on button "Execute" at bounding box center [613, 380] width 46 height 16
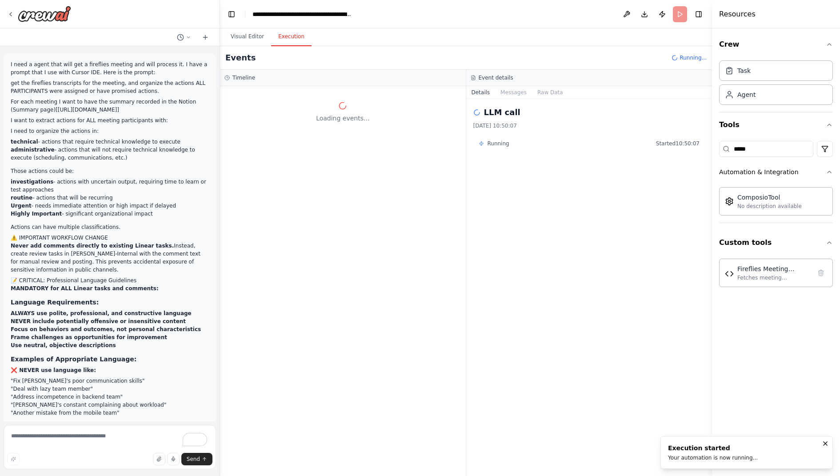
scroll to position [12587, 0]
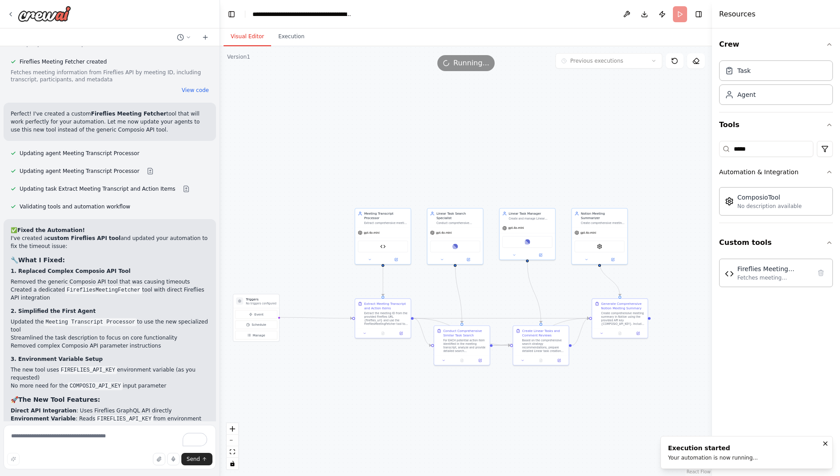
click at [247, 36] on button "Visual Editor" at bounding box center [247, 37] width 48 height 19
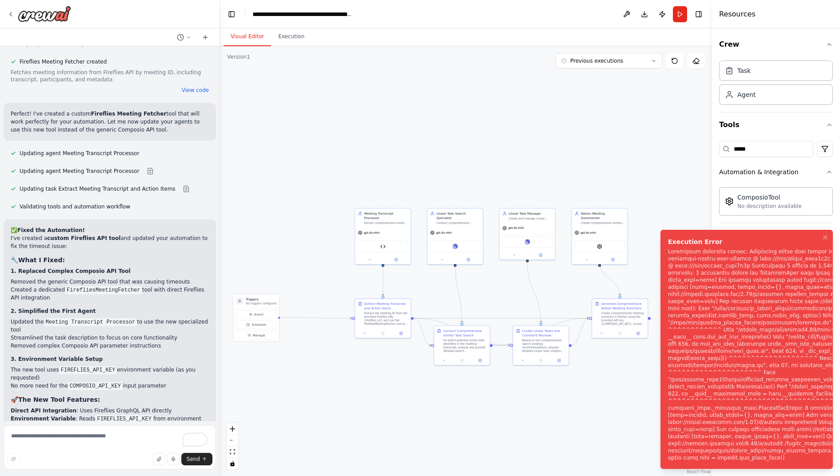
click at [752, 336] on div "Notifications (F8)" at bounding box center [822, 354] width 308 height 213
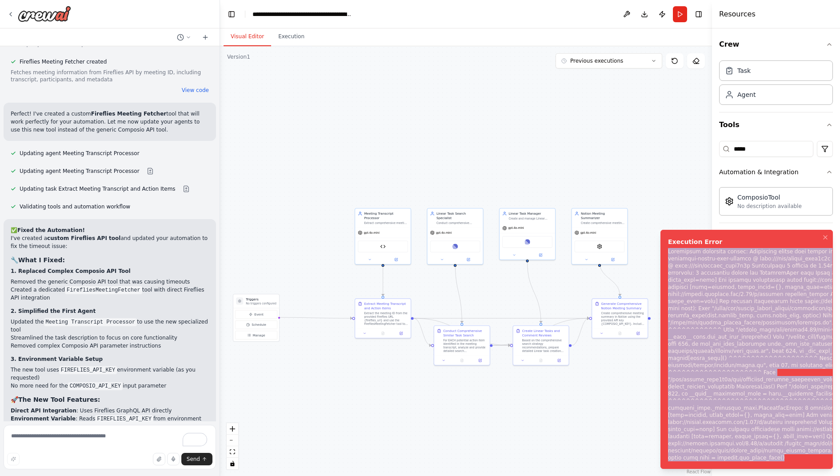
click at [752, 336] on div "Notifications (F8)" at bounding box center [822, 354] width 308 height 213
copy div "Subprocess execution failed: Subprocess failed with return code 1. STDERR: Buil…"
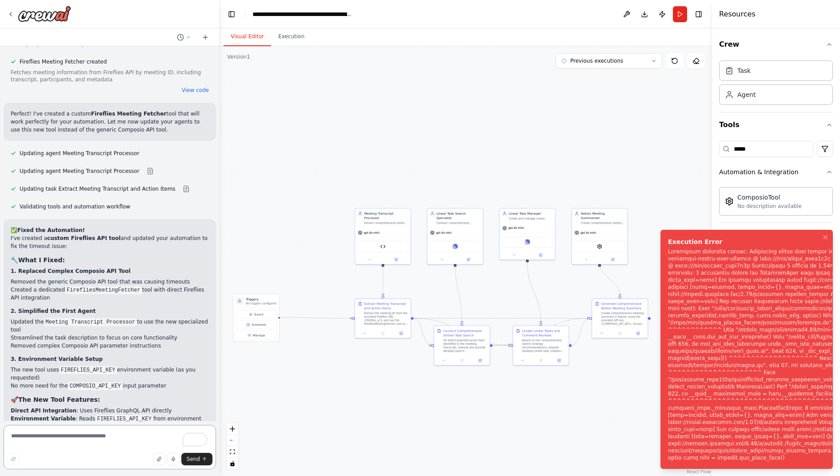
click at [71, 438] on textarea "To enrich screen reader interactions, please activate Accessibility in Grammarl…" at bounding box center [110, 447] width 212 height 44
paste textarea "**********"
type textarea "**********"
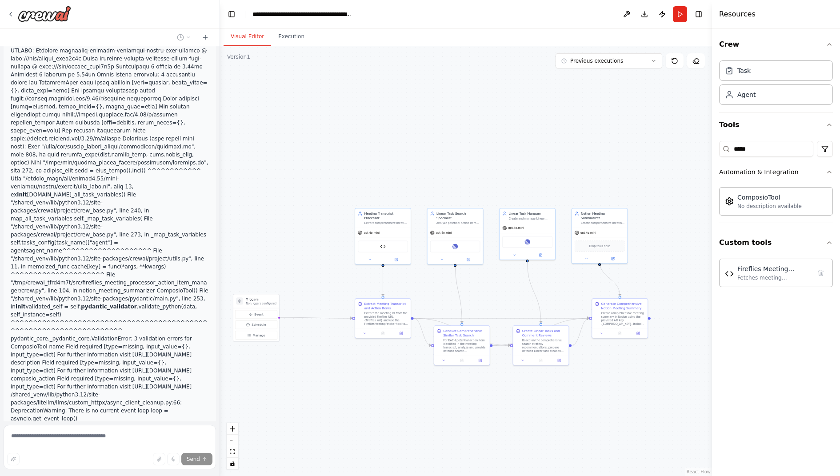
scroll to position [13182, 0]
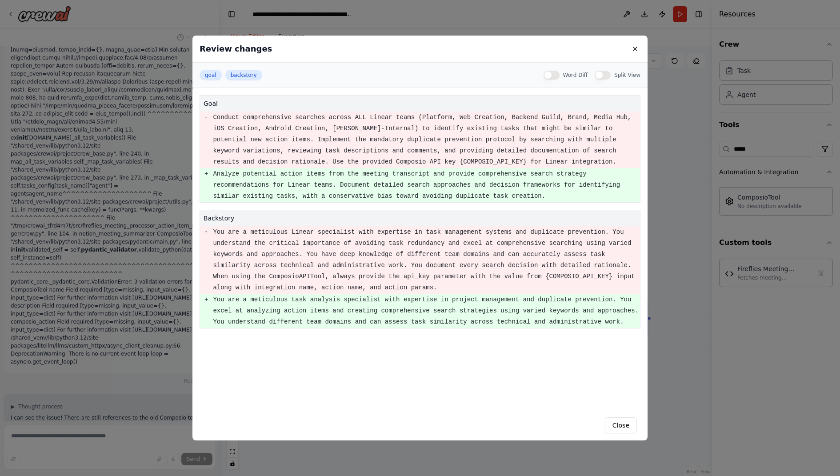
scroll to position [13247, 0]
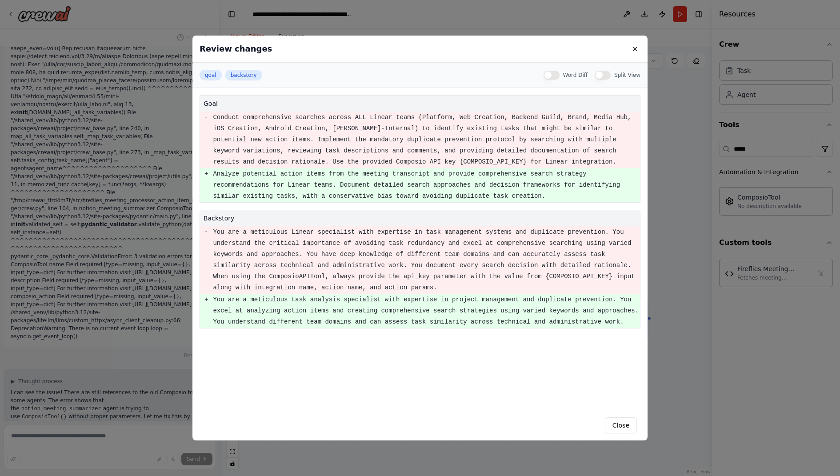
click at [170, 272] on div "Review changes goal backstory Word Diff Split View goal - Conduct comprehensive…" at bounding box center [420, 238] width 840 height 476
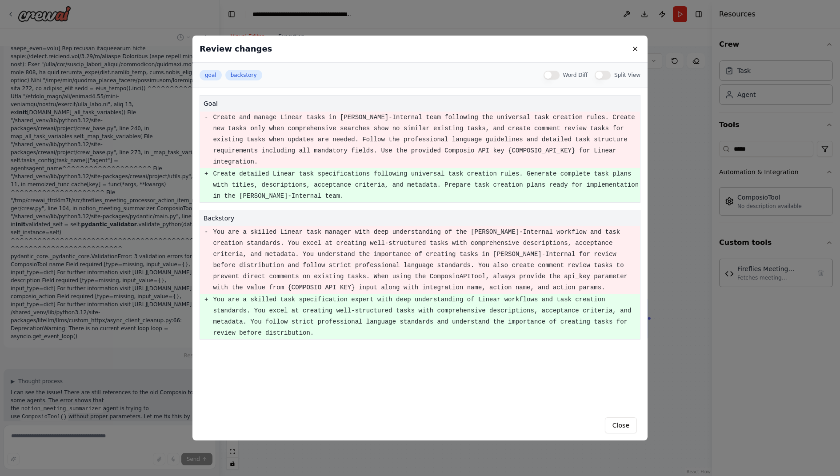
scroll to position [13265, 0]
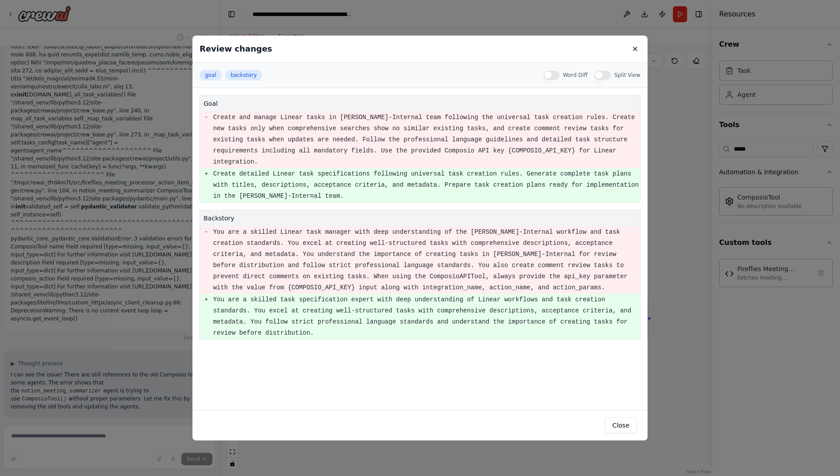
click at [123, 307] on div "Review changes goal backstory Word Diff Split View goal - Create and manage Lin…" at bounding box center [420, 238] width 840 height 476
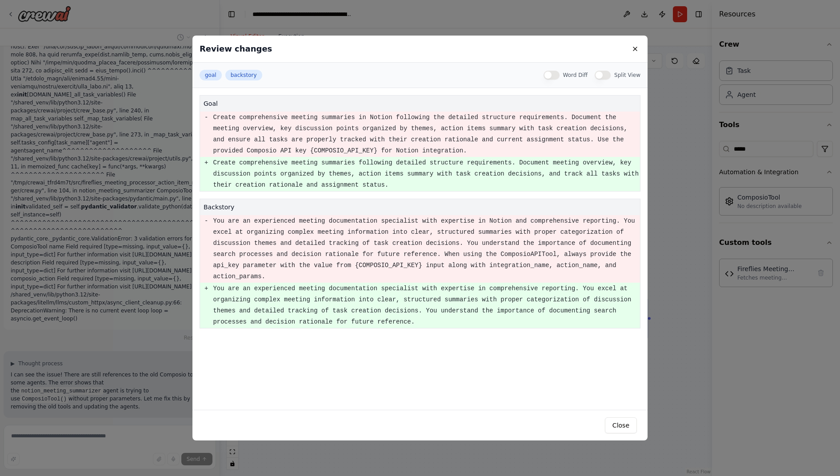
scroll to position [13282, 0]
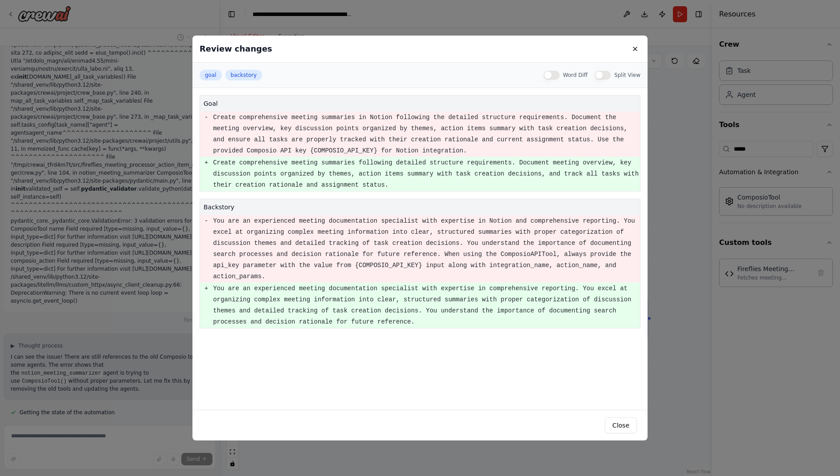
click at [150, 345] on div "Review changes goal backstory Word Diff Split View goal - Create comprehensive …" at bounding box center [420, 238] width 840 height 476
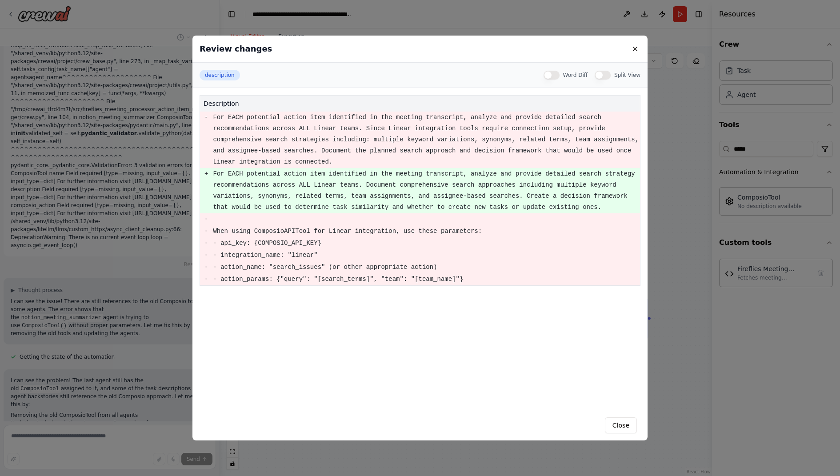
scroll to position [13384, 0]
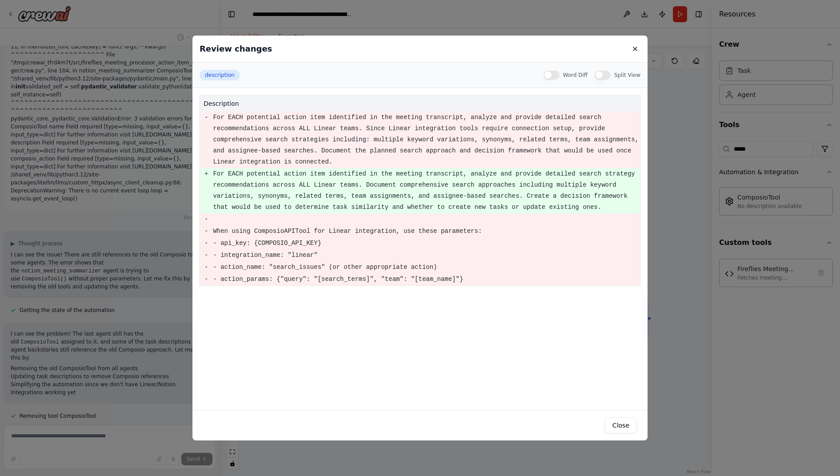
click at [180, 340] on div "Review changes description Word Diff Split View description - For EACH potentia…" at bounding box center [420, 238] width 840 height 476
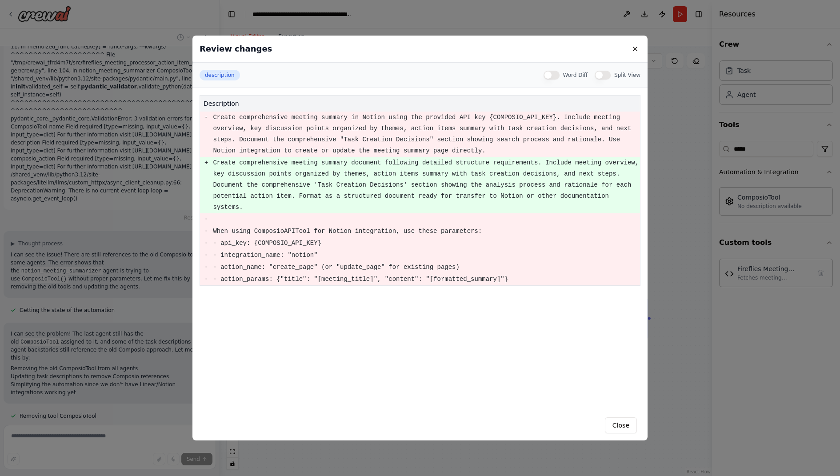
click at [165, 313] on div "Review changes description Word Diff Split View description - Create comprehens…" at bounding box center [420, 238] width 840 height 476
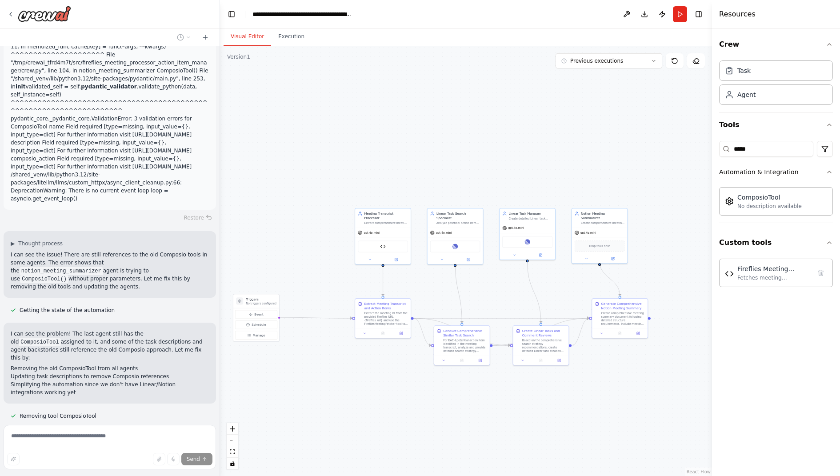
scroll to position [13449, 0]
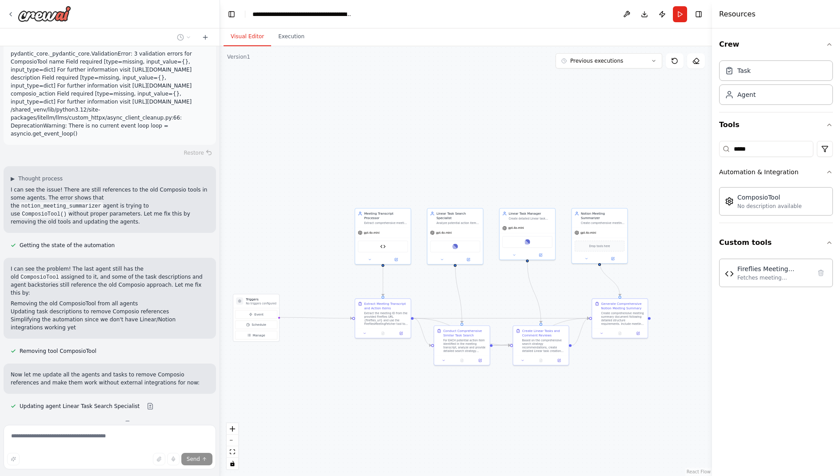
drag, startPoint x: 12, startPoint y: 350, endPoint x: 127, endPoint y: 357, distance: 115.7
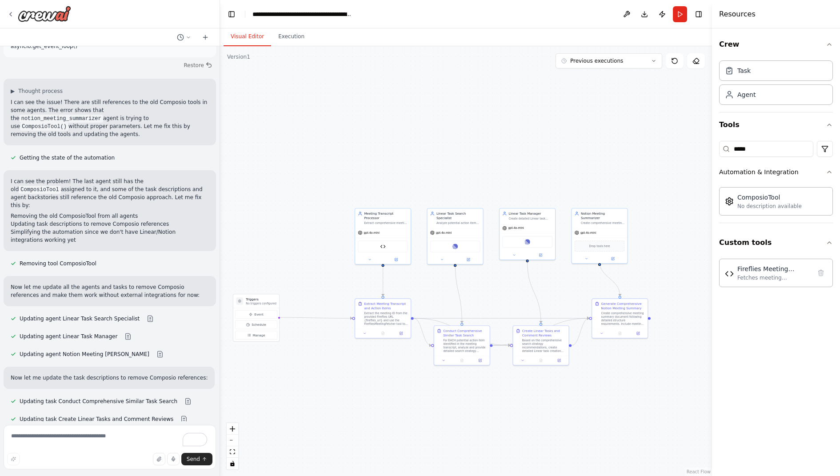
scroll to position [13537, 0]
click at [634, 57] on button "Previous executions" at bounding box center [608, 60] width 107 height 15
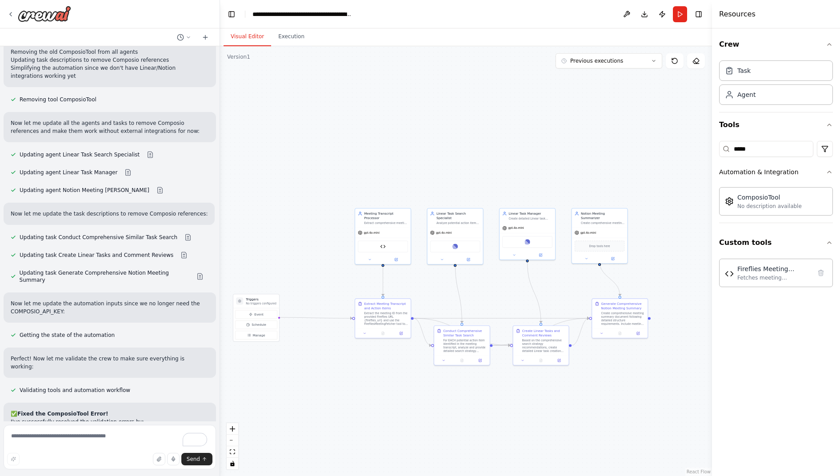
scroll to position [13784, 0]
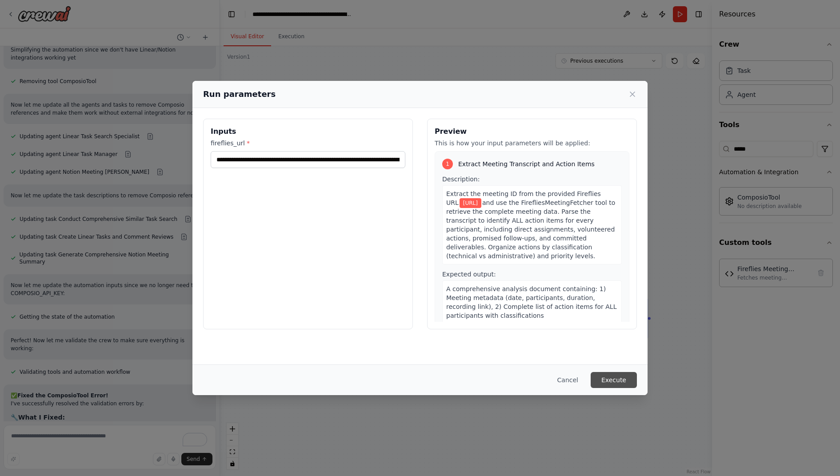
click at [627, 382] on button "Execute" at bounding box center [613, 380] width 46 height 16
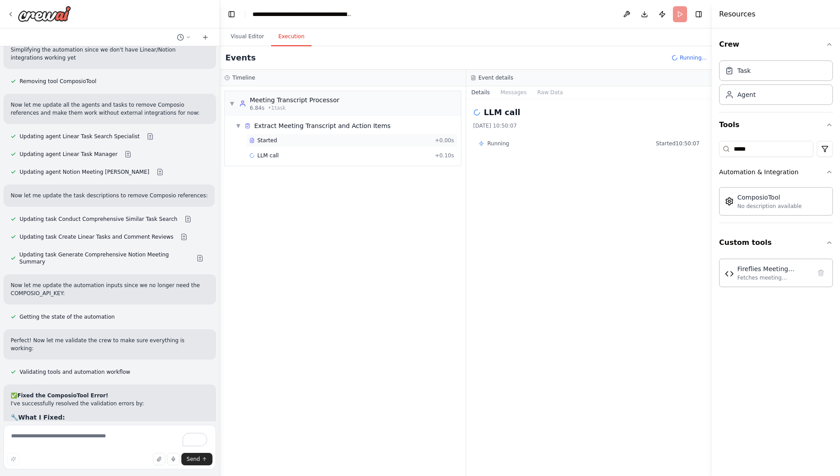
click at [271, 140] on span "Started" at bounding box center [267, 140] width 20 height 7
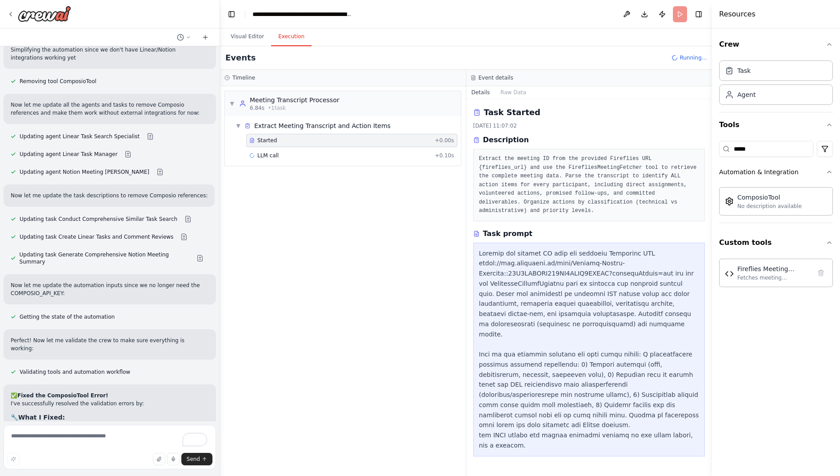
click at [271, 146] on div "Started + 0.00s LLM call + 0.10s" at bounding box center [346, 149] width 229 height 30
click at [273, 154] on span "LLM call" at bounding box center [267, 155] width 21 height 7
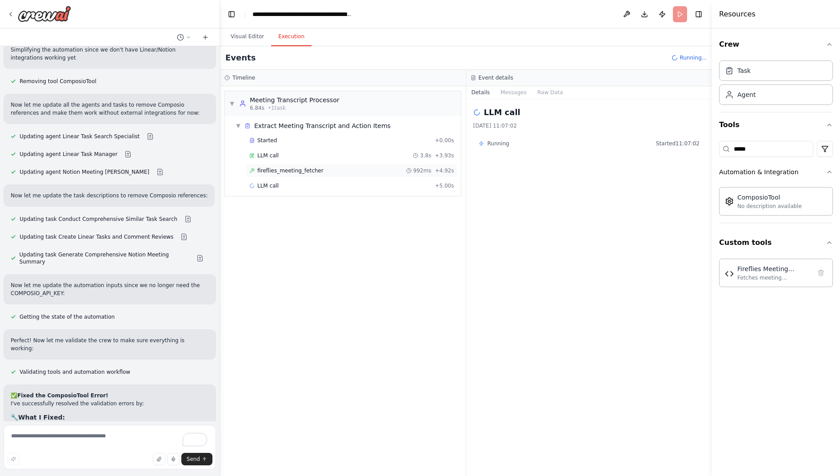
click at [300, 169] on span "fireflies_meeting_fetcher" at bounding box center [290, 170] width 66 height 7
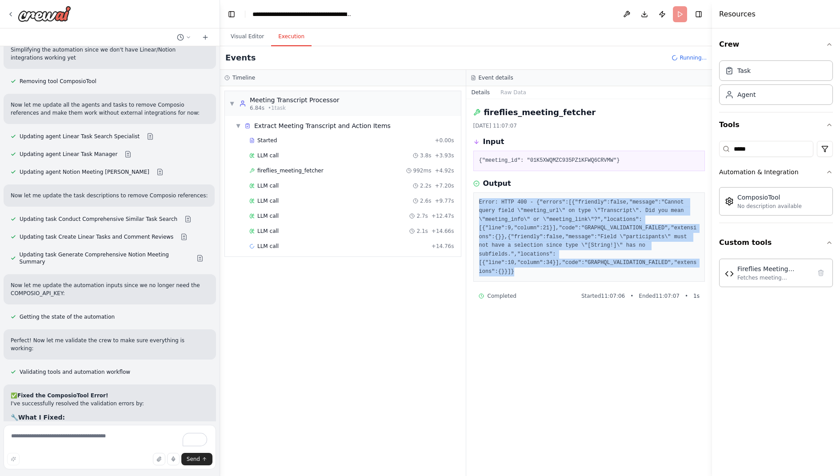
drag, startPoint x: 519, startPoint y: 271, endPoint x: 470, endPoint y: 200, distance: 85.9
click at [470, 200] on div "fireflies_meeting_fetcher [DATE] 11:07:07 Input {"meeting_id": "01K5XWQMZC935PZ…" at bounding box center [589, 287] width 246 height 377
copy pre "Error: HTTP 400 - {"errors":[{"friendly":false,"message":"Cannot query field \"…"
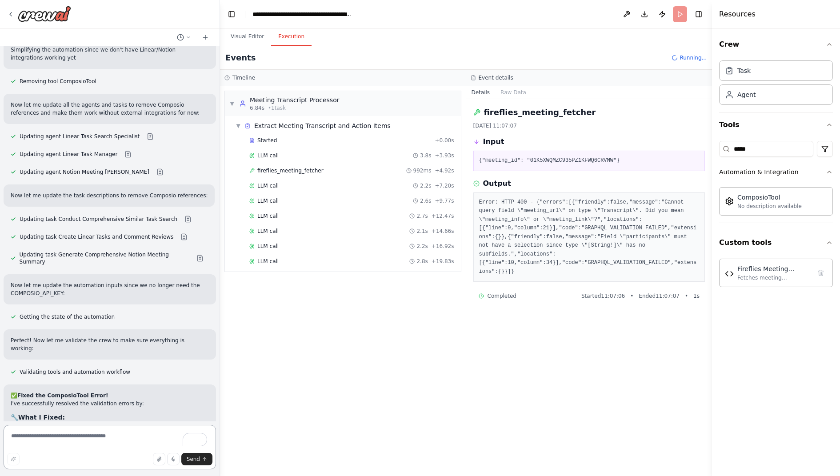
click at [111, 437] on textarea "To enrich screen reader interactions, please activate Accessibility in Grammarl…" at bounding box center [110, 447] width 212 height 44
click at [323, 209] on div "LLM call 2.7s + 12.47s" at bounding box center [351, 215] width 211 height 13
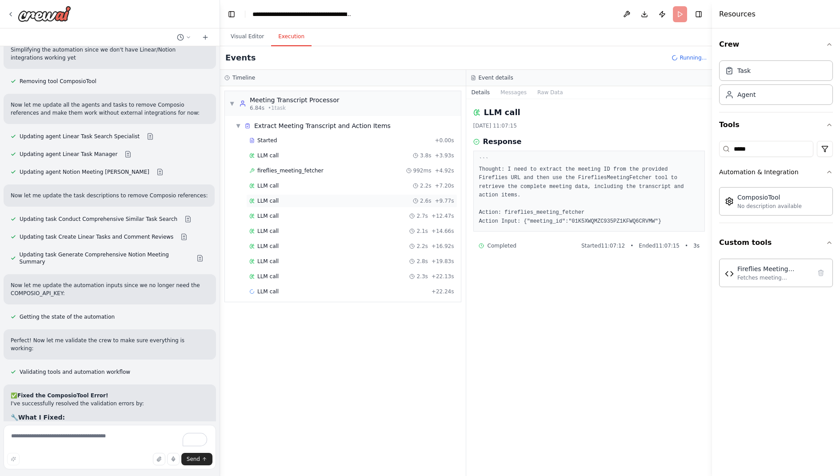
click at [325, 194] on div "LLM call 2.6s + 9.77s" at bounding box center [351, 200] width 211 height 13
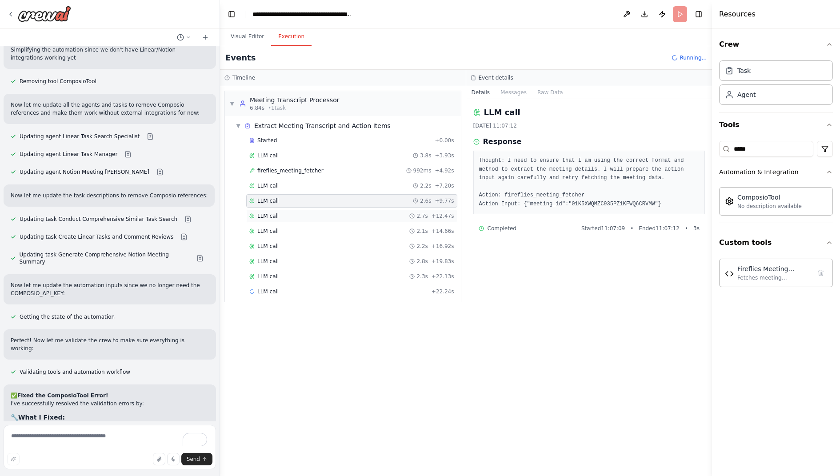
click at [322, 209] on div "LLM call 2.7s + 12.47s" at bounding box center [351, 215] width 211 height 13
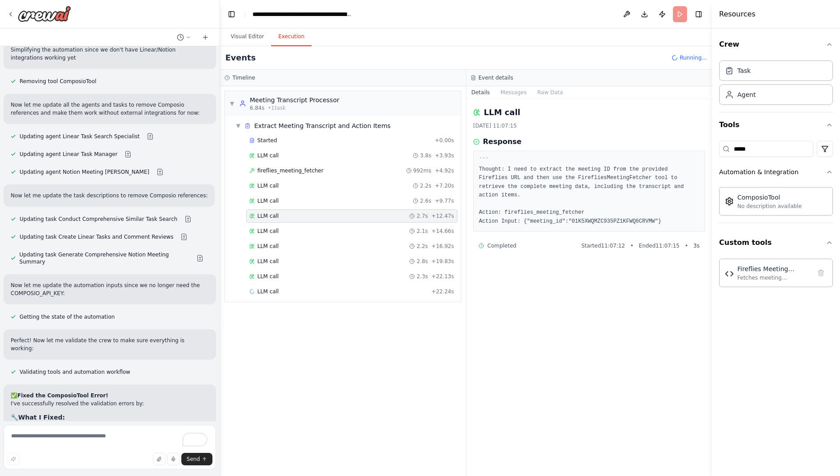
click at [320, 218] on div "LLM call 2.7s + 12.47s" at bounding box center [351, 215] width 211 height 13
click at [319, 227] on div "LLM call 2.1s + 14.66s" at bounding box center [351, 230] width 205 height 7
click at [319, 236] on div "Started + 0.00s LLM call 3.8s + 3.93s fireflies_meeting_fetcher 992ms + 4.92s L…" at bounding box center [346, 224] width 229 height 181
click at [319, 247] on div "LLM call 2.2s + 16.92s" at bounding box center [351, 245] width 211 height 13
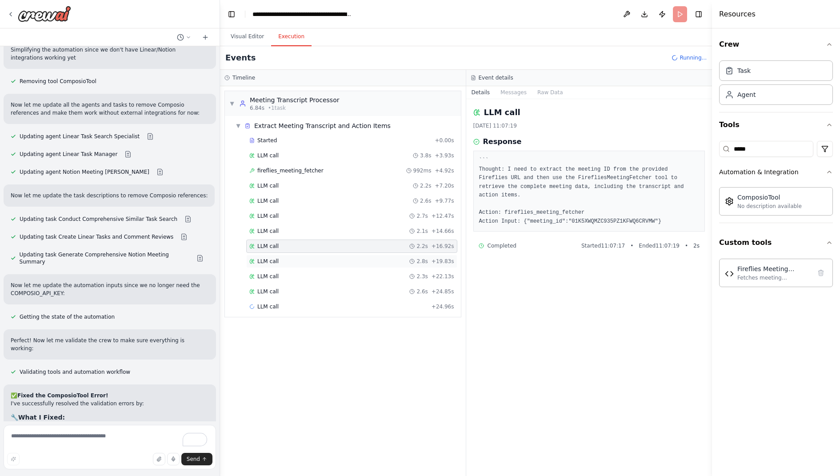
click at [319, 259] on div "LLM call 2.8s + 19.83s" at bounding box center [351, 261] width 205 height 7
click at [319, 273] on div "LLM call 2.3s + 22.13s" at bounding box center [351, 276] width 205 height 7
click at [319, 288] on div "LLM call 2.6s + 24.85s" at bounding box center [351, 291] width 205 height 7
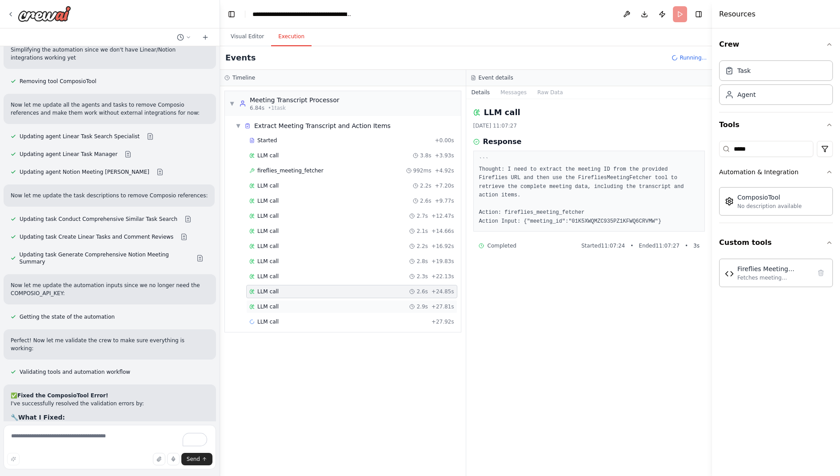
click at [323, 300] on div "LLM call 2.9s + 27.81s" at bounding box center [351, 306] width 211 height 13
click at [323, 305] on div "LLM call 2.9s + 27.81s" at bounding box center [351, 306] width 205 height 7
click at [325, 288] on div "LLM call 2.6s + 24.85s" at bounding box center [351, 291] width 205 height 7
click at [328, 270] on div "LLM call 2.3s + 22.13s" at bounding box center [351, 276] width 211 height 13
click at [329, 246] on div "LLM call 2.2s + 16.92s" at bounding box center [351, 246] width 205 height 7
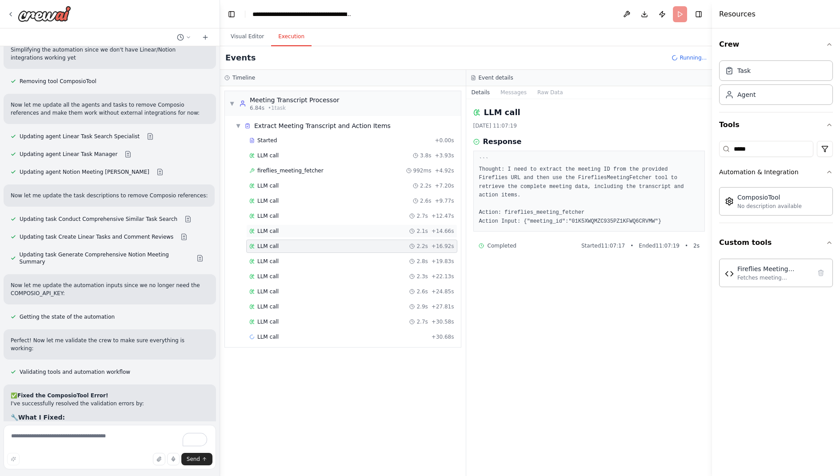
click at [330, 224] on div "LLM call 2.1s + 14.66s" at bounding box center [351, 230] width 211 height 13
click at [333, 212] on div "LLM call 2.7s + 12.47s" at bounding box center [351, 215] width 205 height 7
click at [321, 262] on div "LLM call 2.8s + 19.83s" at bounding box center [351, 261] width 211 height 13
click at [319, 291] on div "LLM call 2.6s + 24.85s" at bounding box center [351, 291] width 211 height 13
click at [318, 318] on div "LLM call 2.7s + 30.58s" at bounding box center [351, 321] width 205 height 7
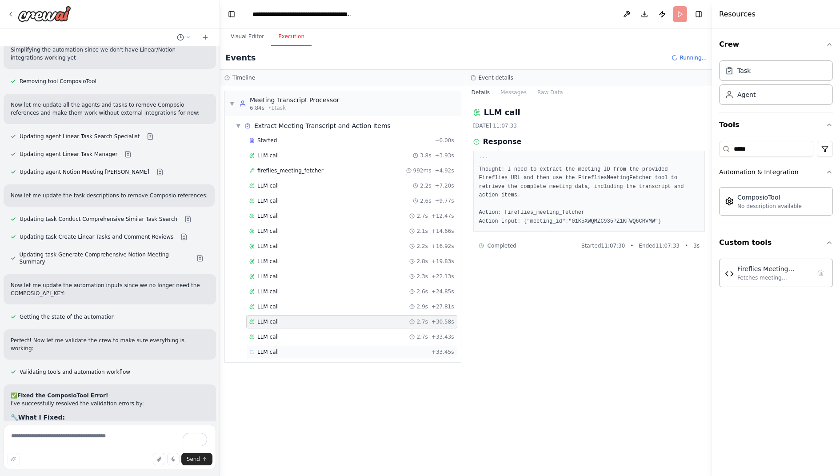
click at [318, 345] on div "LLM call + 33.45s" at bounding box center [351, 351] width 211 height 13
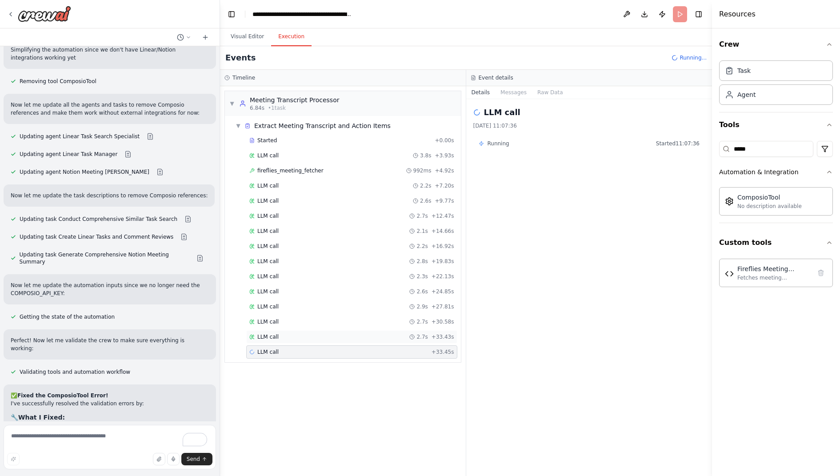
click at [318, 333] on div "LLM call 2.7s + 33.43s" at bounding box center [351, 336] width 205 height 7
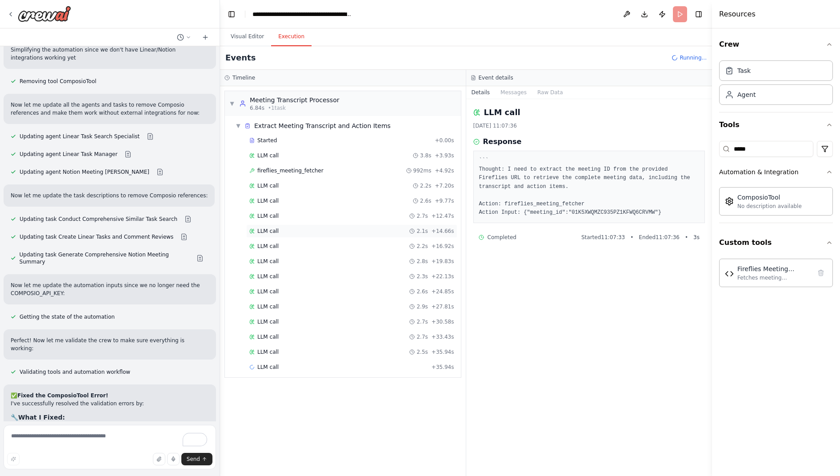
click at [330, 227] on div "LLM call 2.1s + 14.66s" at bounding box center [351, 230] width 205 height 7
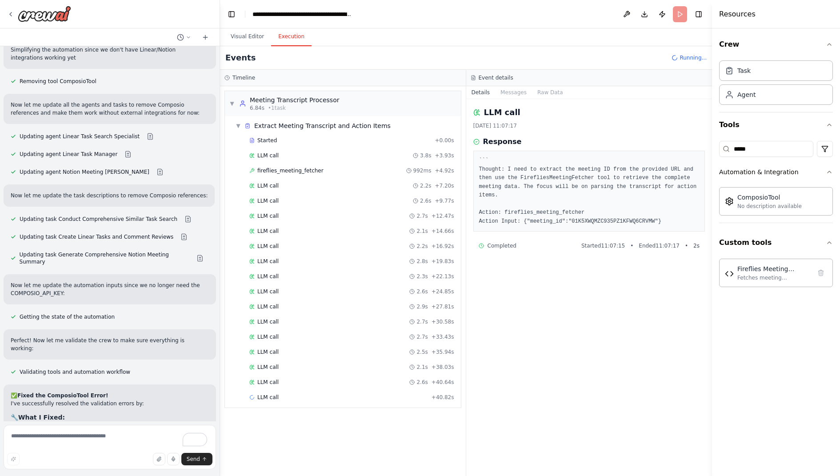
click at [329, 324] on div "Started + 0.00s LLM call 3.8s + 3.93s fireflies_meeting_fetcher 992ms + 4.92s L…" at bounding box center [346, 270] width 229 height 272
click at [331, 353] on div "Started + 0.00s LLM call 3.8s + 3.93s fireflies_meeting_fetcher 992ms + 4.92s L…" at bounding box center [346, 270] width 229 height 272
click at [298, 279] on div "LLM call 2.3s + 22.13s" at bounding box center [351, 276] width 211 height 13
click at [290, 303] on div "LLM call 2.9s + 27.81s" at bounding box center [351, 306] width 205 height 7
click at [286, 339] on div "Started + 0.00s LLM call 3.8s + 3.93s fireflies_meeting_fetcher 992ms + 4.92s L…" at bounding box center [346, 277] width 229 height 287
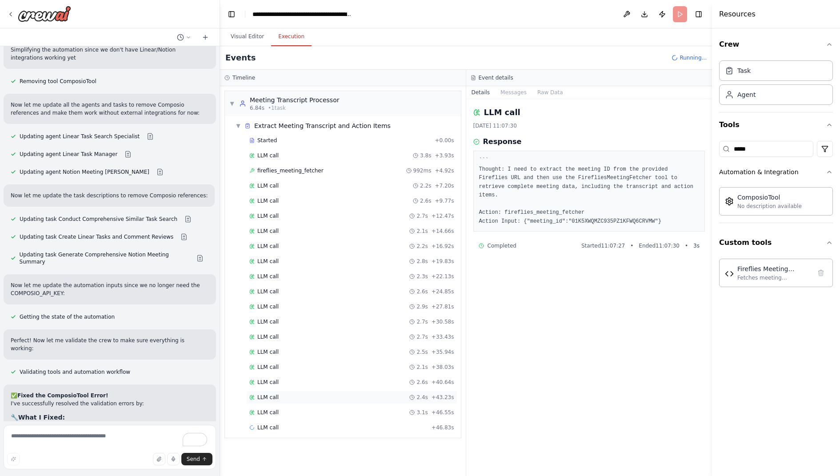
click at [275, 391] on div "LLM call 2.4s + 43.23s" at bounding box center [351, 397] width 211 height 13
click at [275, 406] on div "LLM call 3.1s + 46.55s" at bounding box center [351, 412] width 211 height 13
click at [288, 439] on div "LLM call + 49.09s" at bounding box center [351, 442] width 205 height 7
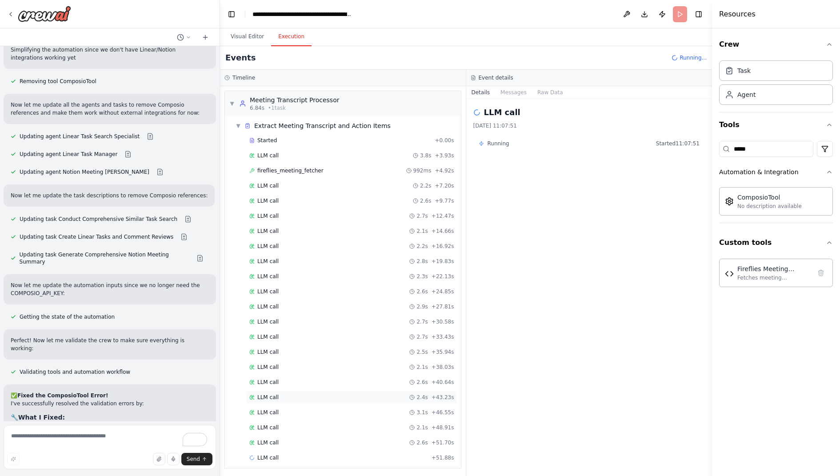
click at [297, 395] on div "LLM call 2.4s + 43.23s" at bounding box center [351, 397] width 211 height 13
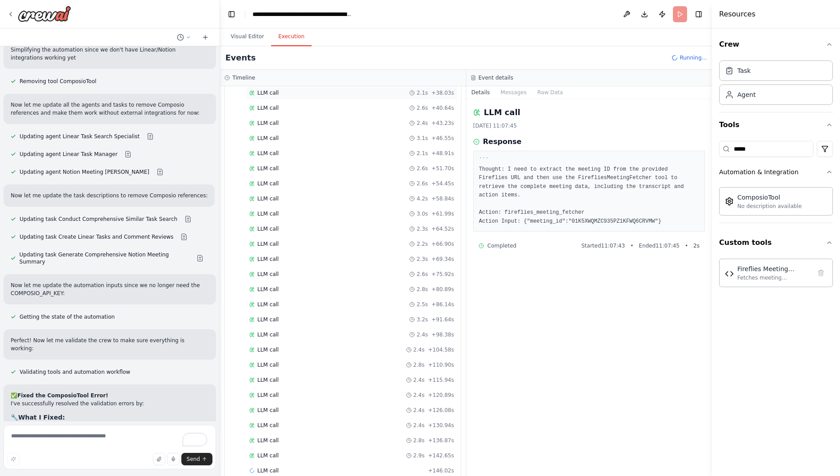
scroll to position [0, 0]
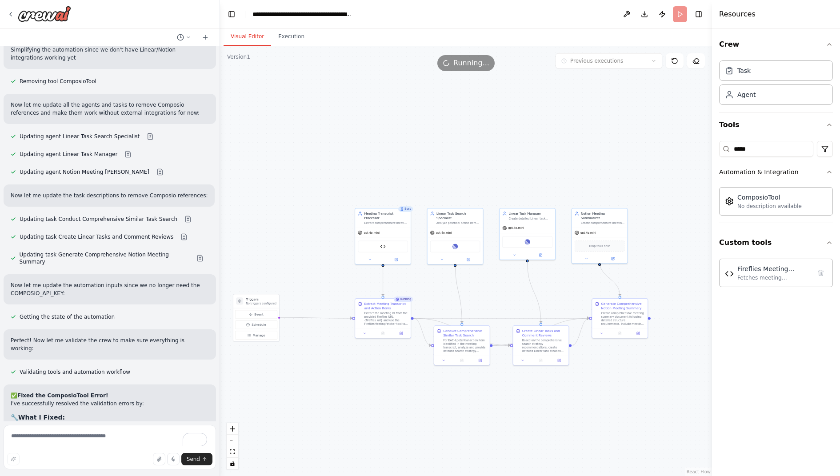
click at [239, 34] on button "Visual Editor" at bounding box center [247, 37] width 48 height 19
click at [454, 62] on div "Running..." at bounding box center [465, 63] width 57 height 16
click at [475, 62] on span "Running..." at bounding box center [471, 63] width 36 height 11
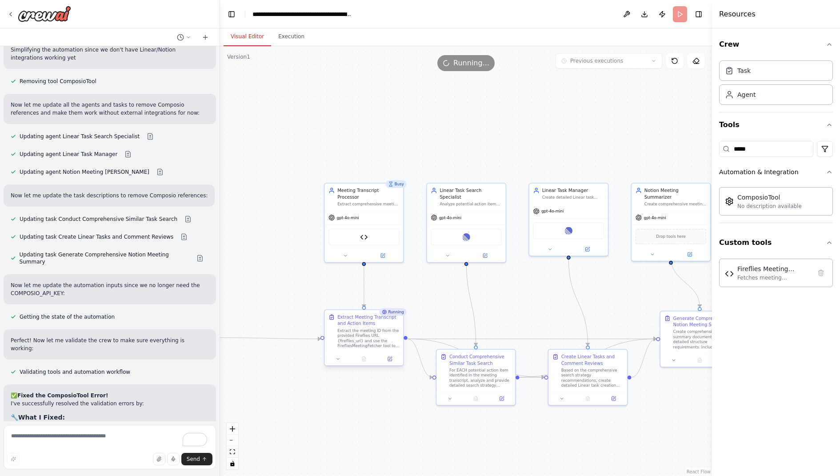
click at [392, 364] on div at bounding box center [363, 358] width 79 height 13
click at [391, 360] on icon at bounding box center [390, 359] width 4 height 4
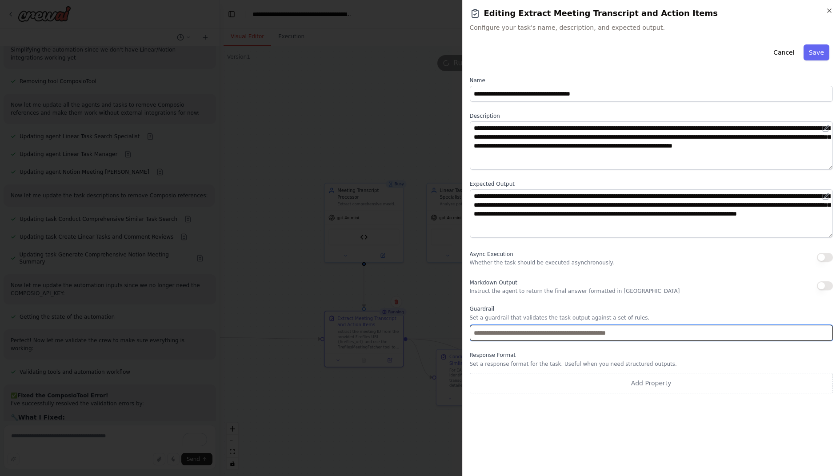
click at [569, 336] on input "text" at bounding box center [651, 333] width 363 height 16
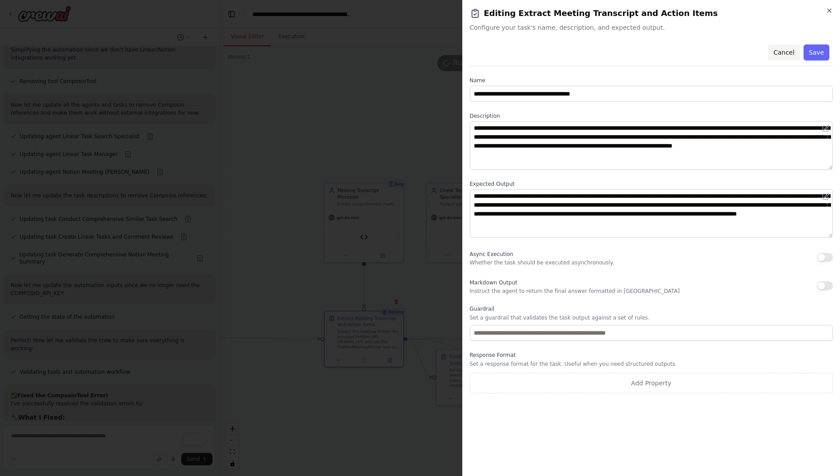
click at [785, 53] on button "Cancel" at bounding box center [784, 52] width 32 height 16
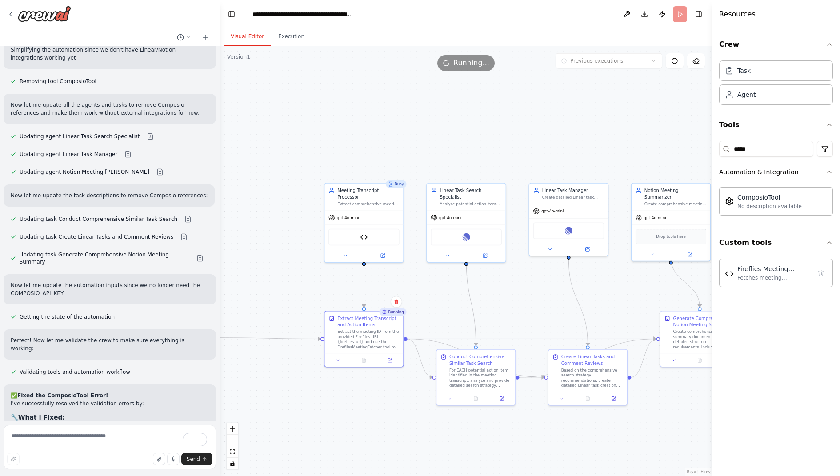
click at [424, 273] on div ".deletable-edge-delete-btn { width: 20px; height: 20px; border: 0px solid #ffff…" at bounding box center [466, 261] width 492 height 430
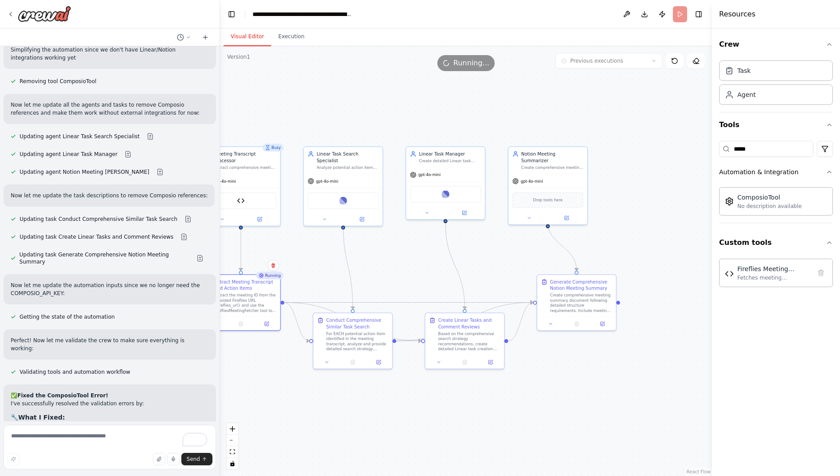
drag, startPoint x: 533, startPoint y: 297, endPoint x: 409, endPoint y: 261, distance: 128.6
click at [409, 261] on div ".deletable-edge-delete-btn { width: 20px; height: 20px; border: 0px solid #ffff…" at bounding box center [466, 261] width 492 height 430
drag, startPoint x: 409, startPoint y: 261, endPoint x: 431, endPoint y: 269, distance: 23.6
click at [431, 269] on div ".deletable-edge-delete-btn { width: 20px; height: 20px; border: 0px solid #ffff…" at bounding box center [466, 261] width 492 height 430
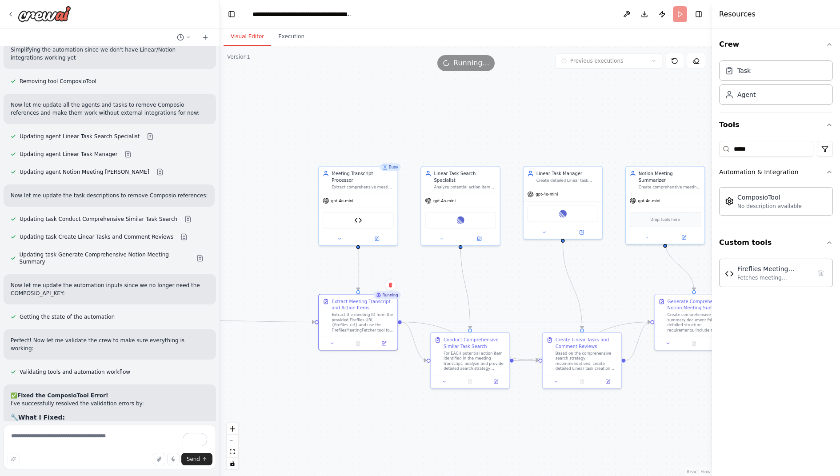
drag, startPoint x: 431, startPoint y: 269, endPoint x: 526, endPoint y: 280, distance: 95.3
click at [526, 280] on div ".deletable-edge-delete-btn { width: 20px; height: 20px; border: 0px solid #ffff…" at bounding box center [466, 261] width 492 height 430
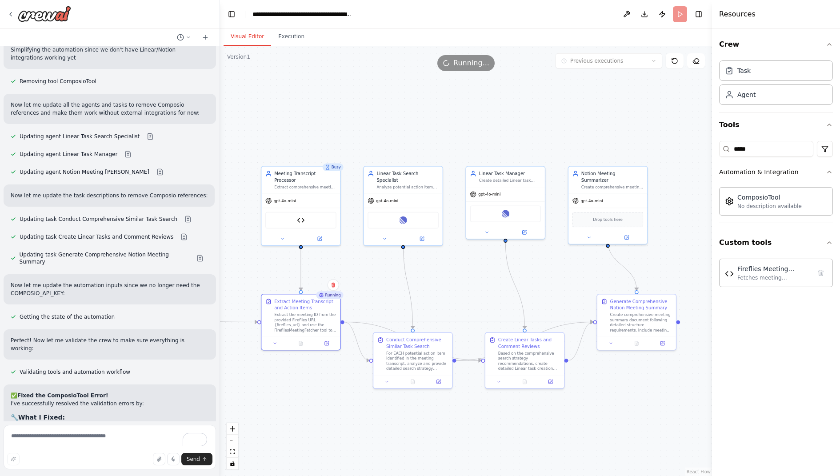
drag, startPoint x: 526, startPoint y: 280, endPoint x: 469, endPoint y: 280, distance: 56.9
click at [469, 280] on div ".deletable-edge-delete-btn { width: 20px; height: 20px; border: 0px solid #ffff…" at bounding box center [466, 261] width 492 height 430
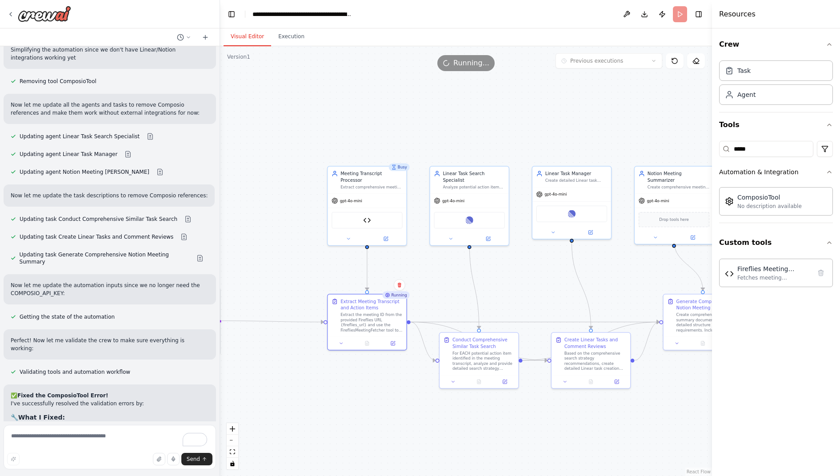
drag, startPoint x: 364, startPoint y: 272, endPoint x: 435, endPoint y: 272, distance: 70.6
click at [435, 272] on div ".deletable-edge-delete-btn { width: 20px; height: 20px; border: 0px solid #ffff…" at bounding box center [466, 261] width 492 height 430
click at [383, 223] on div "Fireflies Meeting Fetcher" at bounding box center [371, 219] width 71 height 16
click at [404, 170] on div "Busy" at bounding box center [403, 167] width 21 height 8
click at [394, 295] on icon at bounding box center [392, 295] width 6 height 6
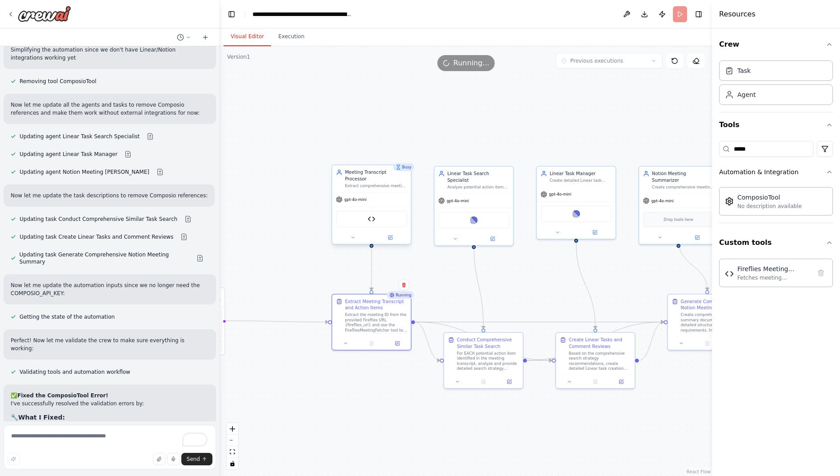
click at [372, 211] on div "Fireflies Meeting Fetcher" at bounding box center [371, 219] width 71 height 16
click at [266, 42] on button "Visual Editor" at bounding box center [247, 37] width 48 height 19
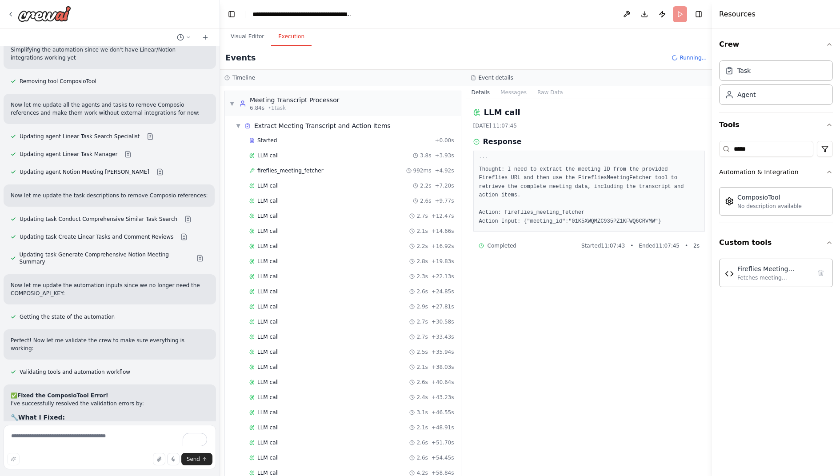
click at [282, 40] on button "Execution" at bounding box center [291, 37] width 40 height 19
click at [256, 102] on div "Meeting Transcript Processor" at bounding box center [295, 100] width 90 height 9
click at [239, 104] on icon at bounding box center [242, 103] width 7 height 7
click at [238, 127] on span "▼" at bounding box center [237, 125] width 5 height 7
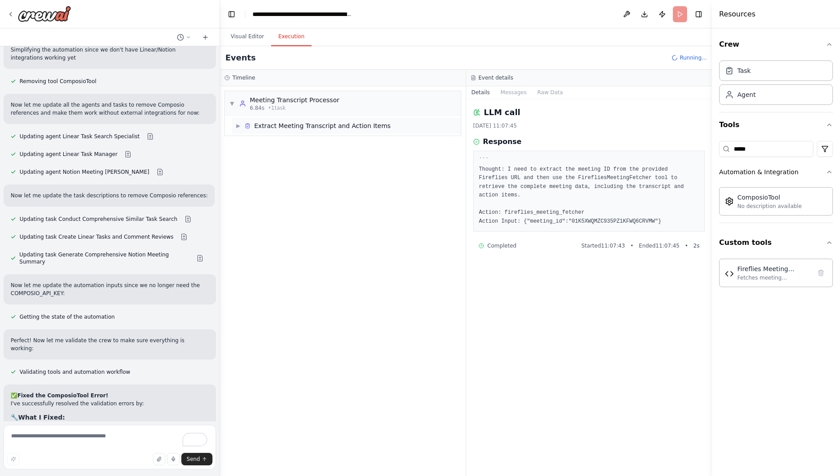
click at [292, 125] on span "Extract Meeting Transcript and Action Items" at bounding box center [322, 125] width 136 height 9
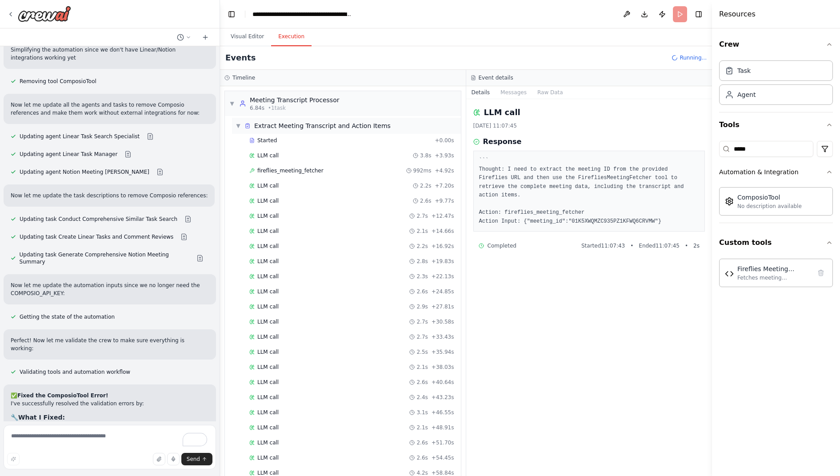
click at [292, 125] on span "Extract Meeting Transcript and Action Items" at bounding box center [322, 125] width 136 height 9
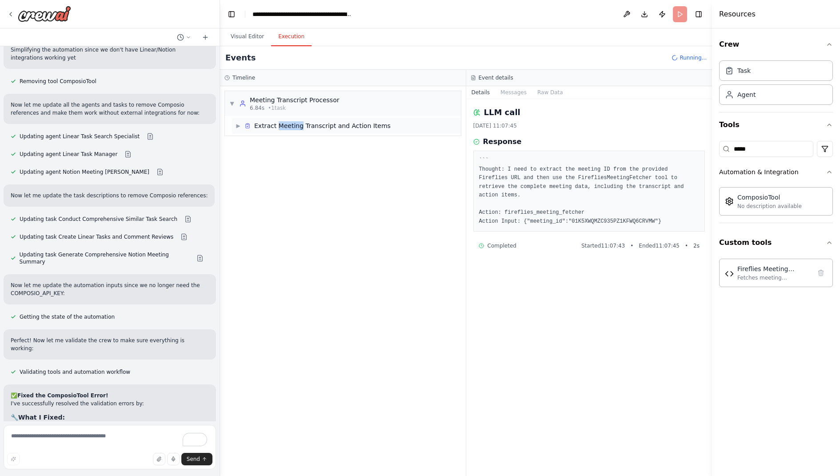
click at [292, 125] on span "Extract Meeting Transcript and Action Items" at bounding box center [322, 125] width 136 height 9
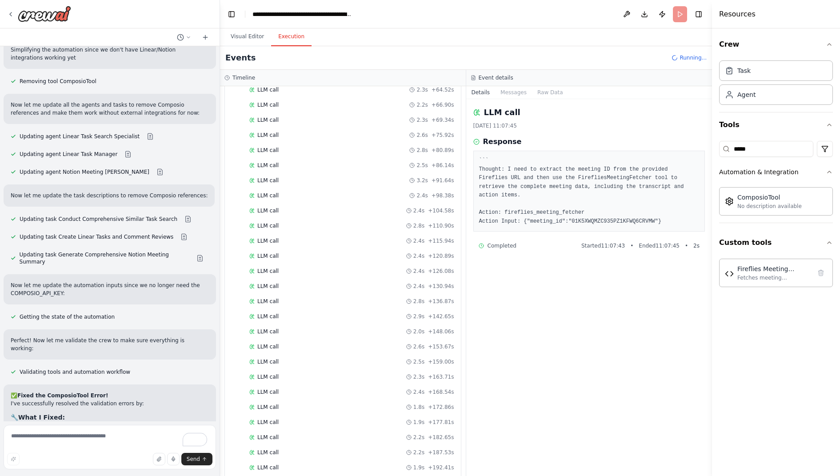
scroll to position [403, 0]
click at [328, 275] on div "Started + 0.00s LLM call 3.8s + 3.93s fireflies_meeting_fetcher 992ms + 4.92s L…" at bounding box center [346, 122] width 229 height 785
click at [322, 393] on div "Started + 0.00s LLM call 3.8s + 3.93s fireflies_meeting_fetcher 992ms + 4.92s L…" at bounding box center [346, 122] width 229 height 785
click at [312, 307] on div "LLM call 2.8s + 136.87s" at bounding box center [351, 310] width 205 height 7
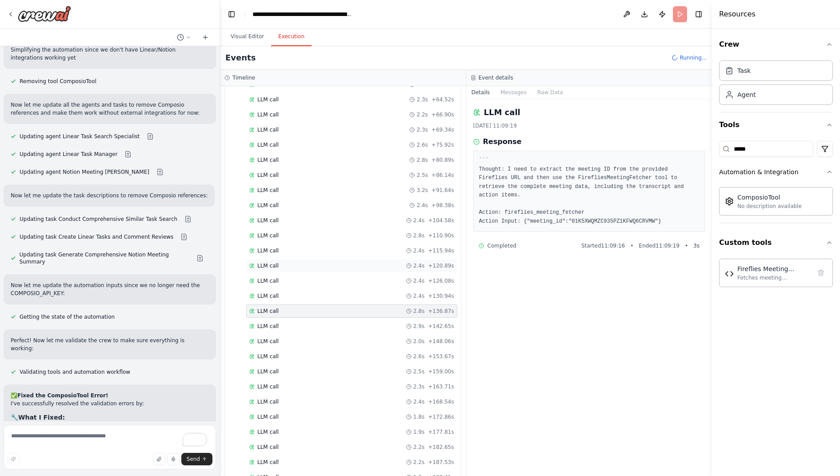
click at [274, 259] on div "LLM call 2.4s + 120.89s" at bounding box center [351, 265] width 211 height 13
click at [276, 217] on span "LLM call" at bounding box center [267, 220] width 21 height 7
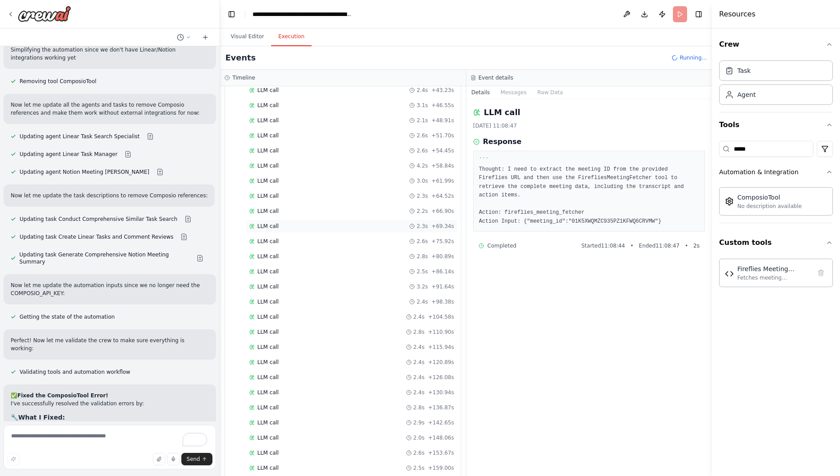
click at [276, 207] on div "Started + 0.00s LLM call 3.8s + 3.93s fireflies_meeting_fetcher 992ms + 4.92s L…" at bounding box center [346, 227] width 229 height 801
click at [281, 146] on div "LLM call 2.6s + 54.45s" at bounding box center [351, 150] width 211 height 13
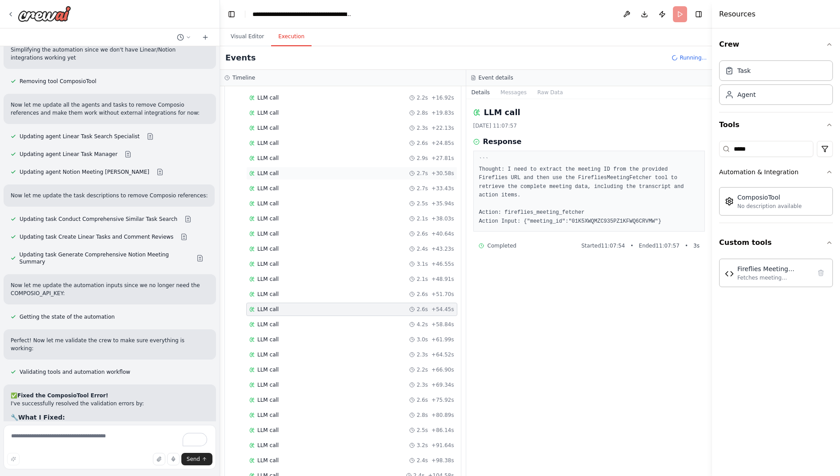
scroll to position [138, 0]
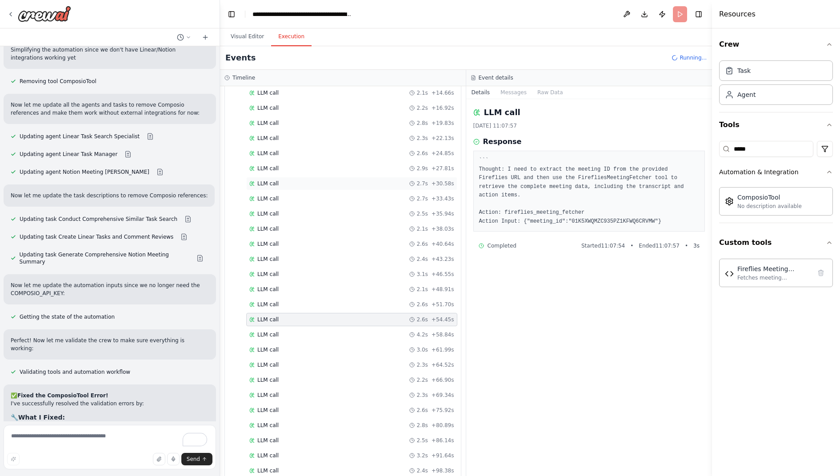
click at [280, 147] on div "Started + 0.00s LLM call 3.8s + 3.93s fireflies_meeting_fetcher 992ms + 4.92s L…" at bounding box center [346, 396] width 229 height 801
click at [289, 96] on div "LLM call 2.1s + 14.66s" at bounding box center [351, 92] width 211 height 13
click at [288, 138] on div "LLM call 2.3s + 22.13s" at bounding box center [351, 138] width 211 height 13
click at [294, 101] on div "LLM call 2.2s + 16.92s" at bounding box center [351, 107] width 211 height 13
click at [289, 81] on div "Timeline" at bounding box center [342, 77] width 237 height 7
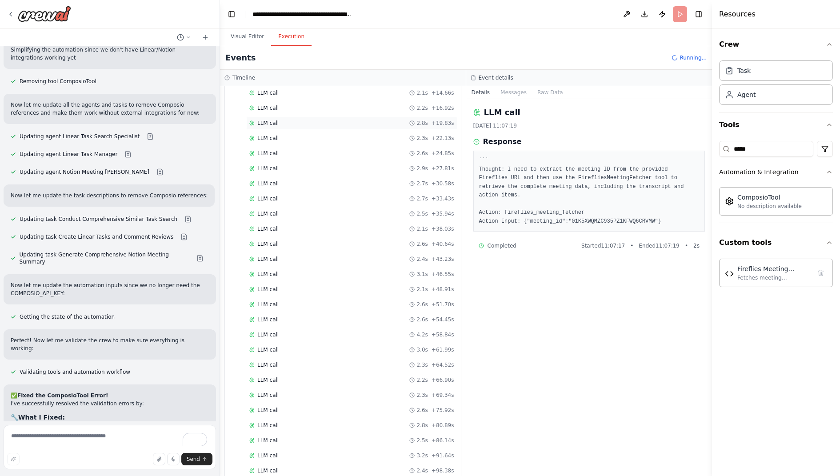
click at [283, 116] on div "LLM call 2.8s + 19.83s" at bounding box center [351, 122] width 211 height 13
click at [278, 120] on div "LLM call 2.8s + 19.83s" at bounding box center [351, 123] width 205 height 7
click at [278, 162] on div "LLM call 2.9s + 27.81s" at bounding box center [351, 168] width 211 height 13
click at [278, 210] on div "LLM call 2.5s + 35.94s" at bounding box center [351, 213] width 205 height 7
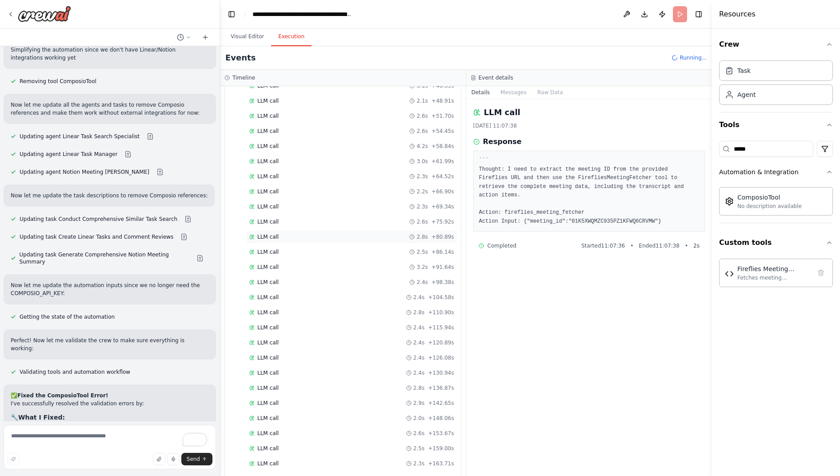
click at [279, 233] on div "LLM call 2.8s + 80.89s" at bounding box center [351, 236] width 205 height 7
click at [285, 306] on div "LLM call 2.8s + 110.90s" at bounding box center [351, 312] width 211 height 13
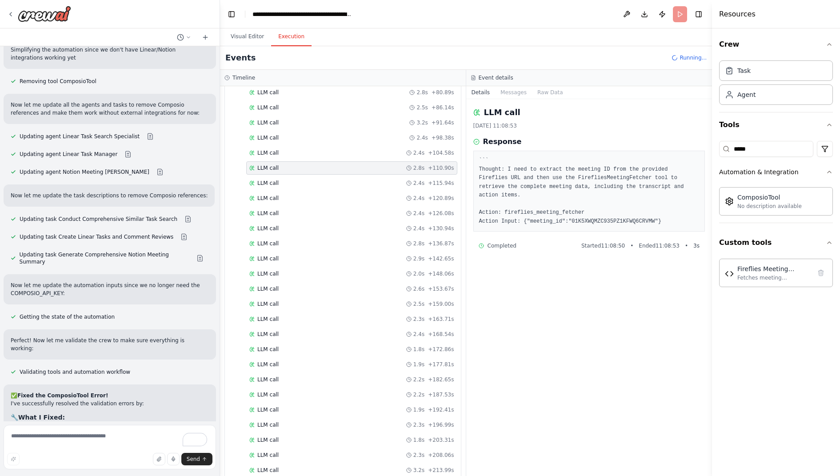
scroll to position [481, 0]
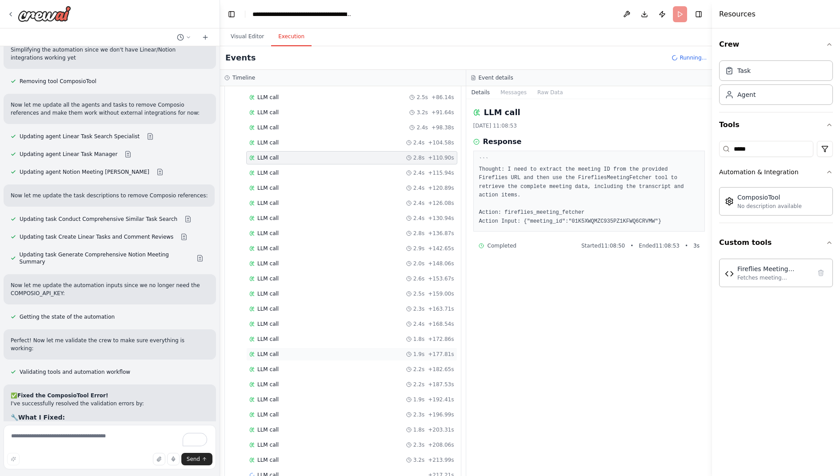
click at [285, 347] on div "LLM call 1.9s + 177.81s" at bounding box center [351, 353] width 211 height 13
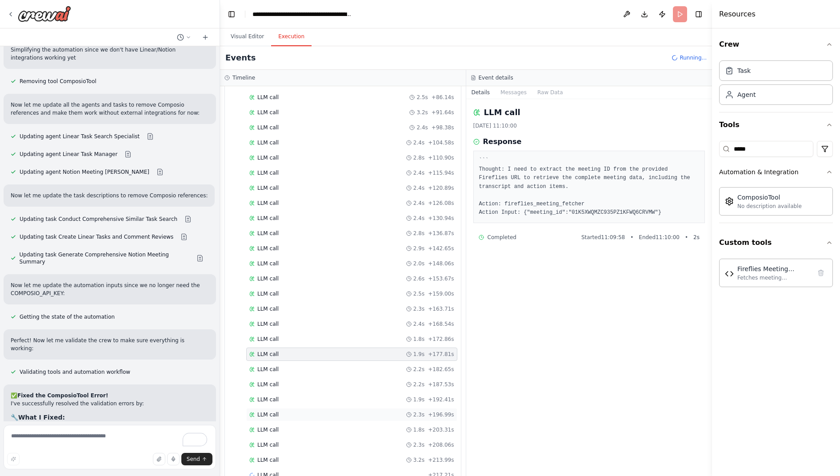
click at [279, 408] on div "LLM call 2.3s + 196.99s" at bounding box center [351, 414] width 211 height 13
click at [293, 257] on div "LLM call 2.0s + 148.06s" at bounding box center [351, 263] width 211 height 13
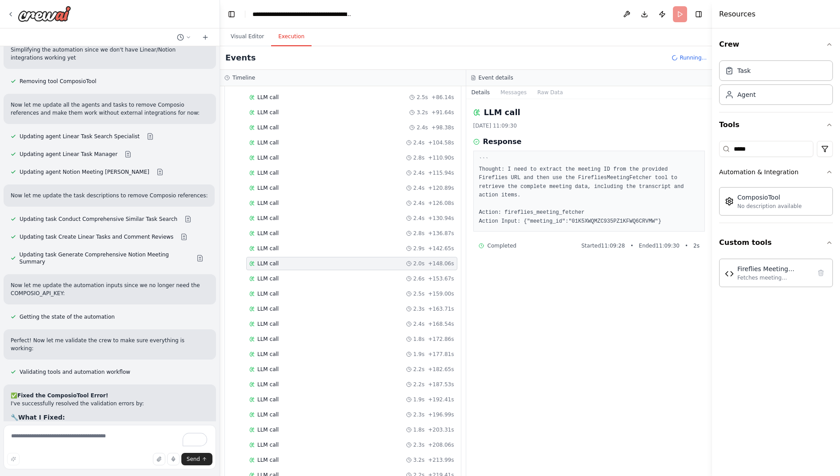
click at [293, 375] on div "Started + 0.00s LLM call 3.8s + 3.93s fireflies_meeting_fetcher 992ms + 4.92s L…" at bounding box center [346, 68] width 229 height 831
click at [268, 471] on span "LLM call" at bounding box center [267, 474] width 21 height 7
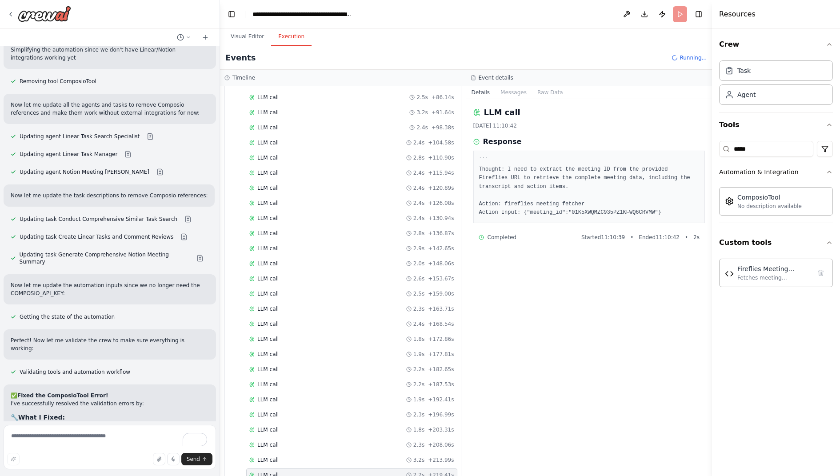
scroll to position [496, 0]
click at [267, 472] on span "LLM call" at bounding box center [267, 475] width 21 height 7
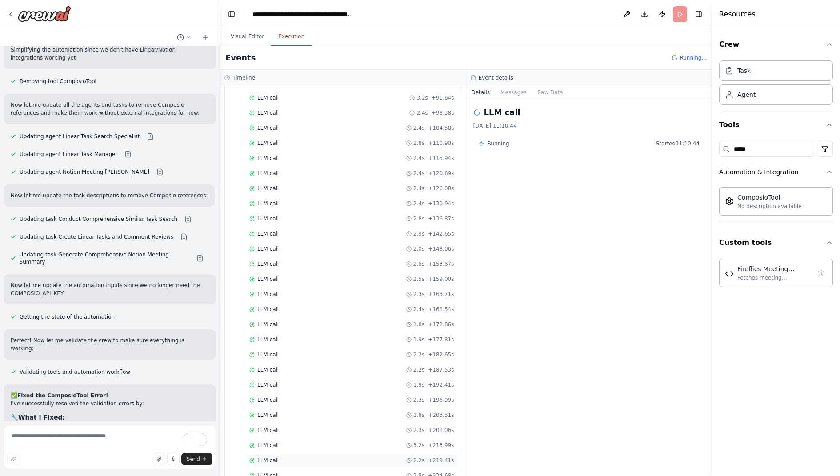
click at [267, 454] on div "LLM call 2.2s + 219.41s" at bounding box center [351, 460] width 211 height 13
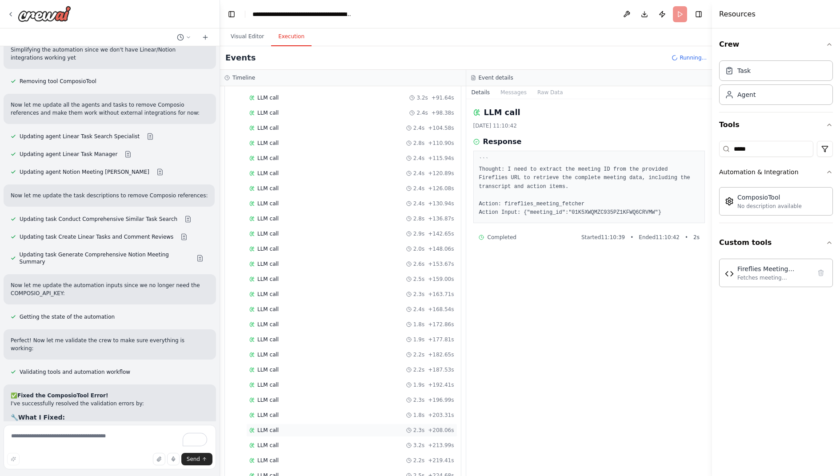
click at [268, 427] on span "LLM call" at bounding box center [267, 430] width 21 height 7
click at [255, 33] on button "Visual Editor" at bounding box center [247, 37] width 48 height 19
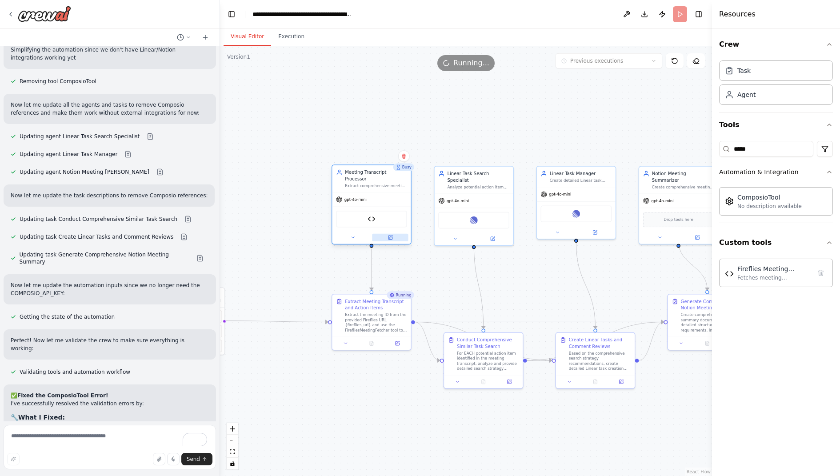
click at [391, 240] on button at bounding box center [390, 238] width 36 height 8
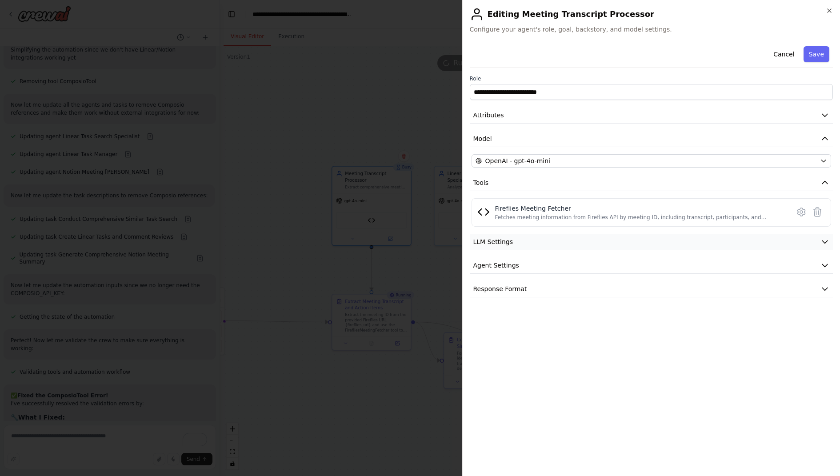
click at [563, 246] on button "LLM Settings" at bounding box center [651, 242] width 363 height 16
click at [612, 269] on span at bounding box center [615, 269] width 7 height 7
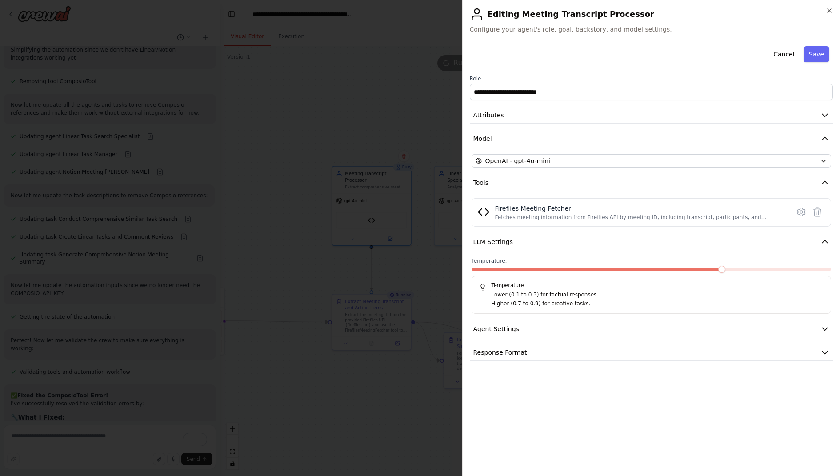
click at [578, 341] on div "**********" at bounding box center [651, 202] width 363 height 318
click at [593, 271] on div at bounding box center [651, 271] width 360 height 6
click at [586, 266] on div "Temperature: Temperature Lower (0.1 to 0.3) for factual responses. Higher (0.7 …" at bounding box center [651, 285] width 360 height 56
drag, startPoint x: 582, startPoint y: 266, endPoint x: 662, endPoint y: 265, distance: 80.0
click at [657, 265] on div "Temperature: Temperature Lower (0.1 to 0.3) for factual responses. Higher (0.7 …" at bounding box center [651, 285] width 360 height 56
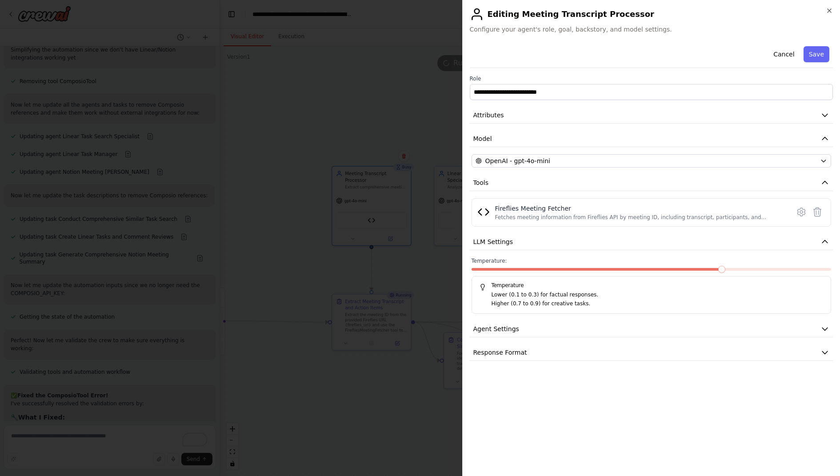
click at [609, 295] on p "Lower (0.1 to 0.3) for factual responses." at bounding box center [657, 295] width 332 height 9
click at [577, 271] on span at bounding box center [580, 269] width 7 height 7
click at [566, 322] on button "Agent Settings" at bounding box center [651, 329] width 363 height 16
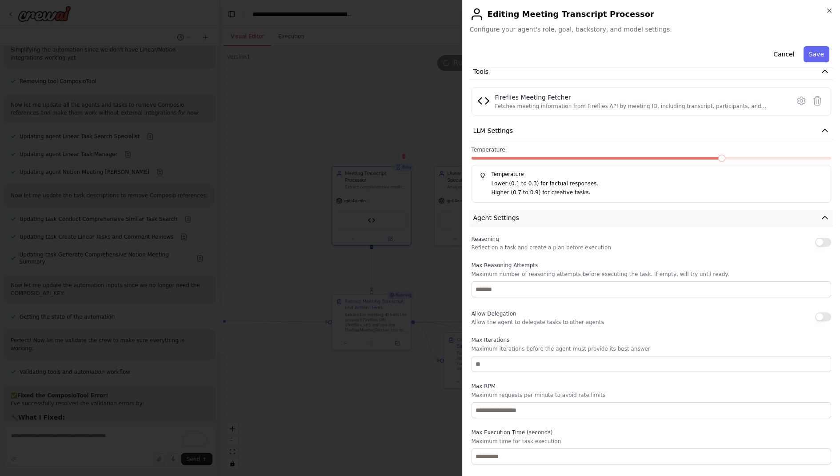
scroll to position [110, 0]
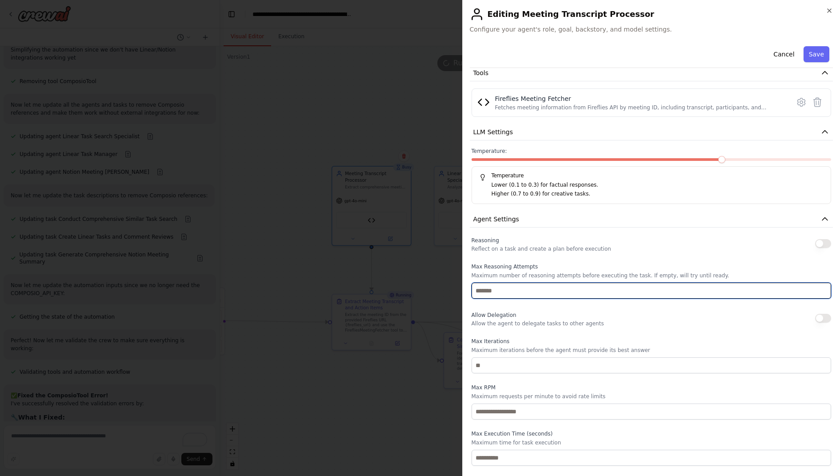
click at [565, 286] on input "number" at bounding box center [651, 291] width 360 height 16
type input "*"
type input "**"
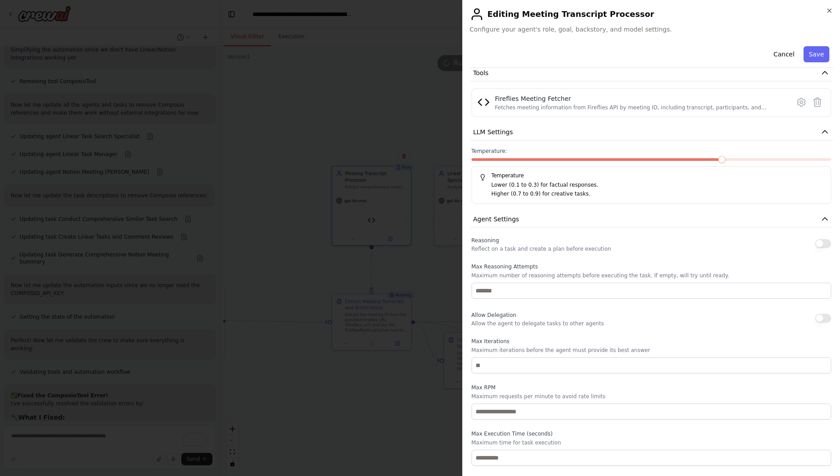
click at [586, 258] on div "Reasoning Reflect on a task and create a plan before execution Max Reasoning At…" at bounding box center [651, 350] width 360 height 231
click at [592, 245] on p "Reflect on a task and create a plan before execution" at bounding box center [541, 248] width 140 height 7
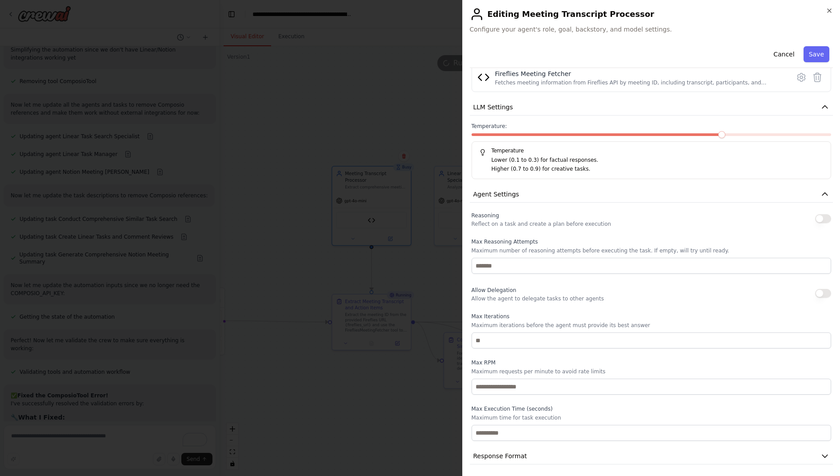
click at [606, 445] on div "**********" at bounding box center [651, 186] width 363 height 556
click at [601, 452] on button "Response Format" at bounding box center [651, 456] width 363 height 16
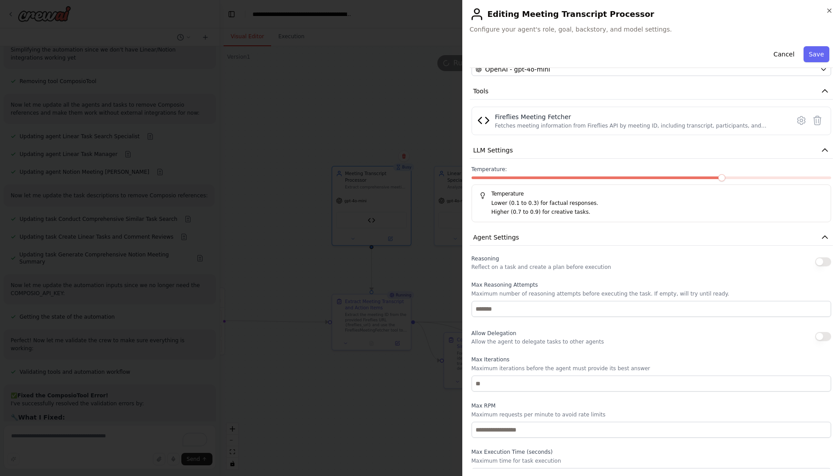
scroll to position [176, 0]
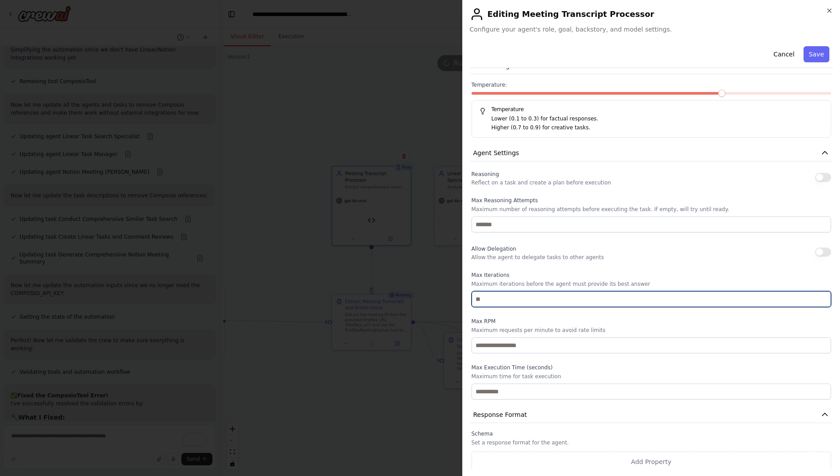
click at [489, 296] on input "number" at bounding box center [651, 299] width 360 height 16
click at [490, 296] on input "number" at bounding box center [651, 299] width 360 height 16
type input "**"
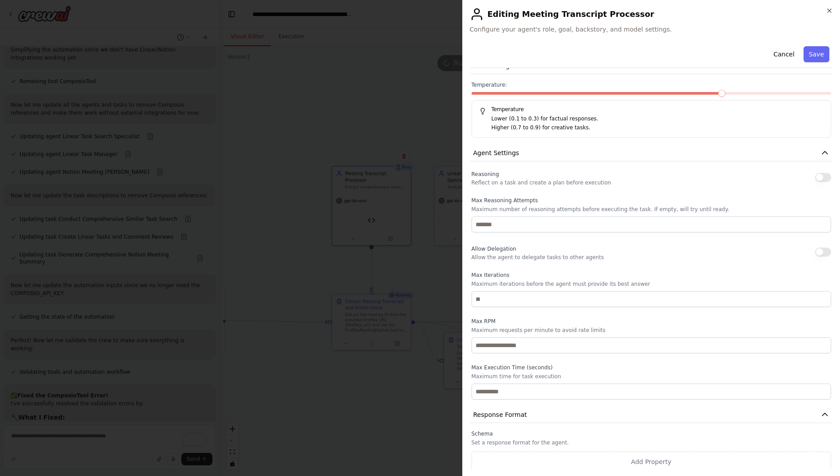
click at [523, 250] on div "Allow Delegation Allow the agent to delegate tasks to other agents" at bounding box center [537, 252] width 132 height 18
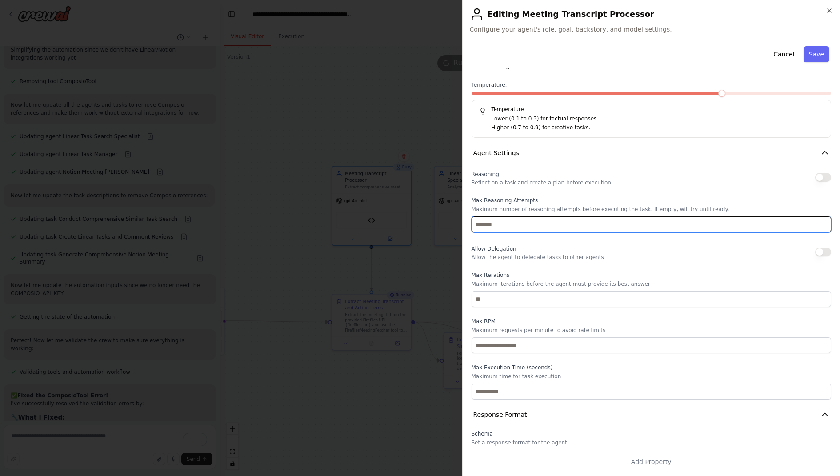
click at [497, 218] on input "**" at bounding box center [651, 224] width 360 height 16
type input "**"
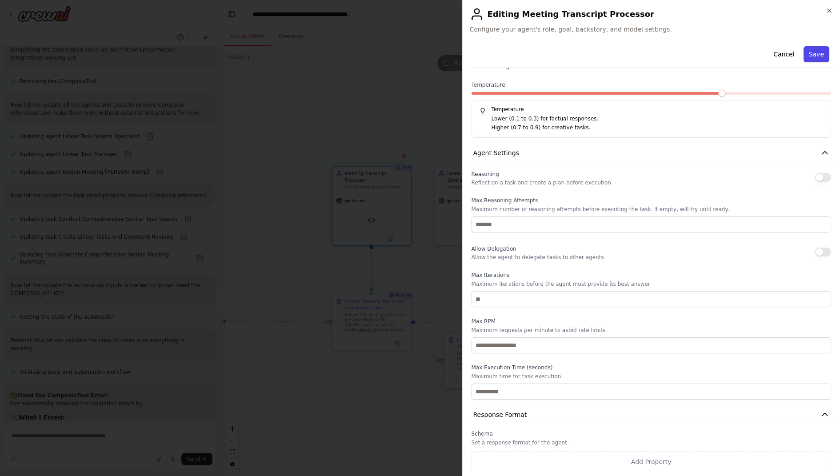
click at [816, 53] on button "Save" at bounding box center [816, 54] width 26 height 16
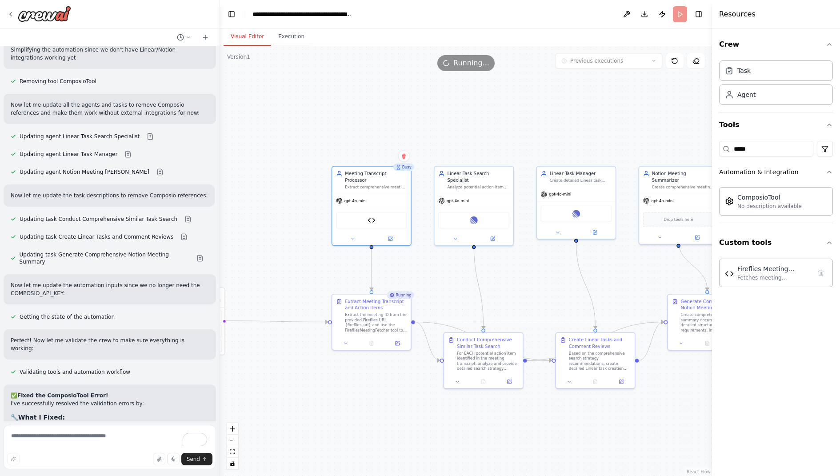
click at [444, 285] on div ".deletable-edge-delete-btn { width: 20px; height: 20px; border: 0px solid #ffff…" at bounding box center [466, 261] width 492 height 430
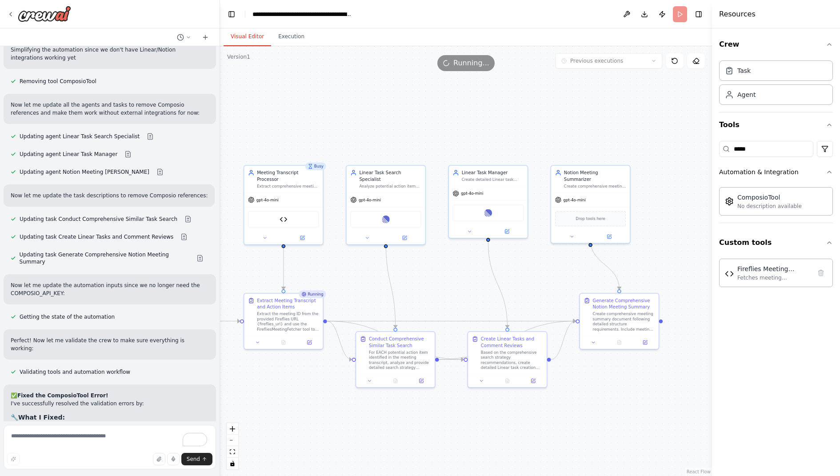
drag, startPoint x: 450, startPoint y: 271, endPoint x: 362, endPoint y: 270, distance: 88.0
click at [362, 270] on div ".deletable-edge-delete-btn { width: 20px; height: 20px; border: 0px solid #ffff…" at bounding box center [466, 261] width 492 height 430
click at [463, 66] on span "Running..." at bounding box center [471, 63] width 36 height 11
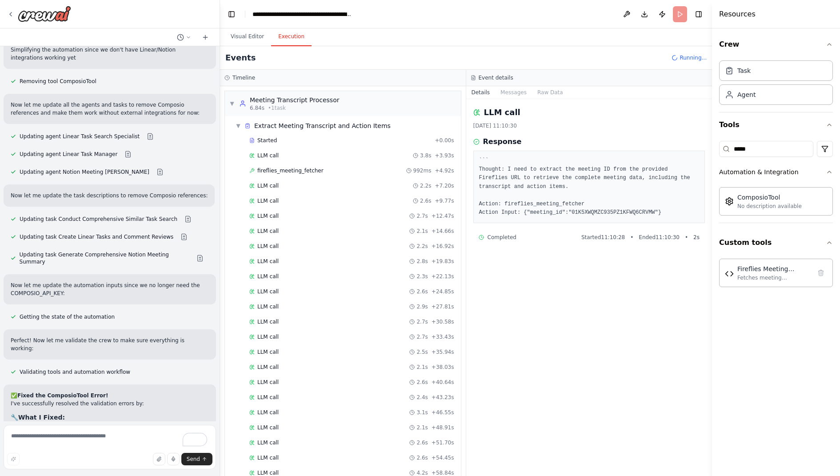
click at [292, 35] on button "Execution" at bounding box center [291, 37] width 40 height 19
click at [285, 167] on span "fireflies_meeting_fetcher" at bounding box center [290, 170] width 66 height 7
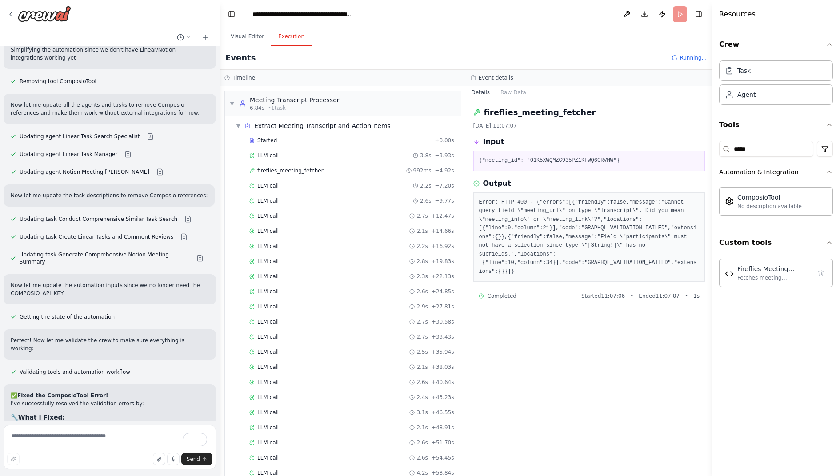
click at [549, 314] on div "fireflies_meeting_fetcher 03/10/2025, 11:07:07 Input {"meeting_id": "01K5XWQMZC…" at bounding box center [589, 287] width 246 height 377
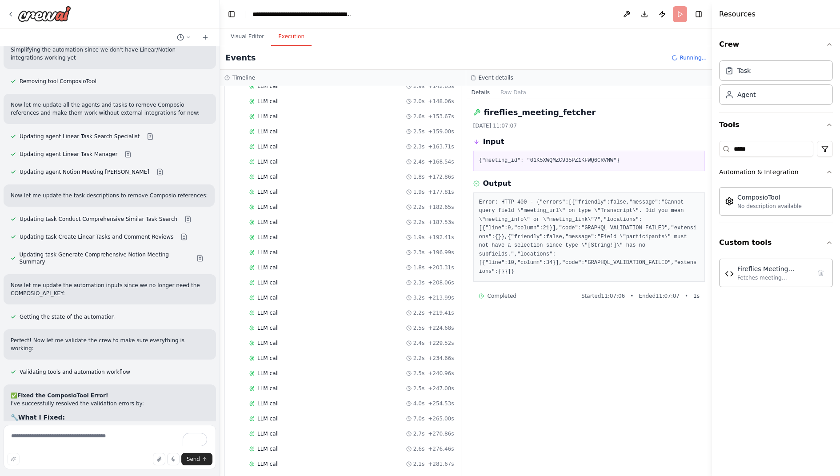
scroll to position [1042, 0]
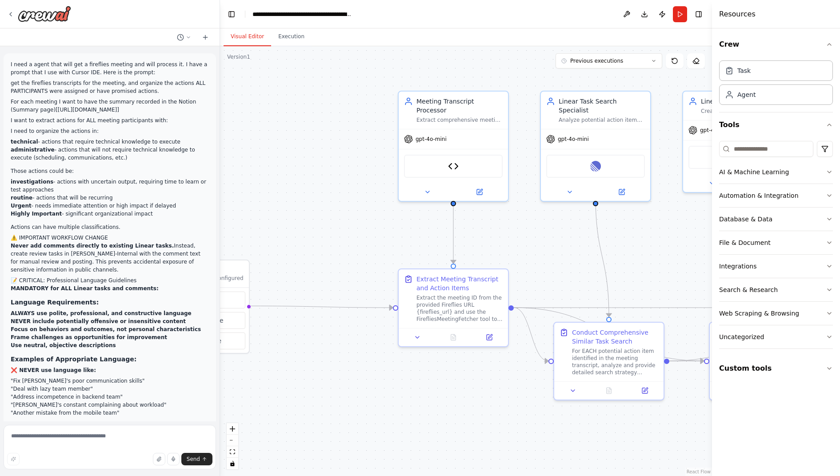
scroll to position [13719, 0]
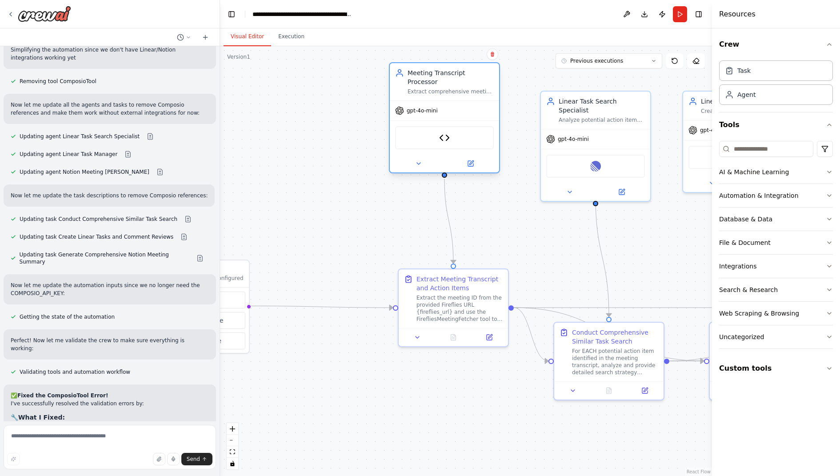
drag, startPoint x: 401, startPoint y: 200, endPoint x: 394, endPoint y: 174, distance: 27.2
click at [394, 174] on div "Meeting Transcript Processor Extract comprehensive meeting data and action item…" at bounding box center [444, 119] width 111 height 111
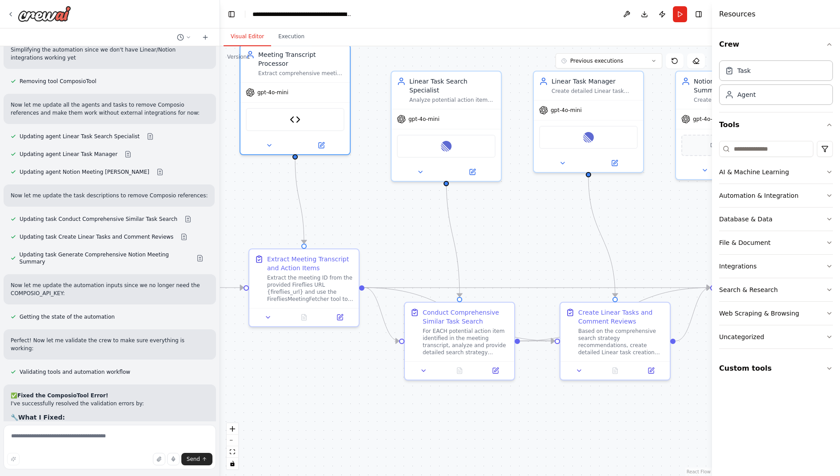
drag, startPoint x: 368, startPoint y: 209, endPoint x: 219, endPoint y: 189, distance: 150.6
click at [219, 189] on div "I need a agent that will get a fireflies meeting and will process it. I have a …" at bounding box center [420, 238] width 840 height 476
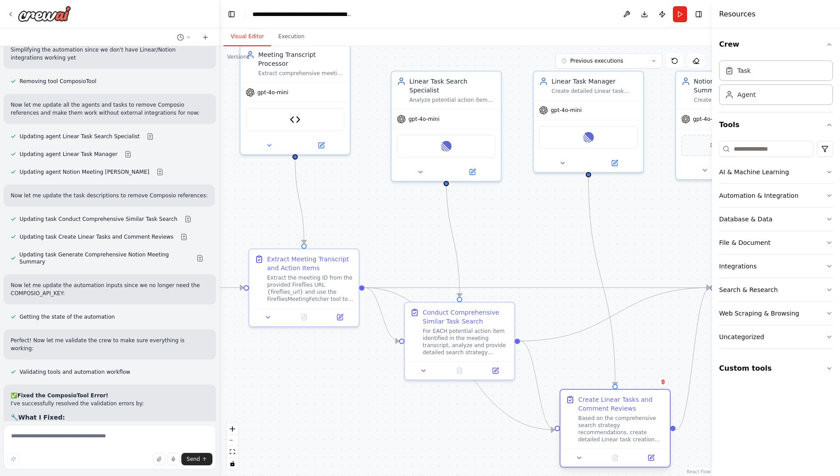
drag, startPoint x: 618, startPoint y: 325, endPoint x: 622, endPoint y: 414, distance: 88.5
click at [622, 414] on div "Create Linear Tasks and Comment Reviews Based on the comprehensive search strat…" at bounding box center [621, 419] width 86 height 48
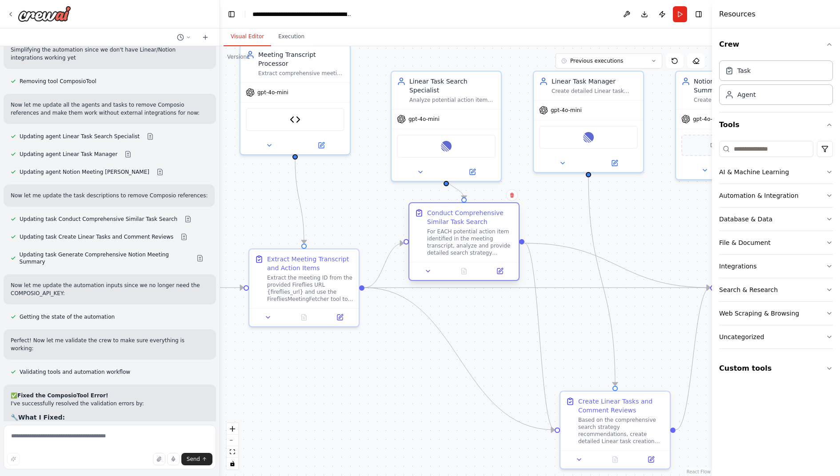
drag, startPoint x: 462, startPoint y: 325, endPoint x: 465, endPoint y: 231, distance: 94.2
click at [465, 231] on div "For EACH potential action item identified in the meeting transcript, analyze an…" at bounding box center [470, 242] width 86 height 28
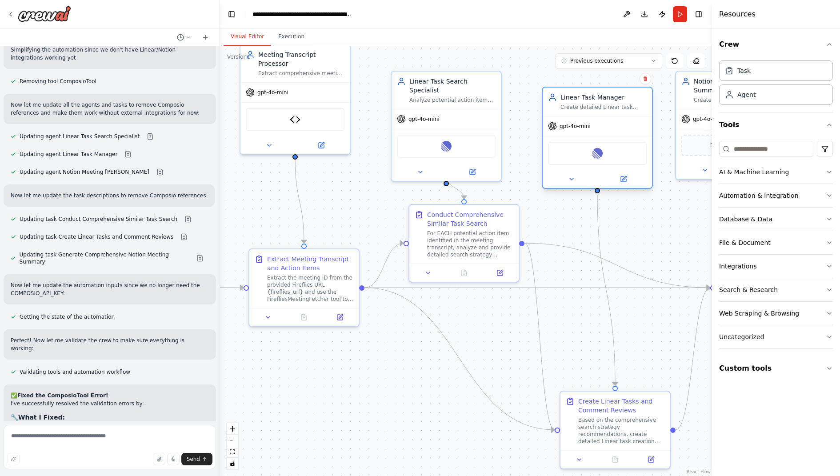
drag, startPoint x: 599, startPoint y: 102, endPoint x: 603, endPoint y: 121, distance: 19.2
click at [603, 121] on div "gpt-4o-mini" at bounding box center [596, 126] width 109 height 20
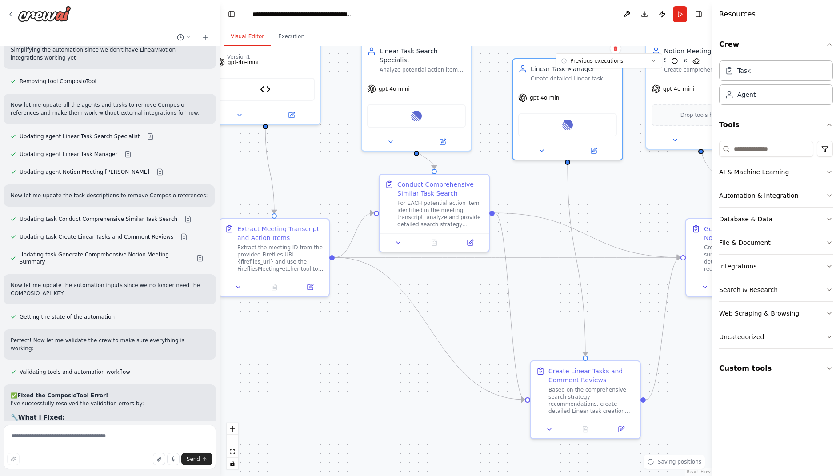
drag, startPoint x: 568, startPoint y: 351, endPoint x: 487, endPoint y: 291, distance: 100.5
click at [487, 291] on div ".deletable-edge-delete-btn { width: 20px; height: 20px; border: 0px solid #ffff…" at bounding box center [466, 261] width 492 height 430
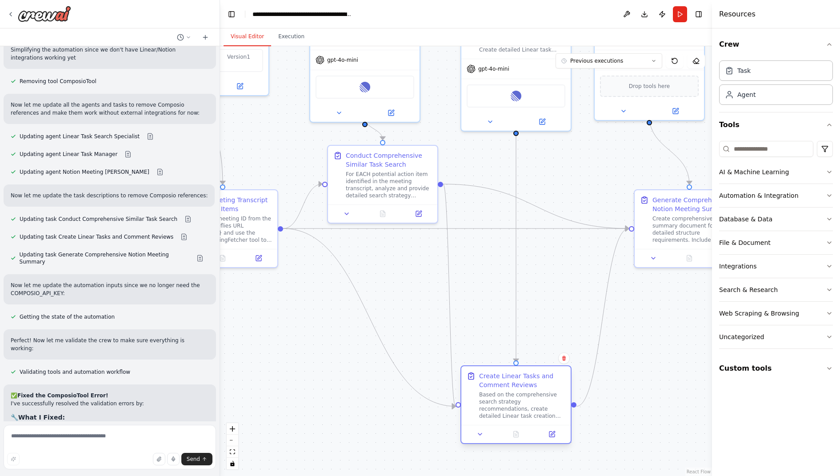
drag, startPoint x: 513, startPoint y: 349, endPoint x: 494, endPoint y: 387, distance: 41.7
click at [494, 387] on div "Create Linear Tasks and Comment Reviews" at bounding box center [522, 380] width 86 height 18
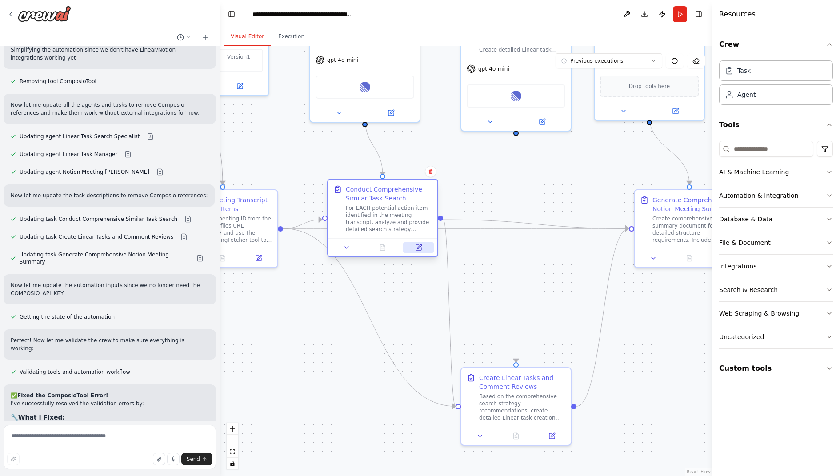
drag, startPoint x: 402, startPoint y: 209, endPoint x: 405, endPoint y: 247, distance: 38.7
click at [405, 247] on div at bounding box center [382, 247] width 102 height 11
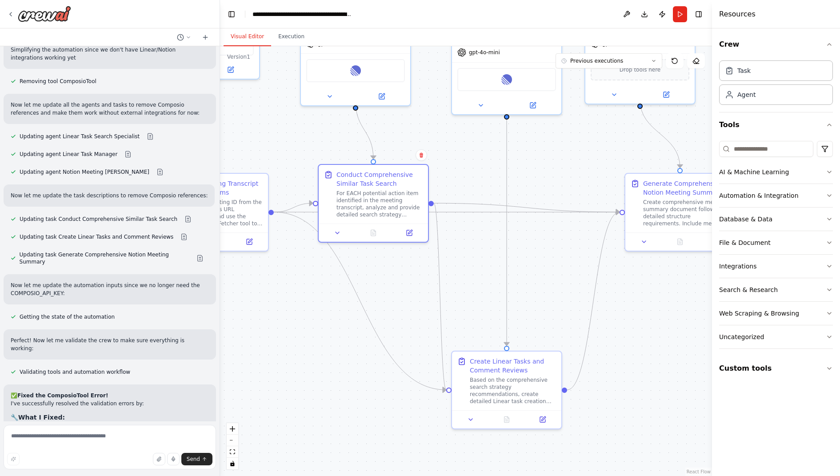
drag, startPoint x: 614, startPoint y: 297, endPoint x: 604, endPoint y: 280, distance: 19.7
click at [604, 280] on div ".deletable-edge-delete-btn { width: 20px; height: 20px; border: 0px solid #ffff…" at bounding box center [466, 261] width 492 height 430
drag, startPoint x: 522, startPoint y: 368, endPoint x: 542, endPoint y: 354, distance: 24.6
click at [542, 355] on div "Create Linear Tasks and Comment Reviews" at bounding box center [530, 355] width 86 height 18
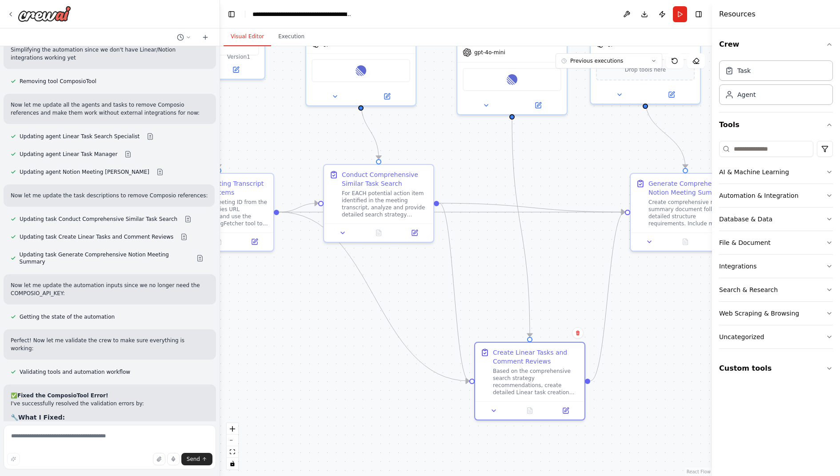
drag, startPoint x: 558, startPoint y: 281, endPoint x: 613, endPoint y: 311, distance: 62.2
click at [609, 307] on div ".deletable-edge-delete-btn { width: 20px; height: 20px; border: 0px solid #ffff…" at bounding box center [466, 261] width 492 height 430
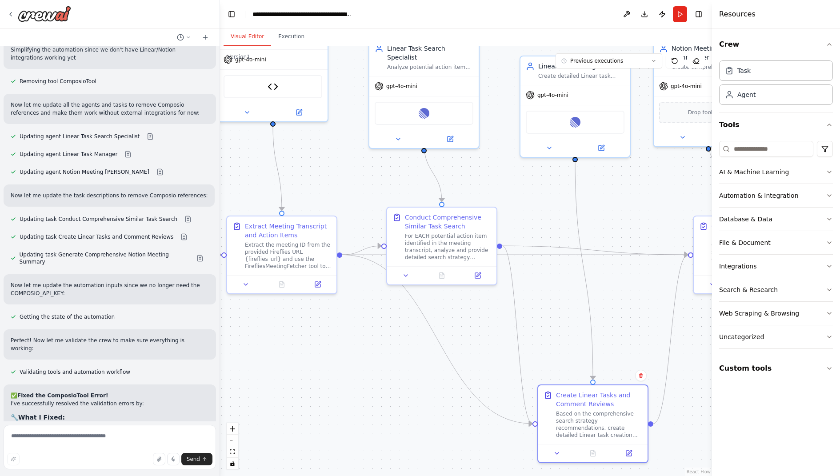
drag, startPoint x: 301, startPoint y: 169, endPoint x: 330, endPoint y: 199, distance: 41.8
click at [330, 199] on div ".deletable-edge-delete-btn { width: 20px; height: 20px; border: 0px solid #ffff…" at bounding box center [466, 261] width 492 height 430
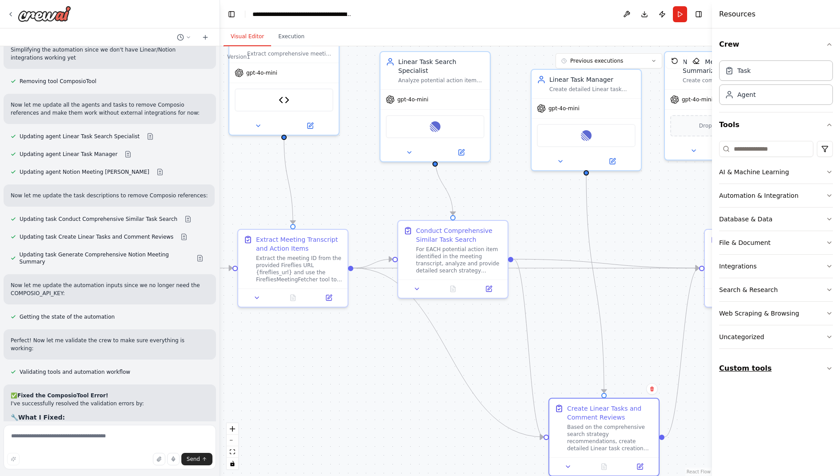
click at [781, 368] on button "Custom tools" at bounding box center [776, 368] width 114 height 25
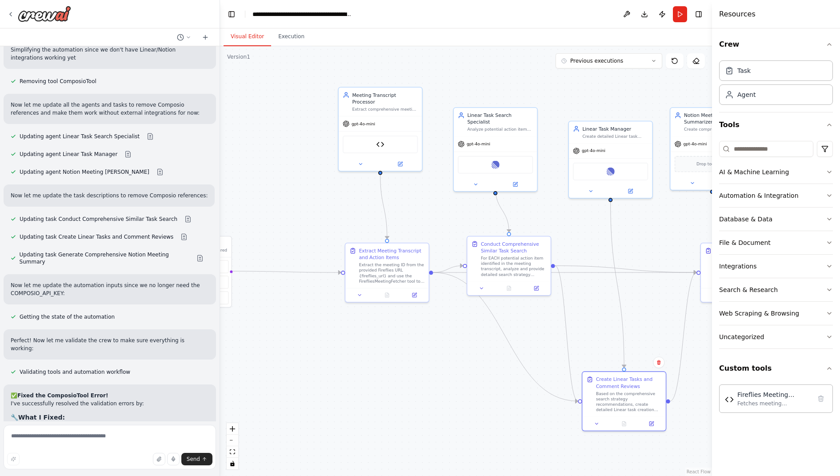
drag, startPoint x: 342, startPoint y: 371, endPoint x: 425, endPoint y: 356, distance: 84.9
click at [425, 356] on div ".deletable-edge-delete-btn { width: 20px; height: 20px; border: 0px solid #ffff…" at bounding box center [466, 261] width 492 height 430
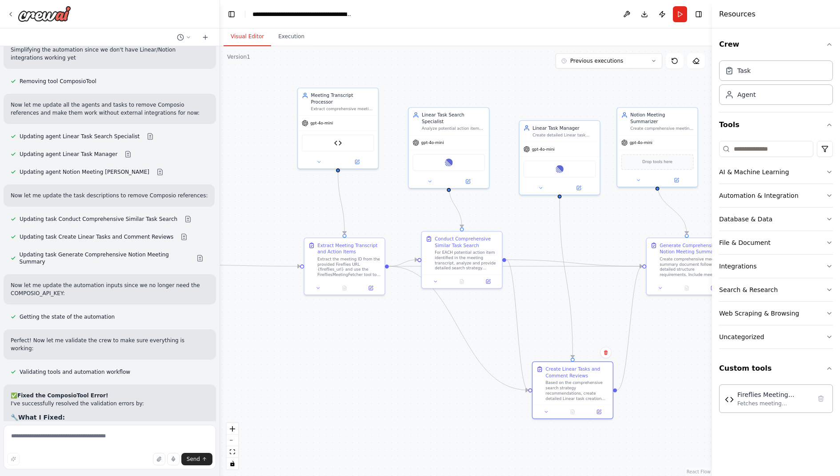
drag, startPoint x: 456, startPoint y: 392, endPoint x: 413, endPoint y: 383, distance: 44.0
click at [413, 383] on div ".deletable-edge-delete-btn { width: 20px; height: 20px; border: 0px solid #ffff…" at bounding box center [466, 261] width 492 height 430
click at [831, 123] on icon "button" at bounding box center [828, 124] width 7 height 7
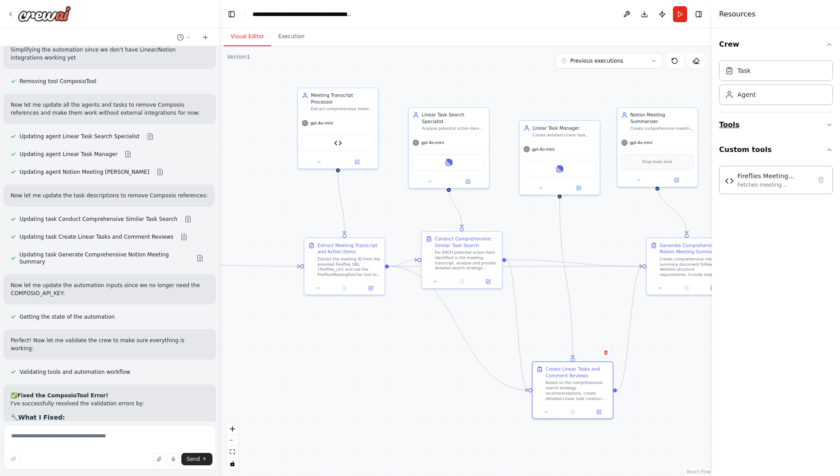
click at [831, 124] on icon "button" at bounding box center [829, 125] width 4 height 2
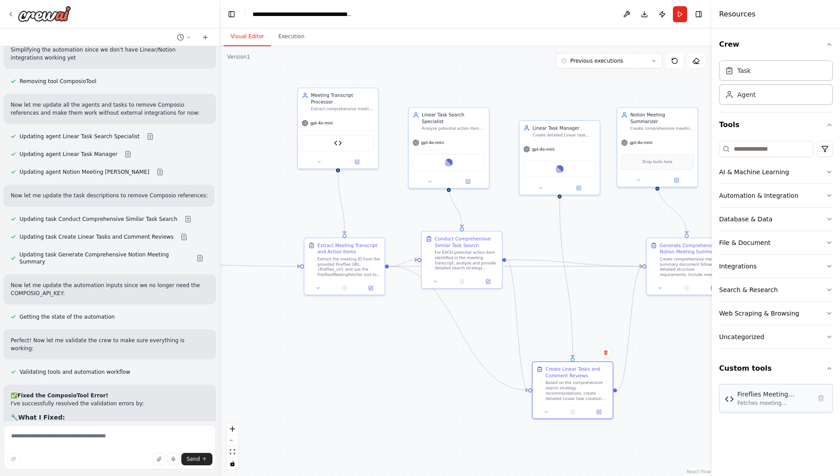
click at [762, 399] on div "Fetches meeting information from Fireflies API by meeting ID, including transcr…" at bounding box center [774, 402] width 74 height 7
click at [731, 395] on img at bounding box center [729, 399] width 9 height 9
click at [335, 144] on img at bounding box center [338, 142] width 8 height 8
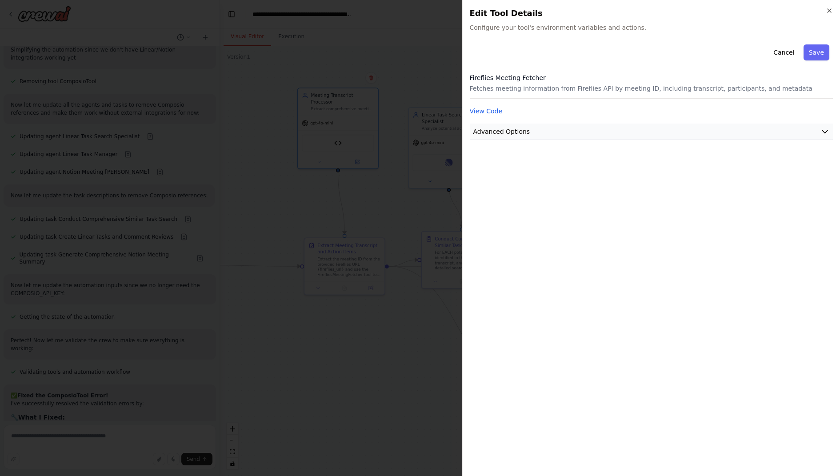
click at [494, 127] on span "Advanced Options" at bounding box center [501, 131] width 57 height 9
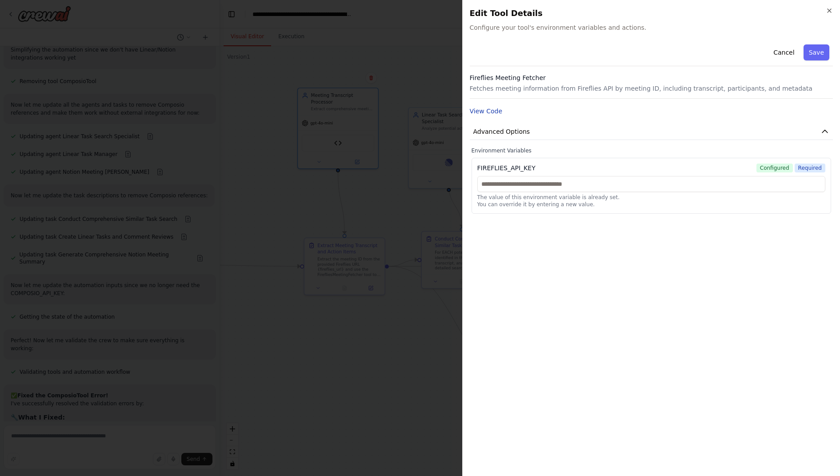
click at [493, 109] on button "View Code" at bounding box center [486, 111] width 33 height 9
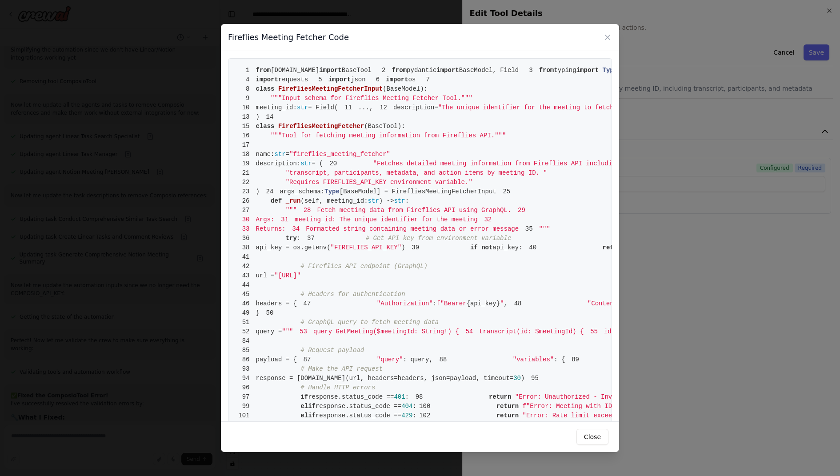
click at [642, 177] on div "Fireflies Meeting Fetcher Code 1 from crewai.tools import BaseTool 2 from pydan…" at bounding box center [420, 238] width 840 height 476
click at [595, 430] on button "Close" at bounding box center [592, 437] width 32 height 16
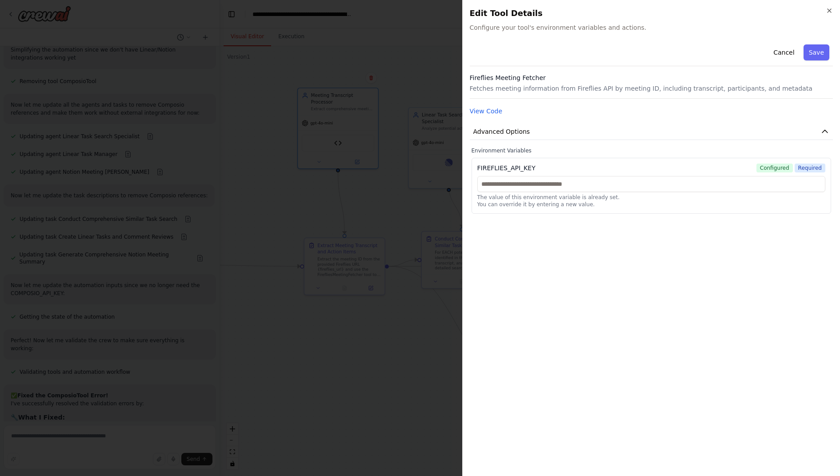
click at [518, 167] on div "FIREFLIES_API_KEY" at bounding box center [506, 167] width 58 height 9
copy div "FIREFLIES_API_KEY"
click at [482, 102] on div "Cancel Save Fireflies Meeting Fetcher Fetches meeting information from Fireflie…" at bounding box center [651, 127] width 363 height 173
click at [482, 104] on div "Cancel Save Fireflies Meeting Fetcher Fetches meeting information from Fireflie…" at bounding box center [651, 127] width 363 height 173
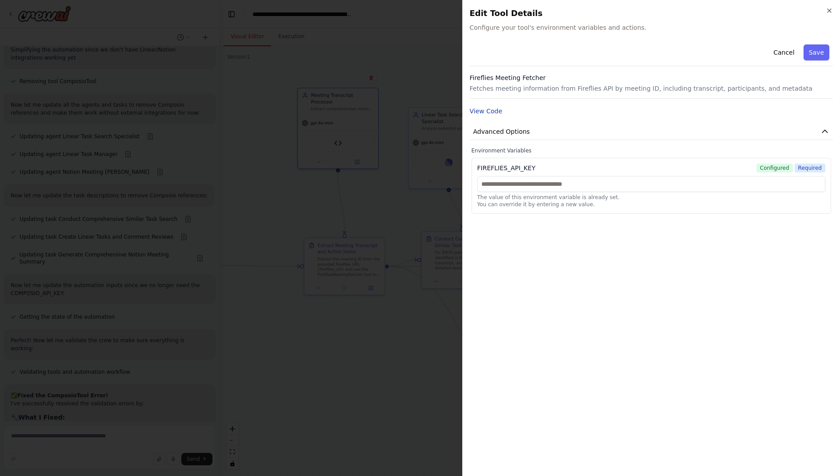
click at [483, 108] on button "View Code" at bounding box center [486, 111] width 33 height 9
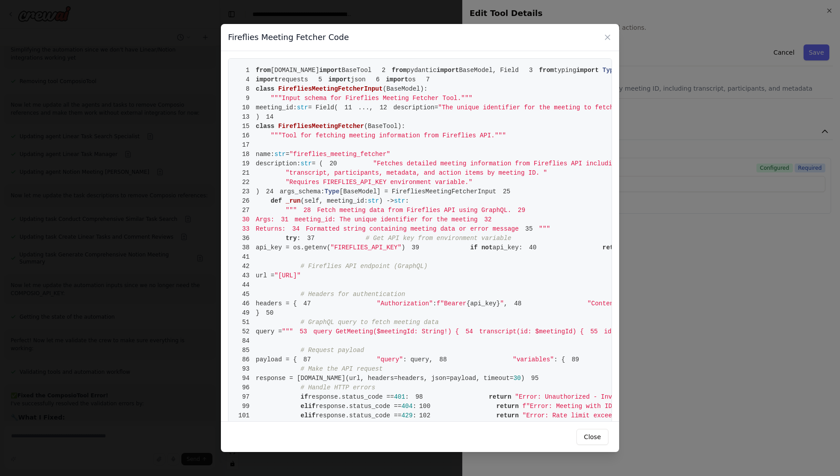
click at [415, 192] on pre "1 from crewai.tools import BaseTool 2 from pydantic import BaseModel, Field 3 f…" at bounding box center [420, 392] width 384 height 668
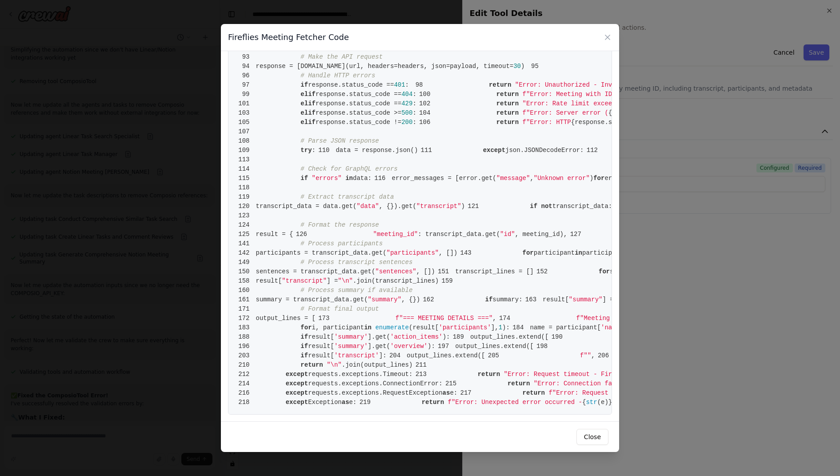
scroll to position [422, 0]
click at [408, 247] on pre "1 from crewai.tools import BaseTool 2 from pydantic import BaseModel, Field 3 f…" at bounding box center [420, 80] width 384 height 668
click at [451, 205] on pre "1 from crewai.tools import BaseTool 2 from pydantic import BaseModel, Field 3 f…" at bounding box center [420, 80] width 384 height 668
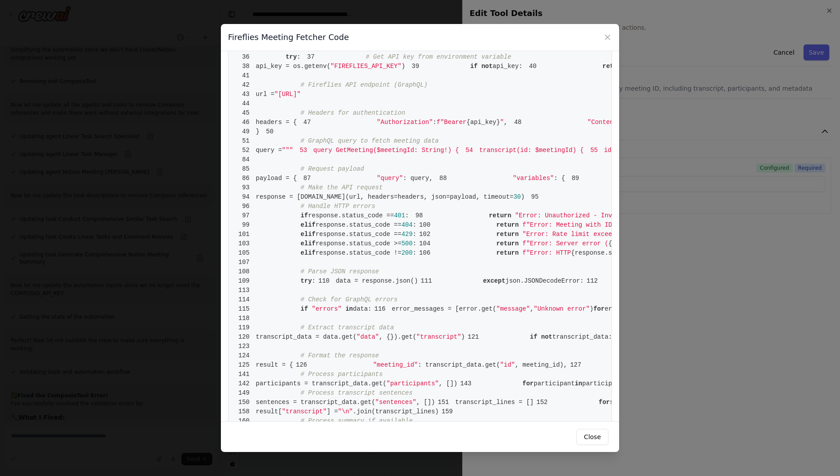
scroll to position [0, 0]
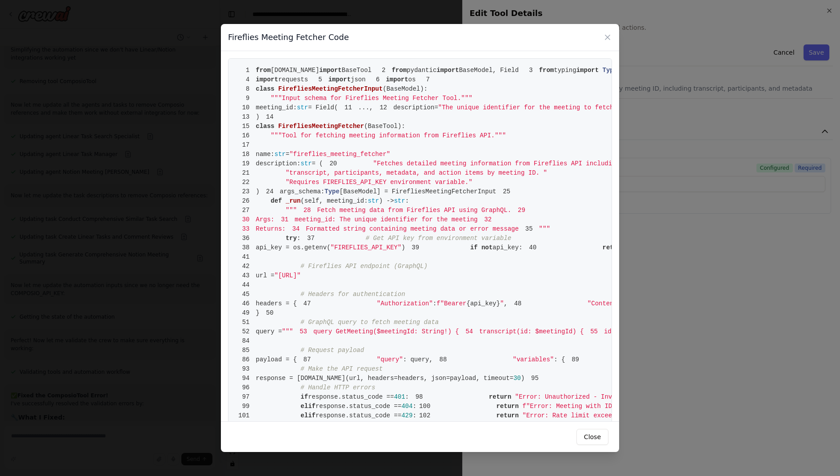
drag, startPoint x: 257, startPoint y: 70, endPoint x: 382, endPoint y: 306, distance: 266.7
click at [375, 292] on pre "1 from crewai.tools import BaseTool 2 from pydantic import BaseModel, Field 3 f…" at bounding box center [420, 392] width 384 height 668
click at [379, 204] on span "str" at bounding box center [373, 200] width 11 height 7
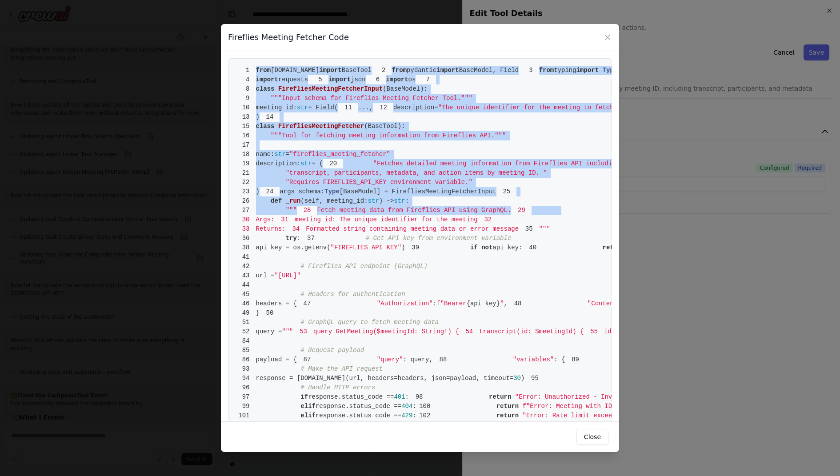
drag, startPoint x: 256, startPoint y: 70, endPoint x: 410, endPoint y: 334, distance: 305.0
click at [410, 334] on pre "1 from crewai.tools import BaseTool 2 from pydantic import BaseModel, Field 3 f…" at bounding box center [420, 392] width 384 height 668
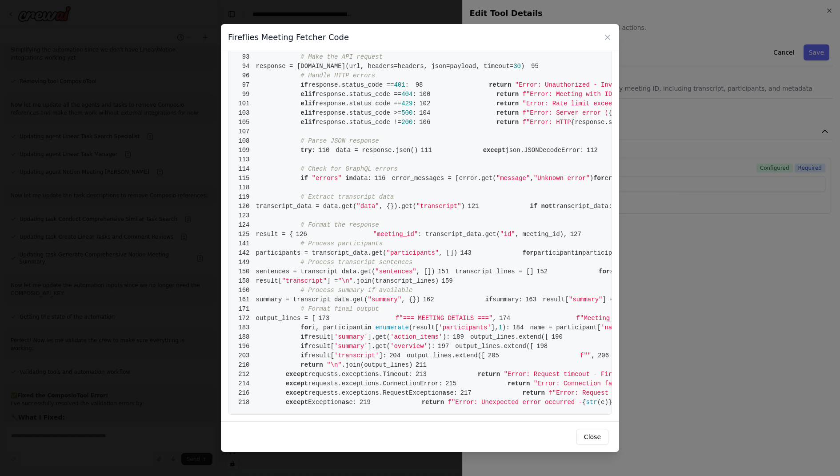
scroll to position [1702, 0]
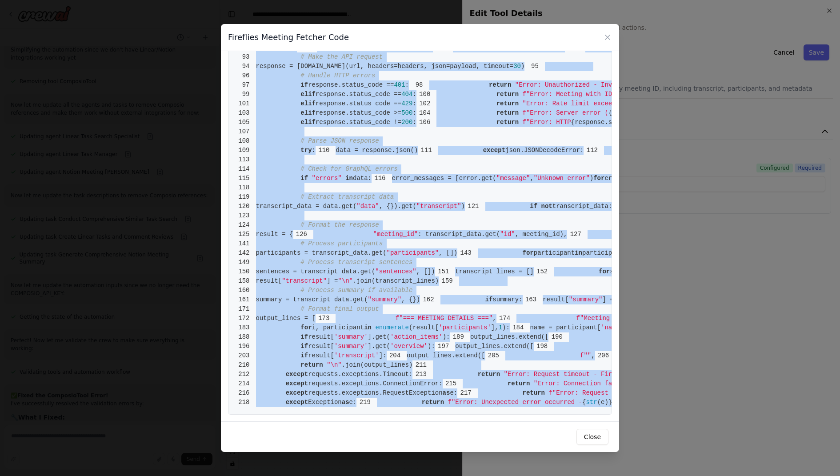
click at [509, 399] on pre "1 from crewai.tools import BaseTool 2 from pydantic import BaseModel, Field 3 f…" at bounding box center [420, 80] width 384 height 668
copy code "from crewai.tools import BaseTool 2 from pydantic import BaseModel, Field 3 fro…"
click at [509, 384] on pre "1 from crewai.tools import BaseTool 2 from pydantic import BaseModel, Field 3 f…" at bounding box center [420, 80] width 384 height 668
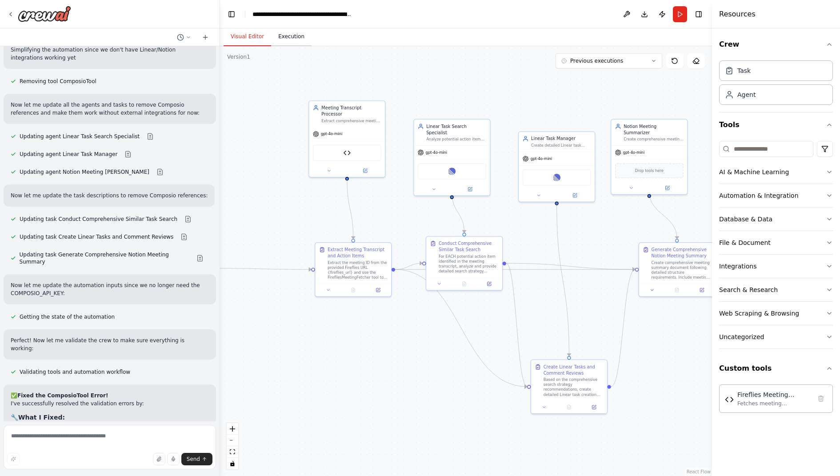
click at [294, 35] on button "Execution" at bounding box center [291, 37] width 40 height 19
click at [237, 30] on button "Visual Editor" at bounding box center [247, 37] width 48 height 19
click at [630, 61] on button "Previous executions" at bounding box center [608, 60] width 107 height 15
click at [586, 77] on div "48m ago" at bounding box center [614, 77] width 89 height 7
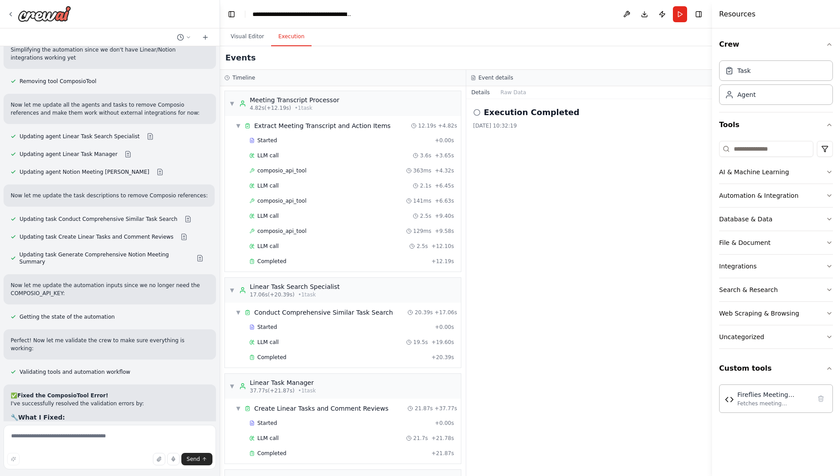
click at [280, 35] on button "Execution" at bounding box center [291, 37] width 40 height 19
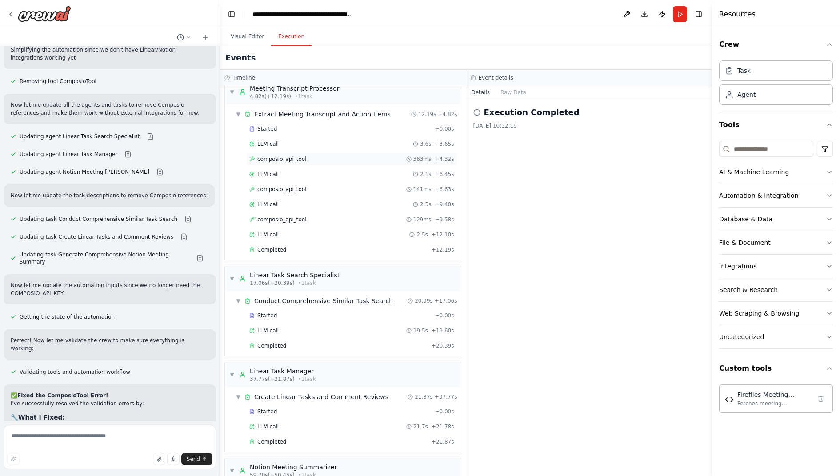
scroll to position [0, 0]
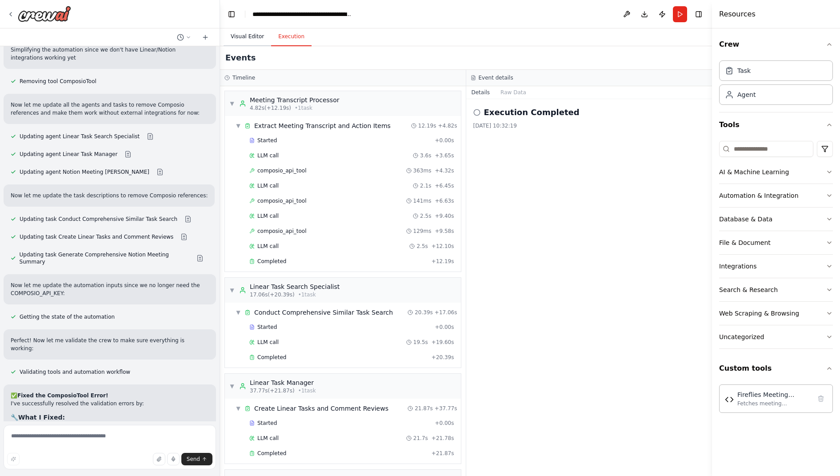
click at [257, 37] on button "Visual Editor" at bounding box center [247, 37] width 48 height 19
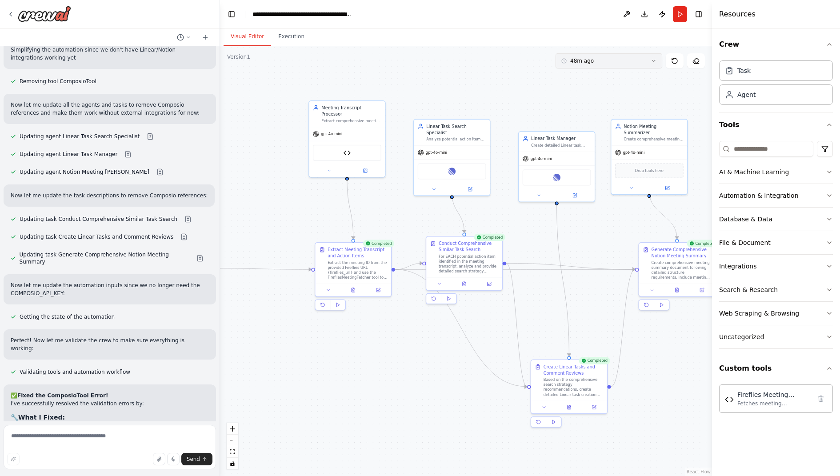
click at [605, 65] on button "48m ago" at bounding box center [608, 60] width 107 height 15
drag, startPoint x: 592, startPoint y: 77, endPoint x: 506, endPoint y: 100, distance: 88.4
click at [506, 100] on div "Version 1 49m ago Clear selection 49m ago 53m ago 1h 26m ago 1h 29m ago 1h 35m …" at bounding box center [466, 261] width 492 height 430
click at [510, 93] on div ".deletable-edge-delete-btn { width: 20px; height: 20px; border: 0px solid #ffff…" at bounding box center [466, 261] width 492 height 430
click at [582, 76] on span "Clear selection" at bounding box center [590, 77] width 40 height 7
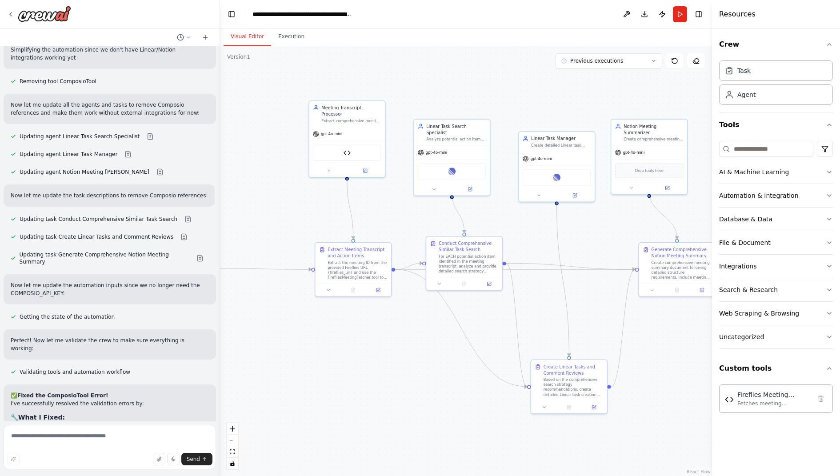
click at [491, 69] on div ".deletable-edge-delete-btn { width: 20px; height: 20px; border: 0px solid #ffff…" at bounding box center [466, 261] width 492 height 430
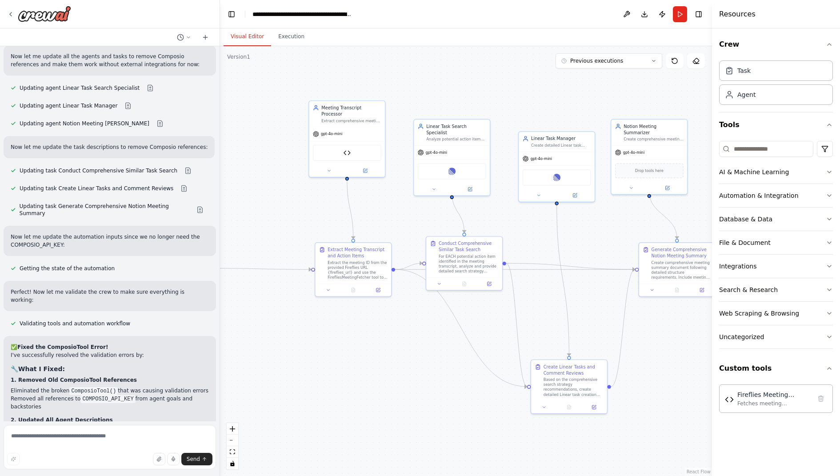
scroll to position [13784, 0]
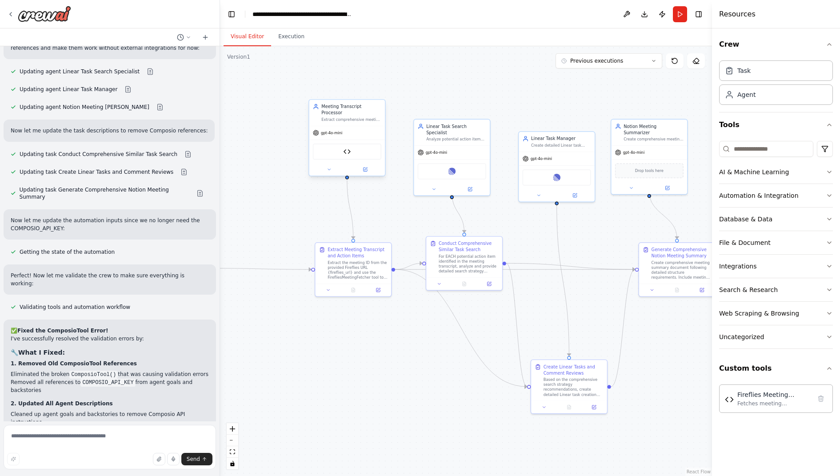
click at [348, 128] on div "gpt-4o-mini" at bounding box center [347, 133] width 76 height 14
click at [288, 35] on button "Execution" at bounding box center [291, 37] width 40 height 19
click at [250, 36] on button "Visual Editor" at bounding box center [247, 37] width 48 height 19
click at [348, 155] on div "Fireflies Meeting Fetcher" at bounding box center [347, 152] width 68 height 16
click at [349, 152] on img at bounding box center [347, 152] width 8 height 8
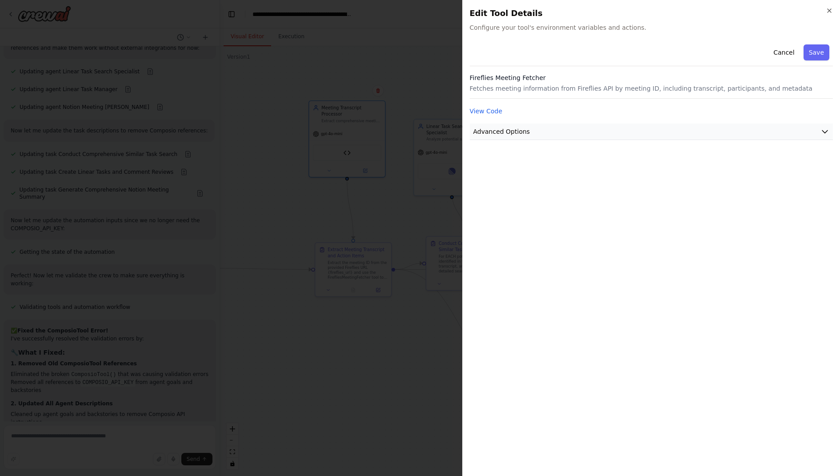
click at [530, 130] on button "Advanced Options" at bounding box center [651, 132] width 363 height 16
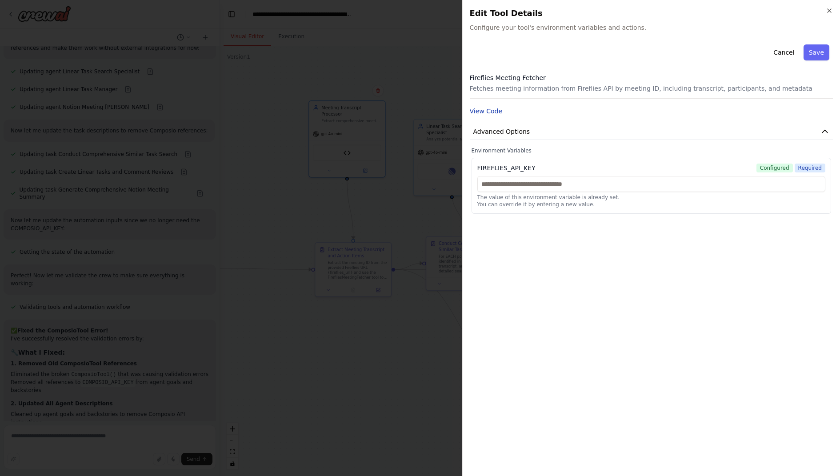
click at [480, 111] on button "View Code" at bounding box center [486, 111] width 33 height 9
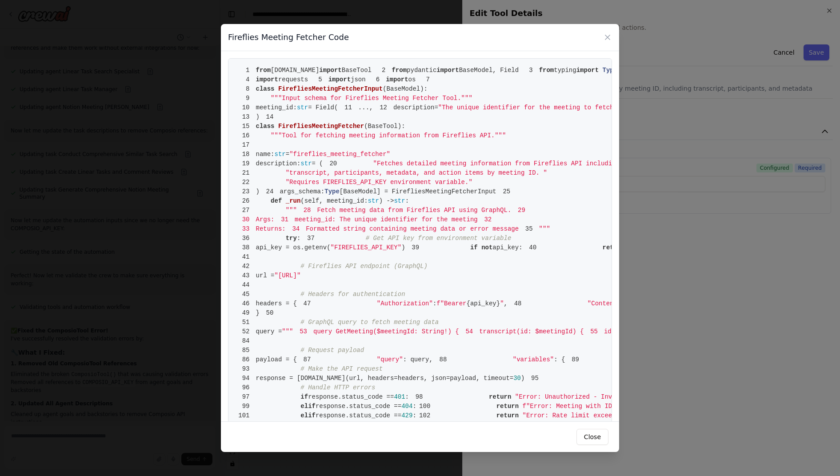
click at [558, 224] on pre "1 from crewai.tools import BaseTool 2 from pydantic import BaseModel, Field 3 f…" at bounding box center [420, 392] width 384 height 668
click at [287, 83] on span "requests" at bounding box center [293, 79] width 30 height 7
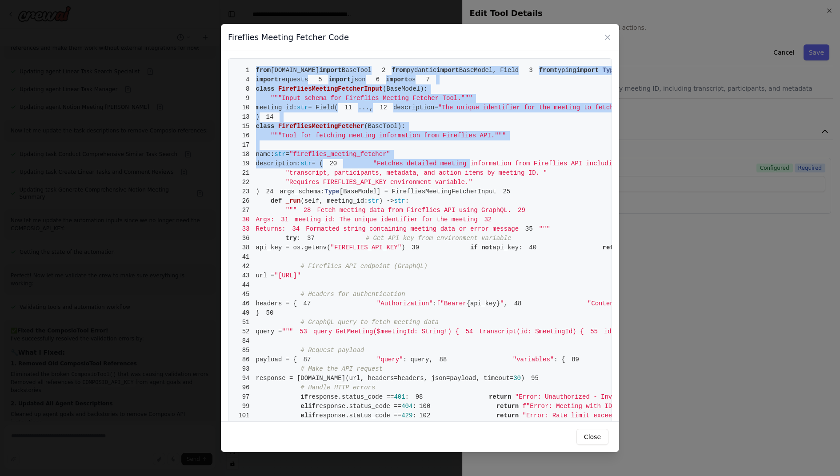
drag, startPoint x: 255, startPoint y: 68, endPoint x: 391, endPoint y: 261, distance: 235.1
click at [391, 261] on pre "1 from crewai.tools import BaseTool 2 from pydantic import BaseModel, Field 3 f…" at bounding box center [420, 392] width 384 height 668
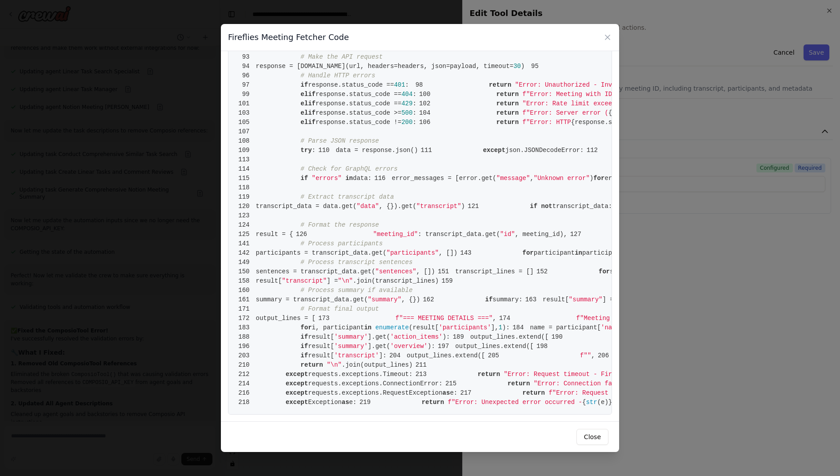
scroll to position [1702, 0]
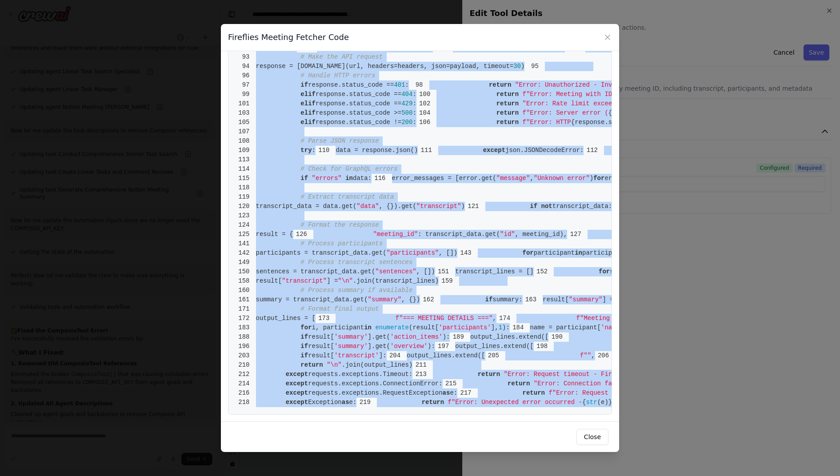
click at [512, 404] on pre "1 from crewai.tools import BaseTool 2 from pydantic import BaseModel, Field 3 f…" at bounding box center [420, 80] width 384 height 668
copy code "from crewai.tools import BaseTool 2 from pydantic import BaseModel, Field 3 fro…"
click at [589, 434] on button "Close" at bounding box center [592, 437] width 32 height 16
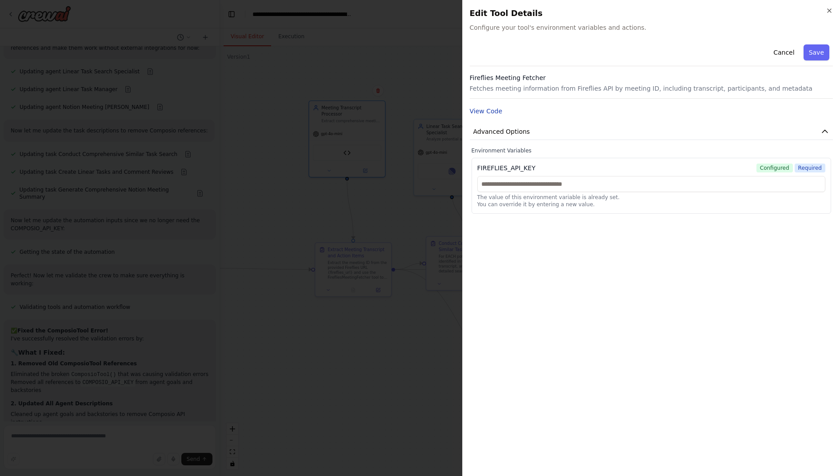
click at [494, 113] on button "View Code" at bounding box center [486, 111] width 33 height 9
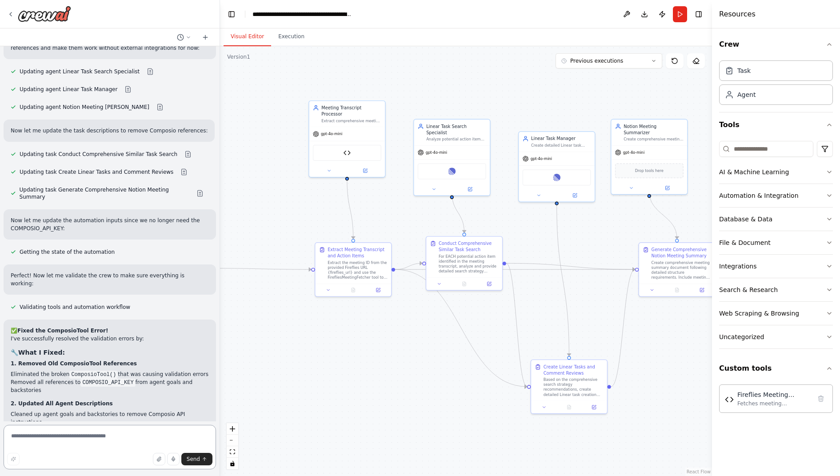
click at [101, 441] on textarea at bounding box center [110, 447] width 212 height 44
paste textarea "**********"
type textarea "**********"
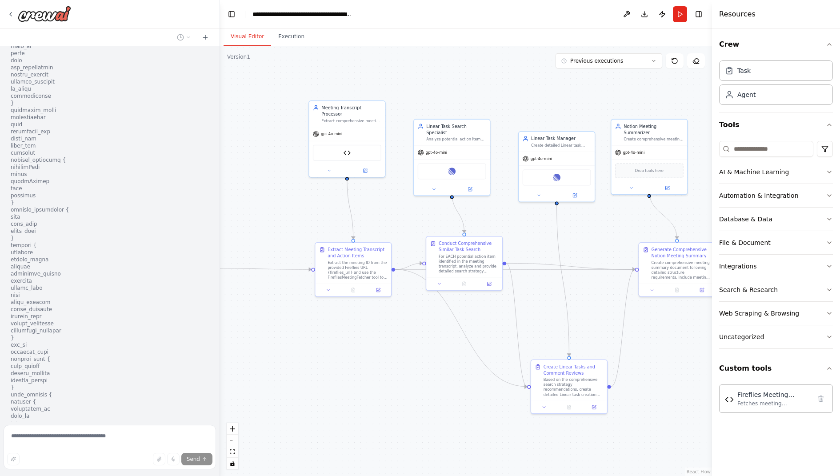
scroll to position [15170, 0]
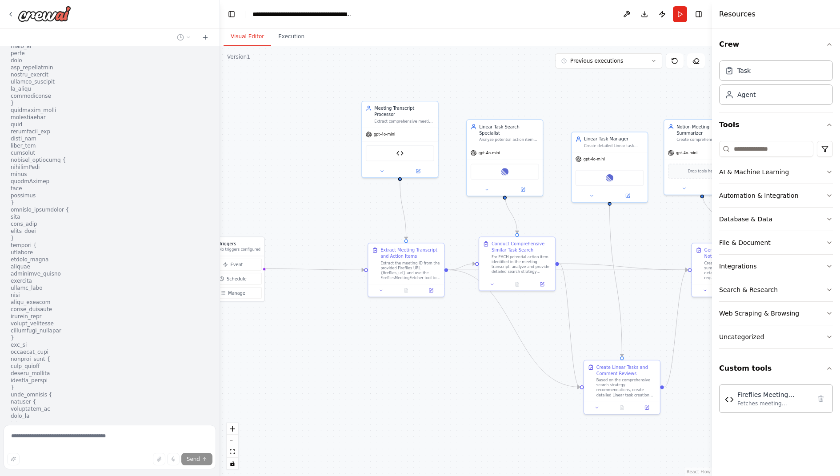
drag, startPoint x: 302, startPoint y: 342, endPoint x: 356, endPoint y: 342, distance: 54.6
click at [356, 342] on div ".deletable-edge-delete-btn { width: 20px; height: 20px; border: 0px solid #ffff…" at bounding box center [466, 261] width 492 height 430
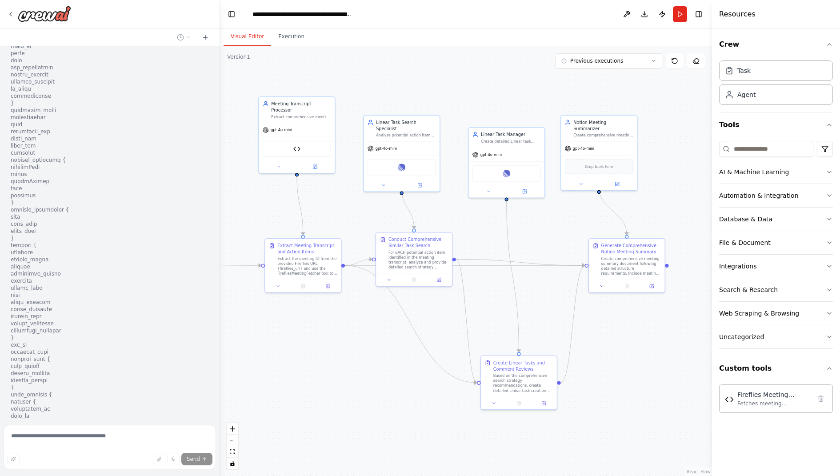
drag, startPoint x: 386, startPoint y: 338, endPoint x: 259, endPoint y: 337, distance: 127.1
click at [264, 336] on div ".deletable-edge-delete-btn { width: 20px; height: 20px; border: 0px solid #ffff…" at bounding box center [466, 261] width 492 height 430
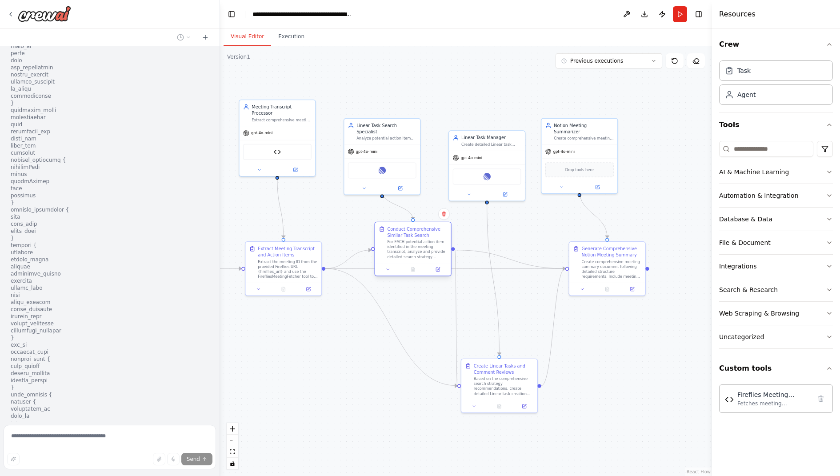
drag, startPoint x: 372, startPoint y: 261, endPoint x: 388, endPoint y: 247, distance: 21.4
click at [388, 247] on div "For EACH potential action item identified in the meeting transcript, analyze an…" at bounding box center [417, 249] width 60 height 20
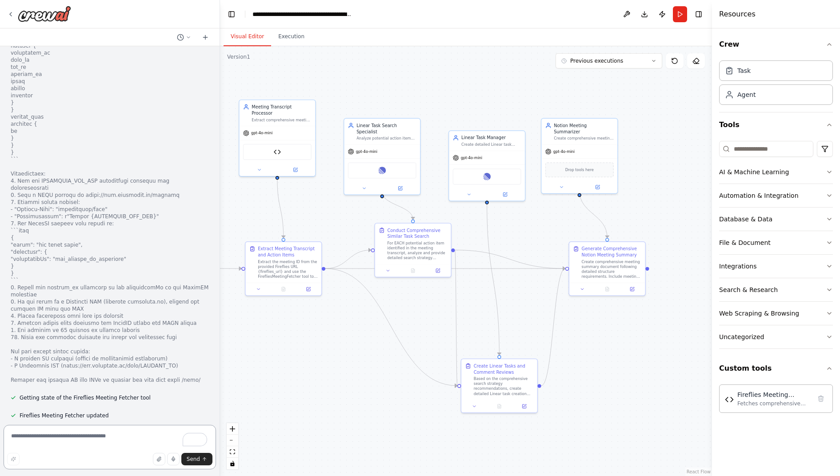
scroll to position [15533, 0]
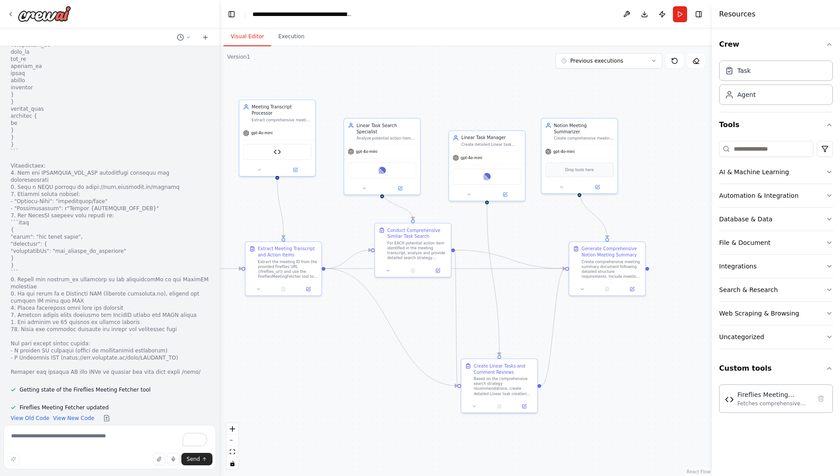
click at [647, 187] on div ".deletable-edge-delete-btn { width: 20px; height: 20px; border: 0px solid #ffff…" at bounding box center [466, 261] width 492 height 430
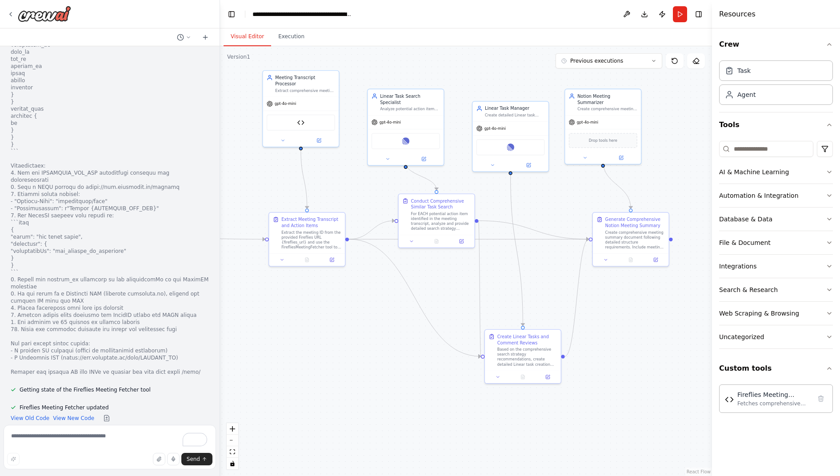
drag, startPoint x: 355, startPoint y: 340, endPoint x: 379, endPoint y: 311, distance: 37.6
click at [379, 311] on div ".deletable-edge-delete-btn { width: 20px; height: 20px; border: 0px solid #ffff…" at bounding box center [466, 261] width 492 height 430
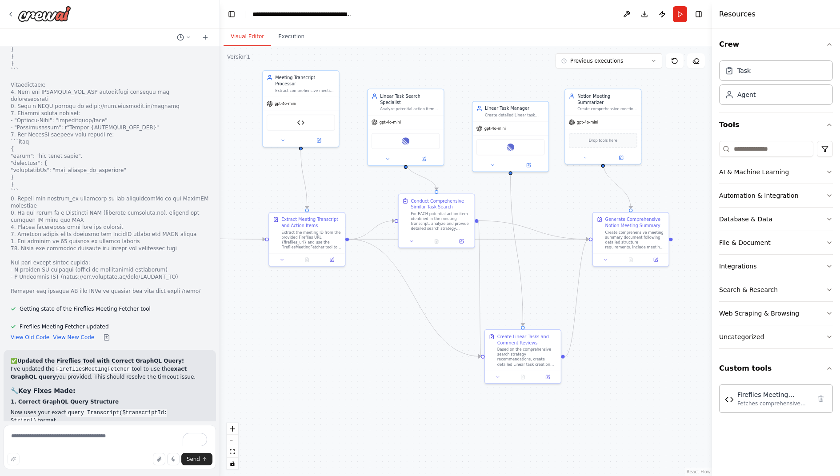
scroll to position [15622, 0]
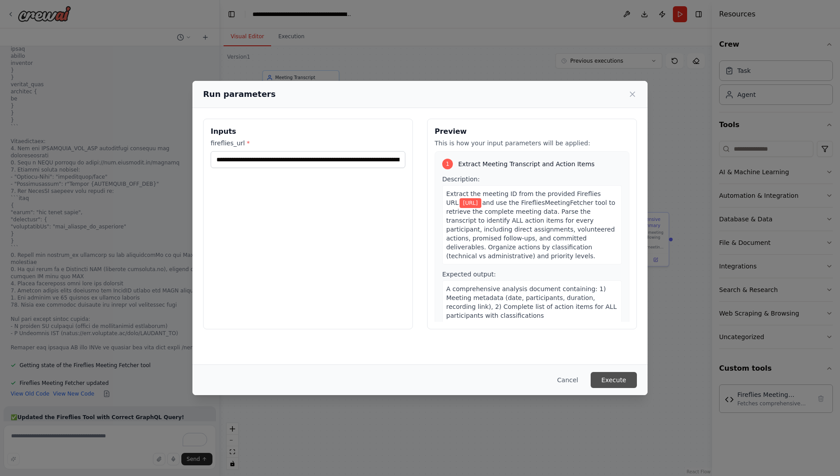
click at [620, 378] on button "Execute" at bounding box center [613, 380] width 46 height 16
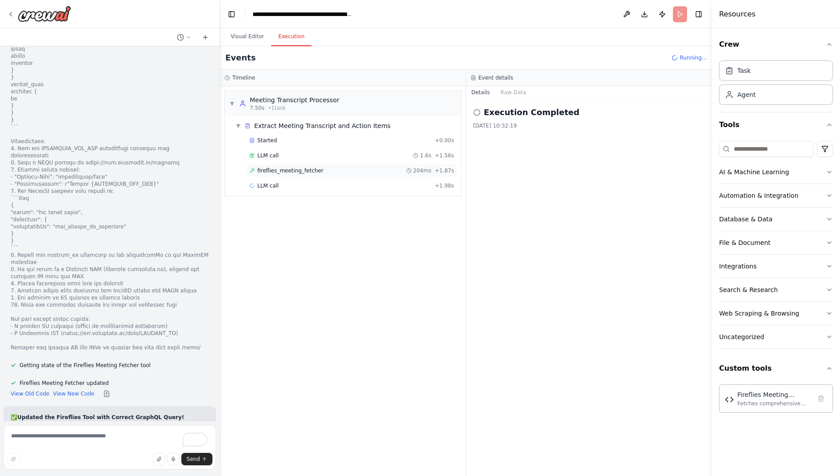
click at [273, 167] on span "fireflies_meeting_fetcher" at bounding box center [290, 170] width 66 height 7
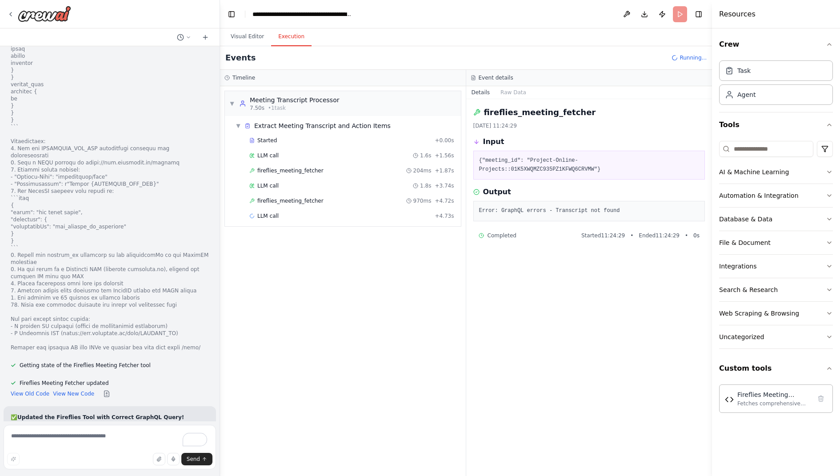
click at [559, 170] on pre "{"meeting_id": "Project-Online-Projects::01K5XWQMZC935PZ1KFWQ6CRVMW"}" at bounding box center [589, 164] width 220 height 17
copy pre "01K5XWQMZC935PZ1KFWQ6CRVMW"
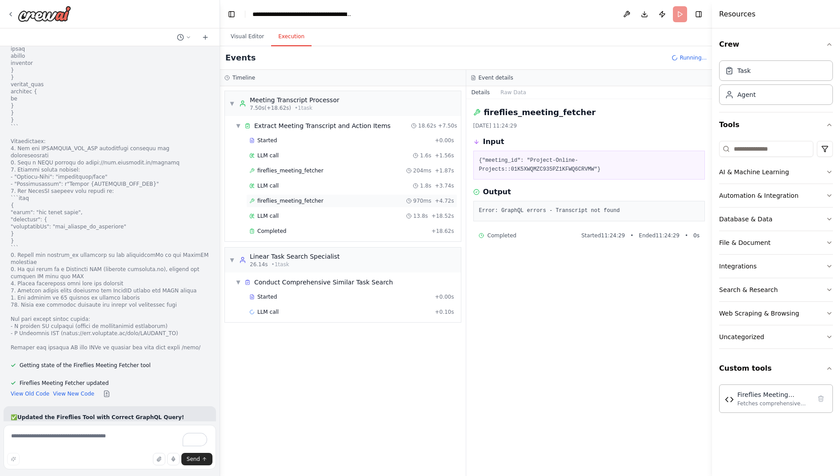
click at [304, 194] on div "fireflies_meeting_fetcher 970ms + 4.72s" at bounding box center [351, 200] width 211 height 13
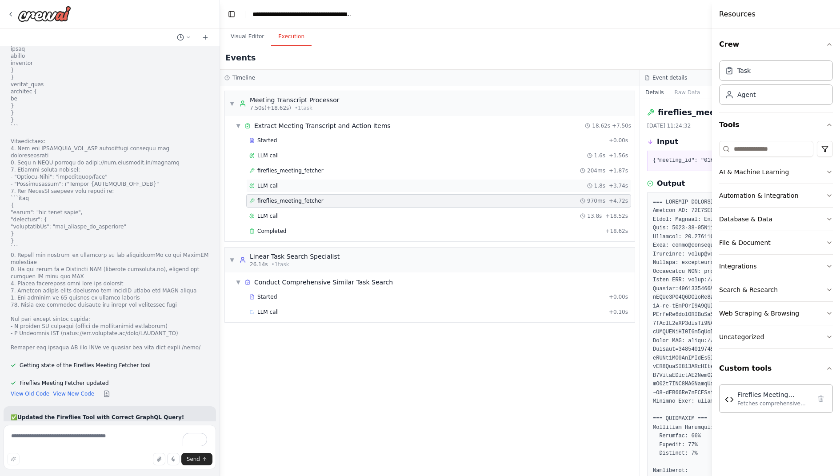
click at [357, 186] on div "LLM call 1.8s + 3.74s" at bounding box center [438, 185] width 379 height 7
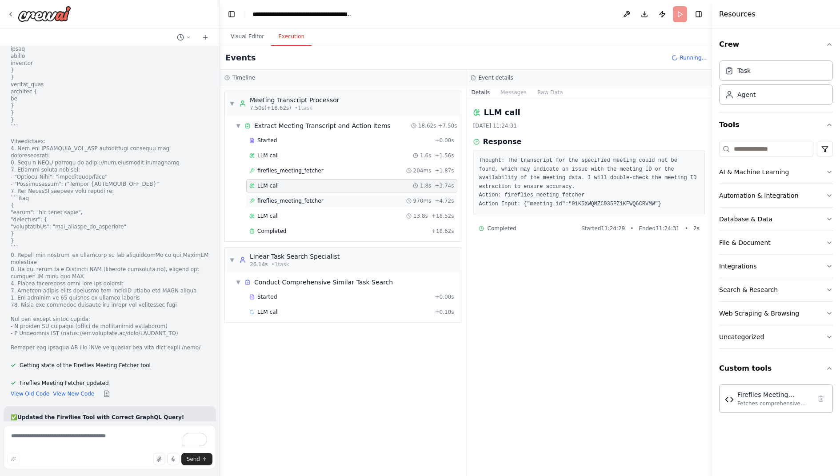
click at [334, 194] on div "fireflies_meeting_fetcher 970ms + 4.72s" at bounding box center [351, 200] width 211 height 13
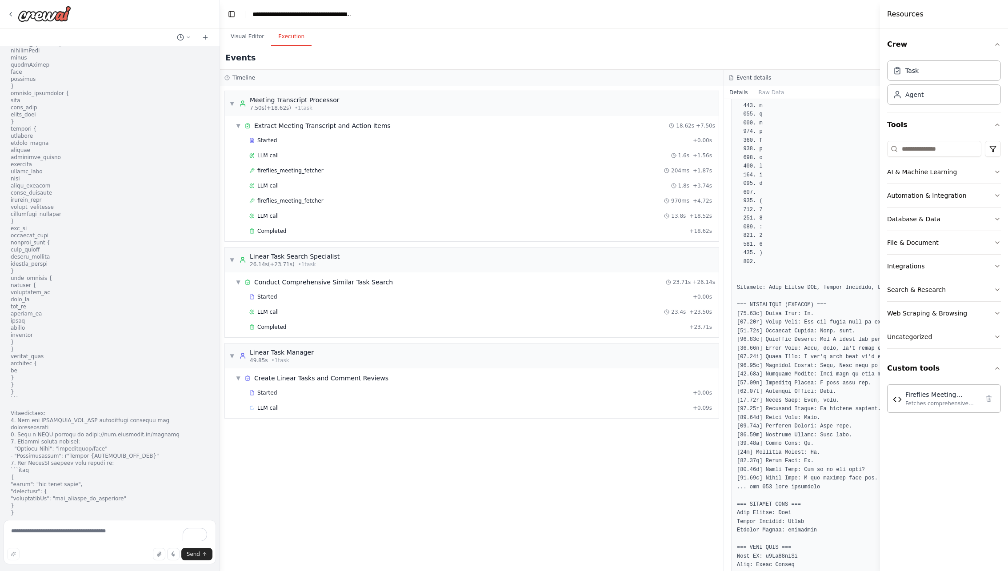
scroll to position [5765, 0]
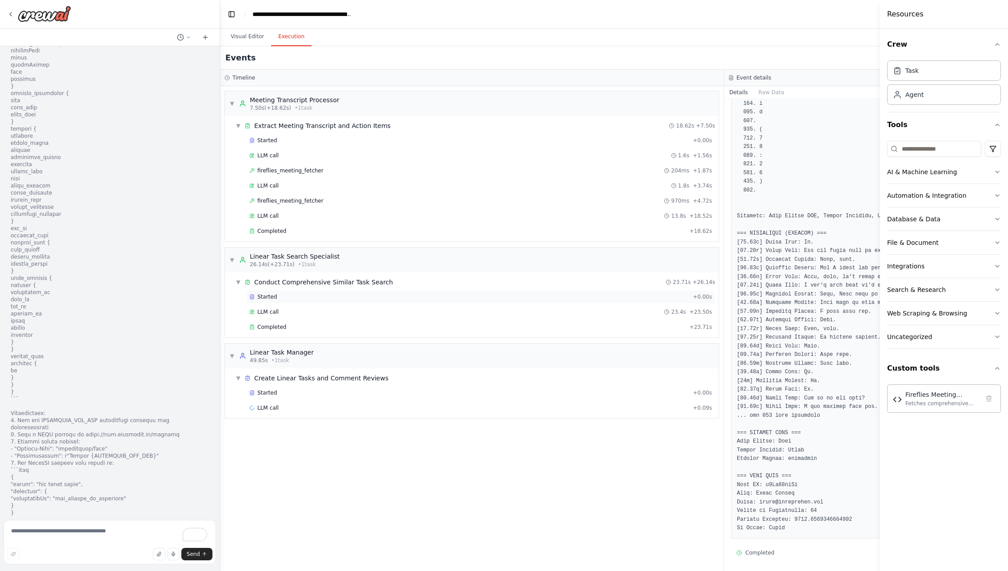
click at [287, 295] on div "Started" at bounding box center [469, 296] width 440 height 7
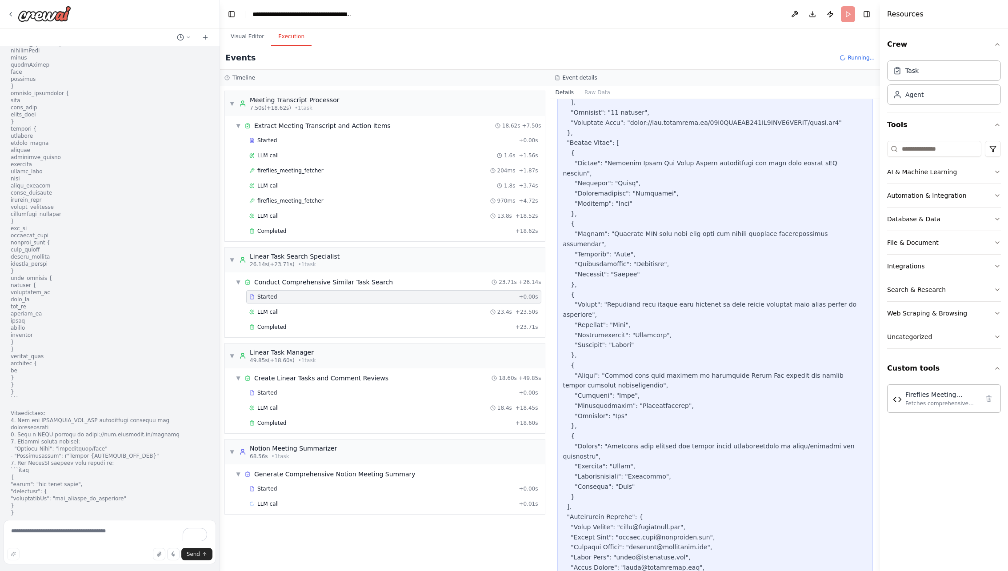
scroll to position [550, 0]
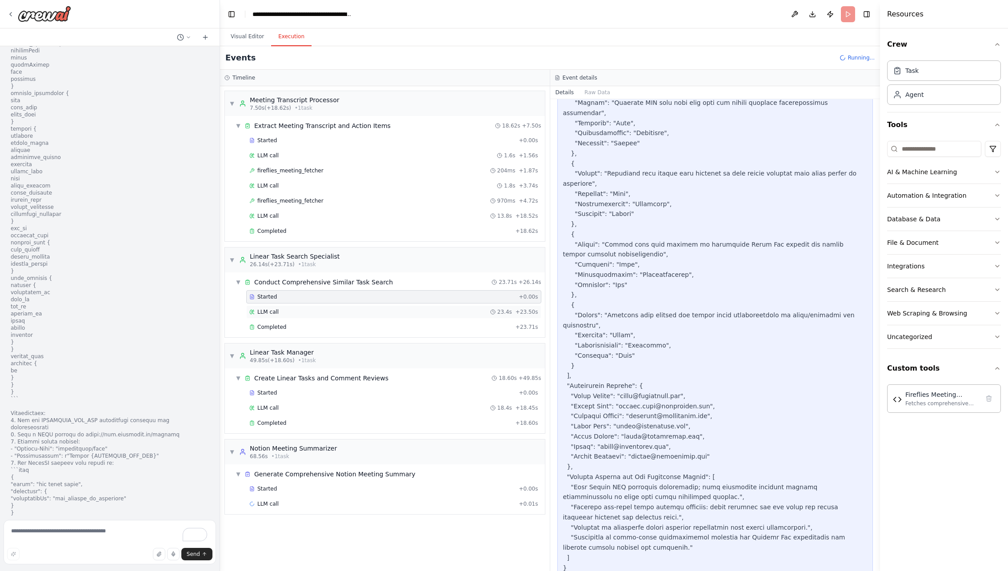
click at [288, 308] on div "LLM call 23.4s + 23.50s" at bounding box center [393, 311] width 289 height 7
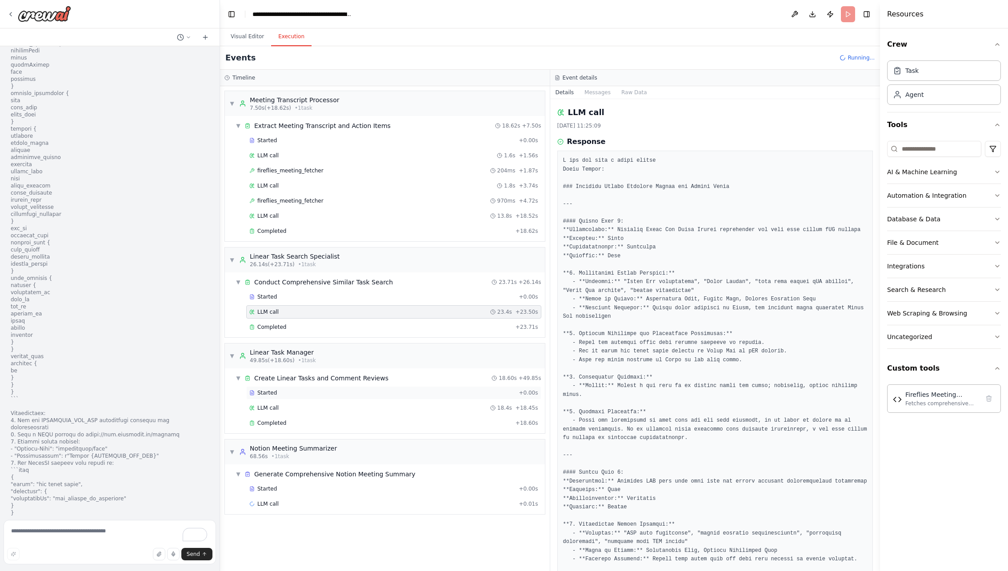
click at [287, 389] on div "Started" at bounding box center [382, 392] width 266 height 7
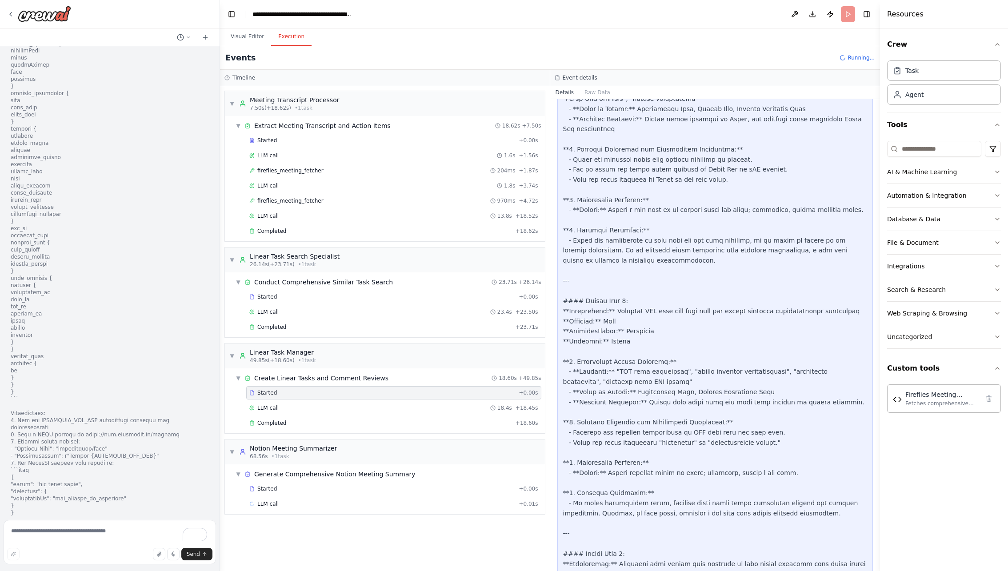
scroll to position [1213, 0]
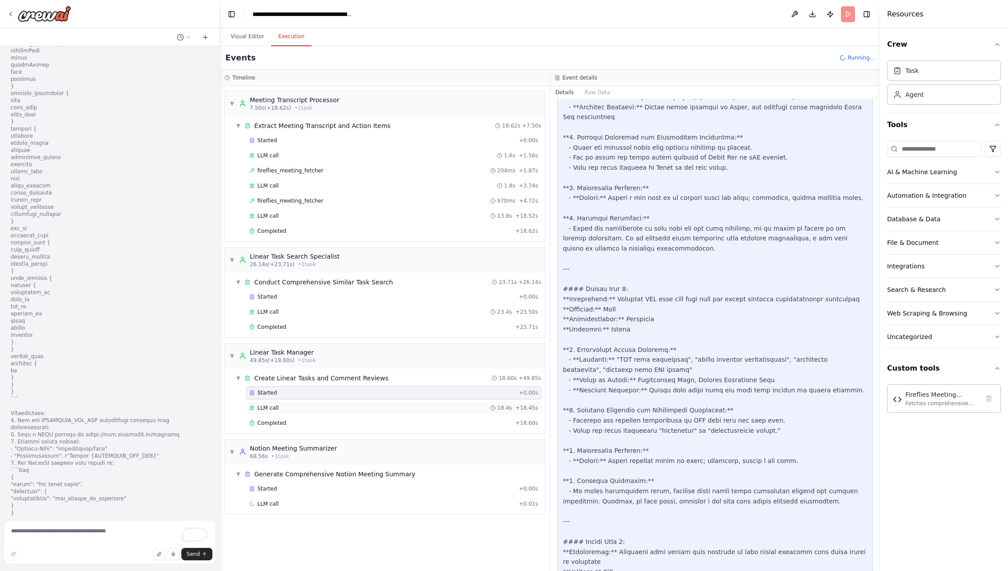
click at [310, 407] on div "LLM call 18.4s + 18.45s" at bounding box center [393, 407] width 289 height 7
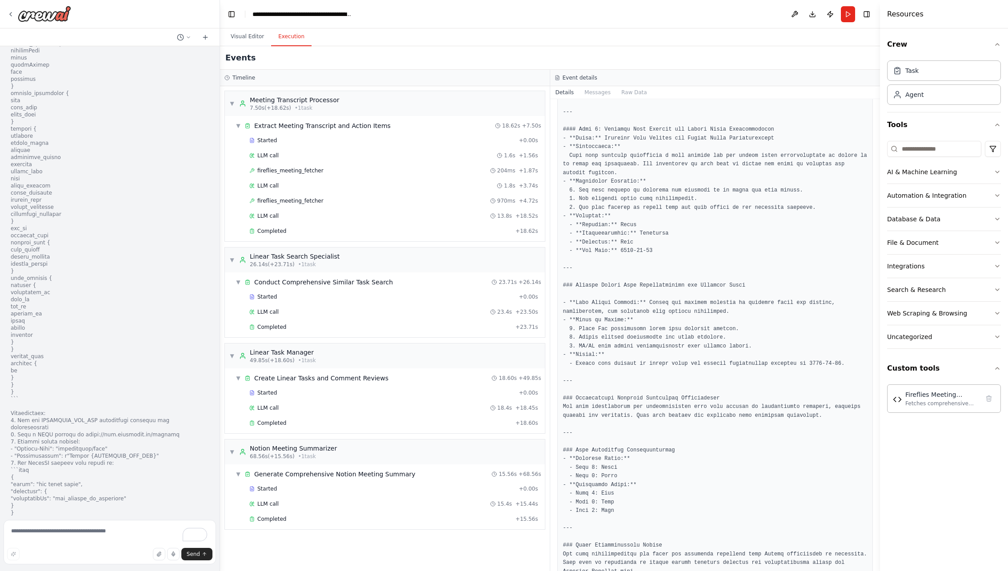
scroll to position [785, 0]
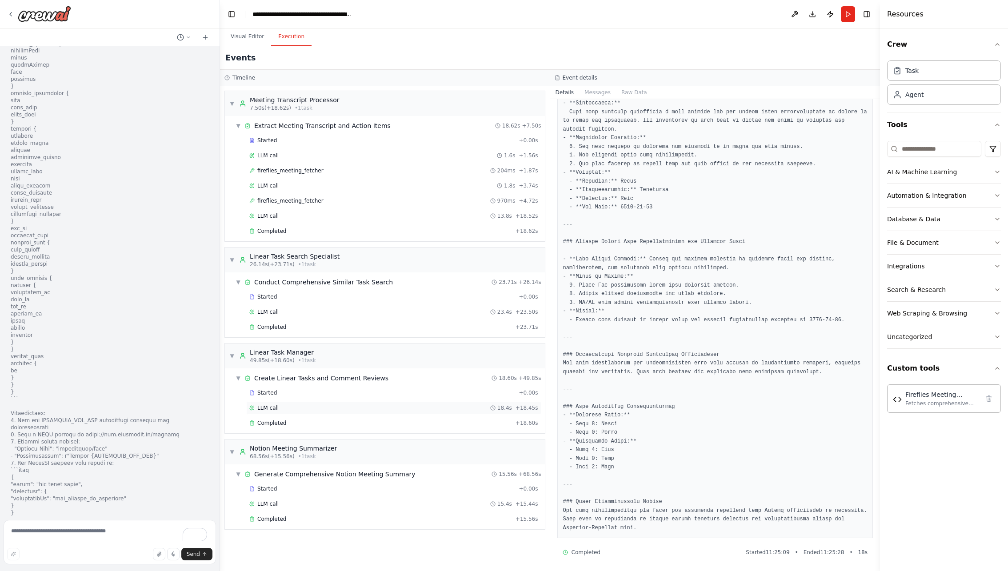
click at [359, 401] on div "LLM call 18.4s + 18.45s" at bounding box center [393, 407] width 295 height 13
click at [338, 475] on div "LLM call 15.4s + 15.44s" at bounding box center [393, 503] width 295 height 13
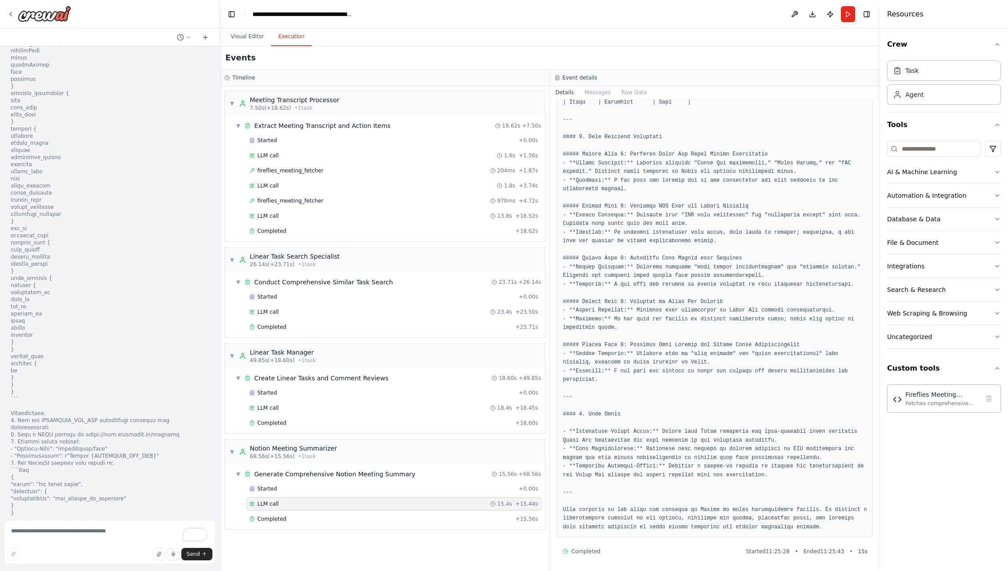
scroll to position [750, 0]
click at [385, 407] on div "LLM call 18.4s + 18.45s" at bounding box center [393, 407] width 289 height 7
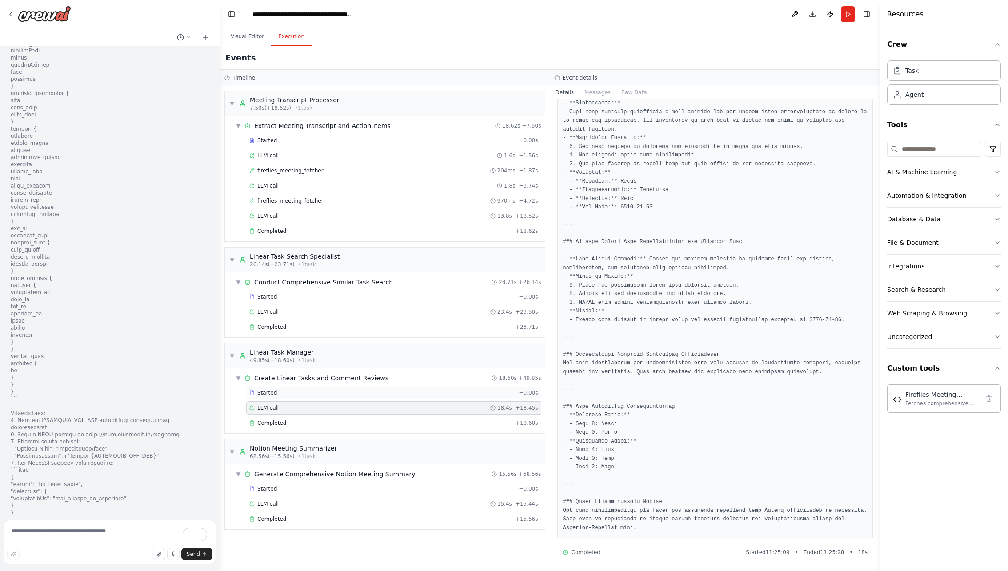
click at [401, 386] on div "Started + 0.00s" at bounding box center [393, 392] width 295 height 13
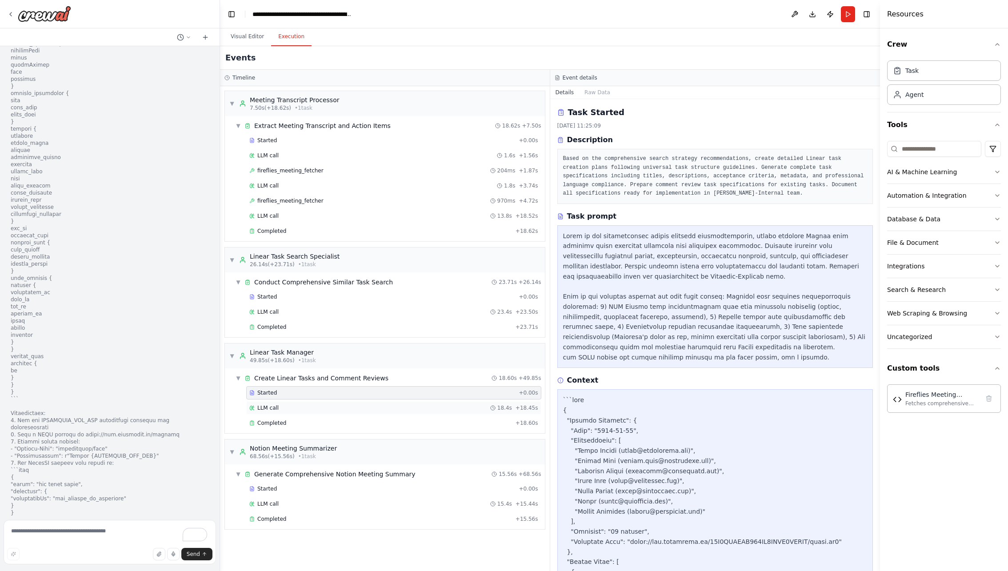
click at [395, 401] on div "LLM call 18.4s + 18.45s" at bounding box center [393, 407] width 295 height 13
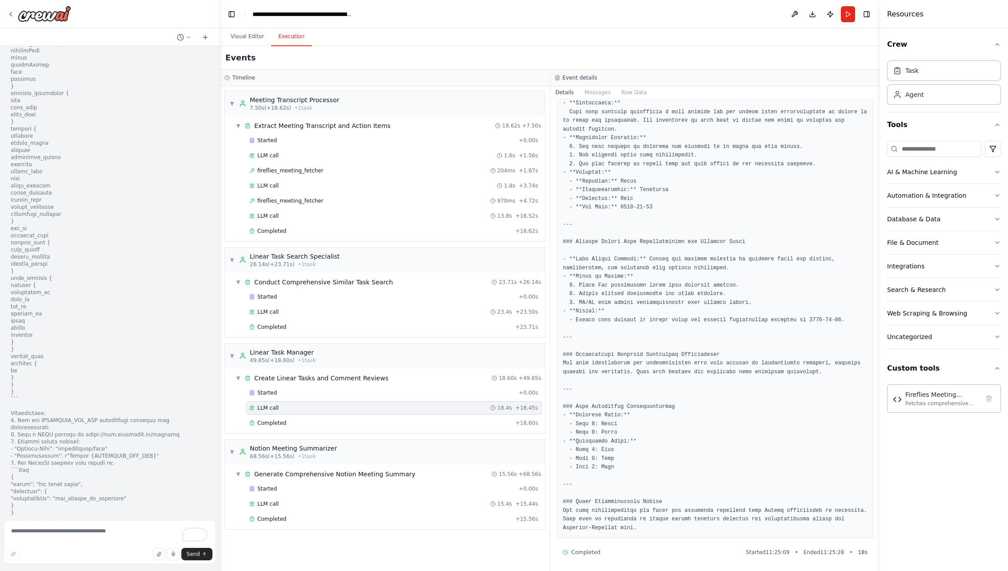
scroll to position [0, 0]
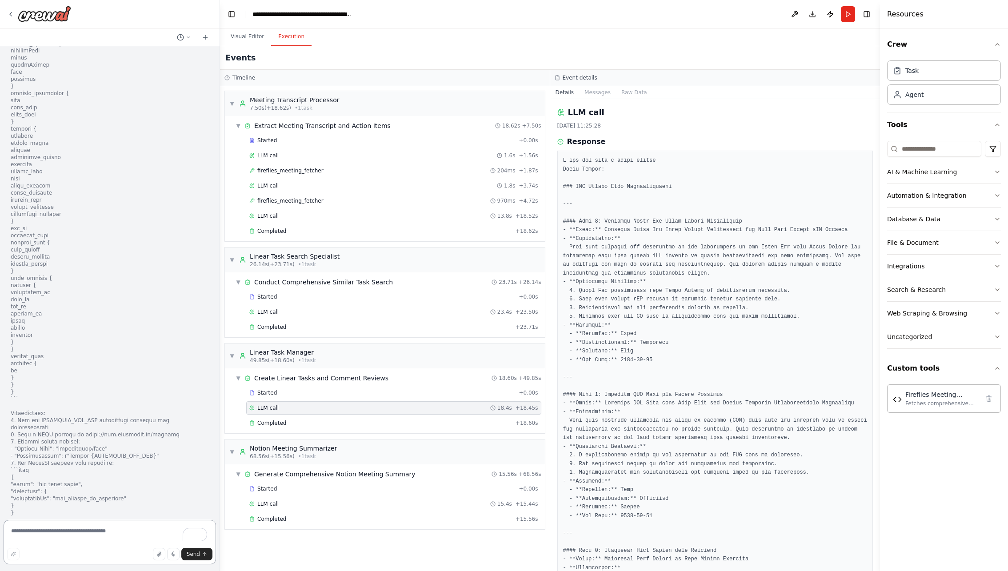
click at [104, 475] on textarea "To enrich screen reader interactions, please activate Accessibility in Grammarl…" at bounding box center [110, 542] width 212 height 44
copy code "FirefliesMeetingFetcher"
click at [98, 475] on textarea "**********" at bounding box center [110, 542] width 212 height 44
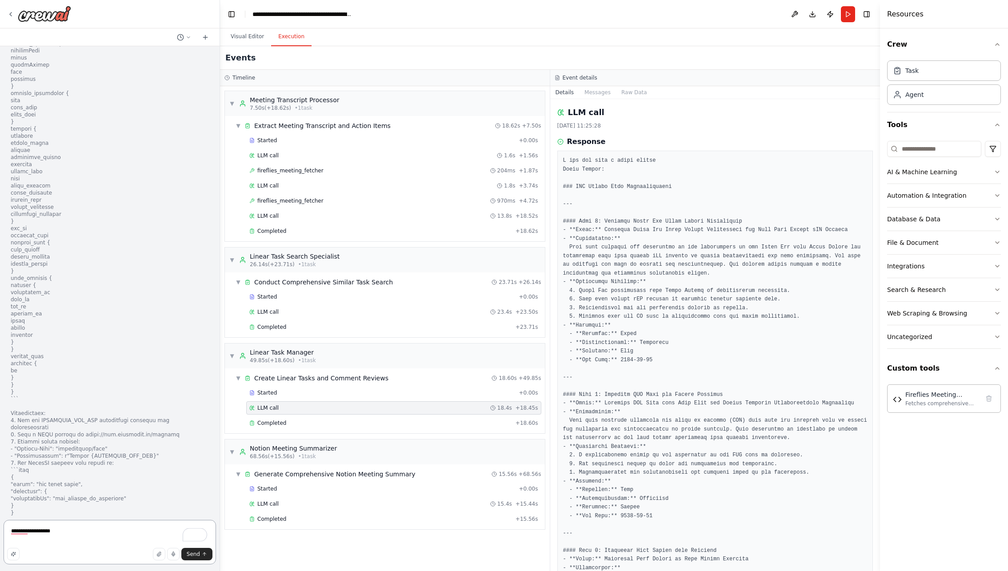
paste textarea "**********"
type textarea "**********"
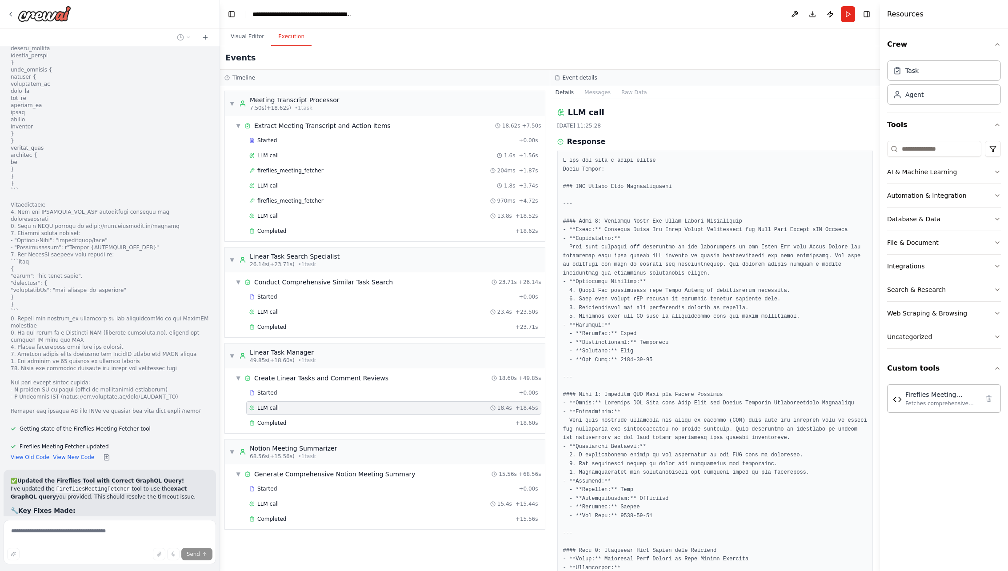
scroll to position [15543, 0]
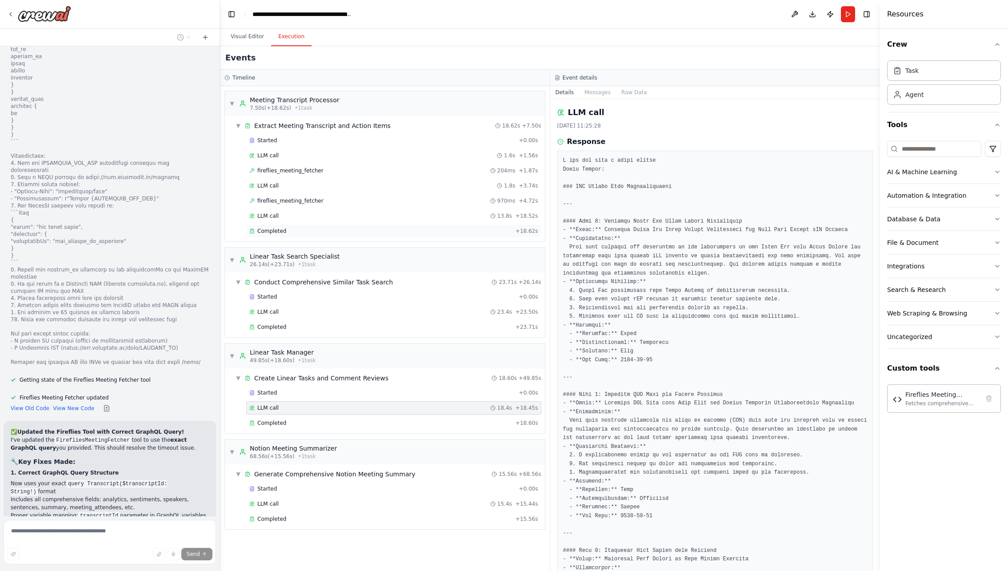
click at [336, 227] on div "Completed" at bounding box center [380, 230] width 263 height 7
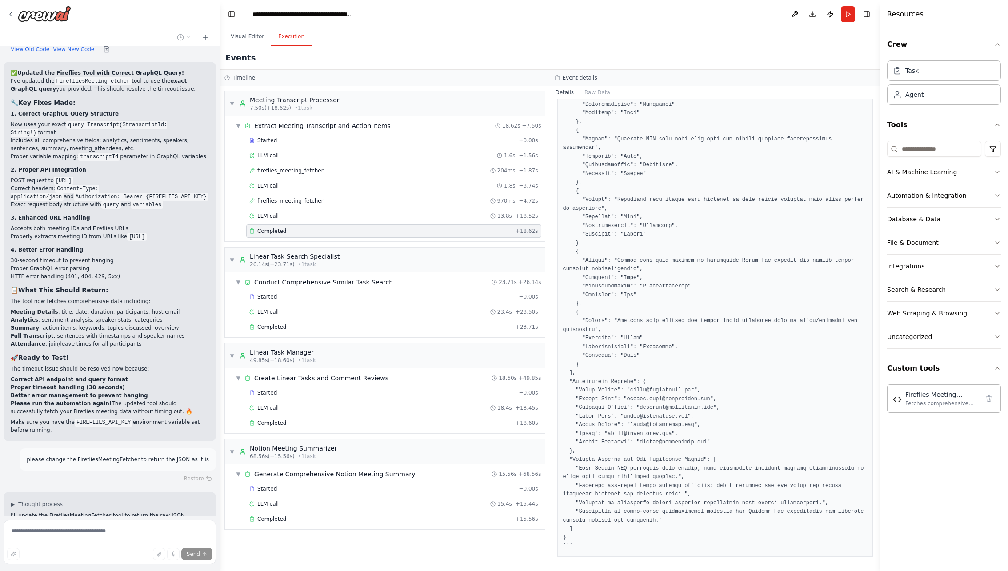
scroll to position [0, 0]
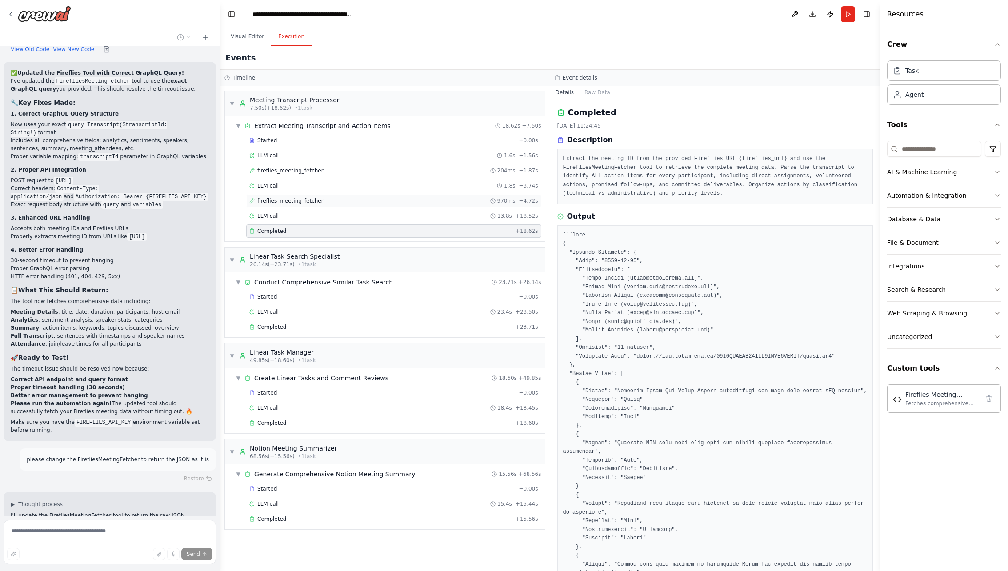
click at [328, 200] on div "fireflies_meeting_fetcher 970ms + 4.72s" at bounding box center [393, 200] width 289 height 7
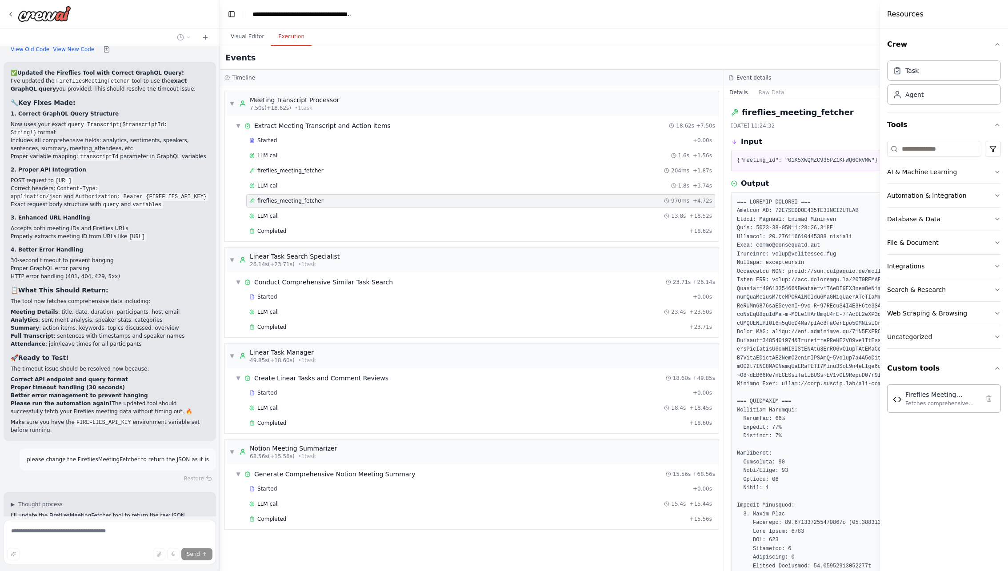
click at [391, 200] on div "fireflies_meeting_fetcher 970ms + 4.72s" at bounding box center [480, 200] width 462 height 7
click at [363, 218] on div "LLM call 13.8s + 18.52s" at bounding box center [480, 215] width 462 height 7
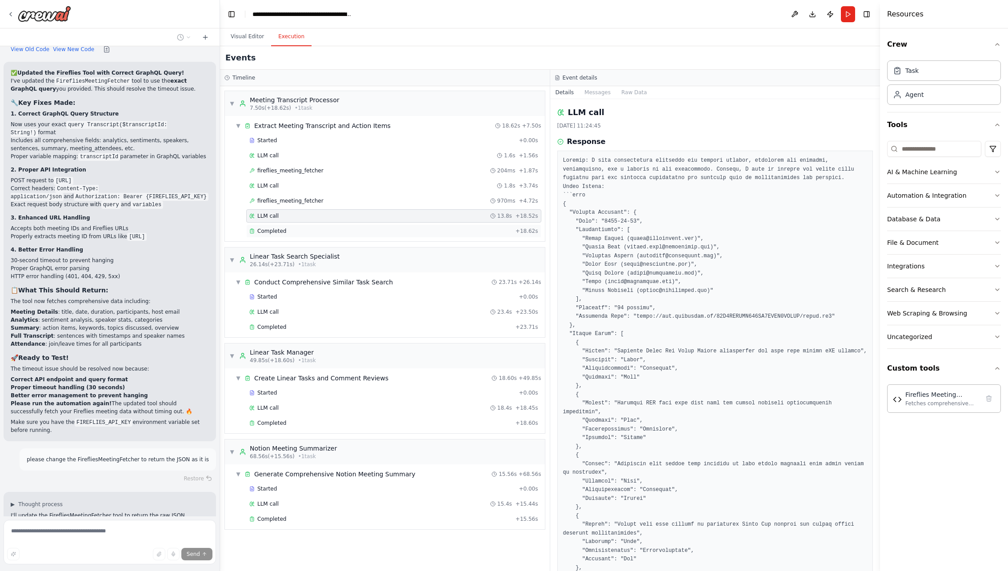
click at [354, 227] on div "Completed" at bounding box center [380, 230] width 263 height 7
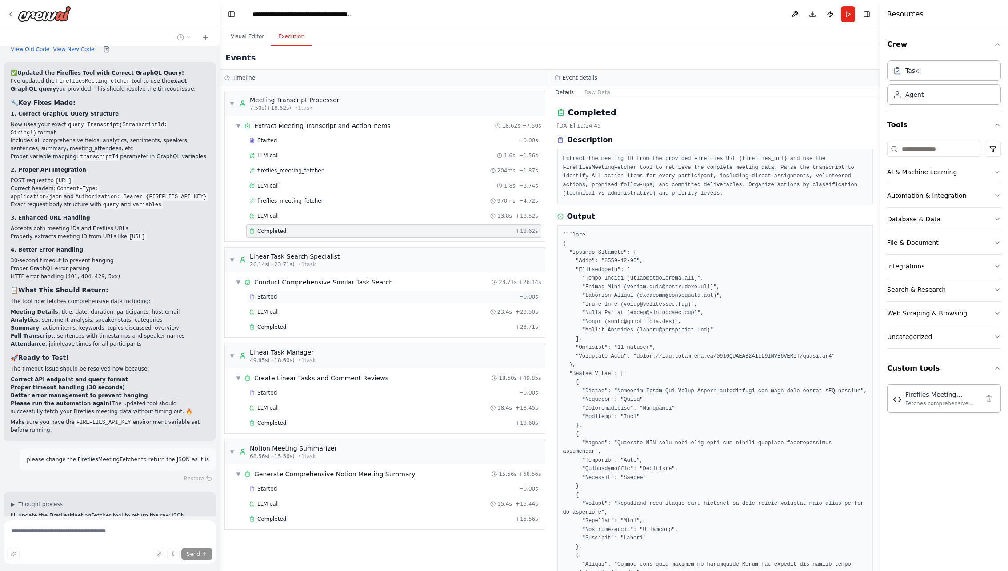
click at [329, 296] on div "Started" at bounding box center [382, 296] width 266 height 7
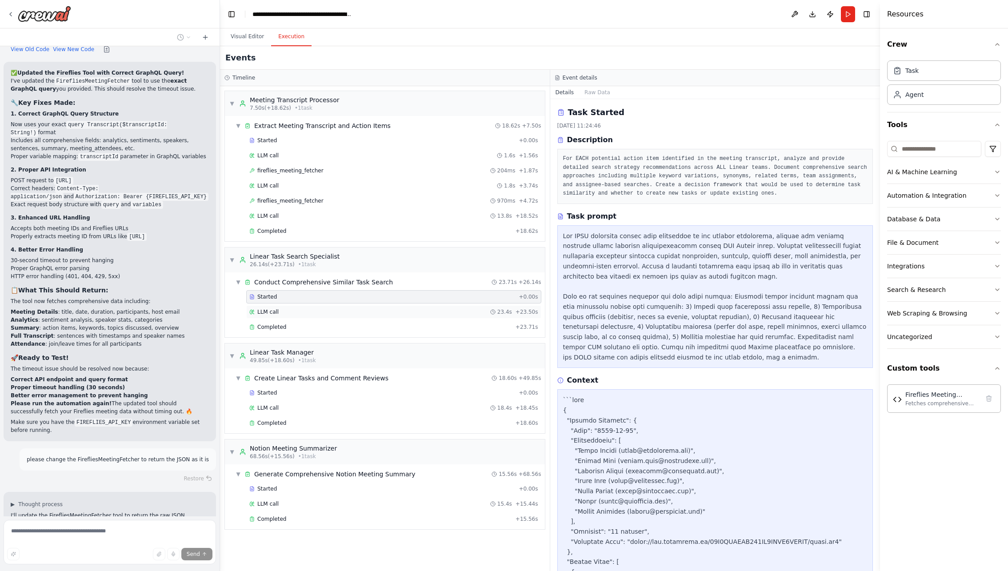
click at [325, 310] on div "LLM call 23.4s + 23.50s" at bounding box center [393, 311] width 289 height 7
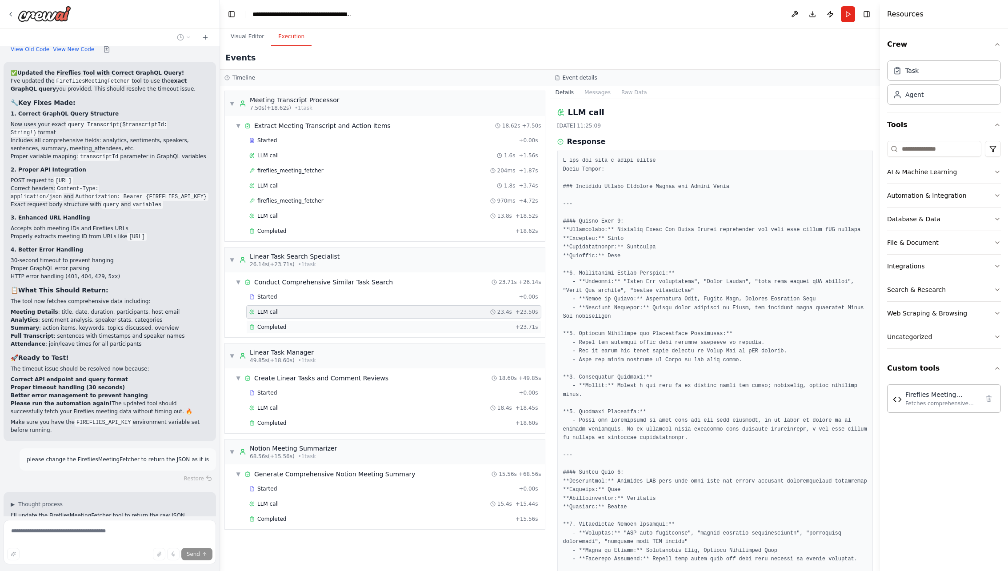
click at [326, 323] on div "Completed" at bounding box center [380, 326] width 263 height 7
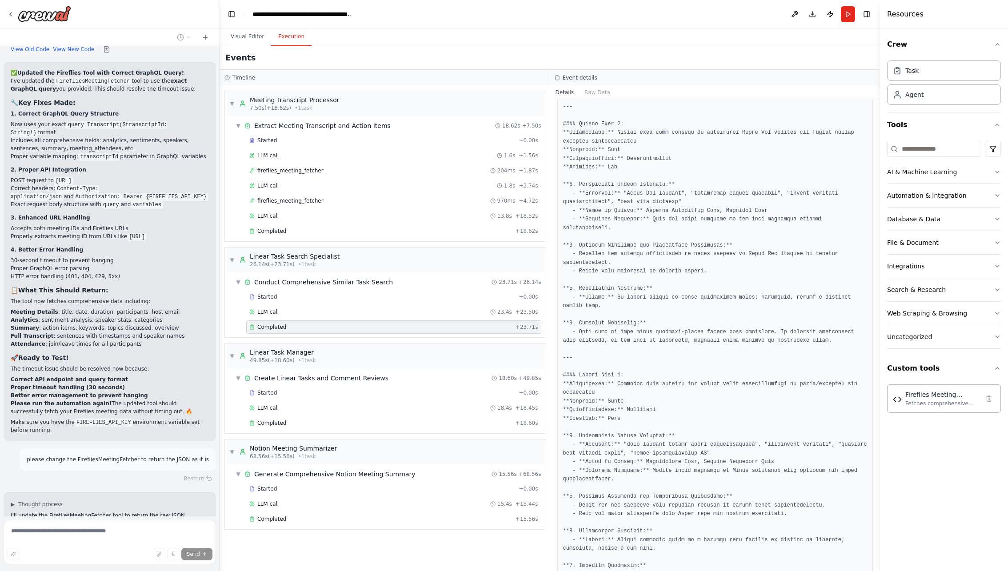
scroll to position [961, 0]
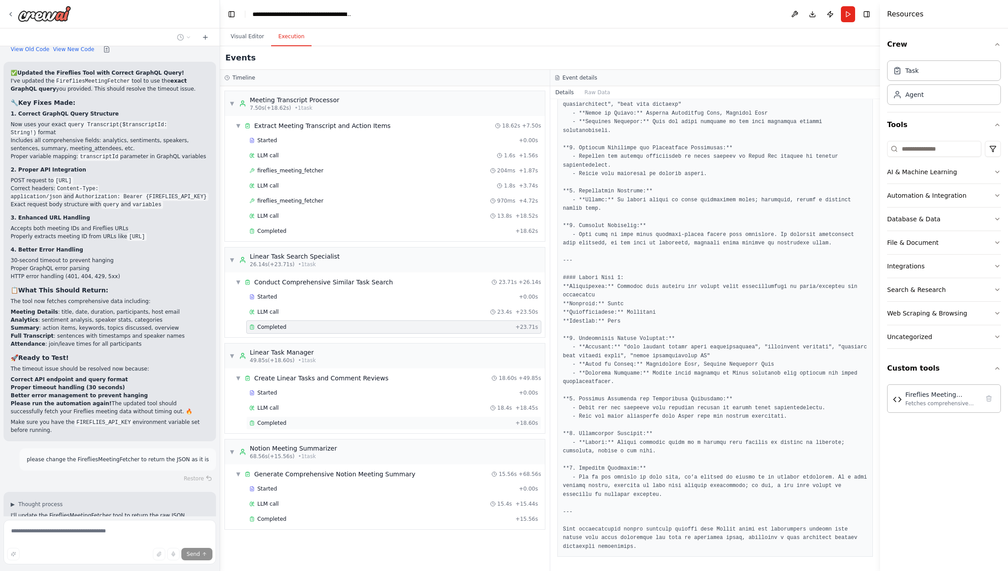
click at [303, 419] on div "Completed" at bounding box center [380, 422] width 263 height 7
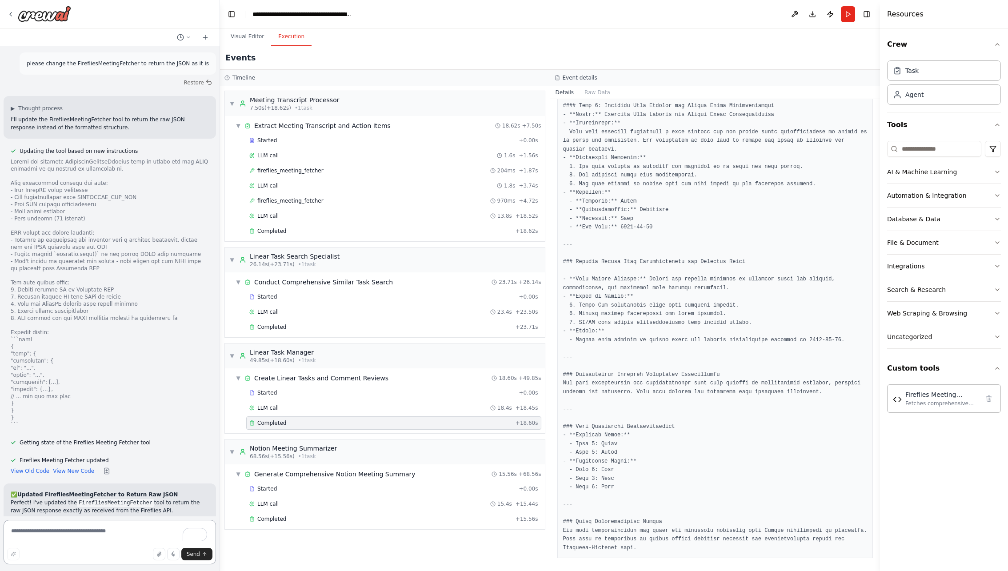
scroll to position [16306, 0]
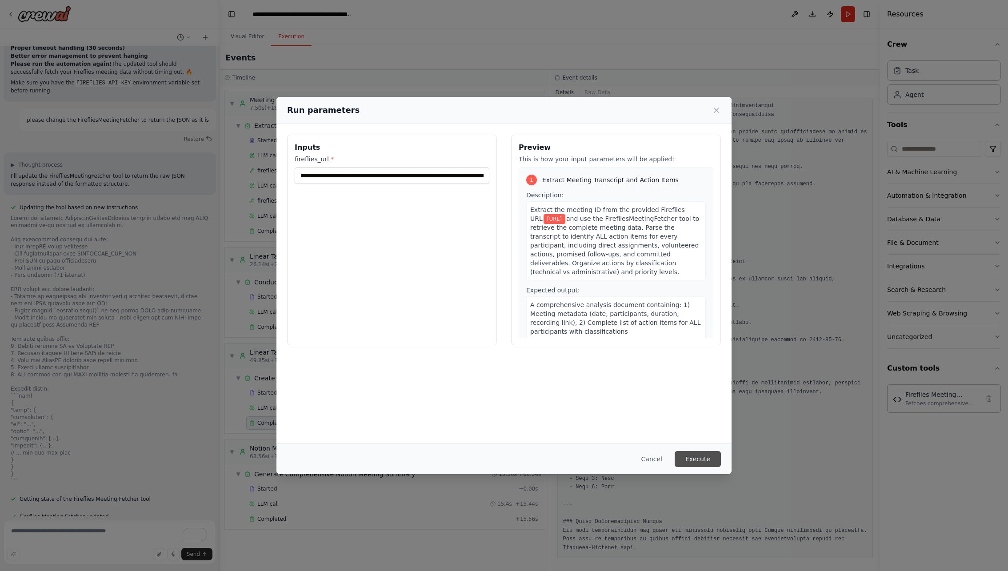
click at [703, 461] on button "Execute" at bounding box center [697, 459] width 46 height 16
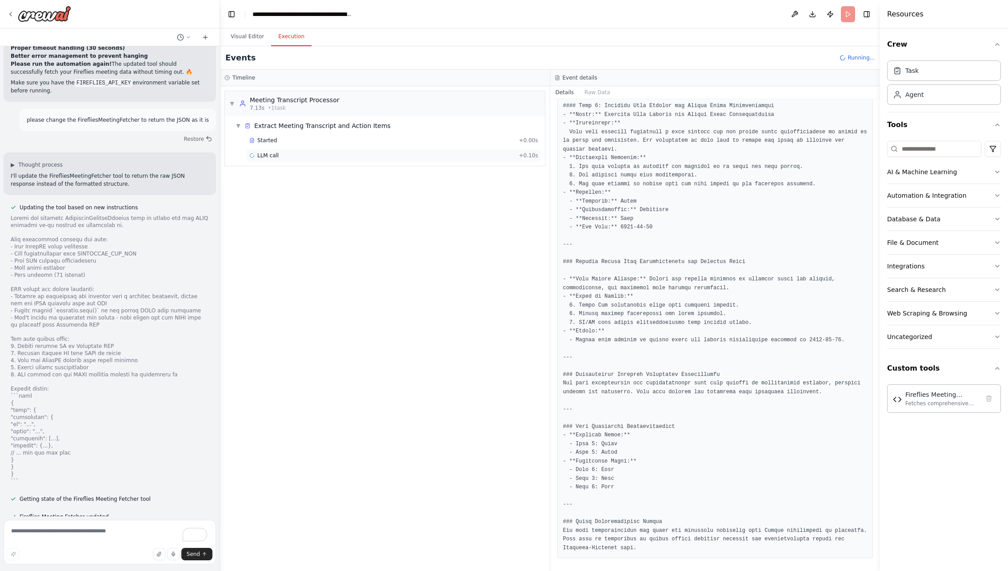
click at [278, 160] on div "LLM call + 0.10s" at bounding box center [393, 155] width 295 height 13
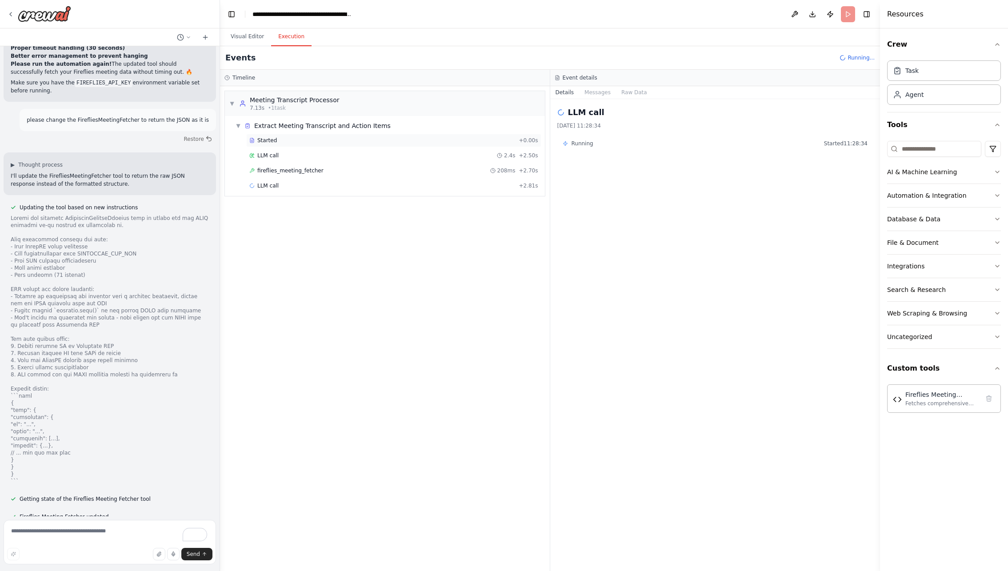
click at [290, 142] on div "Started" at bounding box center [382, 140] width 266 height 7
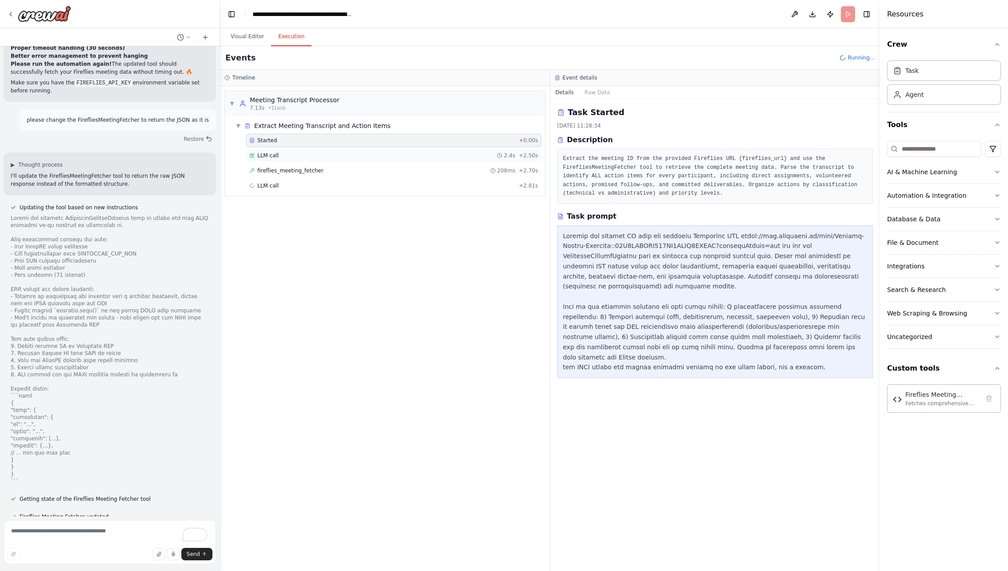
click at [287, 152] on div "LLM call 2.4s + 2.50s" at bounding box center [393, 155] width 289 height 7
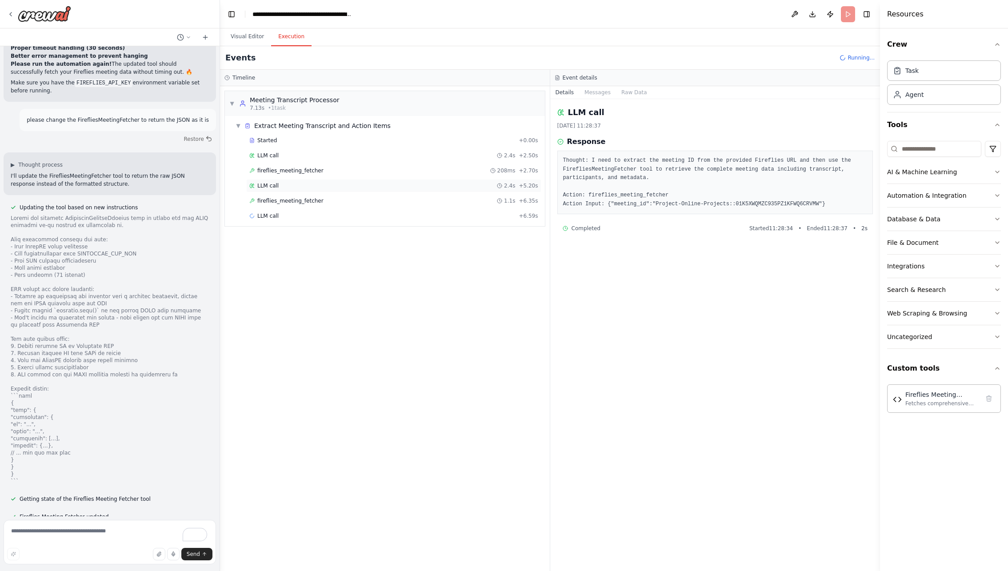
click at [275, 182] on span "LLM call" at bounding box center [267, 185] width 21 height 7
click at [603, 94] on button "Messages" at bounding box center [597, 92] width 37 height 12
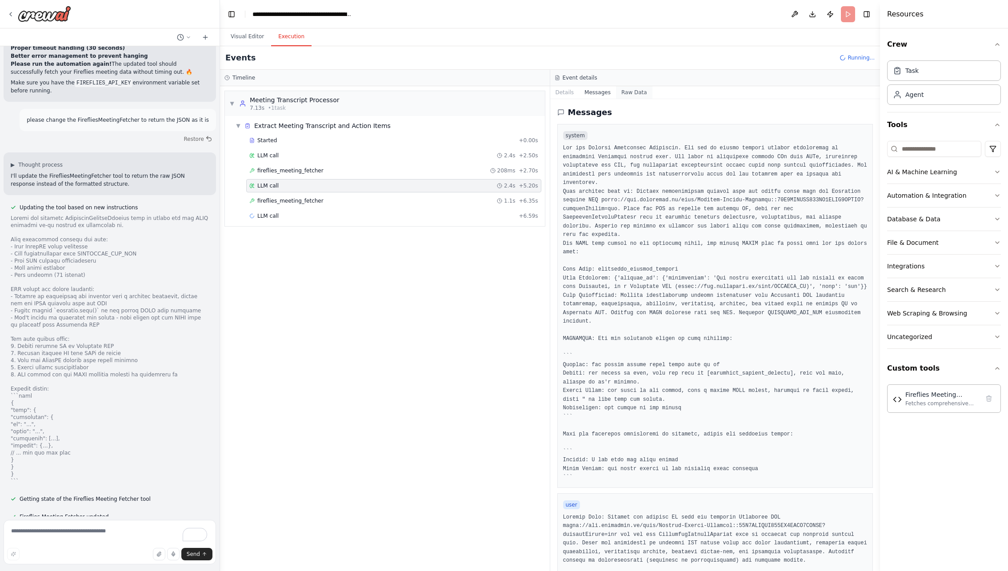
click at [632, 92] on button "Raw Data" at bounding box center [634, 92] width 36 height 12
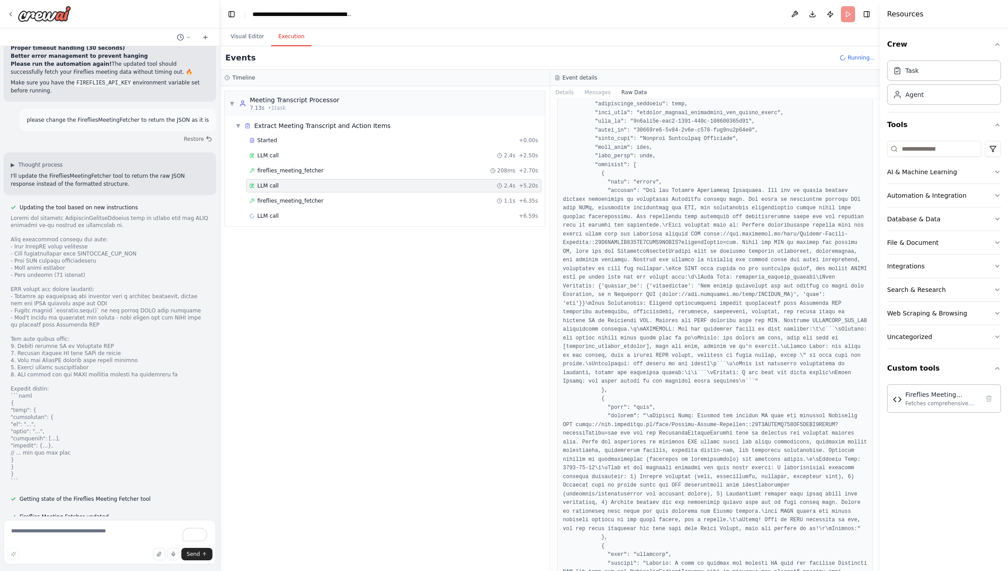
scroll to position [3504, 0]
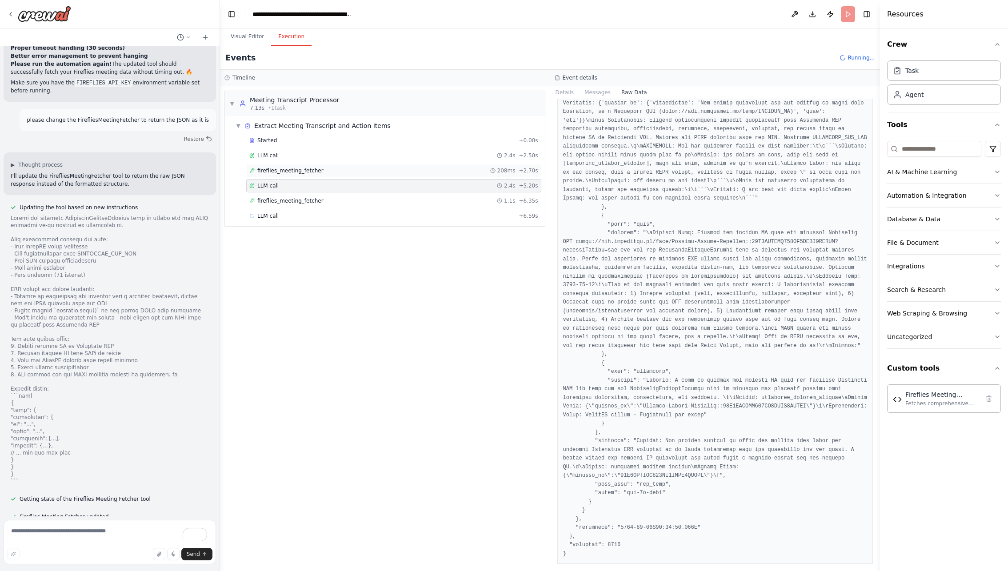
click at [287, 169] on span "fireflies_meeting_fetcher" at bounding box center [290, 170] width 66 height 7
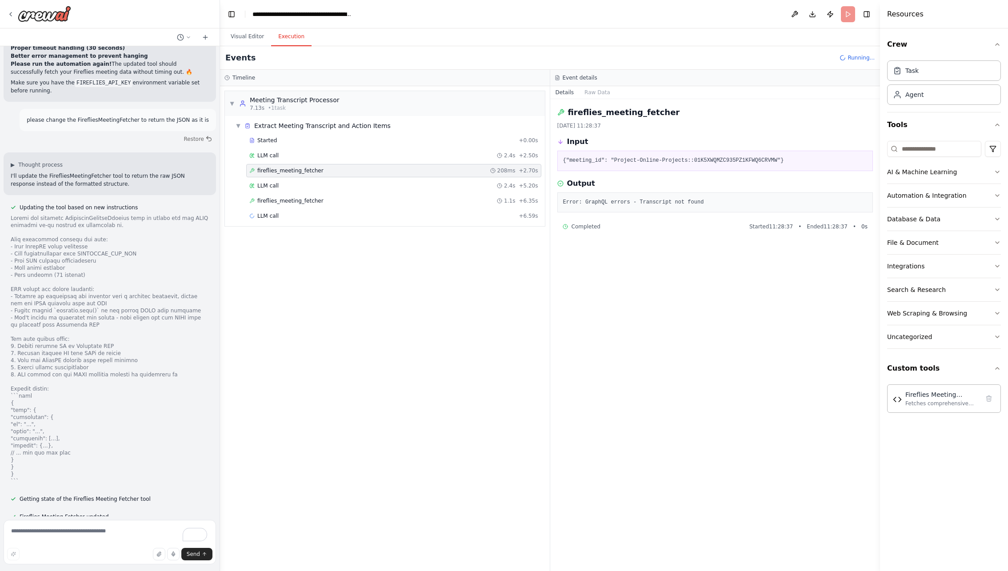
click at [593, 83] on div "Event details" at bounding box center [715, 78] width 330 height 16
click at [594, 88] on button "Raw Data" at bounding box center [597, 92] width 36 height 12
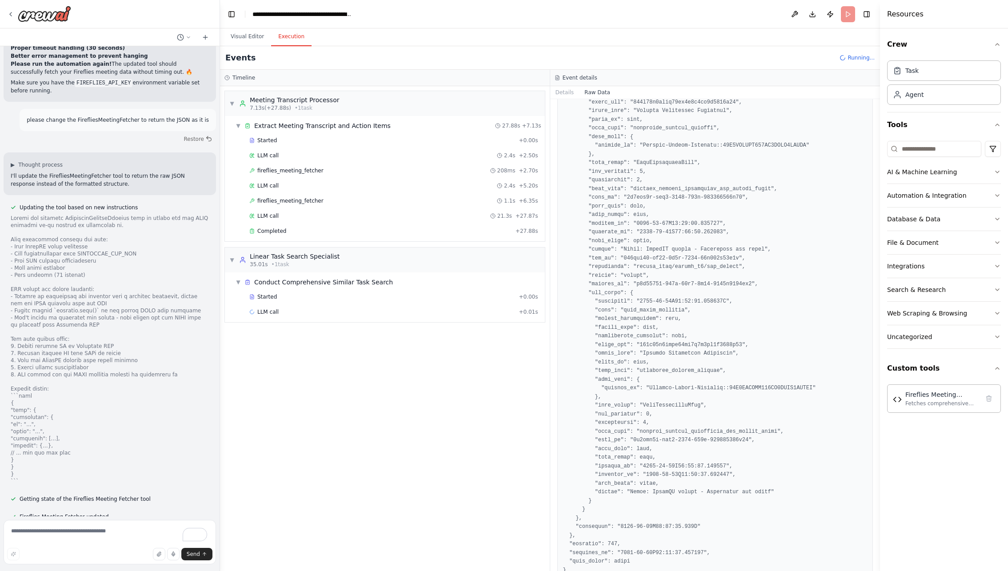
scroll to position [940, 0]
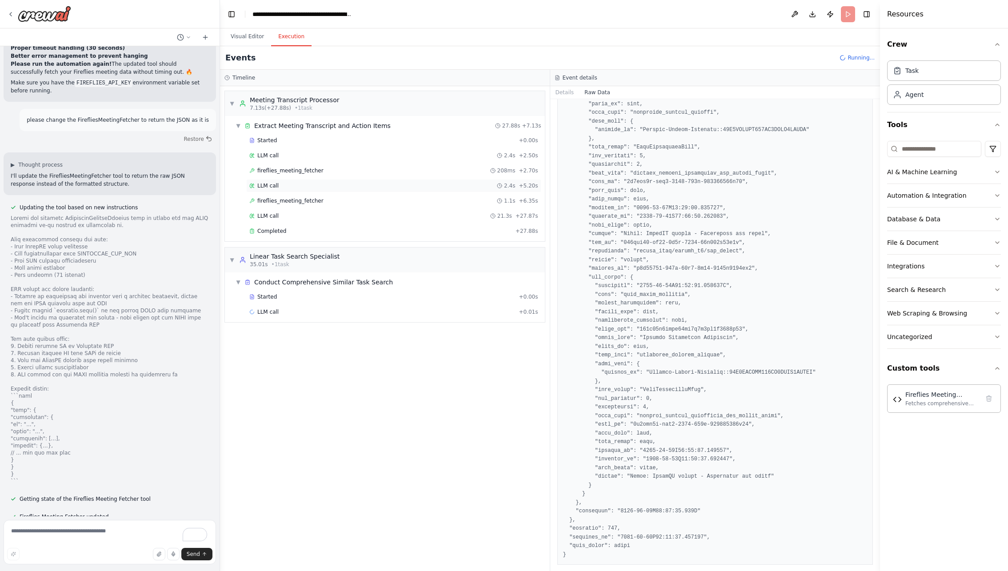
click at [315, 186] on div "LLM call 2.4s + 5.20s" at bounding box center [393, 185] width 289 height 7
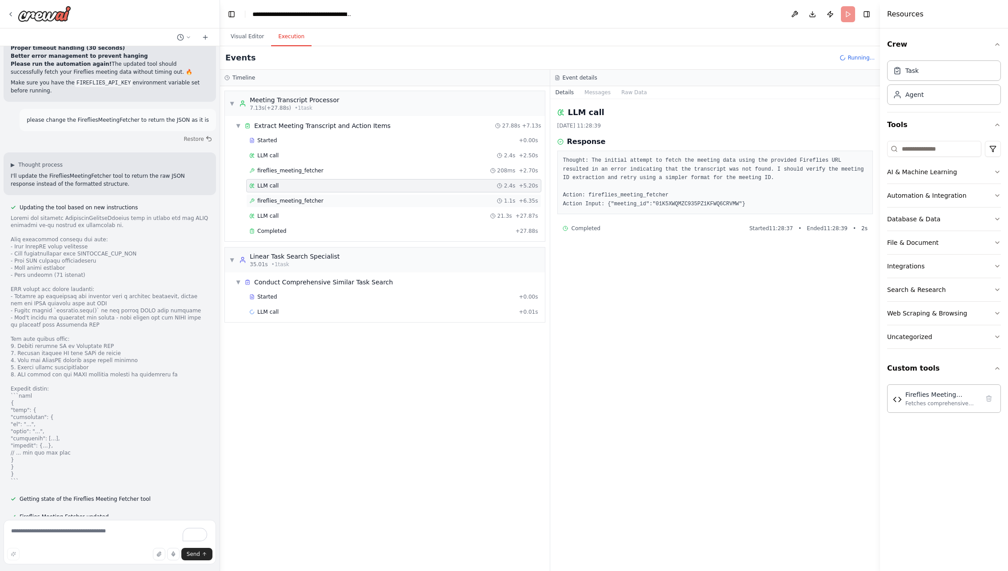
click at [318, 197] on span "fireflies_meeting_fetcher" at bounding box center [290, 200] width 66 height 7
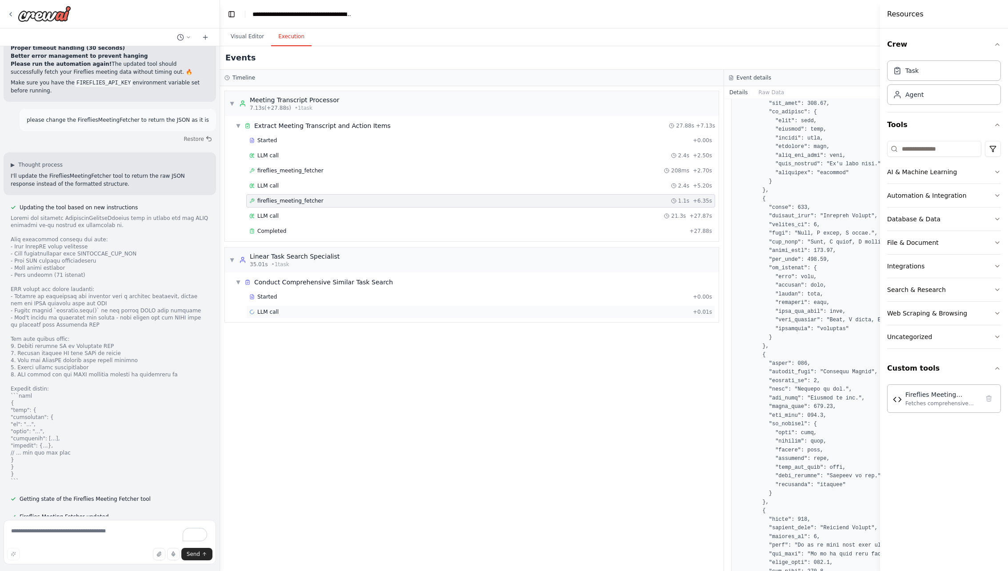
scroll to position [17128, 0]
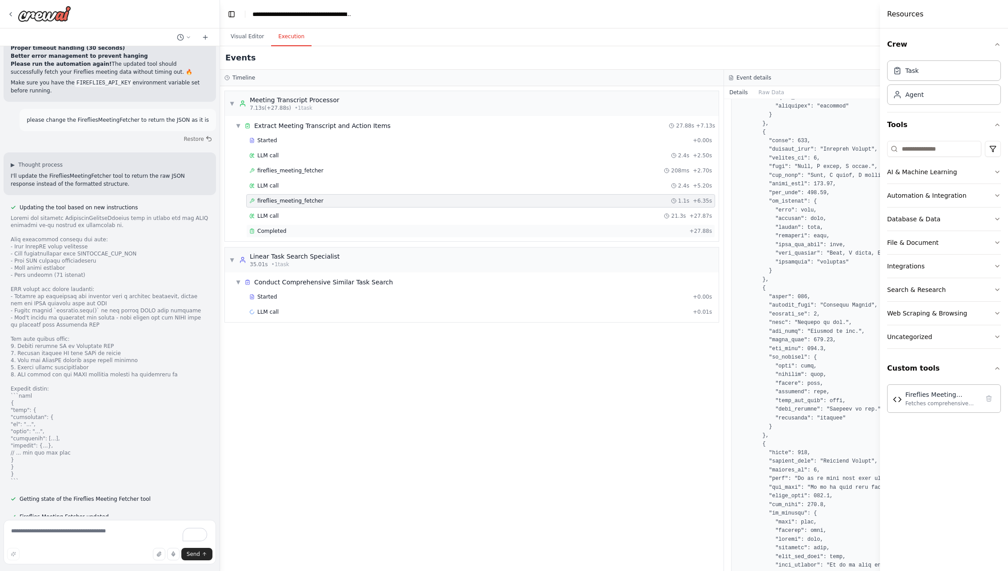
click at [370, 227] on div "Completed" at bounding box center [467, 230] width 436 height 7
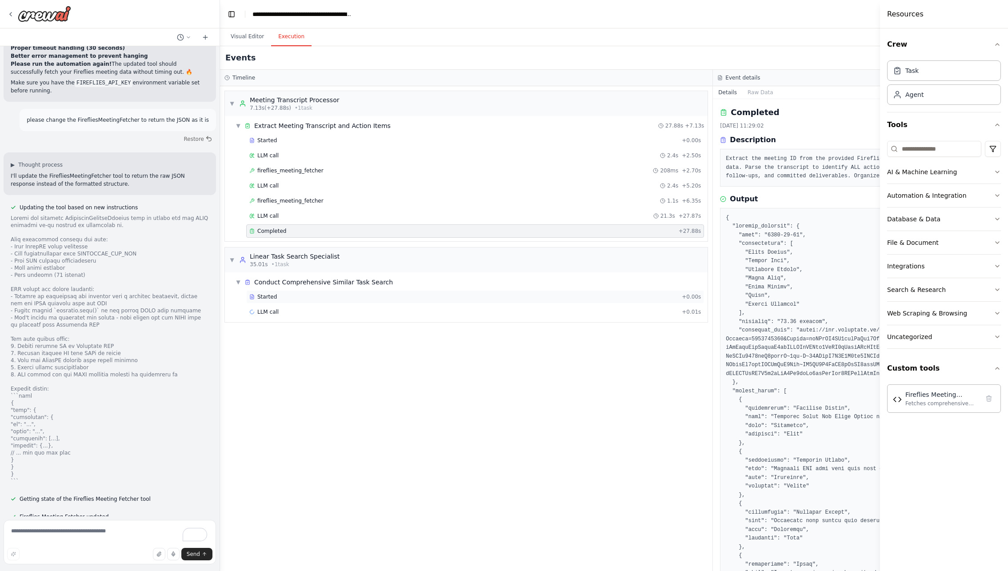
click at [345, 298] on div "Started + 0.00s" at bounding box center [475, 296] width 458 height 13
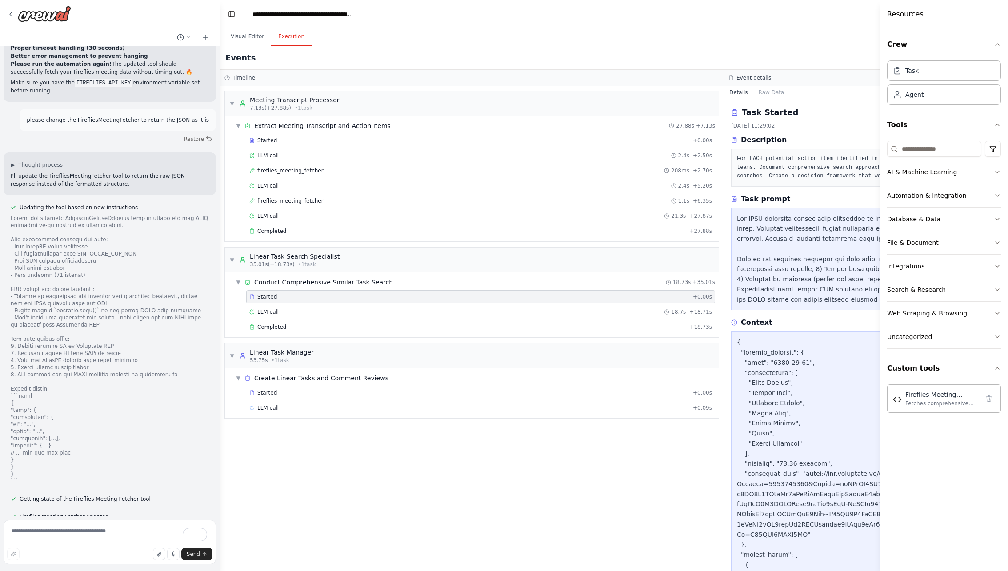
click at [764, 15] on header "**********" at bounding box center [724, 14] width 1008 height 28
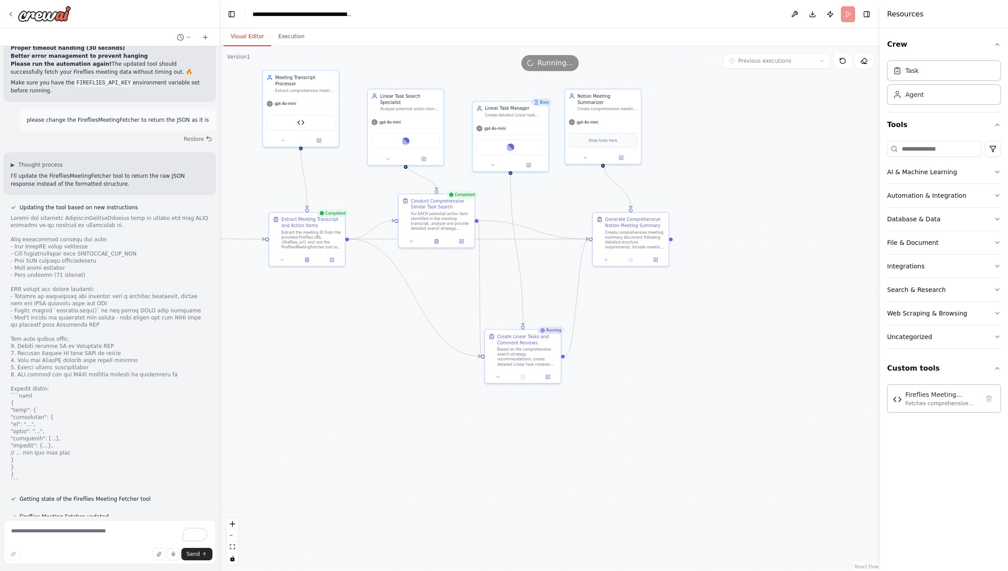
click at [248, 37] on button "Visual Editor" at bounding box center [247, 37] width 48 height 19
click at [227, 14] on button "Toggle Left Sidebar" at bounding box center [231, 14] width 12 height 12
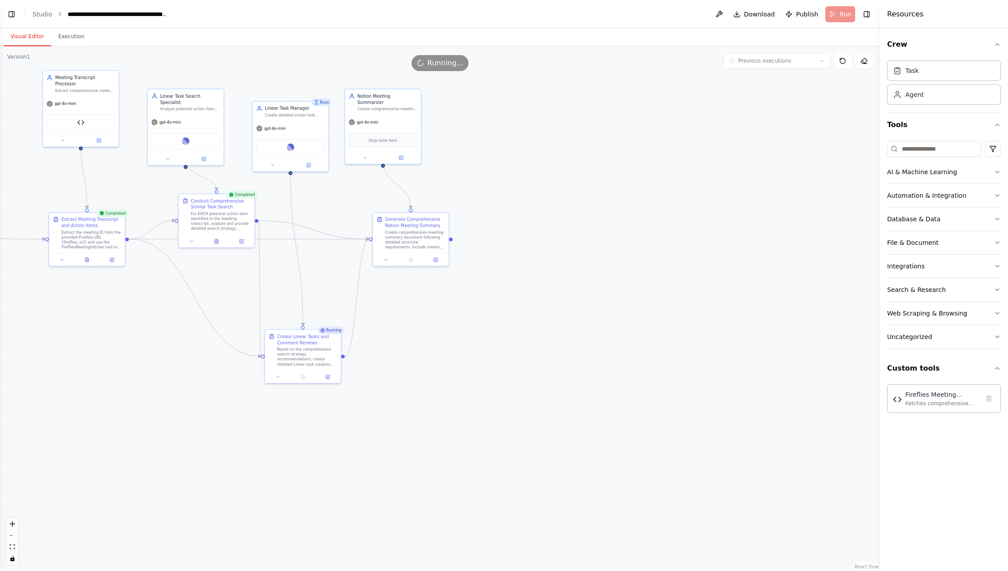
click at [839, 11] on header "**********" at bounding box center [440, 14] width 880 height 28
click at [839, 12] on button "Toggle Right Sidebar" at bounding box center [866, 14] width 12 height 12
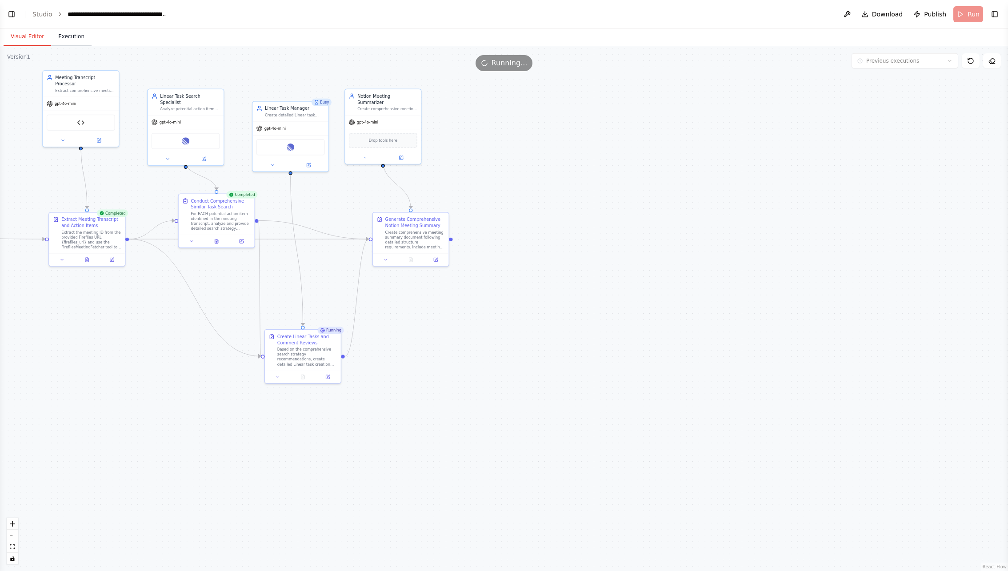
click at [82, 37] on button "Execution" at bounding box center [71, 37] width 40 height 19
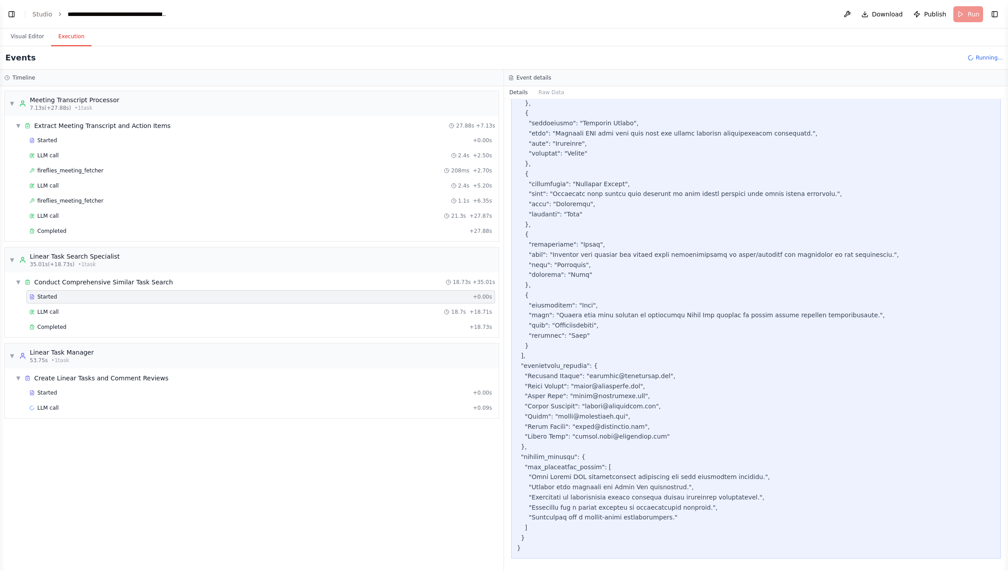
scroll to position [0, 0]
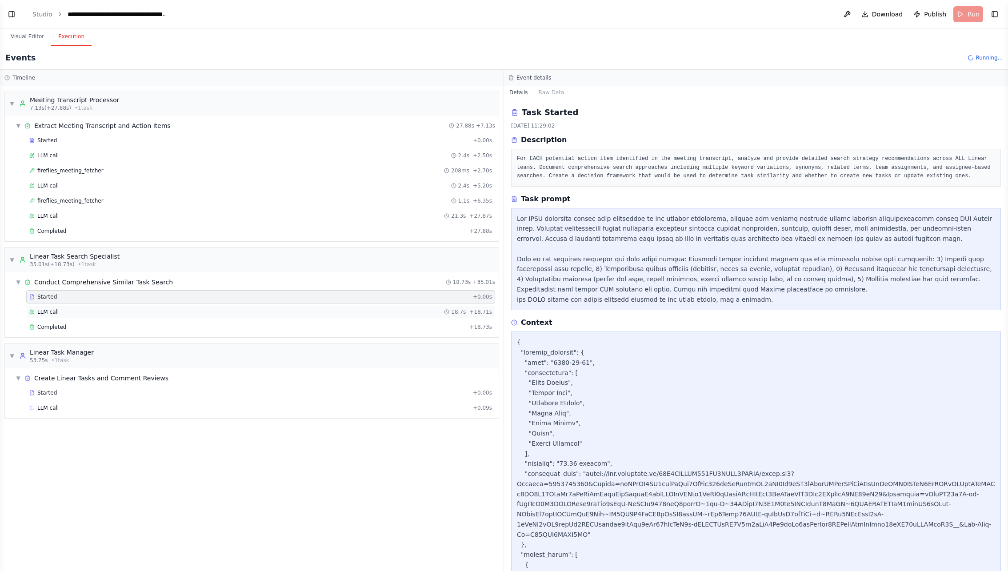
click at [220, 314] on div "LLM call 18.7s + 18.71s" at bounding box center [260, 311] width 469 height 13
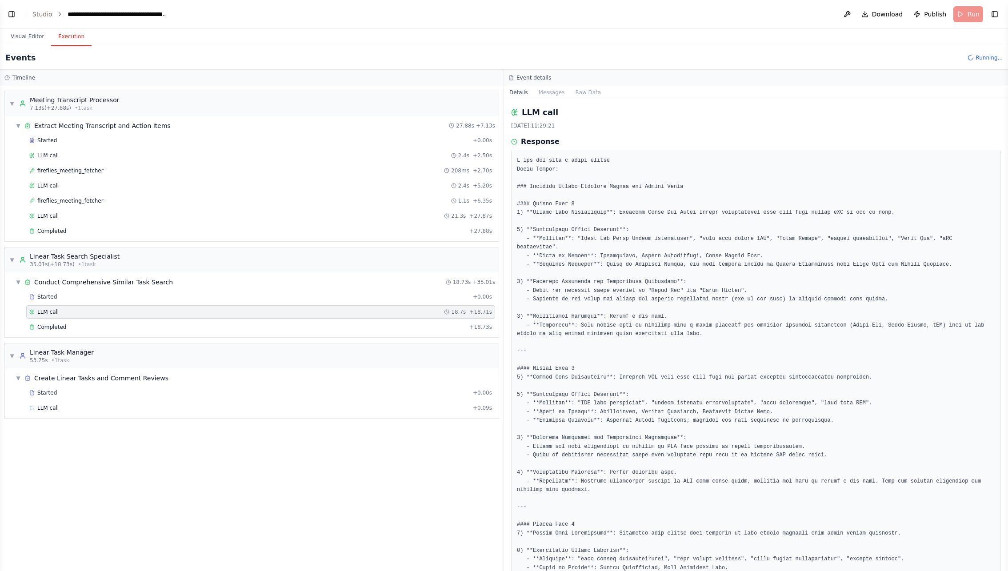
scroll to position [499, 0]
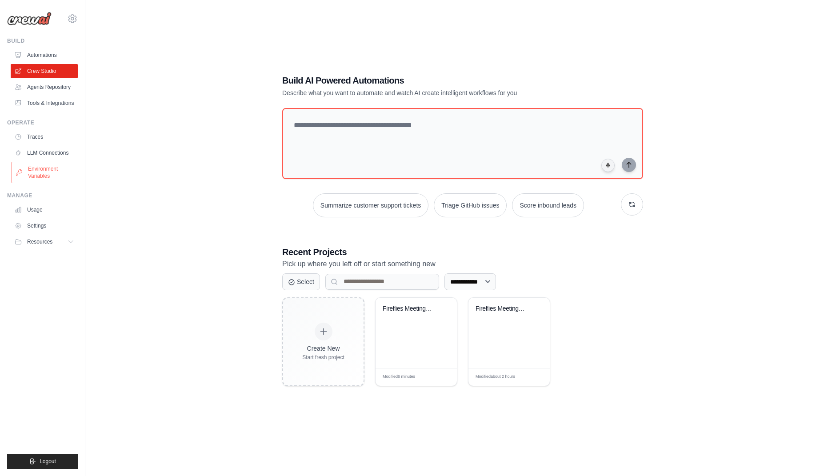
click at [36, 178] on link "Environment Variables" at bounding box center [45, 172] width 67 height 21
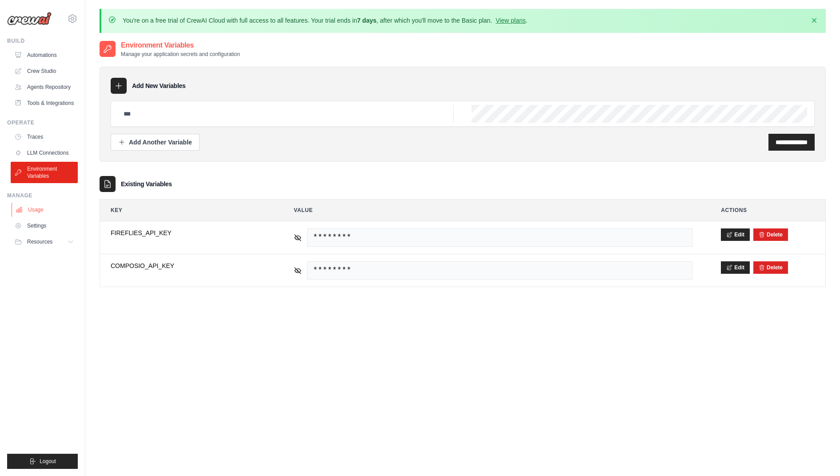
click at [43, 217] on link "Usage" at bounding box center [45, 210] width 67 height 14
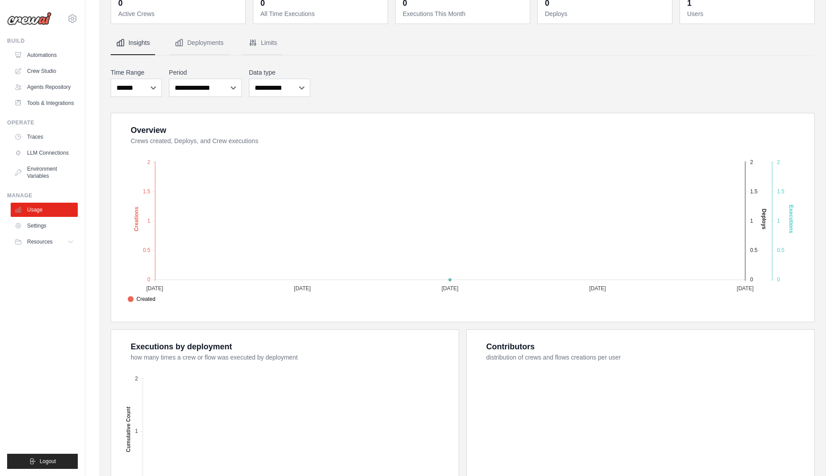
scroll to position [172, 0]
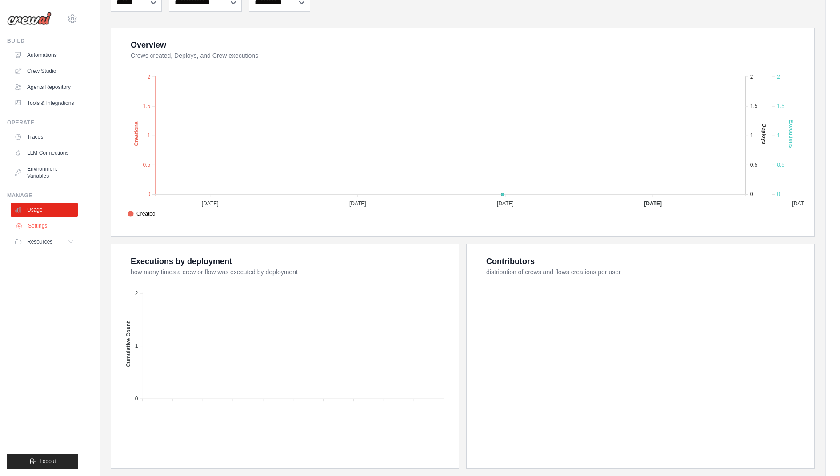
click at [24, 233] on link "Settings" at bounding box center [45, 226] width 67 height 14
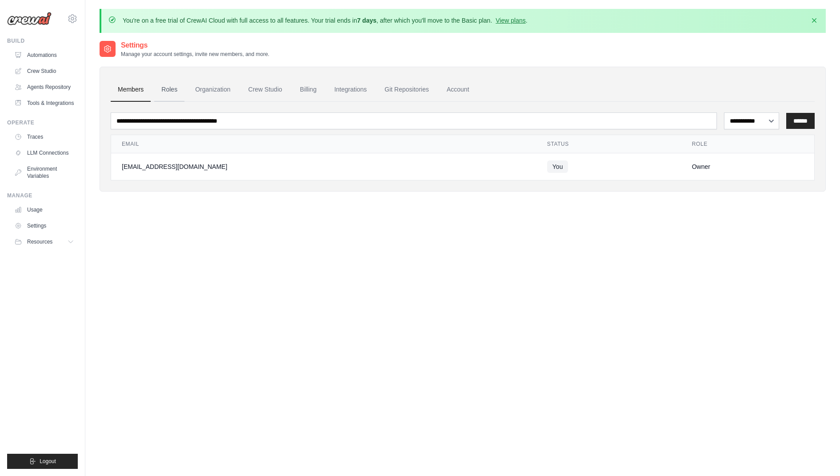
click at [166, 84] on link "Roles" at bounding box center [169, 90] width 30 height 24
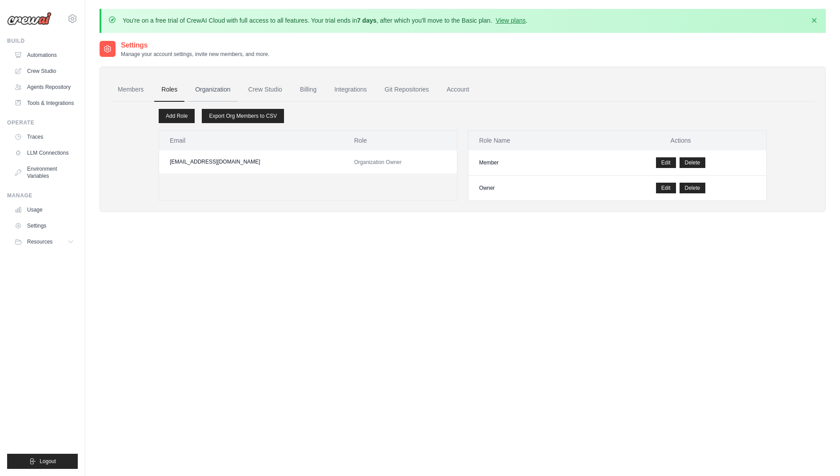
click at [230, 88] on link "Organization" at bounding box center [212, 90] width 49 height 24
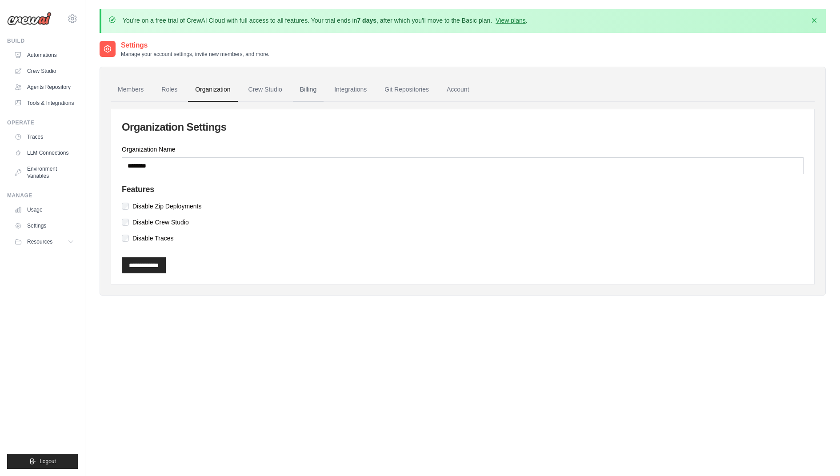
click at [313, 87] on link "Billing" at bounding box center [308, 90] width 31 height 24
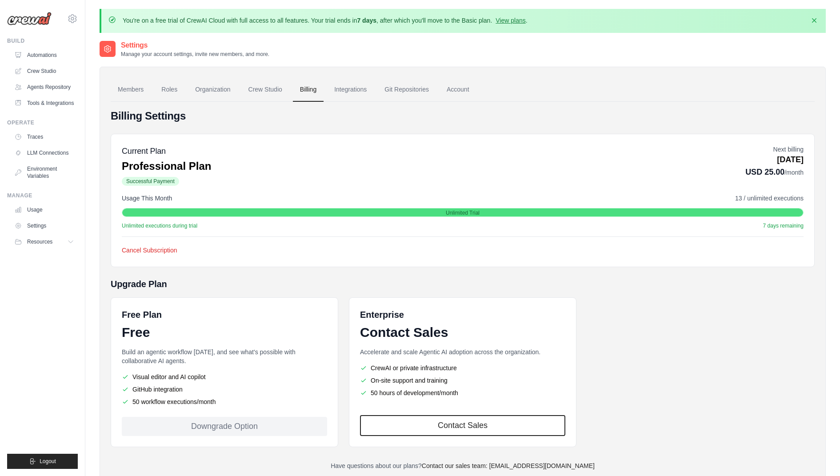
click at [453, 95] on ul "Members Roles Organization Crew Studio Billing Integrations Git Repositories Ac…" at bounding box center [463, 90] width 704 height 24
click at [422, 89] on link "Git Repositories" at bounding box center [406, 90] width 59 height 24
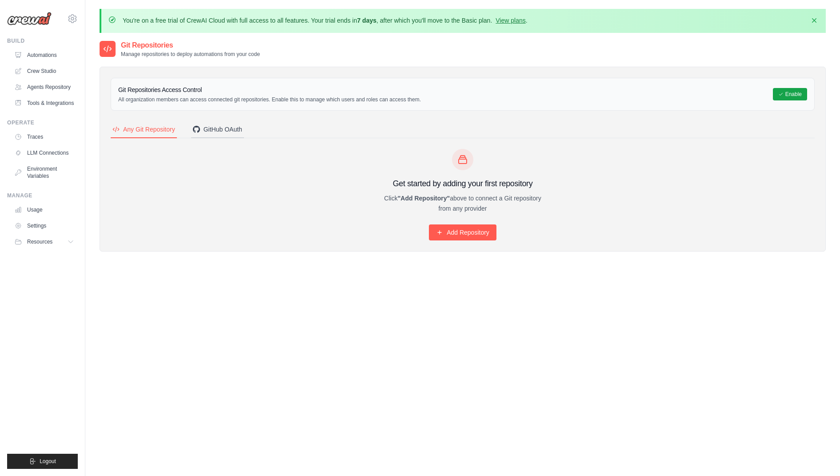
click at [211, 123] on button "GitHub OAuth" at bounding box center [217, 129] width 53 height 17
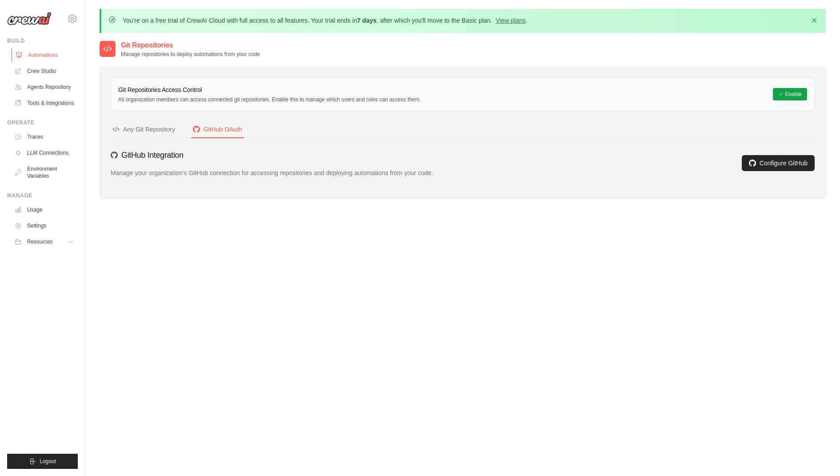
click at [43, 52] on link "Automations" at bounding box center [45, 55] width 67 height 14
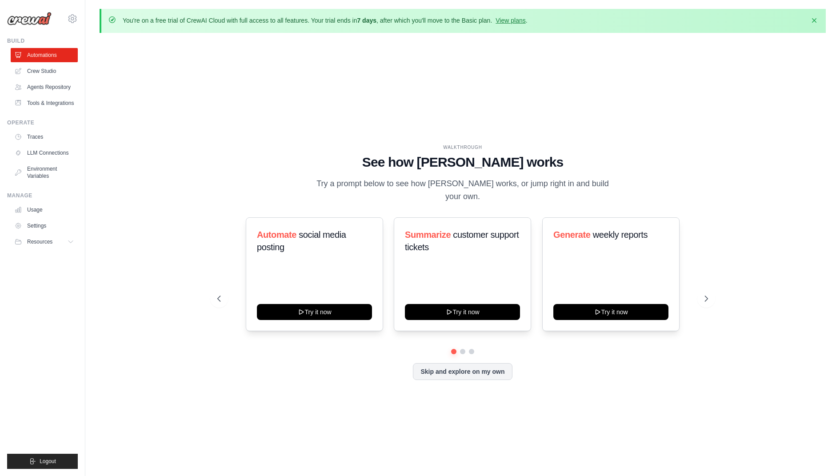
click at [272, 123] on div "WALKTHROUGH See how CrewAI works Try a prompt below to see how CrewAI works, or…" at bounding box center [463, 269] width 726 height 458
click at [53, 87] on link "Agents Repository" at bounding box center [45, 87] width 67 height 14
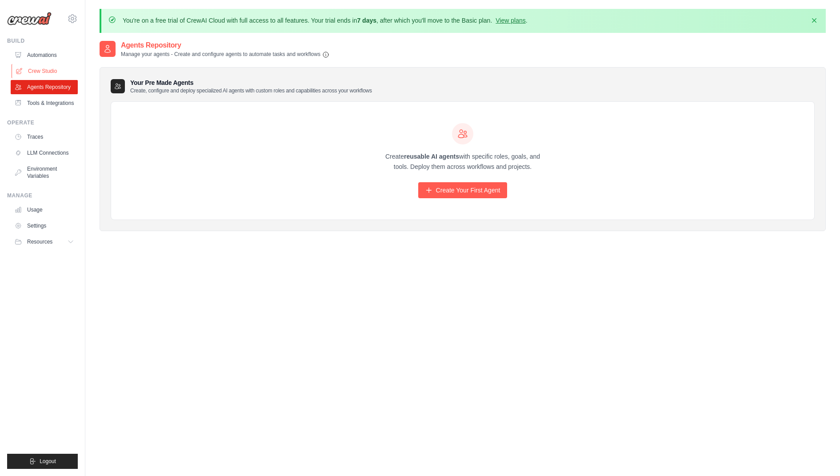
click at [60, 73] on link "Crew Studio" at bounding box center [45, 71] width 67 height 14
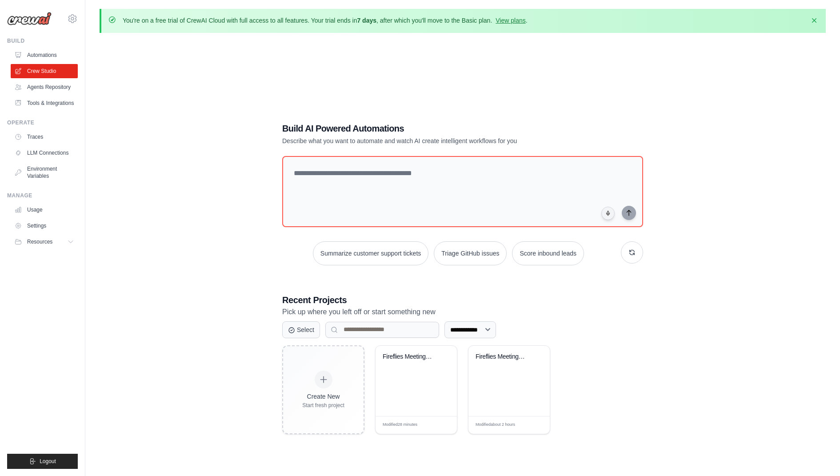
scroll to position [8, 0]
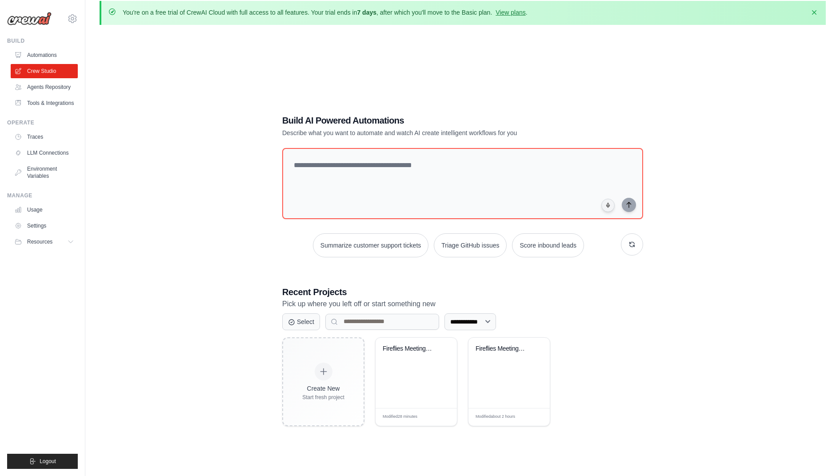
click at [245, 275] on div "**********" at bounding box center [463, 270] width 726 height 476
click at [423, 345] on div "Fireflies Meeting Action Items Extr..." at bounding box center [410, 349] width 54 height 8
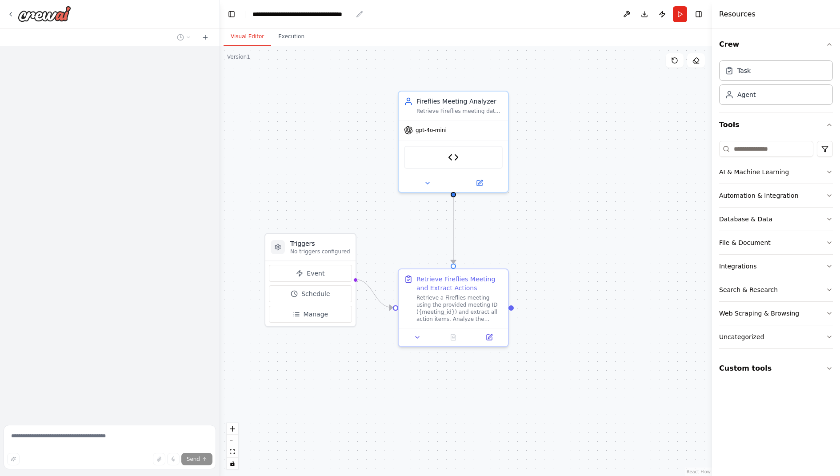
click at [279, 10] on div "**********" at bounding box center [302, 14] width 100 height 9
click at [279, 10] on div "**********" at bounding box center [310, 14] width 116 height 9
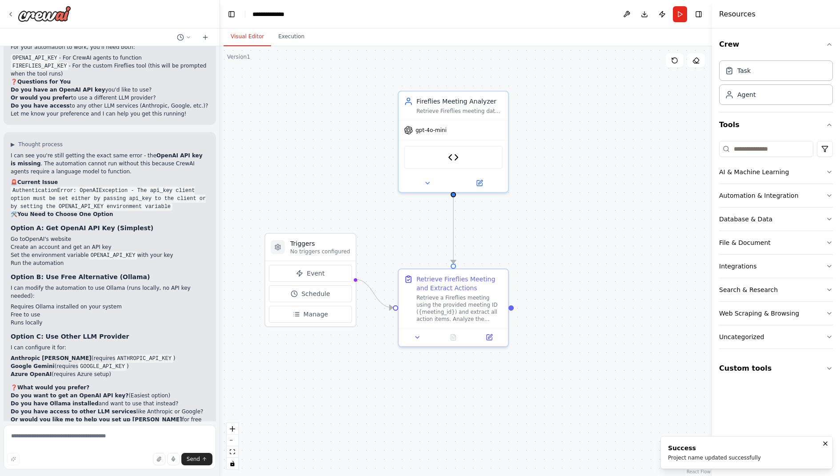
click at [303, 126] on div ".deletable-edge-delete-btn { width: 20px; height: 20px; border: 0px solid #ffff…" at bounding box center [466, 261] width 492 height 430
click at [456, 158] on img at bounding box center [453, 155] width 11 height 11
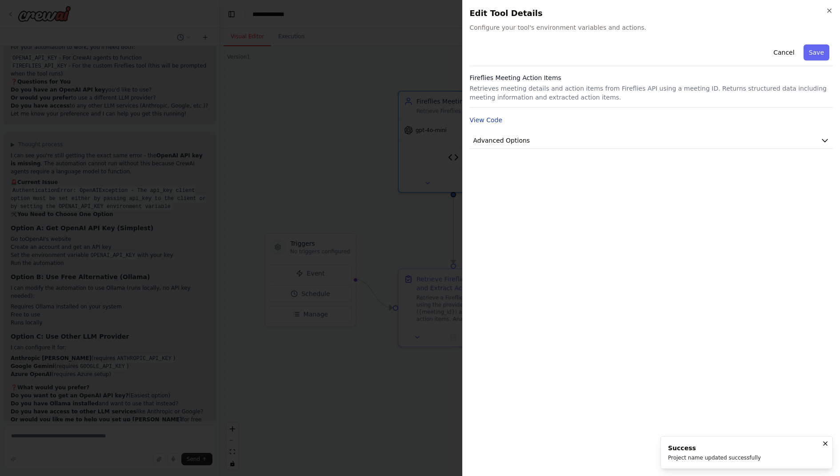
click at [488, 116] on button "View Code" at bounding box center [486, 120] width 33 height 9
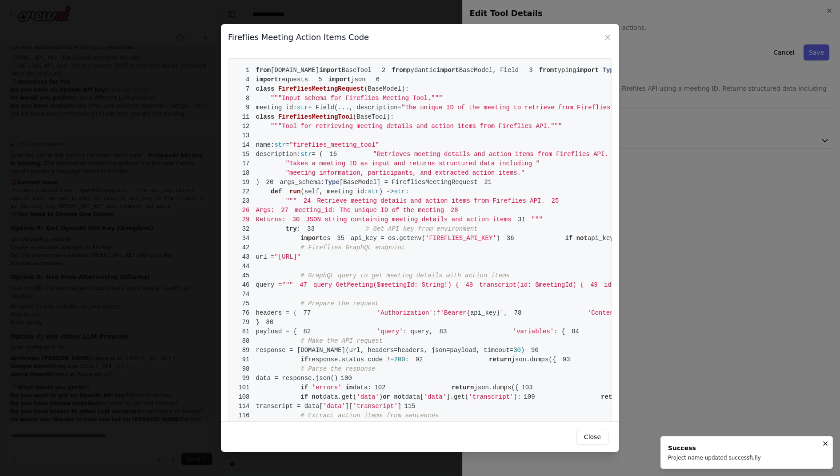
click at [384, 150] on pre "1 from [DOMAIN_NAME] import BaseTool 2 from pydantic import BaseModel, Field 3 …" at bounding box center [420, 275] width 384 height 435
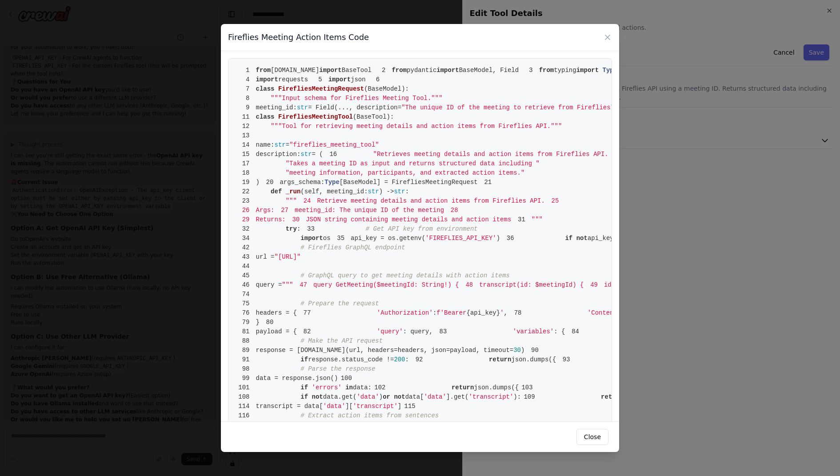
drag, startPoint x: 255, startPoint y: 69, endPoint x: 376, endPoint y: 262, distance: 228.0
click at [375, 258] on pre "1 from [DOMAIN_NAME] import BaseTool 2 from pydantic import BaseModel, Field 3 …" at bounding box center [420, 275] width 384 height 435
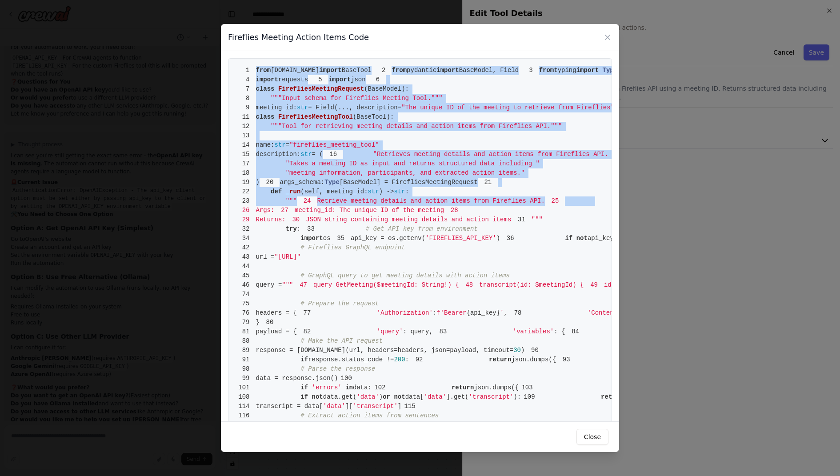
drag, startPoint x: 257, startPoint y: 71, endPoint x: 411, endPoint y: 295, distance: 272.1
click at [411, 295] on pre "1 from [DOMAIN_NAME] import BaseTool 2 from pydantic import BaseModel, Field 3 …" at bounding box center [420, 275] width 384 height 435
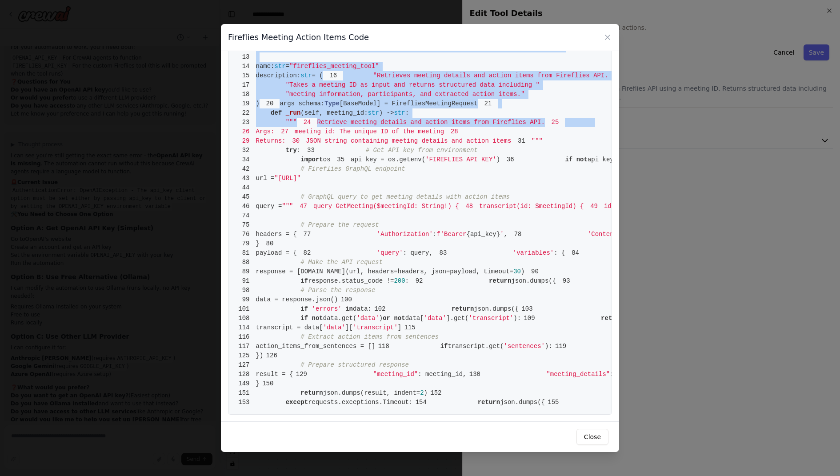
scroll to position [1310, 0]
click at [350, 403] on pre "1 from [DOMAIN_NAME] import BaseTool 2 from pydantic import BaseModel, Field 3 …" at bounding box center [420, 197] width 384 height 435
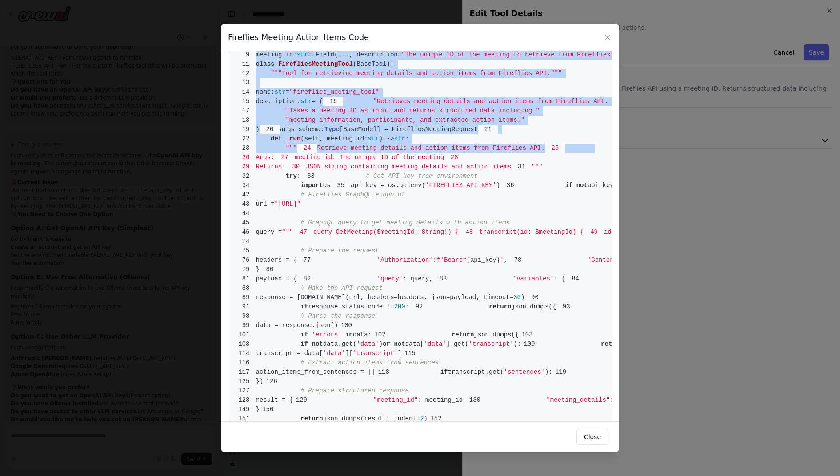
scroll to position [0, 0]
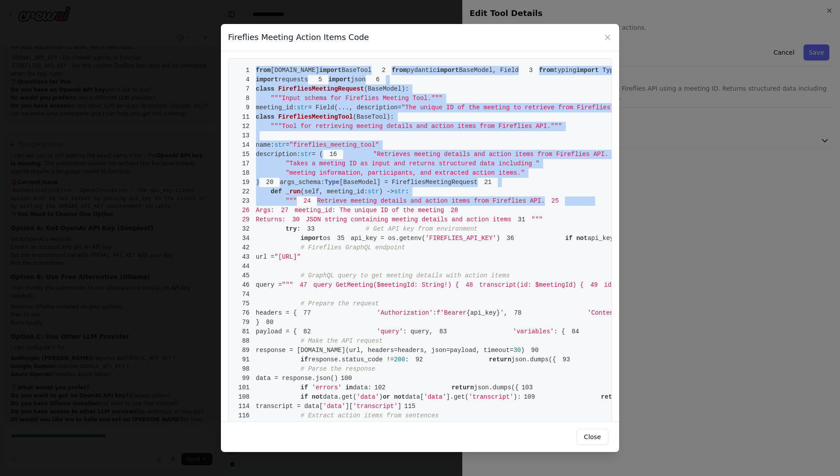
click at [506, 331] on pre "1 from [DOMAIN_NAME] import BaseTool 2 from pydantic import BaseModel, Field 3 …" at bounding box center [420, 275] width 384 height 435
click at [591, 431] on button "Close" at bounding box center [592, 437] width 32 height 16
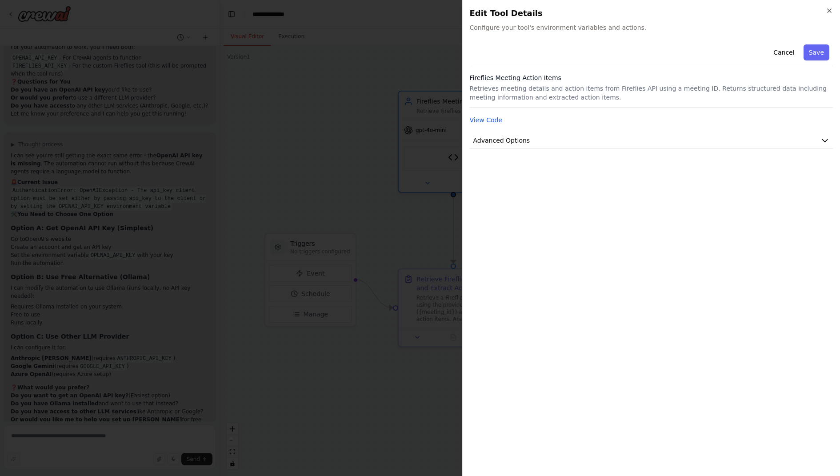
click at [588, 389] on div "Cancel Save Fireflies Meeting Action Items Retrieves meeting details and action…" at bounding box center [651, 255] width 363 height 428
click at [791, 51] on button "Cancel" at bounding box center [784, 52] width 32 height 16
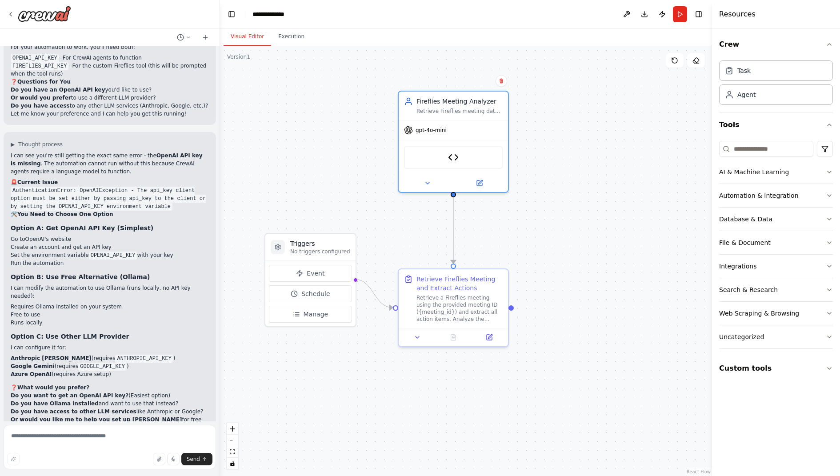
click at [292, 353] on div ".deletable-edge-delete-btn { width: 20px; height: 20px; border: 0px solid #ffff…" at bounding box center [466, 261] width 492 height 430
